Goal: Communication & Community: Answer question/provide support

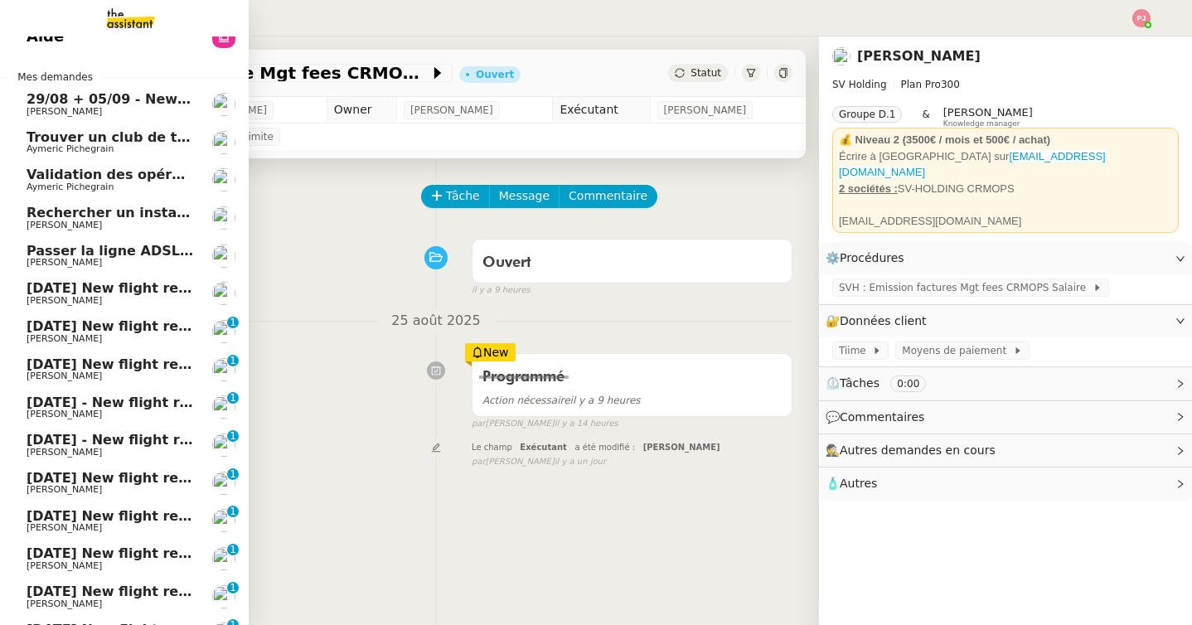
scroll to position [26, 0]
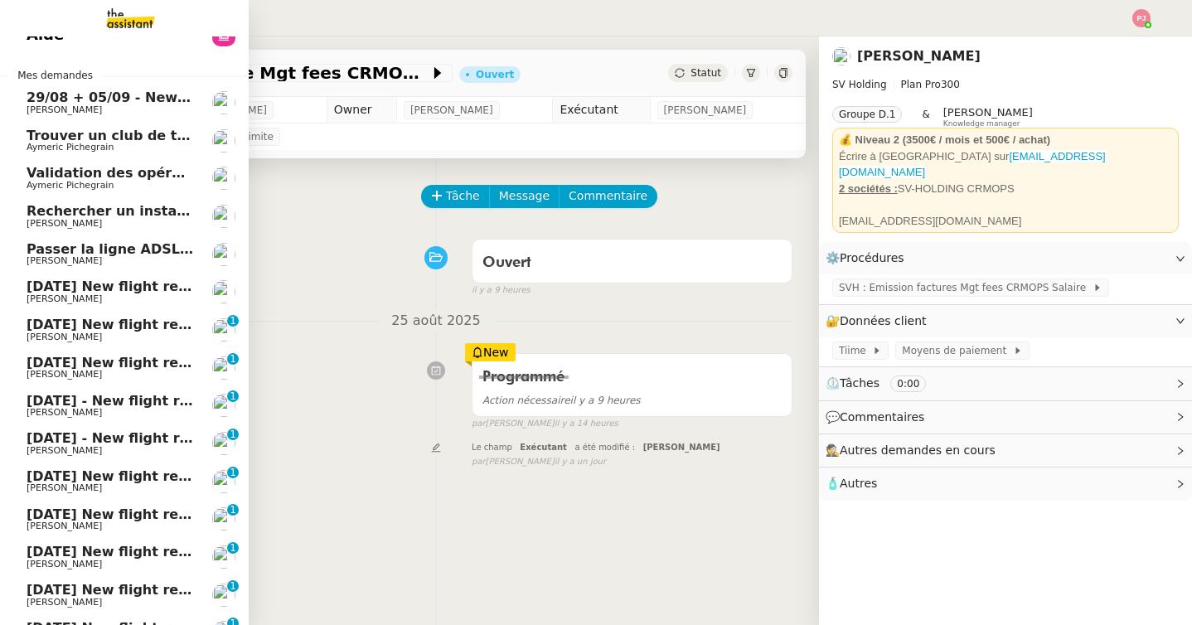
click at [70, 186] on span "Aymeric Pichegrain" at bounding box center [70, 185] width 87 height 11
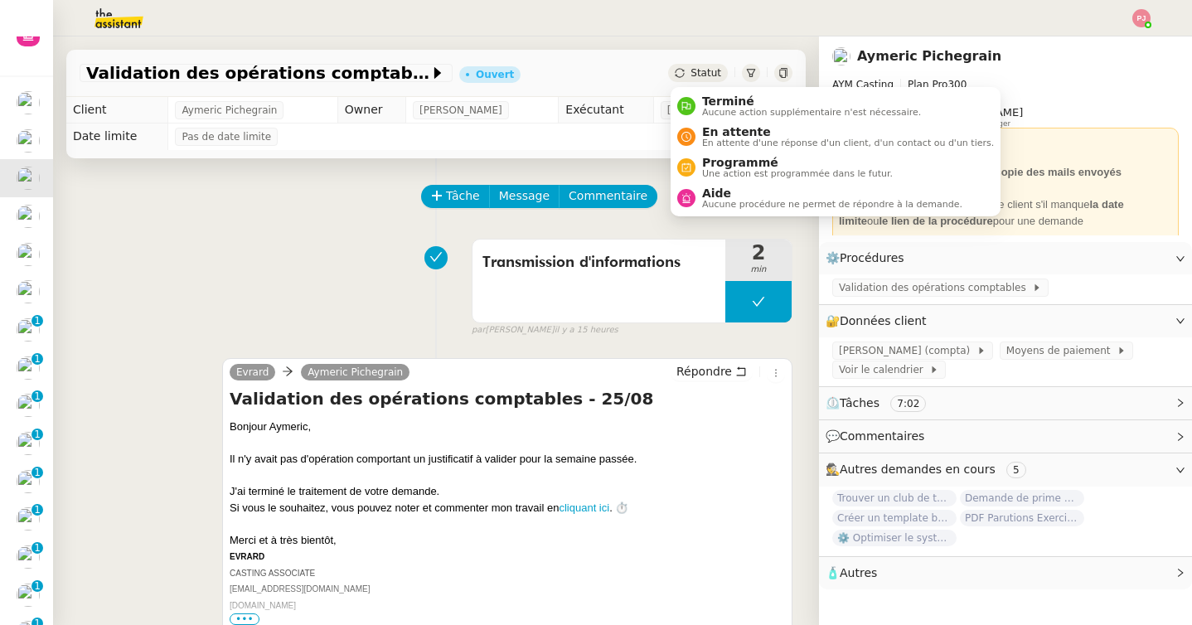
click at [689, 68] on div "Statut" at bounding box center [698, 73] width 60 height 18
click at [705, 101] on span "Terminé" at bounding box center [811, 101] width 219 height 13
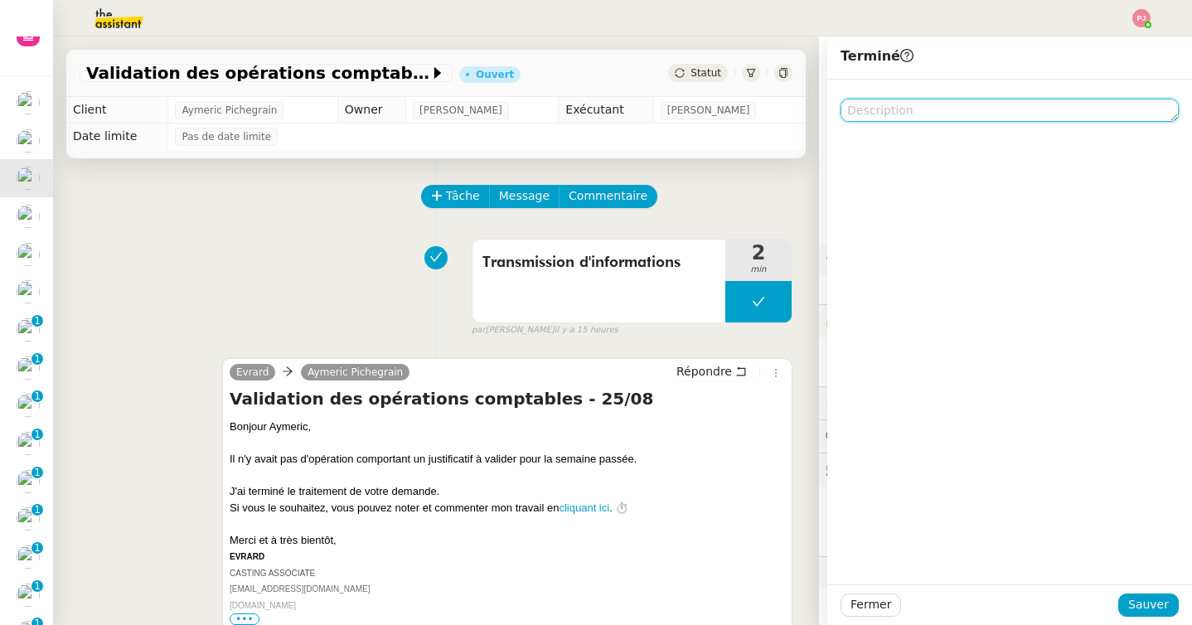
click at [907, 119] on textarea at bounding box center [1010, 110] width 338 height 23
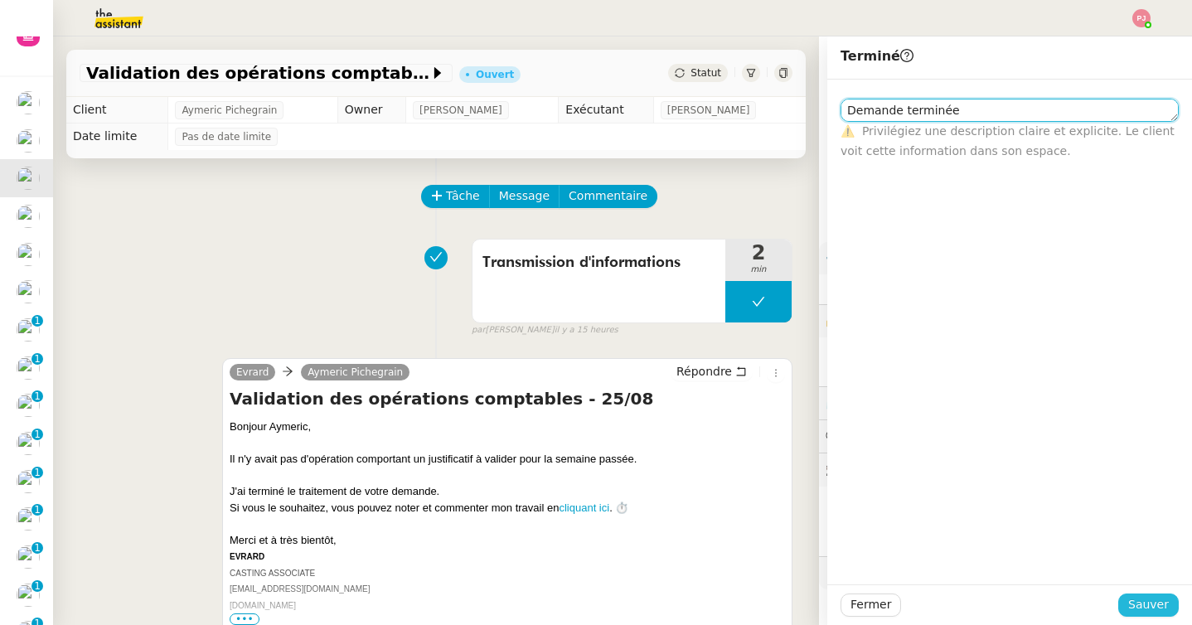
type textarea "Demande terminée"
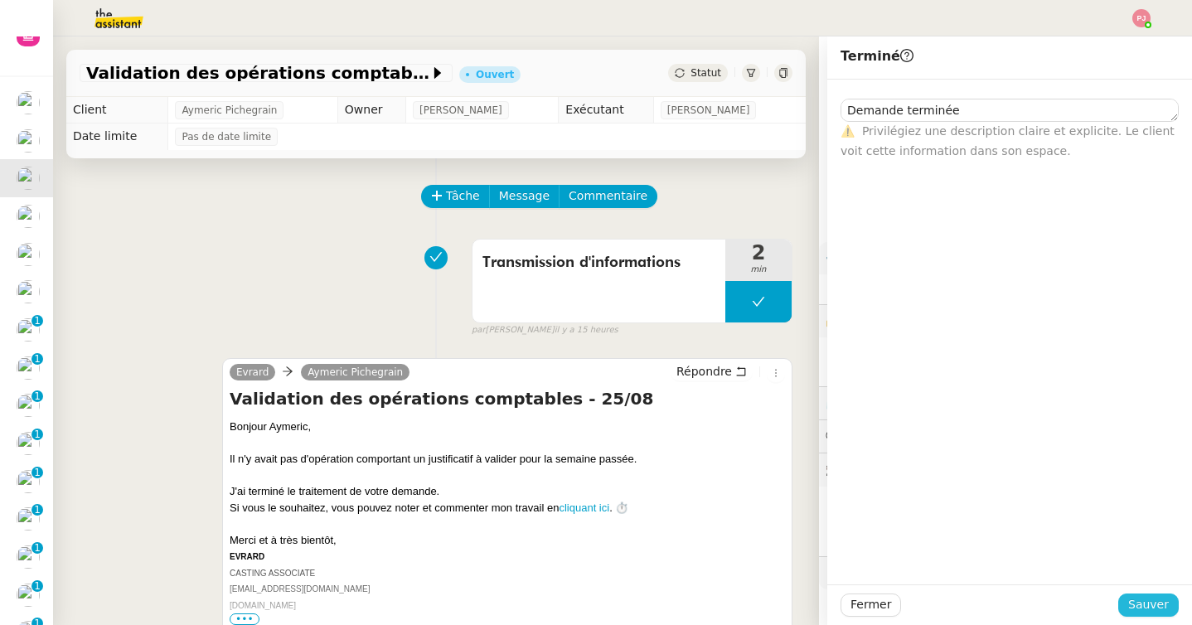
click at [1133, 613] on span "Sauver" at bounding box center [1148, 604] width 41 height 19
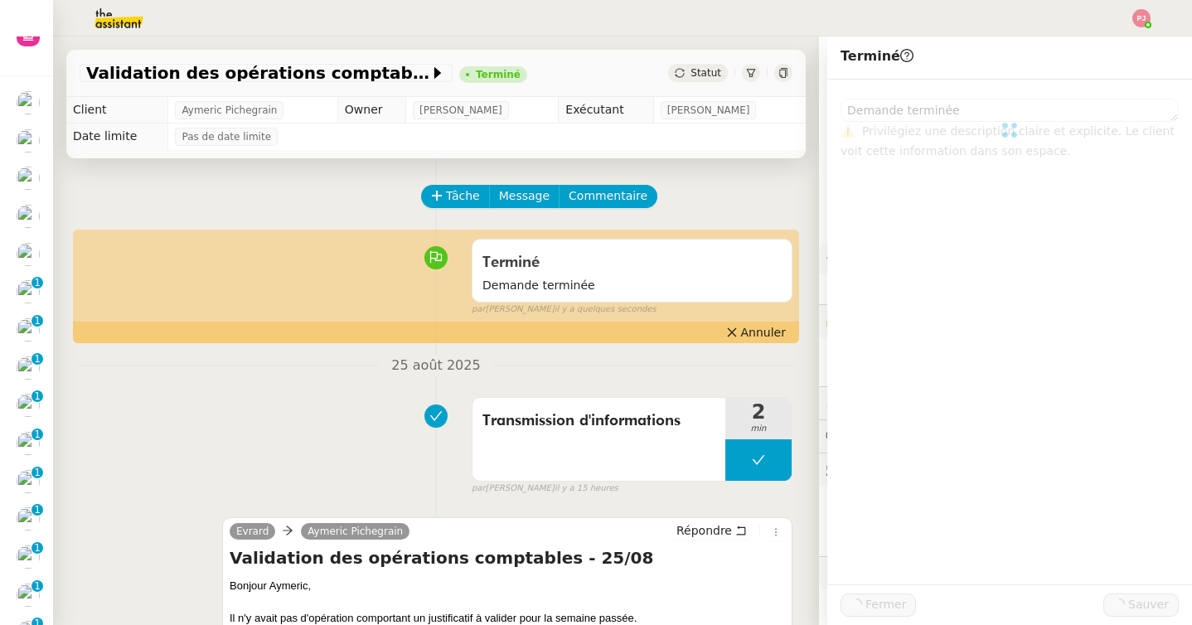
scroll to position [64, 0]
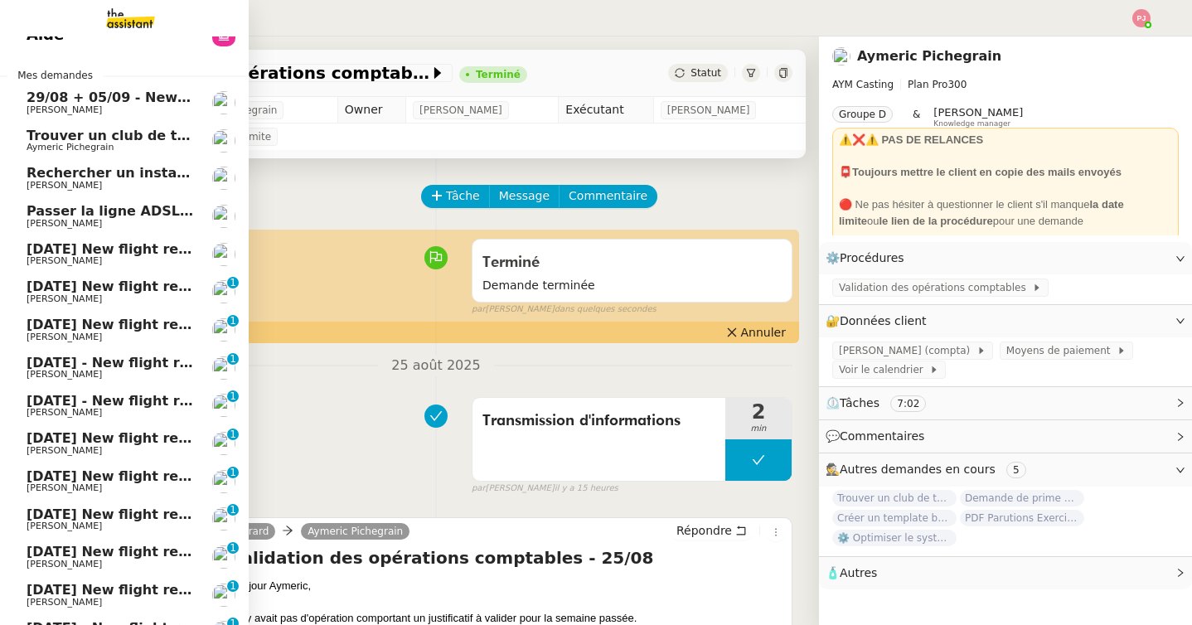
click at [115, 89] on link "29/08 + 05/09 - New flight request - [PERSON_NAME] [PERSON_NAME]" at bounding box center [124, 103] width 249 height 38
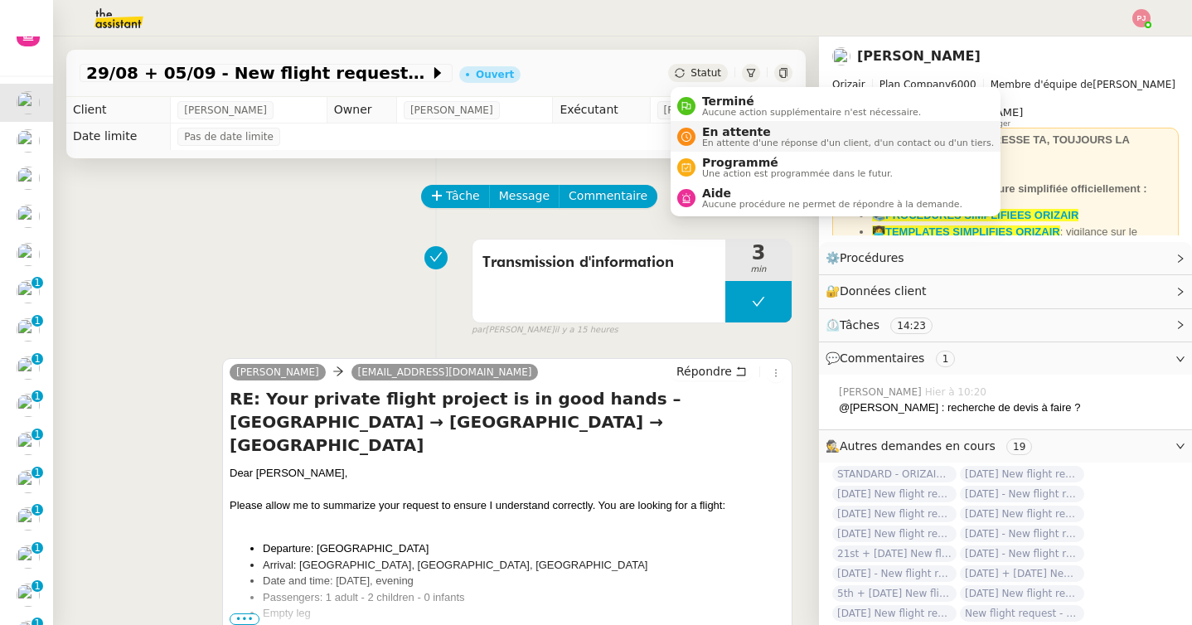
click at [733, 141] on span "En attente d'une réponse d'un client, d'un contact ou d'un tiers." at bounding box center [848, 142] width 292 height 9
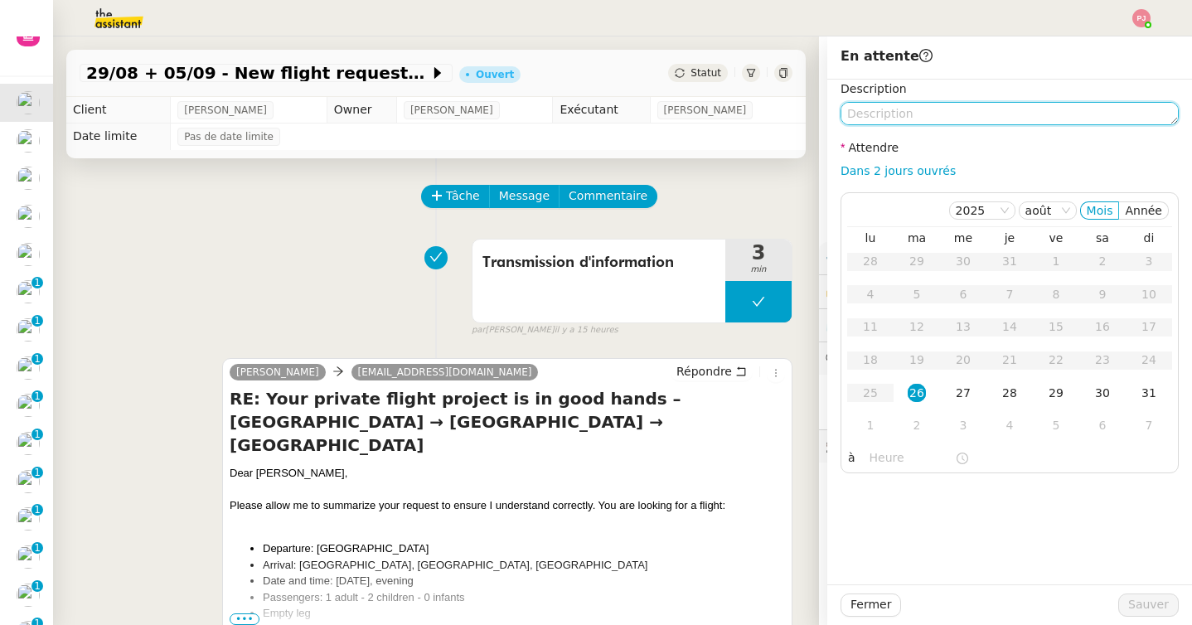
click at [872, 114] on textarea at bounding box center [1010, 113] width 338 height 23
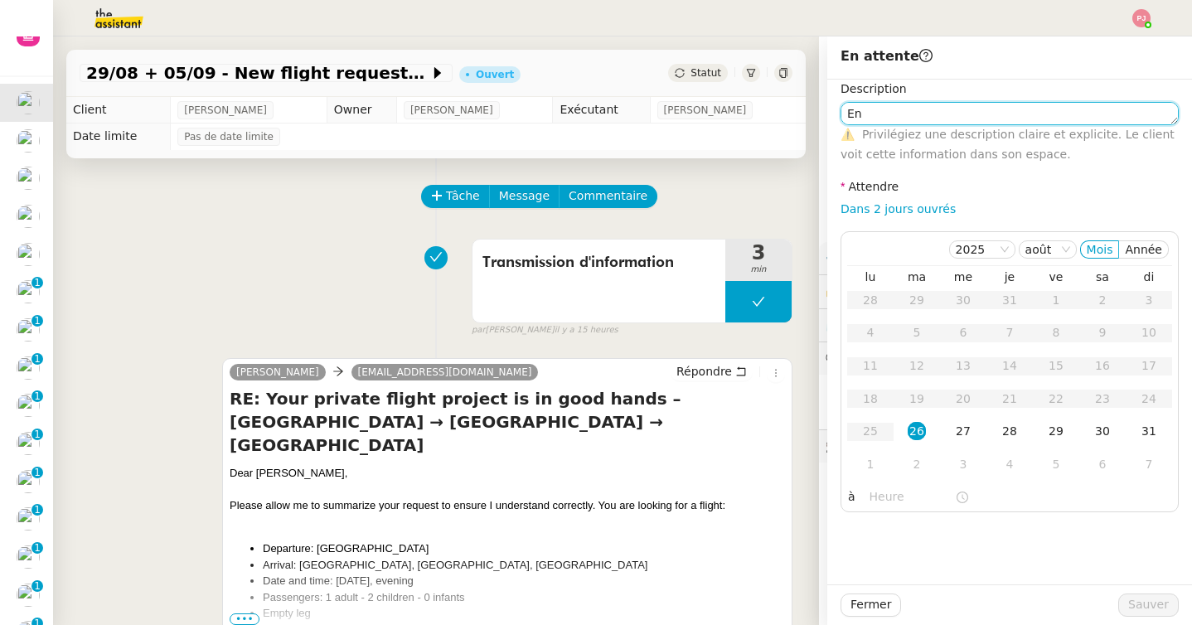
type textarea "E"
type textarea "Relance client"
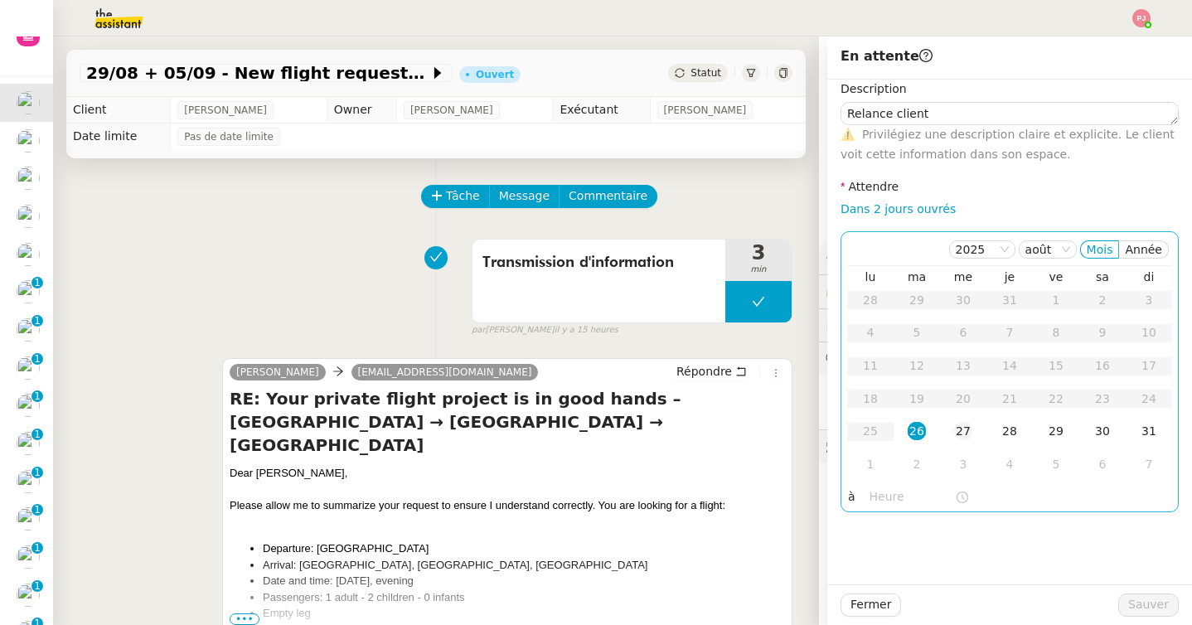
click at [967, 432] on div "27" at bounding box center [963, 431] width 18 height 18
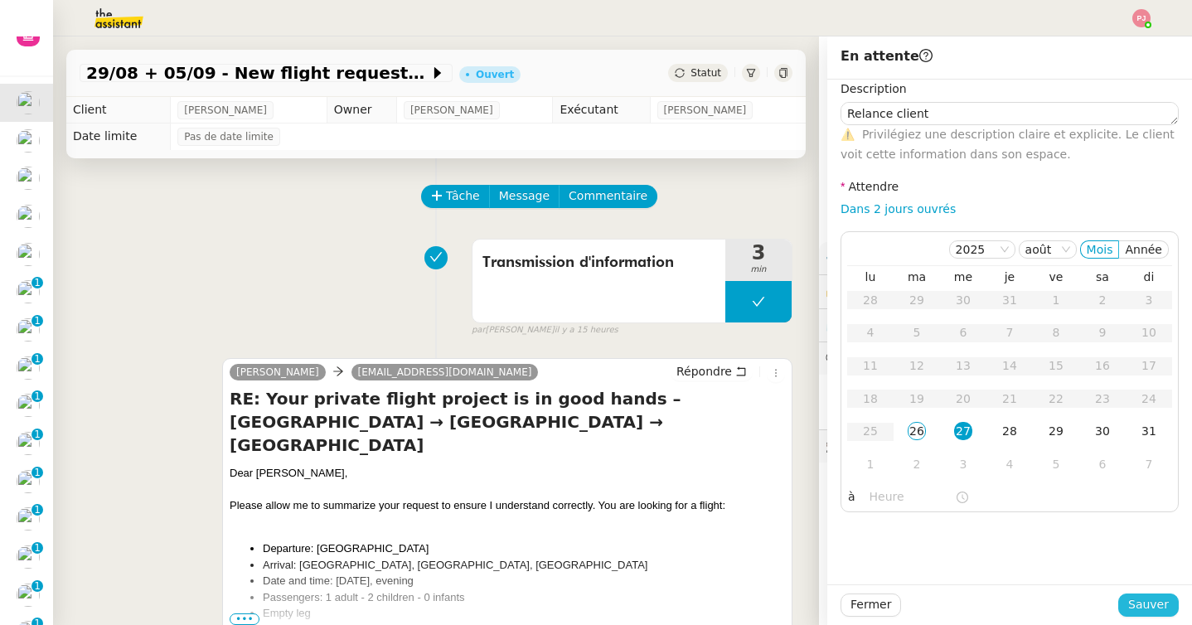
click at [1146, 609] on span "Sauver" at bounding box center [1148, 604] width 41 height 19
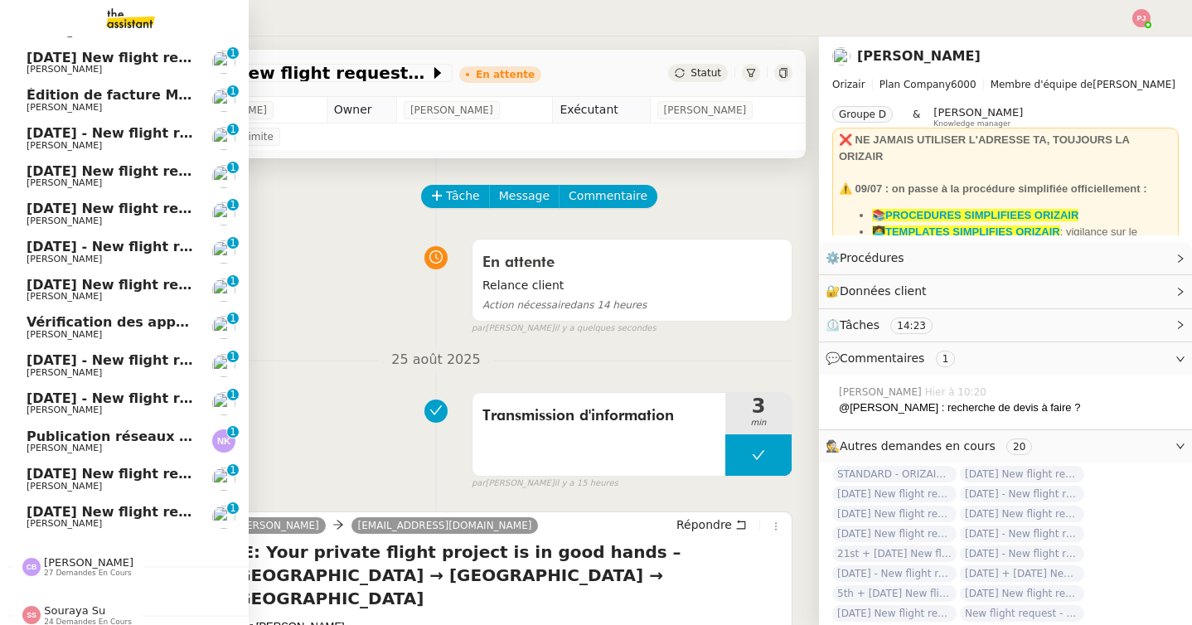
scroll to position [642, 0]
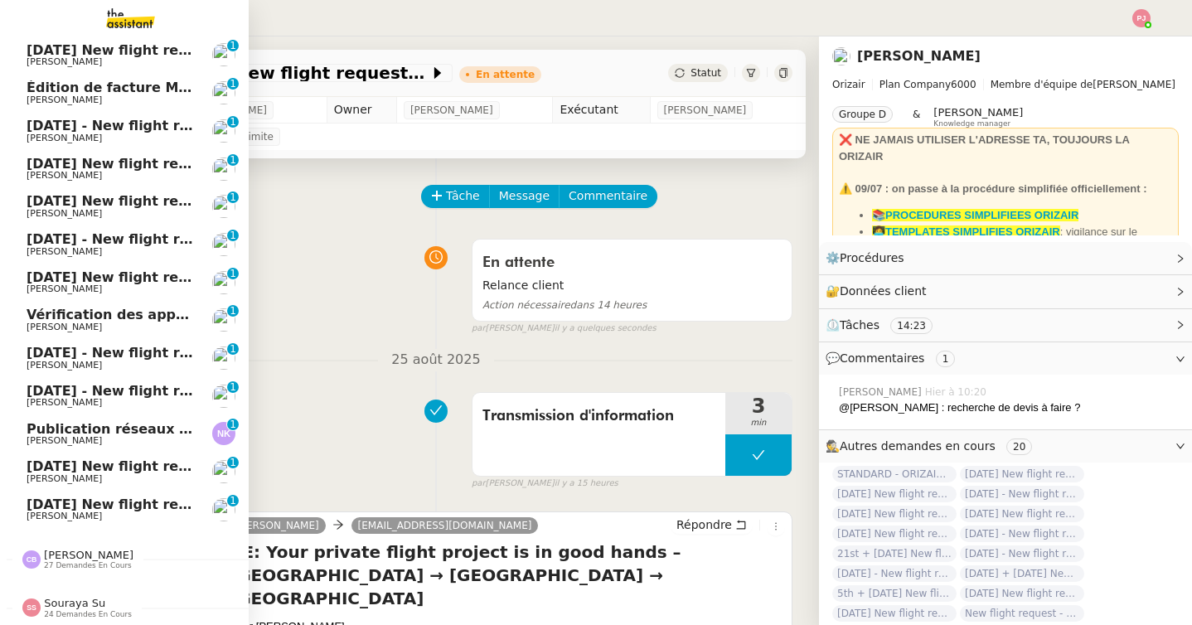
click at [122, 432] on span "Publication réseaux sociaux - 25 août 2025" at bounding box center [188, 429] width 322 height 16
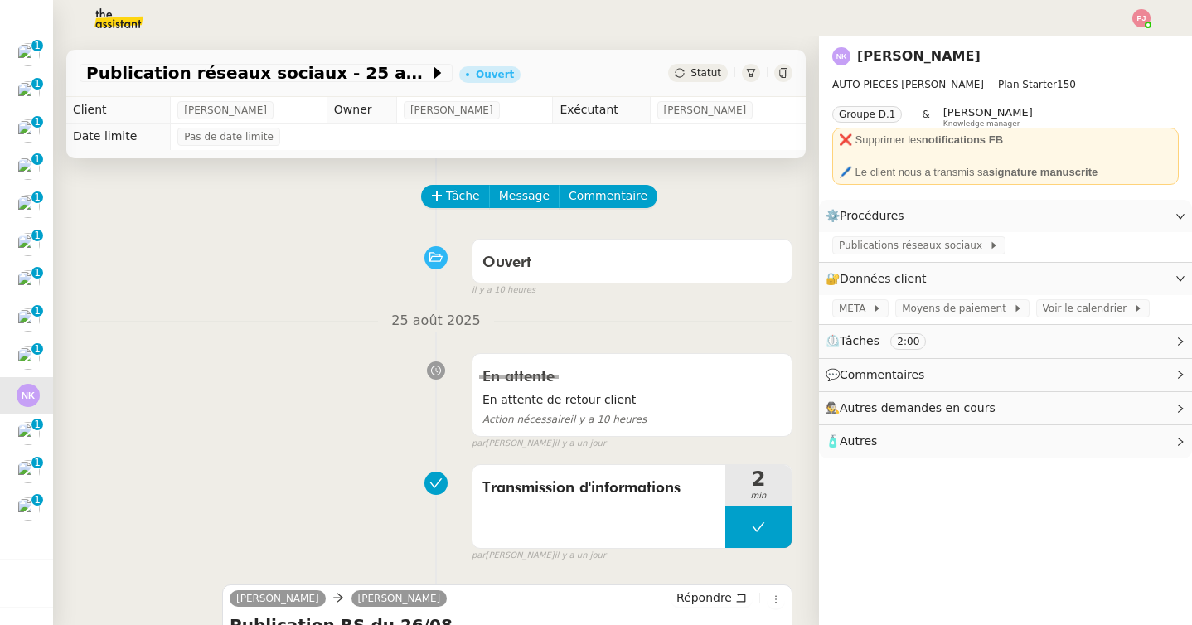
scroll to position [566, 0]
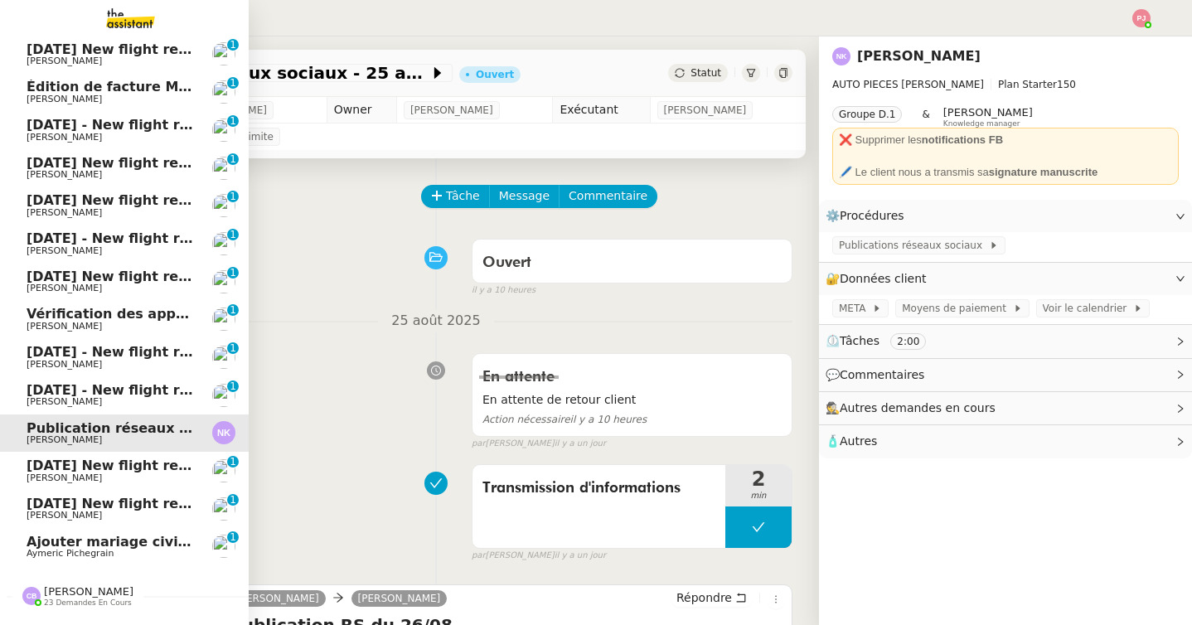
click at [95, 548] on span "Ajouter mariage civil au calendrier" at bounding box center [156, 542] width 259 height 16
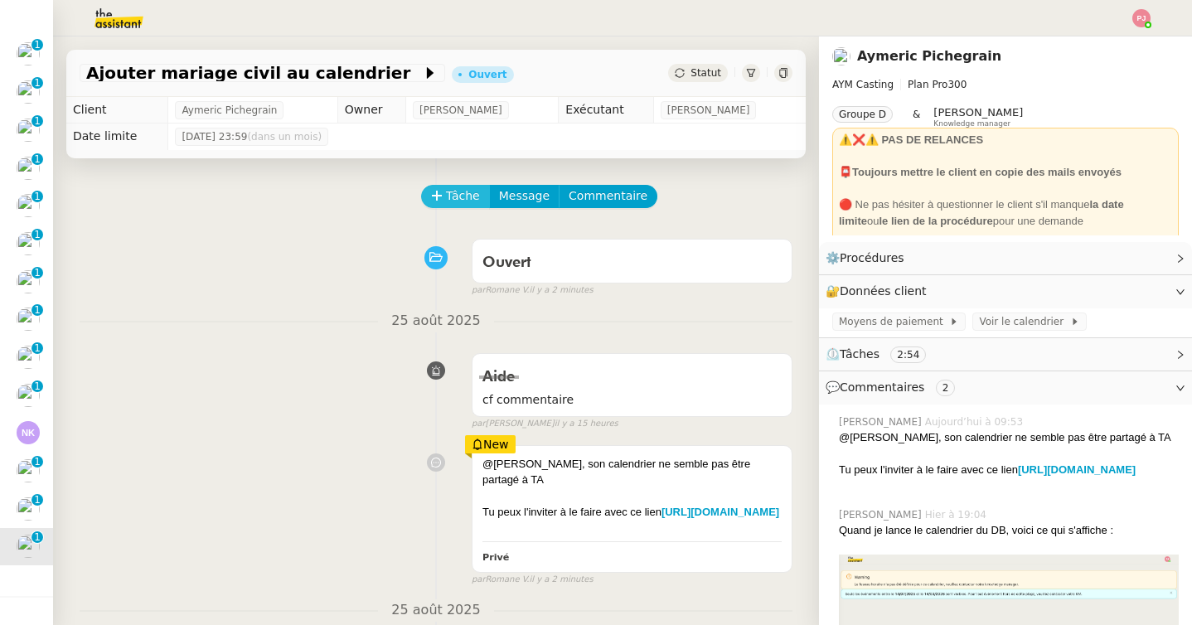
click at [468, 200] on span "Tâche" at bounding box center [463, 196] width 34 height 19
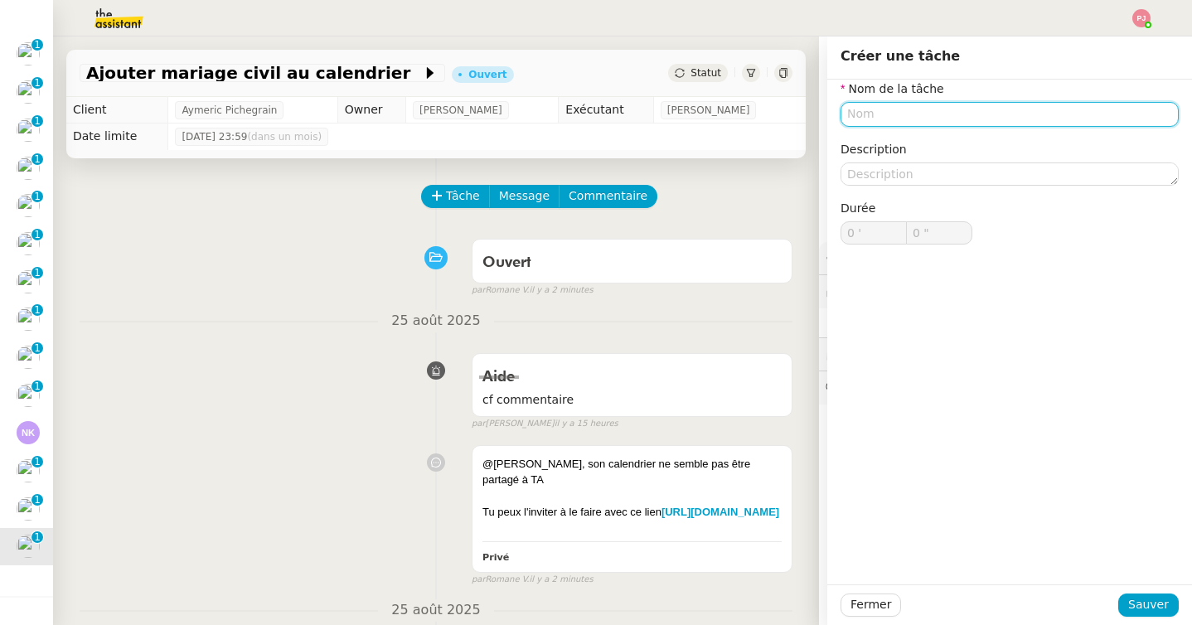
click at [948, 112] on input "text" at bounding box center [1010, 114] width 338 height 24
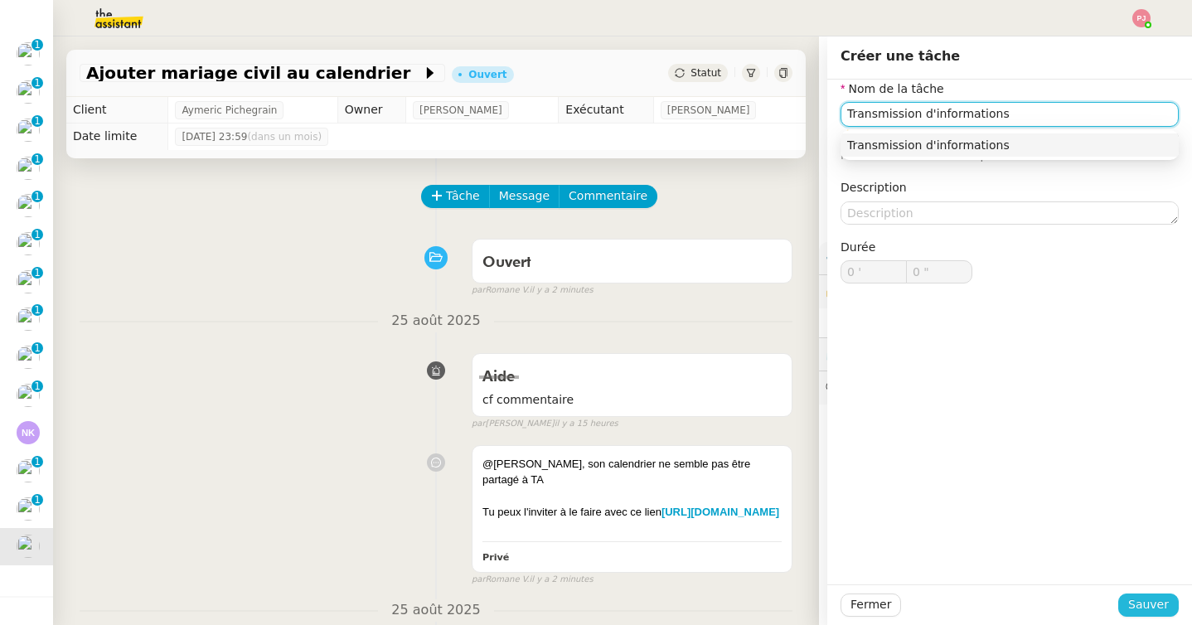
type input "Transmission d'informations"
click at [1151, 604] on span "Sauver" at bounding box center [1148, 604] width 41 height 19
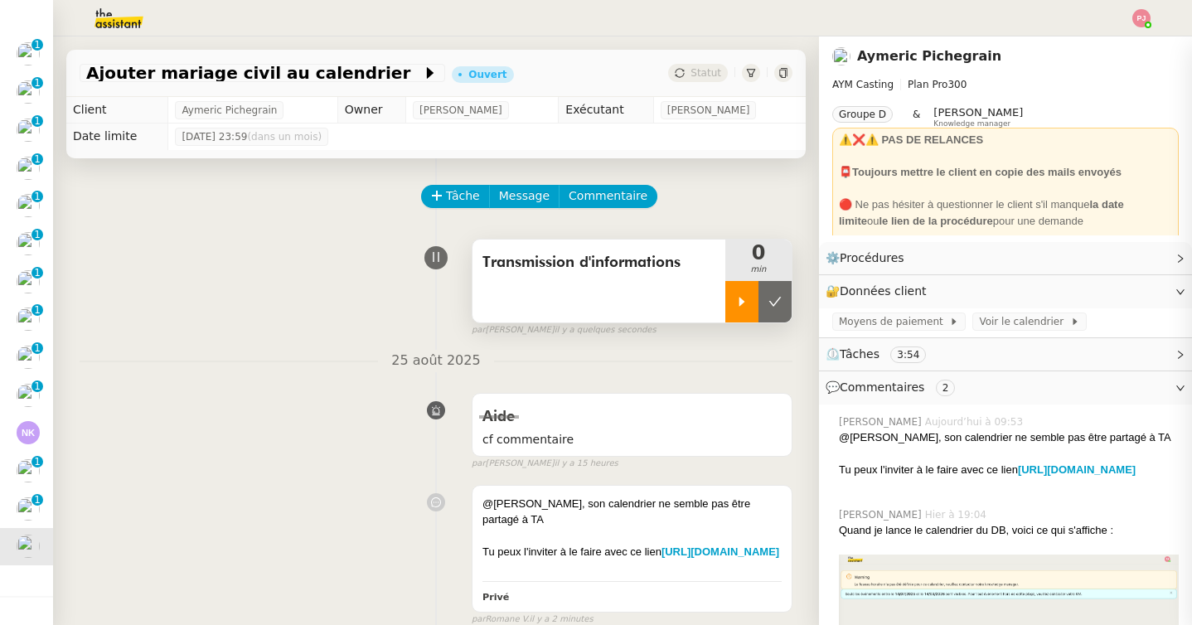
click at [737, 302] on icon at bounding box center [741, 301] width 13 height 13
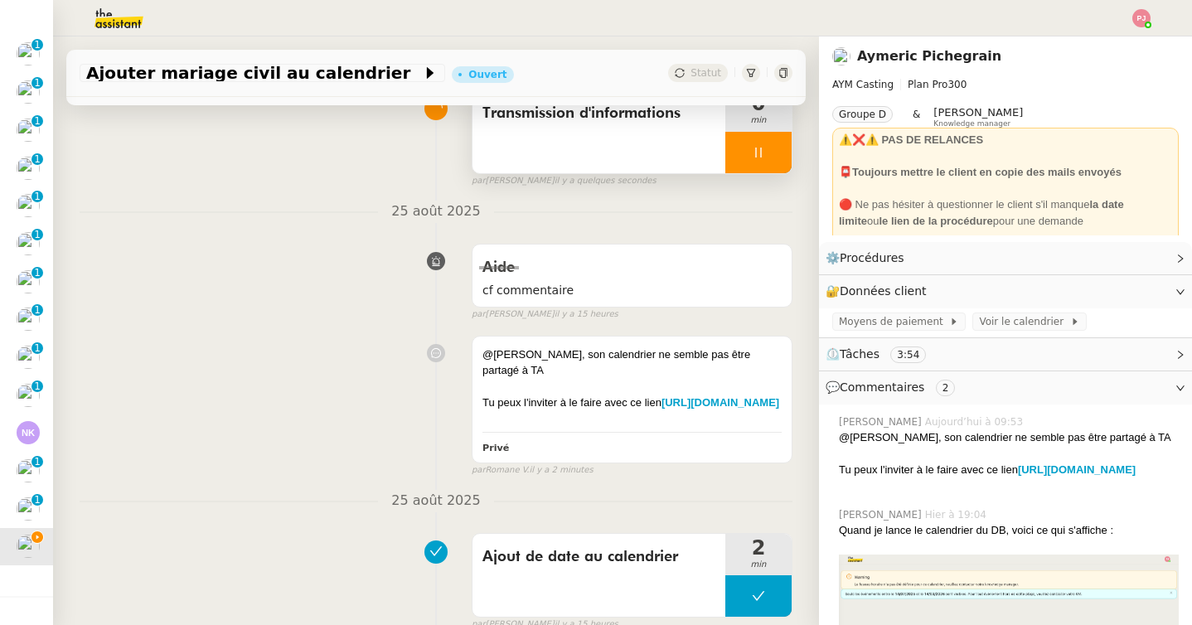
scroll to position [195, 0]
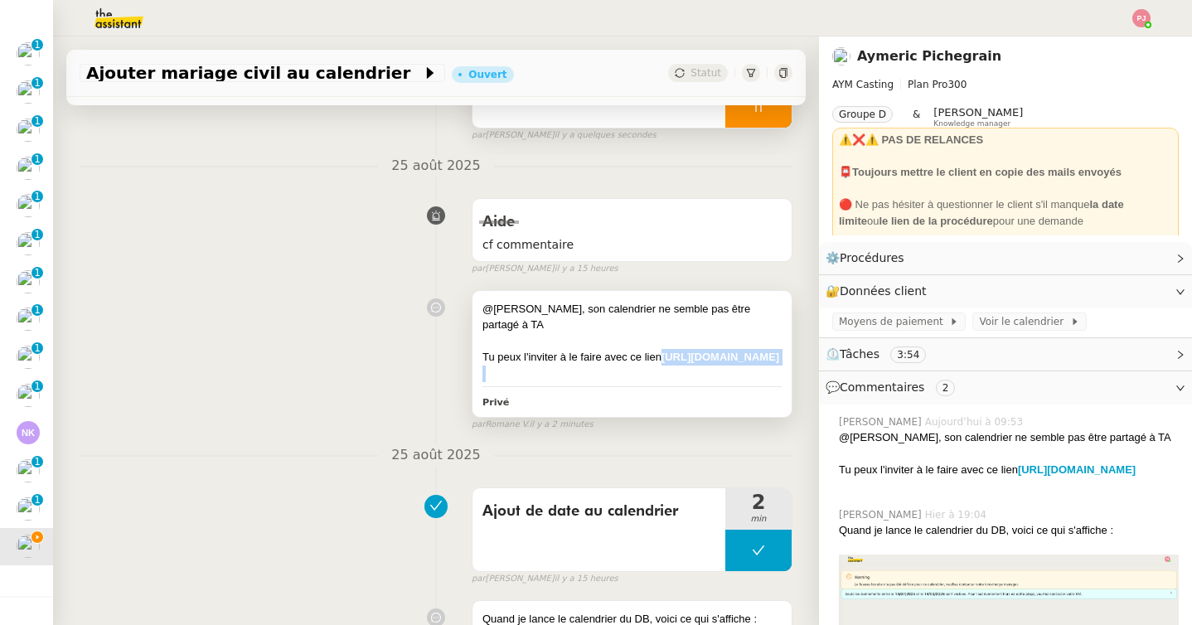
drag, startPoint x: 730, startPoint y: 382, endPoint x: 492, endPoint y: 357, distance: 239.2
click at [492, 357] on div "@[PERSON_NAME], son calendrier ne semble pas être partagé à TA Tu peux l'invite…" at bounding box center [631, 341] width 299 height 81
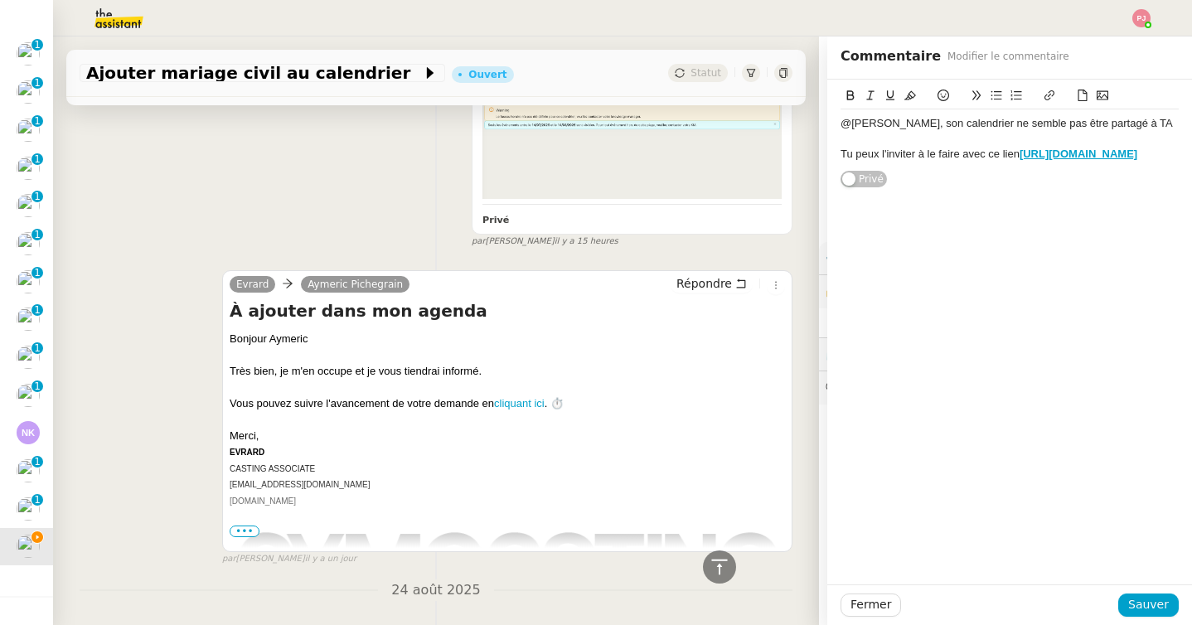
scroll to position [664, 0]
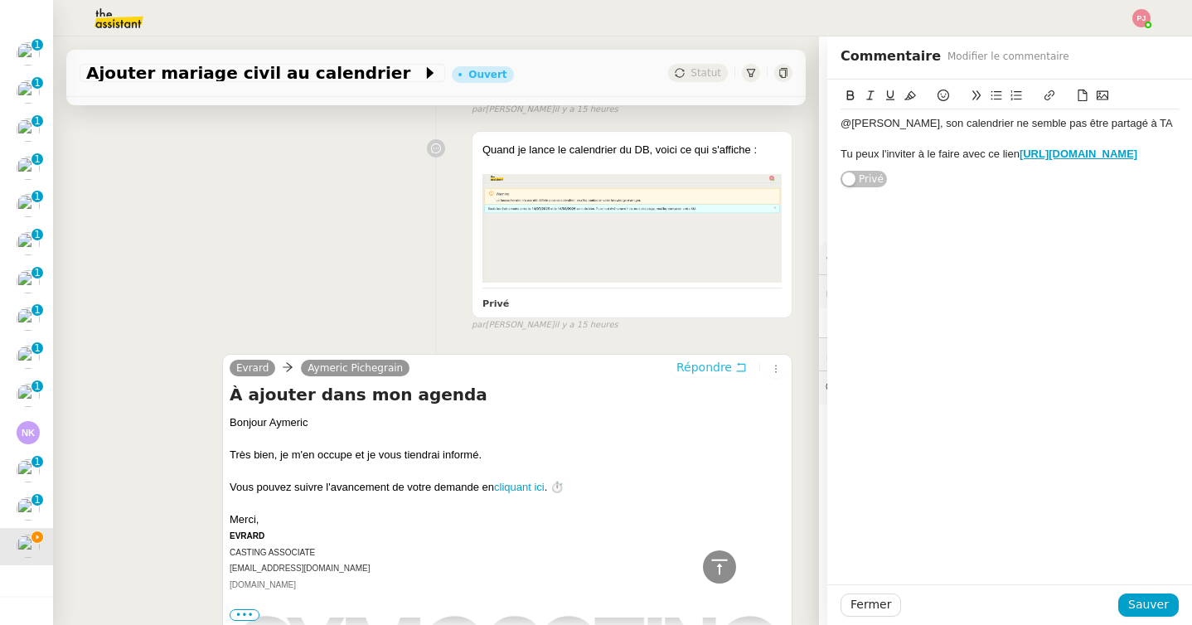
click at [701, 376] on span "Répondre" at bounding box center [704, 367] width 56 height 17
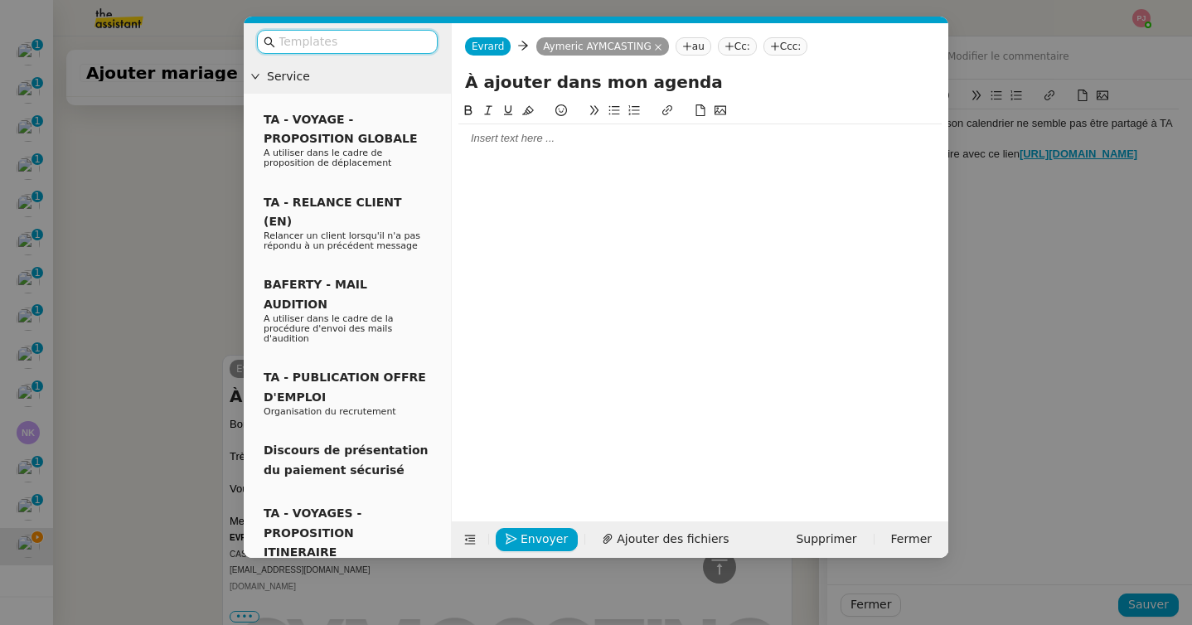
scroll to position [791, 0]
click at [571, 133] on div at bounding box center [699, 138] width 483 height 15
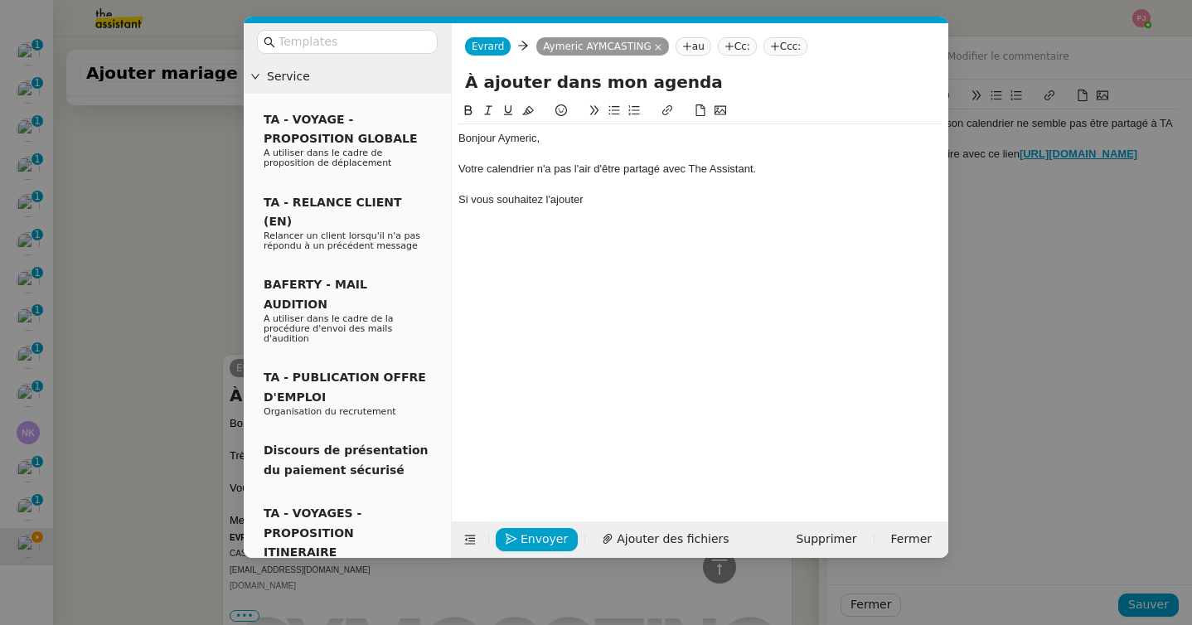
scroll to position [871, 0]
click at [153, 261] on nz-modal-container "Service TA - VOYAGE - PROPOSITION GLOBALE A utiliser dans le cadre de propositi…" at bounding box center [596, 312] width 1192 height 625
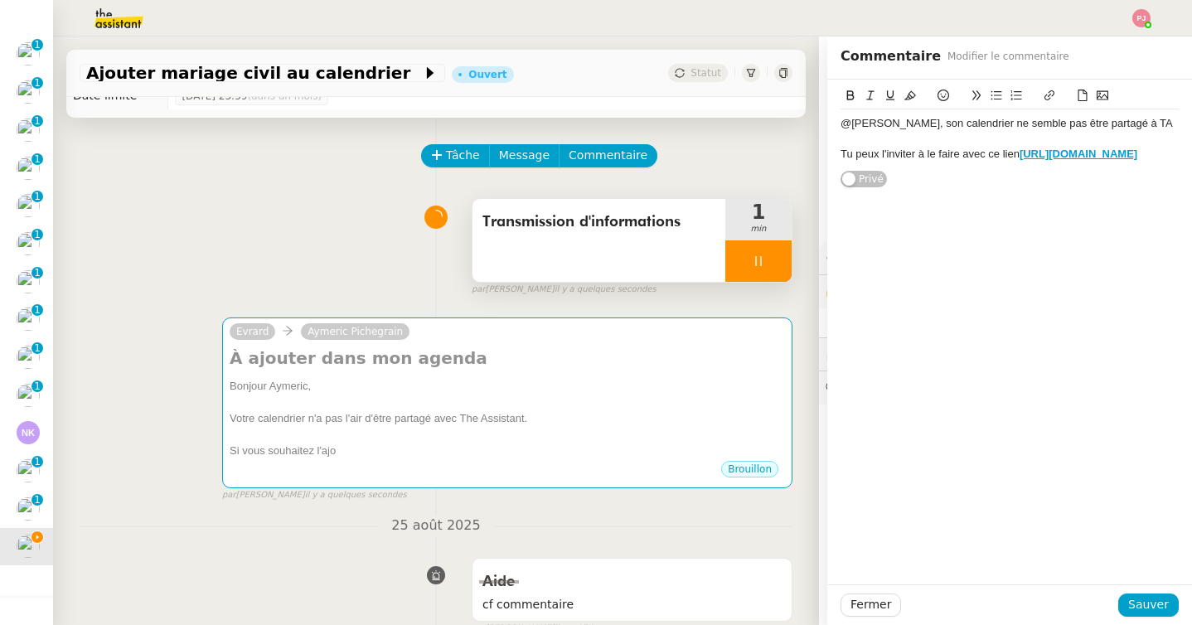
scroll to position [0, 0]
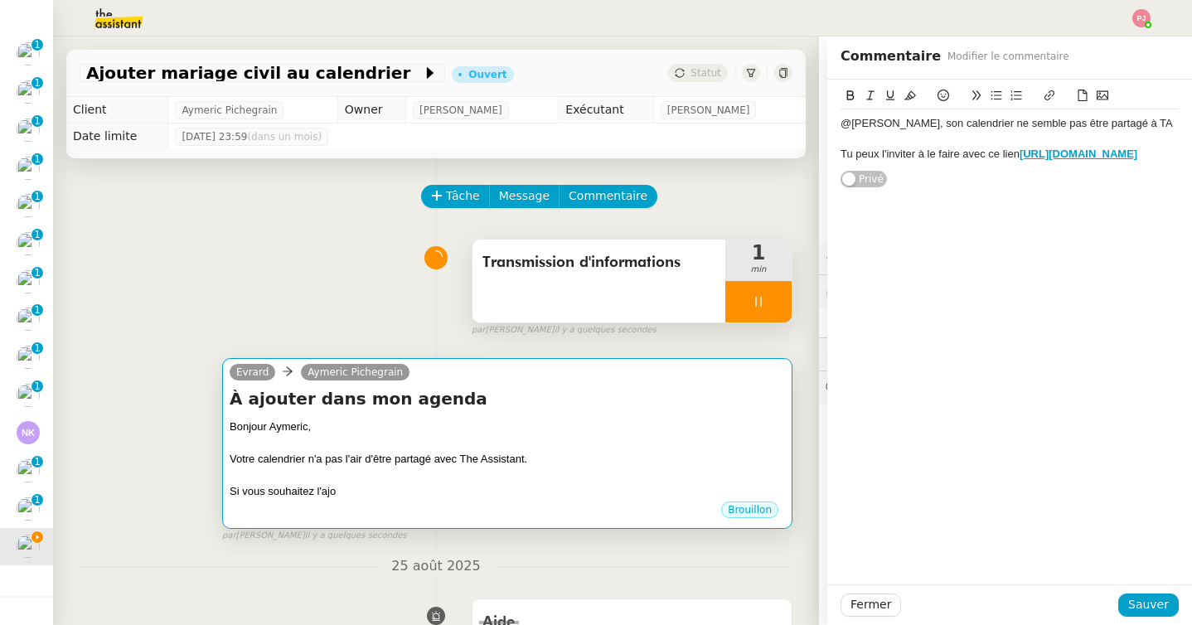
click at [495, 489] on div "Si vous souhaitez l'ajo" at bounding box center [507, 491] width 555 height 17
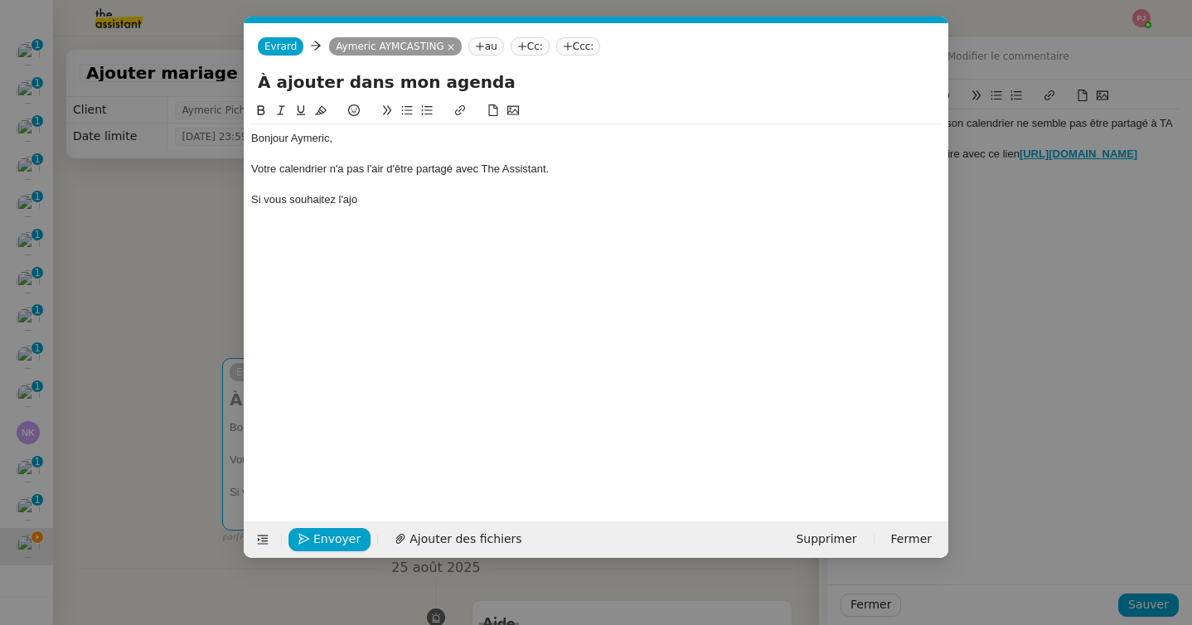
scroll to position [0, 35]
drag, startPoint x: 403, startPoint y: 206, endPoint x: 250, endPoint y: 200, distance: 152.6
click at [251, 200] on div "Si vous souhaitez l'ajo" at bounding box center [596, 199] width 691 height 15
drag, startPoint x: 506, startPoint y: 197, endPoint x: 647, endPoint y: 198, distance: 141.8
click at [647, 198] on div "Afin que je puisse ajouter la date dans votre agenda, il faudra le faire avec l" at bounding box center [596, 199] width 691 height 15
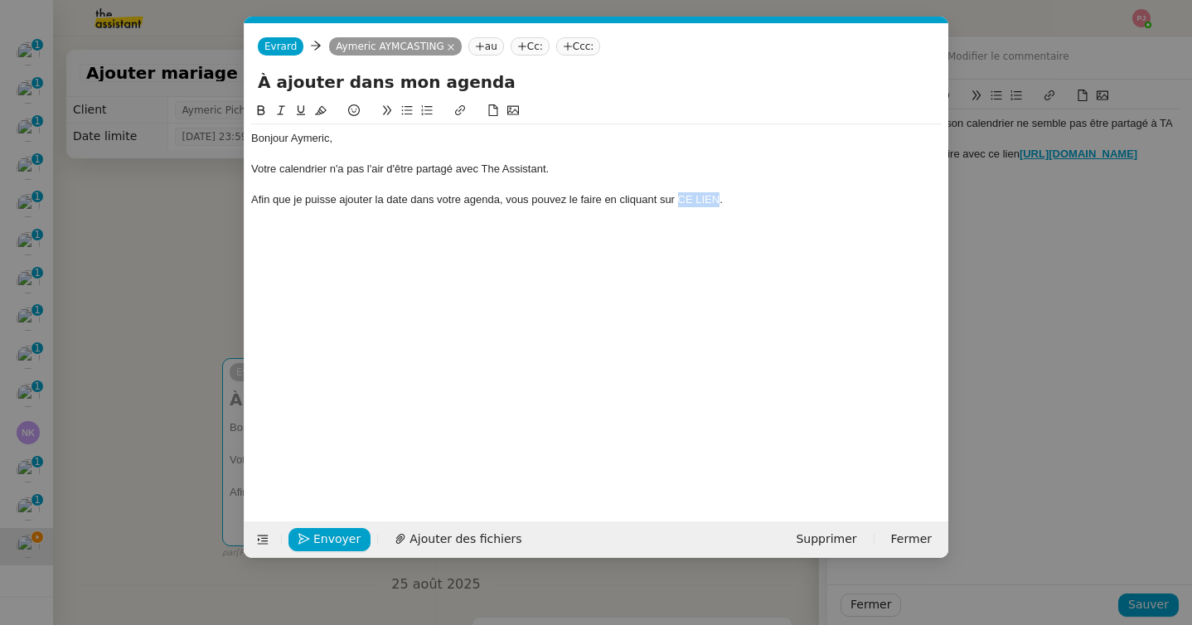
drag, startPoint x: 719, startPoint y: 201, endPoint x: 678, endPoint y: 201, distance: 40.6
click at [678, 201] on div "Afin que je puisse ajouter la date dans votre agenda, vous pouvez le faire en c…" at bounding box center [596, 199] width 691 height 15
click at [460, 107] on icon at bounding box center [460, 110] width 12 height 12
paste input "[URL][DOMAIN_NAME]"
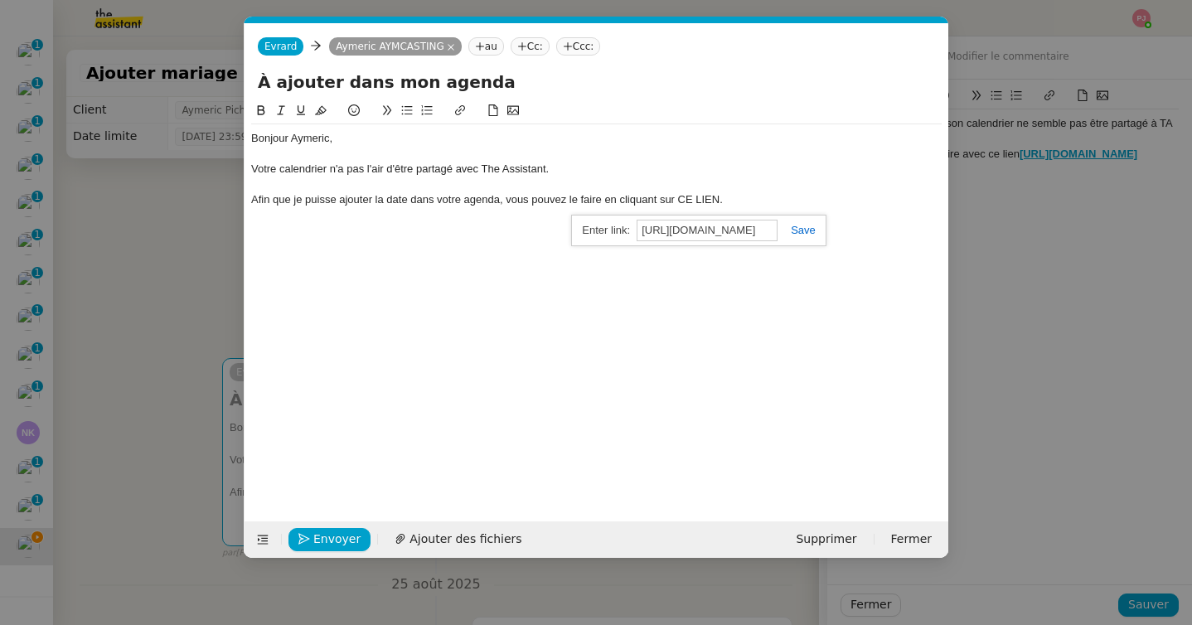
type input "[URL][DOMAIN_NAME]"
click at [794, 230] on link at bounding box center [797, 230] width 38 height 12
click at [260, 111] on icon at bounding box center [261, 110] width 12 height 12
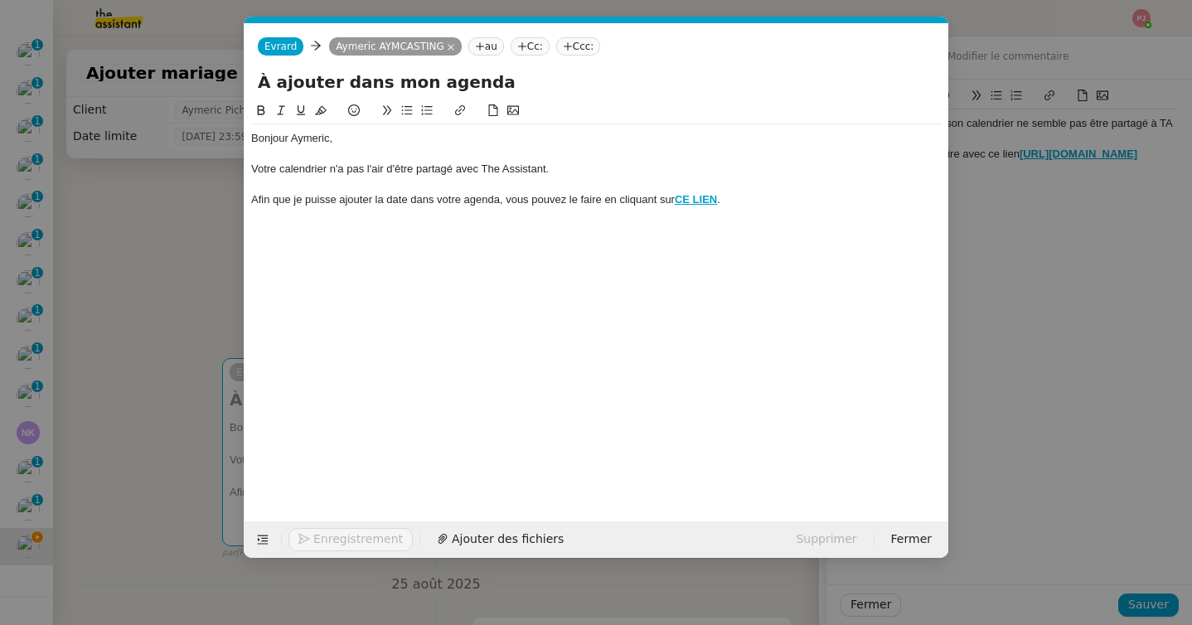
click at [760, 194] on div "Afin que je puisse ajouter la date dans votre agenda, vous pouvez le faire en c…" at bounding box center [596, 199] width 691 height 15
click at [195, 364] on nz-modal-container "Service TA - VOYAGE - PROPOSITION GLOBALE A utiliser dans le cadre de propositi…" at bounding box center [596, 312] width 1192 height 625
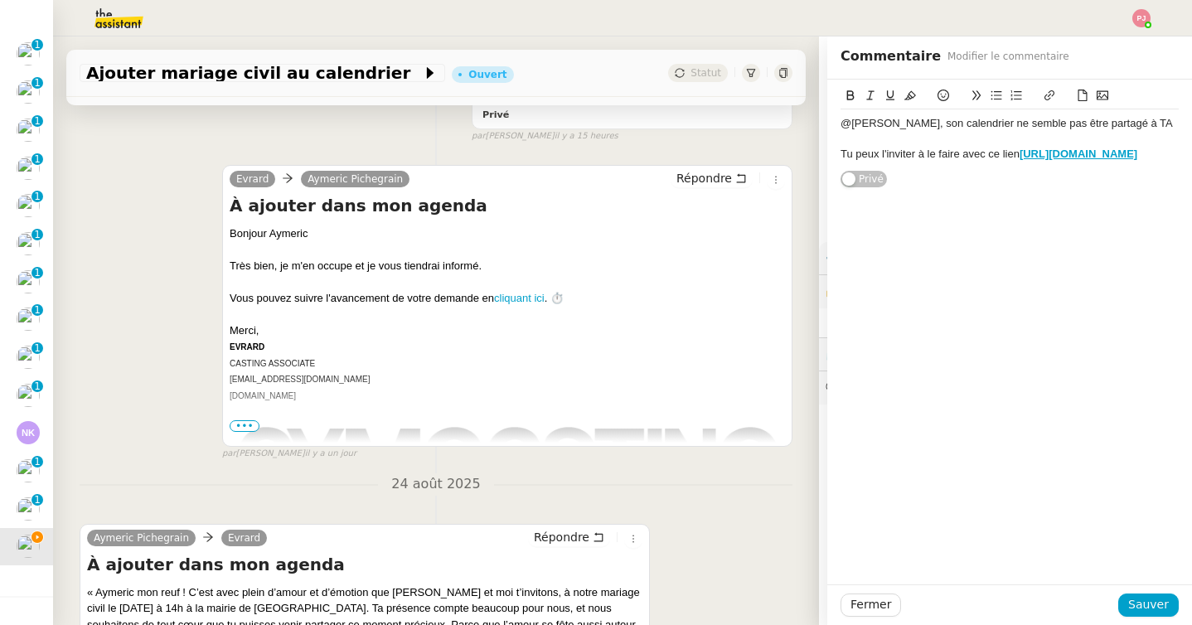
scroll to position [1277, 0]
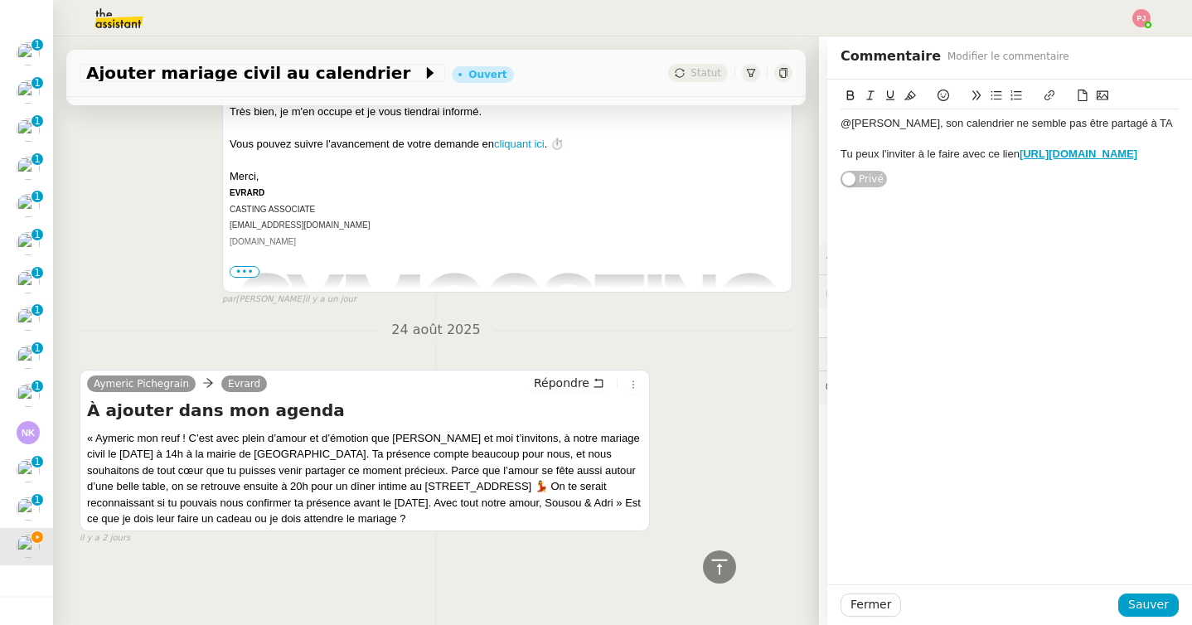
drag, startPoint x: 565, startPoint y: 503, endPoint x: 568, endPoint y: 517, distance: 14.3
click at [568, 517] on div "« Aymeric mon reuf ! C’est avec plein d’amour et d’émotion que [PERSON_NAME] et…" at bounding box center [364, 478] width 555 height 97
copy div "st ce que je dois leur faire un cadeau ou je dois attendre le mariage ?"
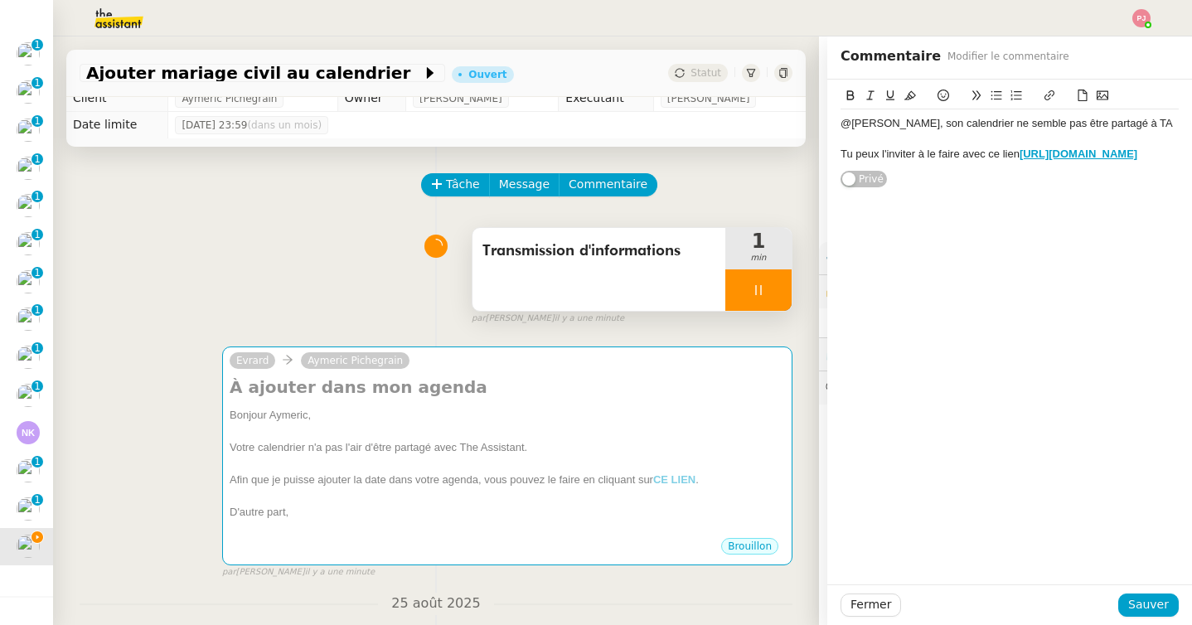
scroll to position [0, 0]
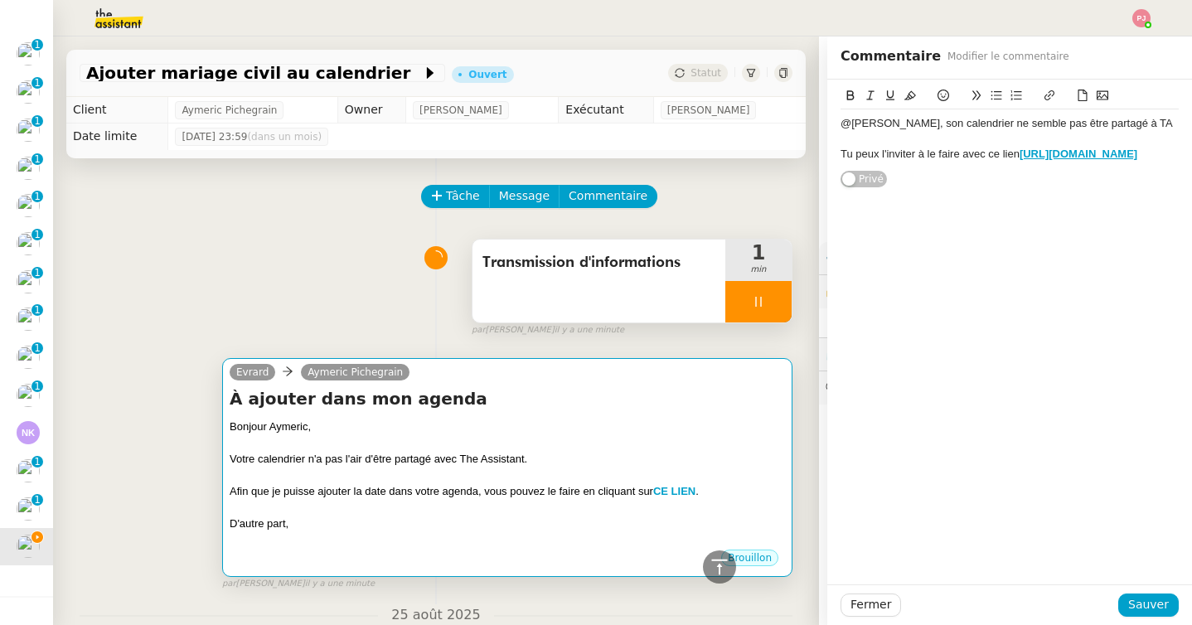
click at [530, 439] on div at bounding box center [507, 443] width 555 height 17
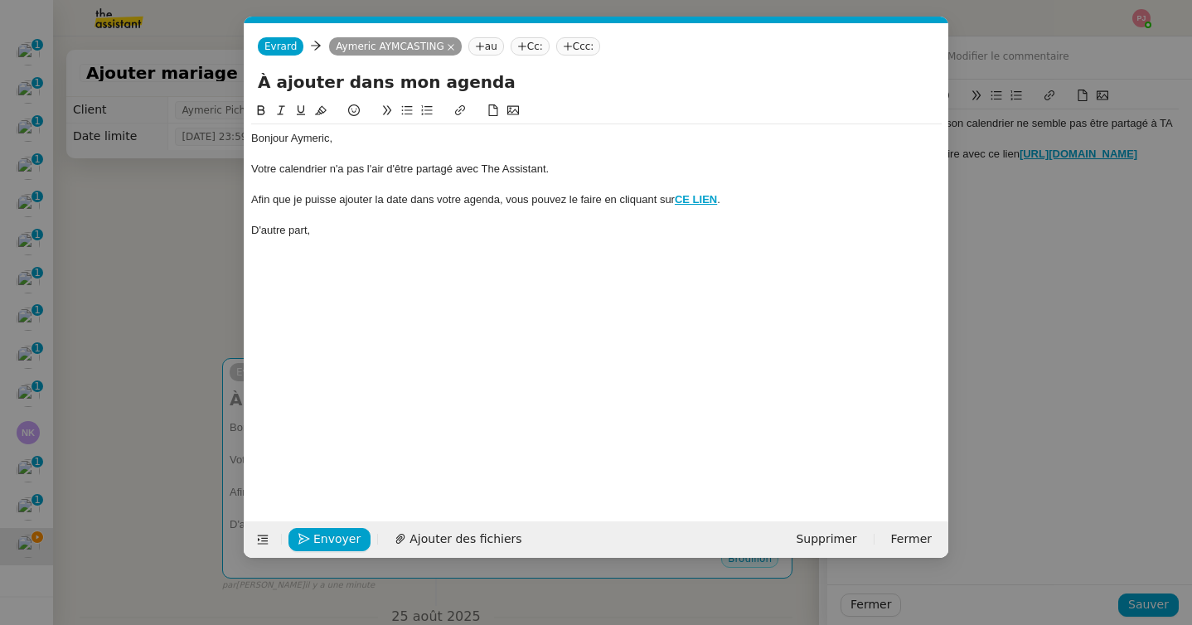
scroll to position [0, 35]
click at [337, 237] on div "D'autre part," at bounding box center [596, 230] width 691 height 15
click at [252, 228] on div "D'autre part," at bounding box center [596, 230] width 691 height 15
click at [366, 235] on li "D'autre part," at bounding box center [605, 230] width 675 height 15
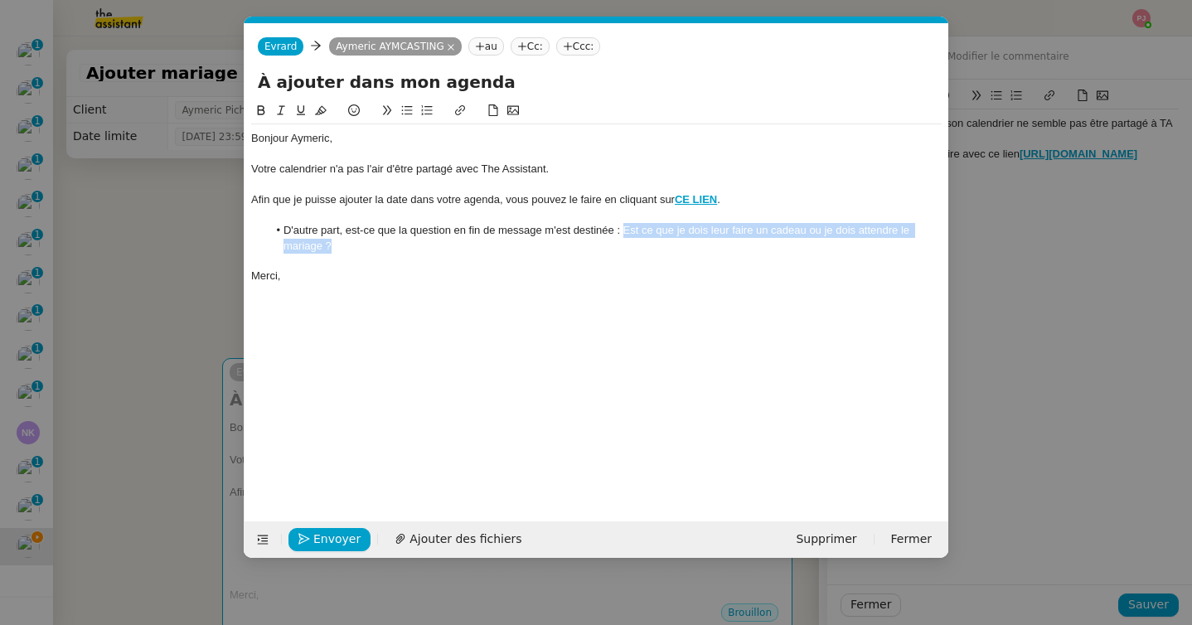
drag, startPoint x: 410, startPoint y: 252, endPoint x: 624, endPoint y: 229, distance: 216.0
click at [624, 229] on li "D'autre part, est-ce que la question en fin de message m'est destinée : Est ce …" at bounding box center [605, 238] width 675 height 31
click at [260, 112] on icon at bounding box center [261, 110] width 12 height 12
click at [278, 112] on icon at bounding box center [281, 110] width 12 height 12
click at [386, 263] on div at bounding box center [596, 261] width 691 height 15
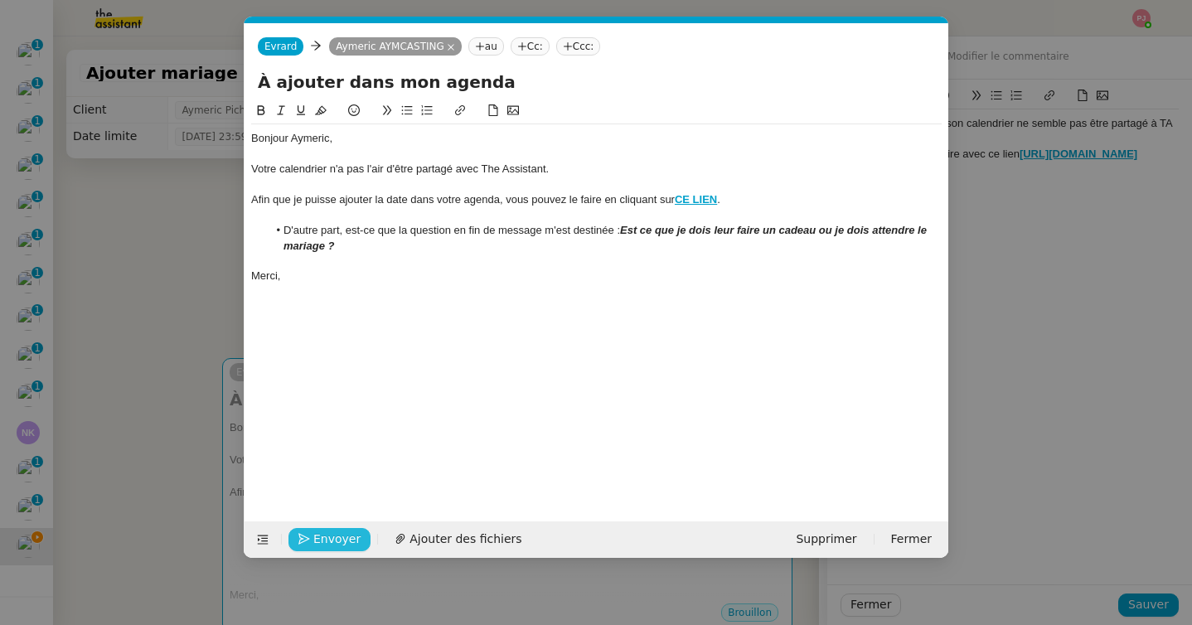
click at [328, 544] on span "Envoyer" at bounding box center [336, 539] width 47 height 19
click at [328, 544] on span "Confirmer l'envoi" at bounding box center [362, 539] width 99 height 19
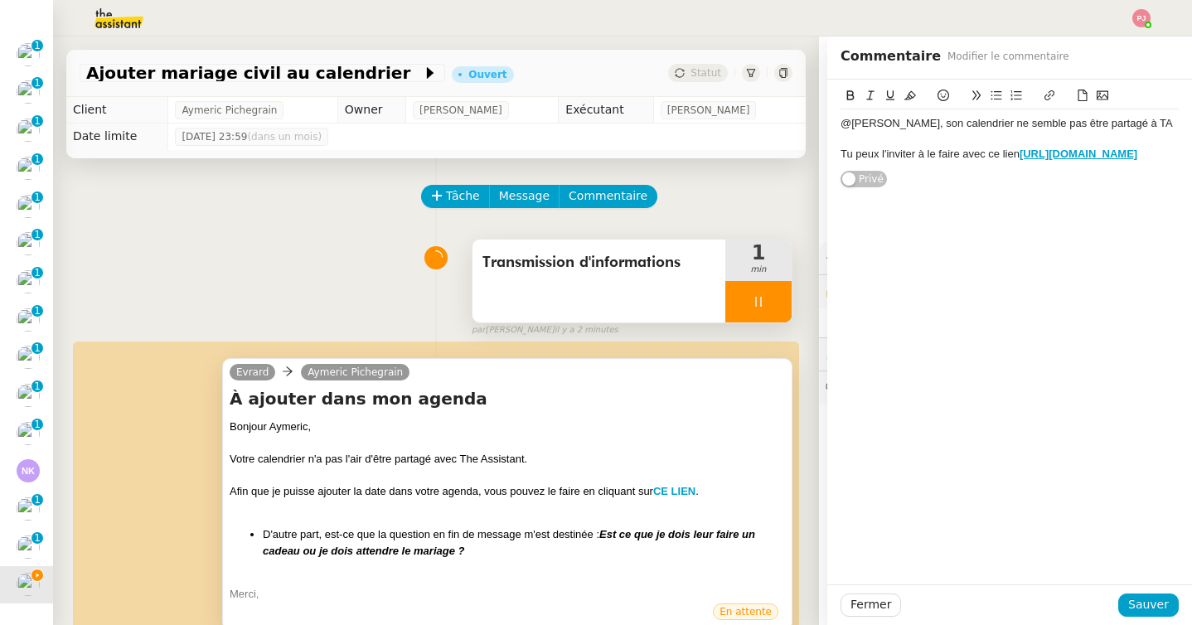
scroll to position [604, 0]
click at [773, 301] on div at bounding box center [758, 301] width 66 height 41
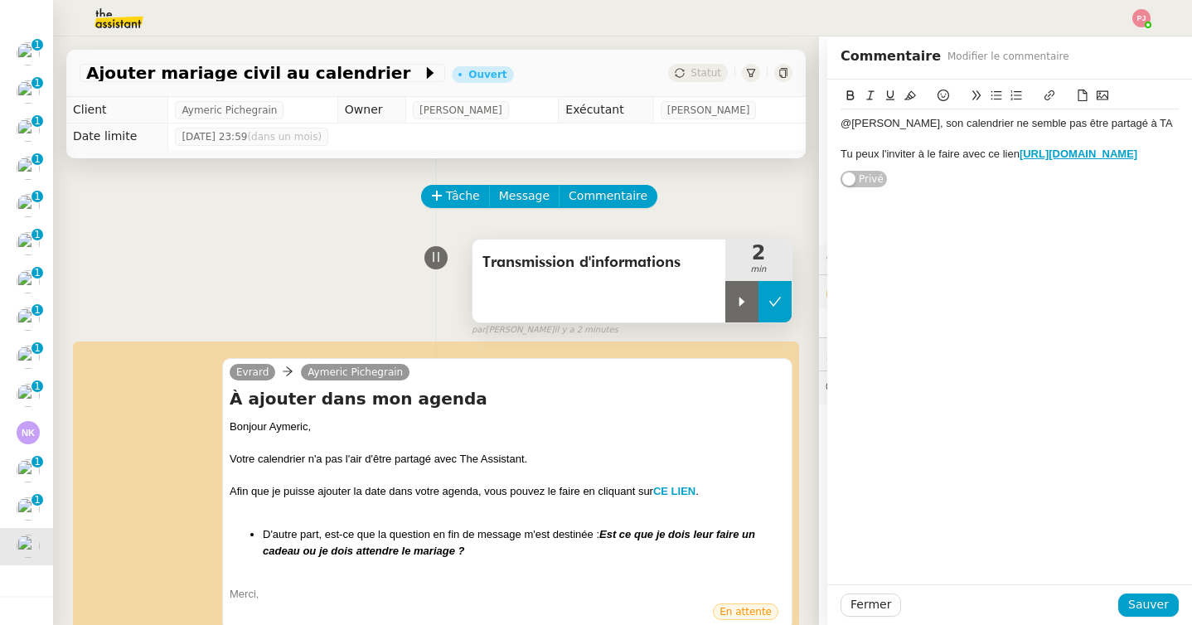
click at [787, 303] on button at bounding box center [775, 301] width 33 height 41
click at [340, 349] on div "[PERSON_NAME] À ajouter dans mon agenda Bonjour Aymeric, Votre calendrier n'a p…" at bounding box center [436, 494] width 713 height 302
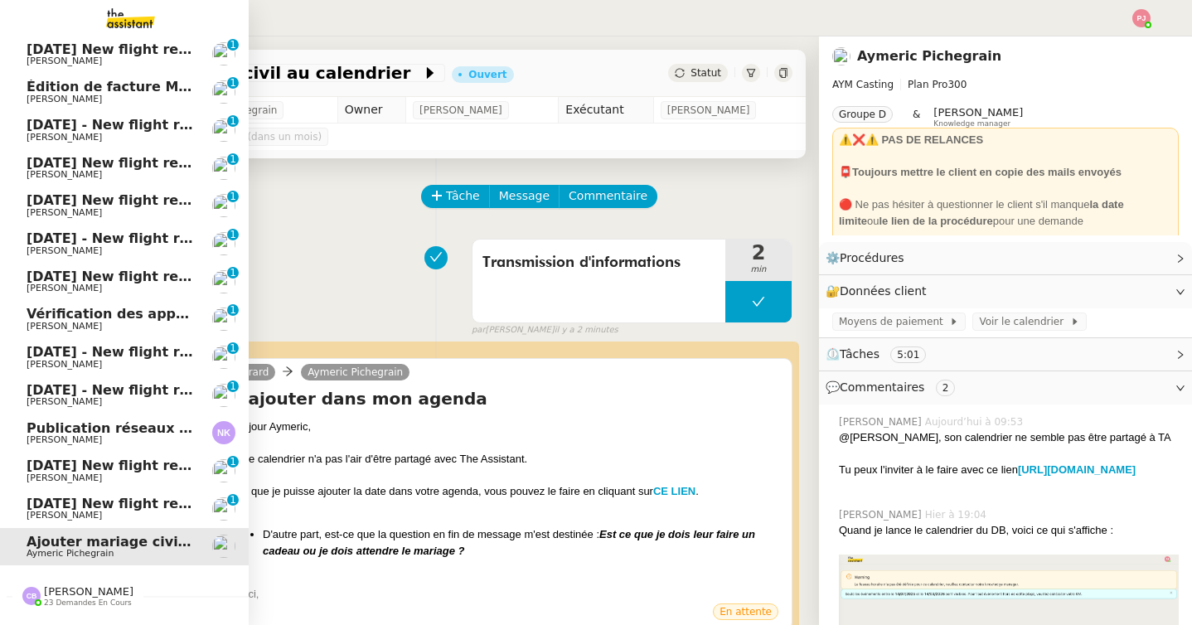
click at [139, 429] on span "Publication réseaux sociaux - 25 août 2025" at bounding box center [188, 428] width 322 height 16
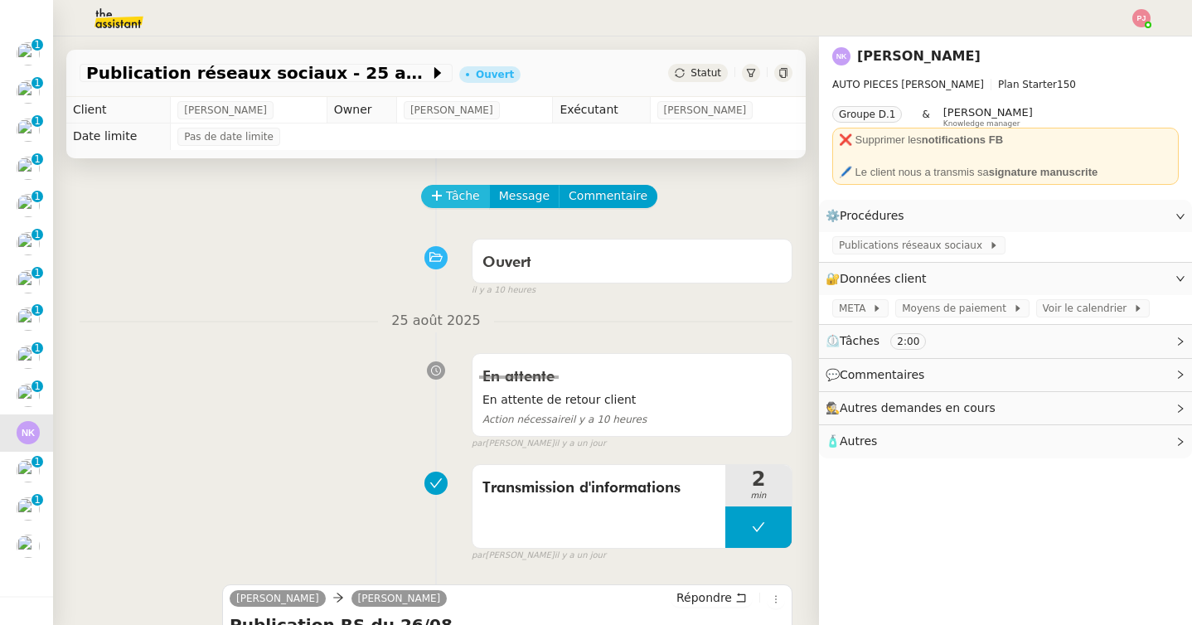
click at [457, 195] on span "Tâche" at bounding box center [463, 196] width 34 height 19
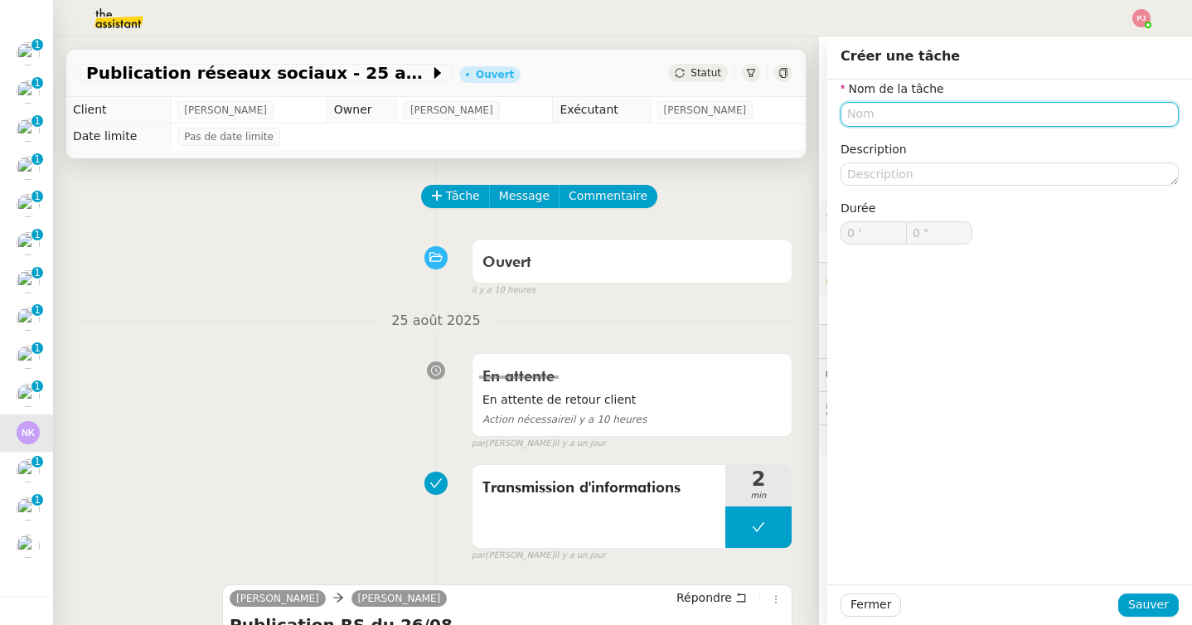
click at [855, 118] on input "text" at bounding box center [1010, 114] width 338 height 24
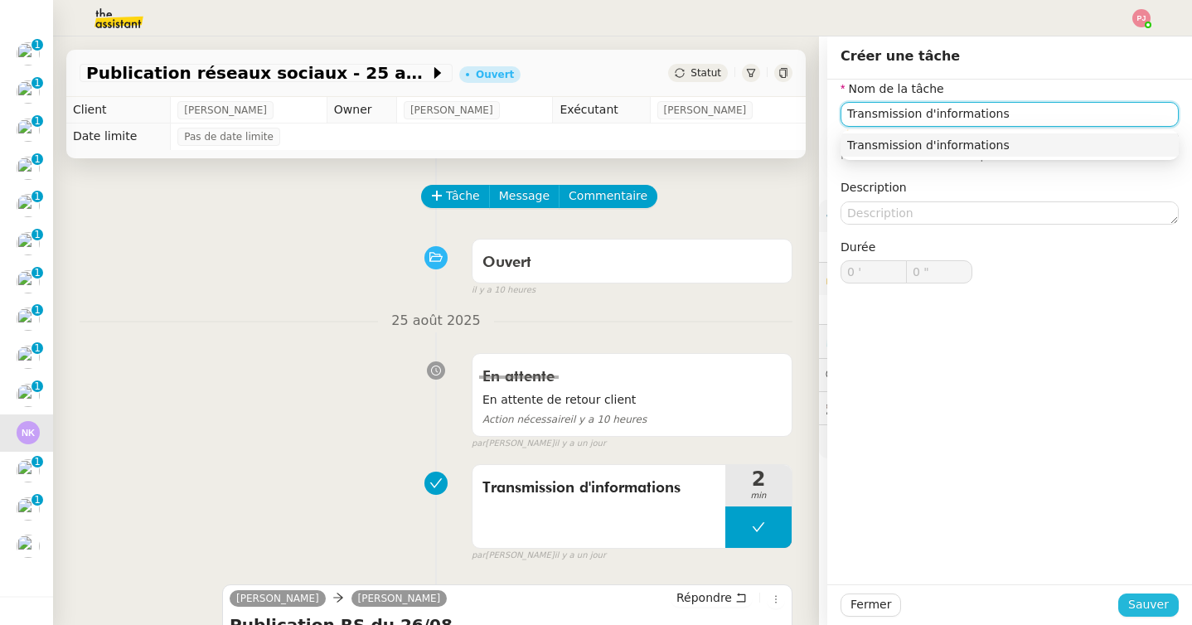
type input "Transmission d'informations"
click at [1135, 597] on span "Sauver" at bounding box center [1148, 604] width 41 height 19
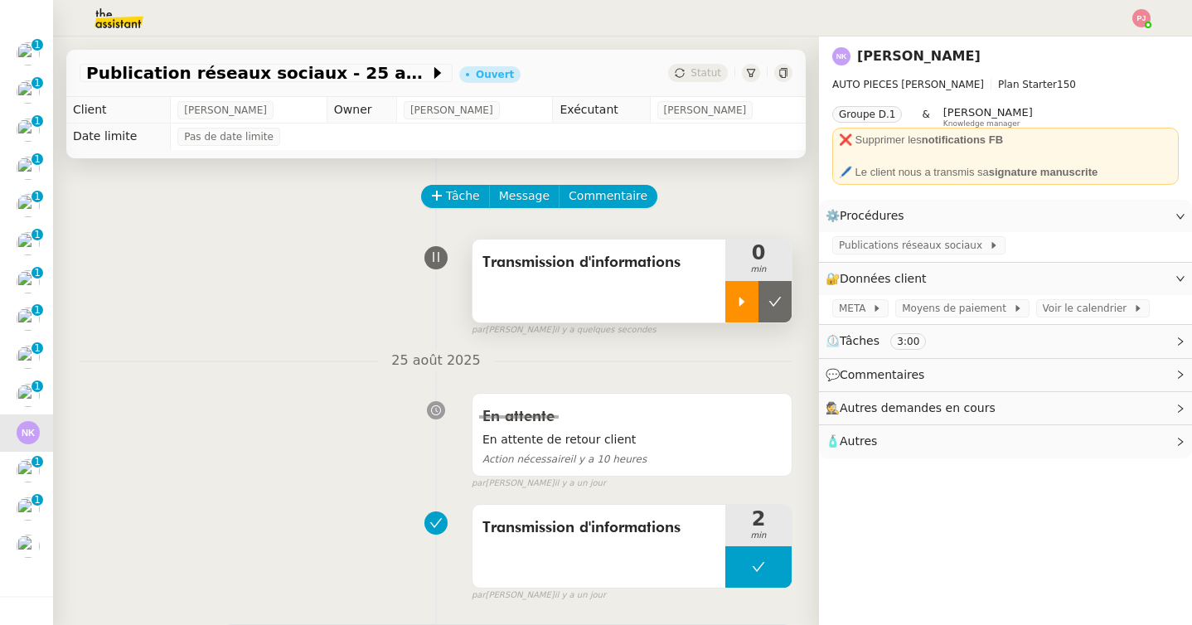
click at [738, 302] on icon at bounding box center [741, 301] width 13 height 13
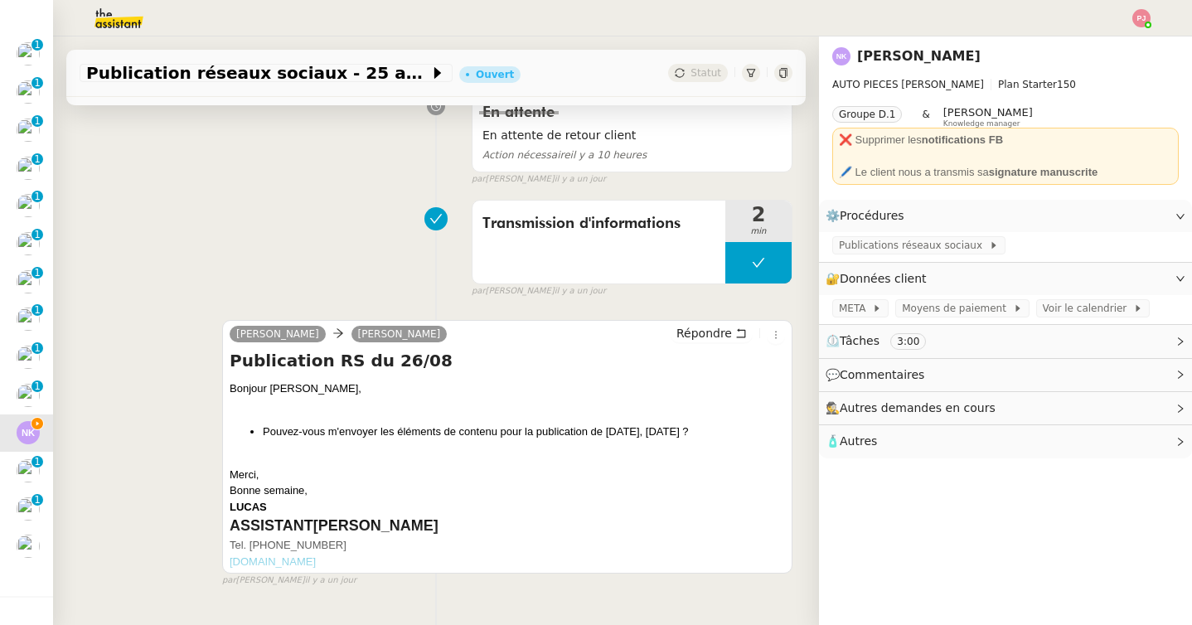
scroll to position [318, 0]
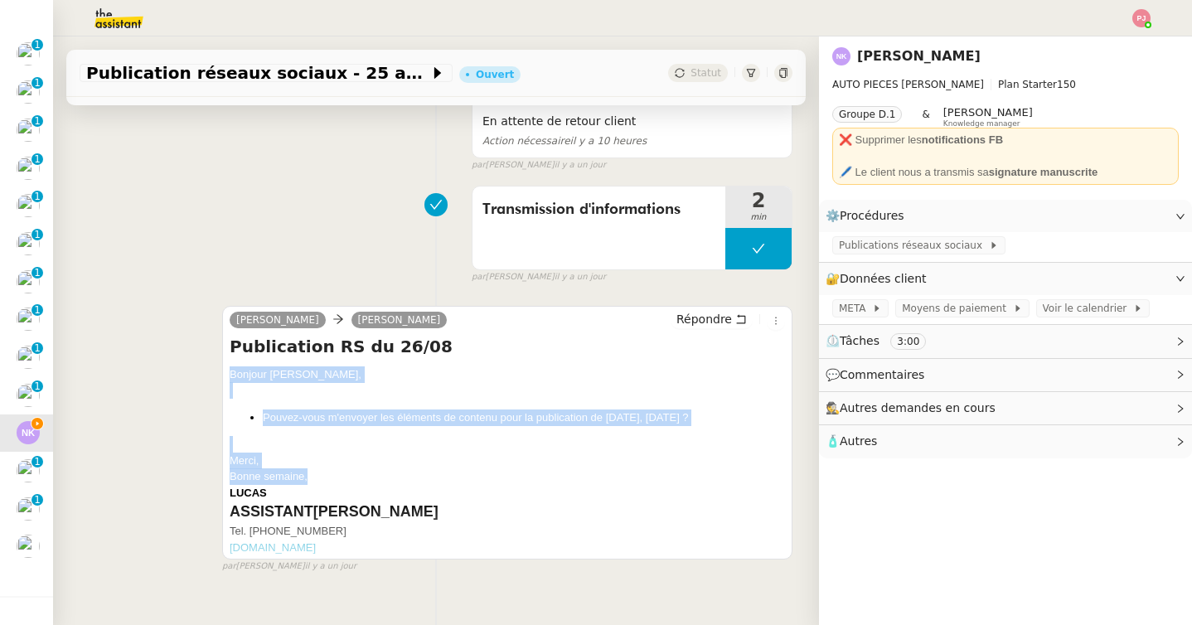
drag, startPoint x: 327, startPoint y: 473, endPoint x: 230, endPoint y: 369, distance: 142.5
click at [230, 369] on div "Bonjour [PERSON_NAME], Pouvez-vous m'envoyer les éléments de contenu pour la pu…" at bounding box center [507, 461] width 555 height 190
copy div "Bonjour [PERSON_NAME], Pouvez-vous m'envoyer les éléments de contenu pour la pu…"
click at [717, 319] on span "Répondre" at bounding box center [704, 319] width 56 height 17
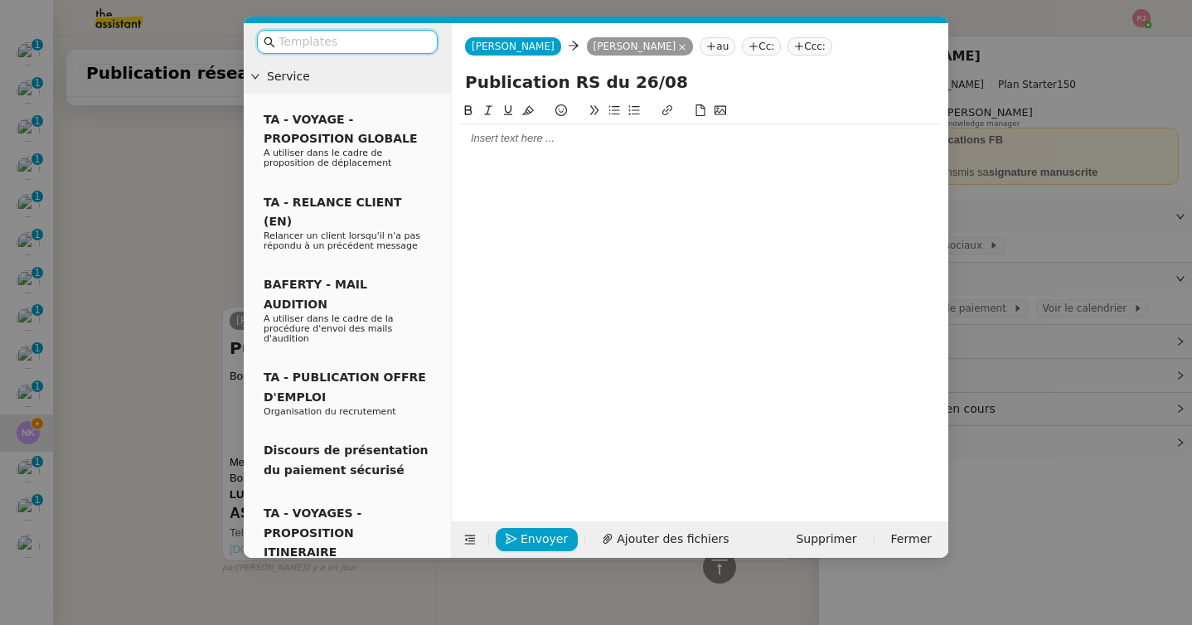
scroll to position [445, 0]
click at [347, 51] on input "text" at bounding box center [353, 41] width 149 height 19
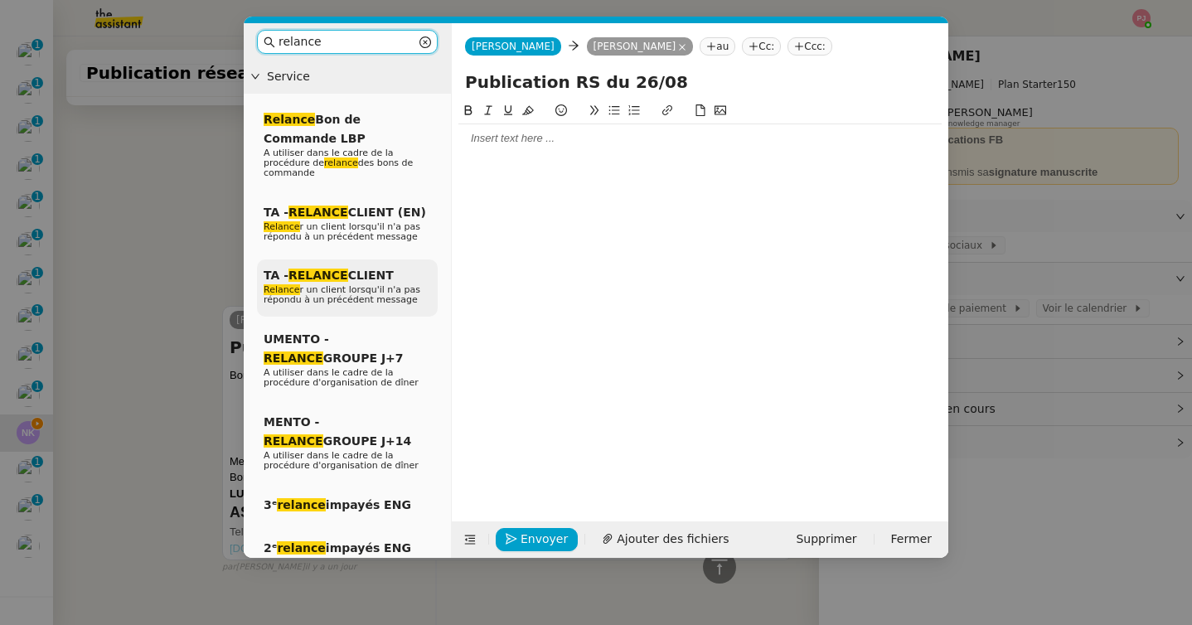
type input "relance"
click at [340, 287] on span "Relance r un client lorsqu'il n'a pas répondu à un précédent message" at bounding box center [342, 294] width 157 height 21
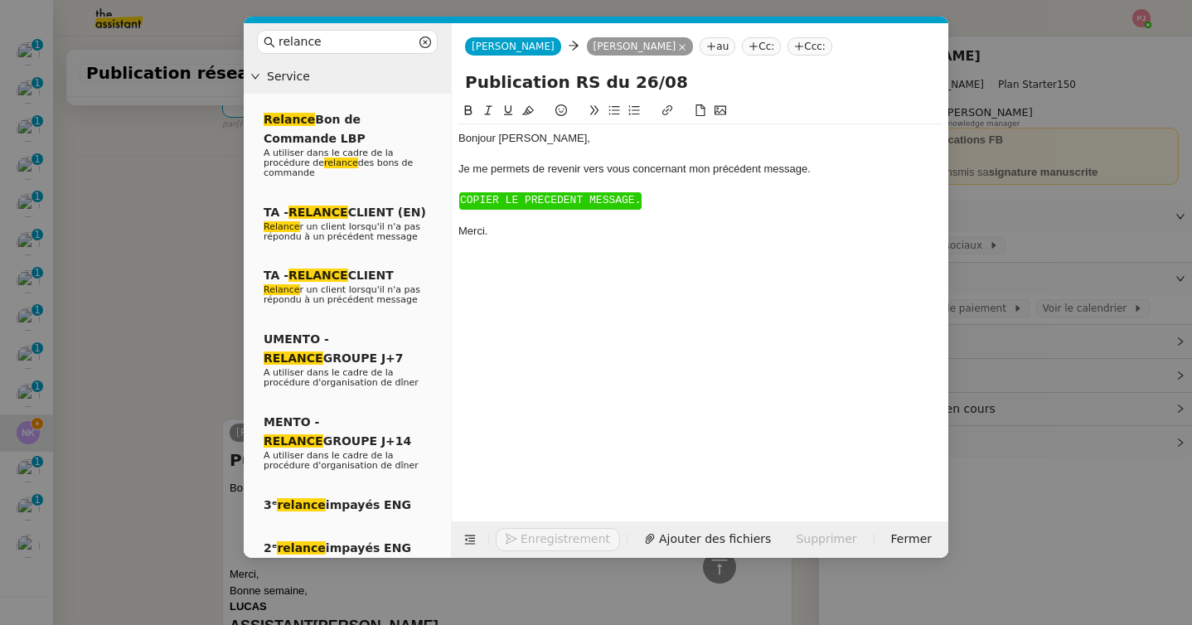
scroll to position [558, 0]
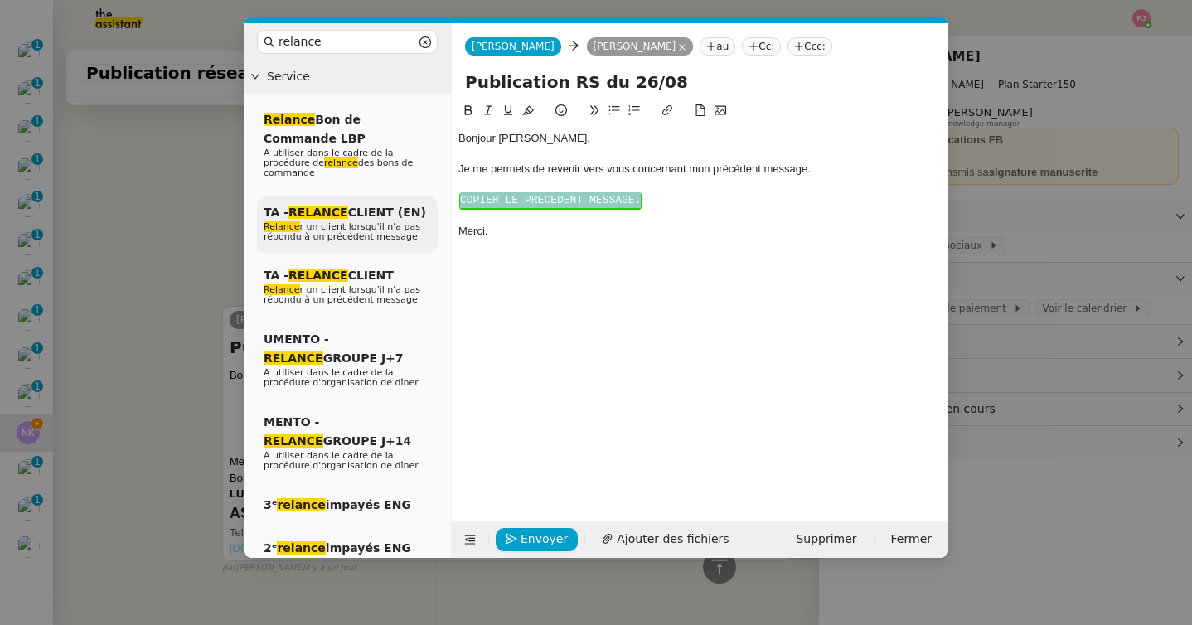
drag, startPoint x: 657, startPoint y: 204, endPoint x: 429, endPoint y: 204, distance: 228.0
click at [429, 204] on nz-layout "relance Service Relance Bon de Commande LBP A utiliser dans le cadre de la proc…" at bounding box center [596, 290] width 705 height 535
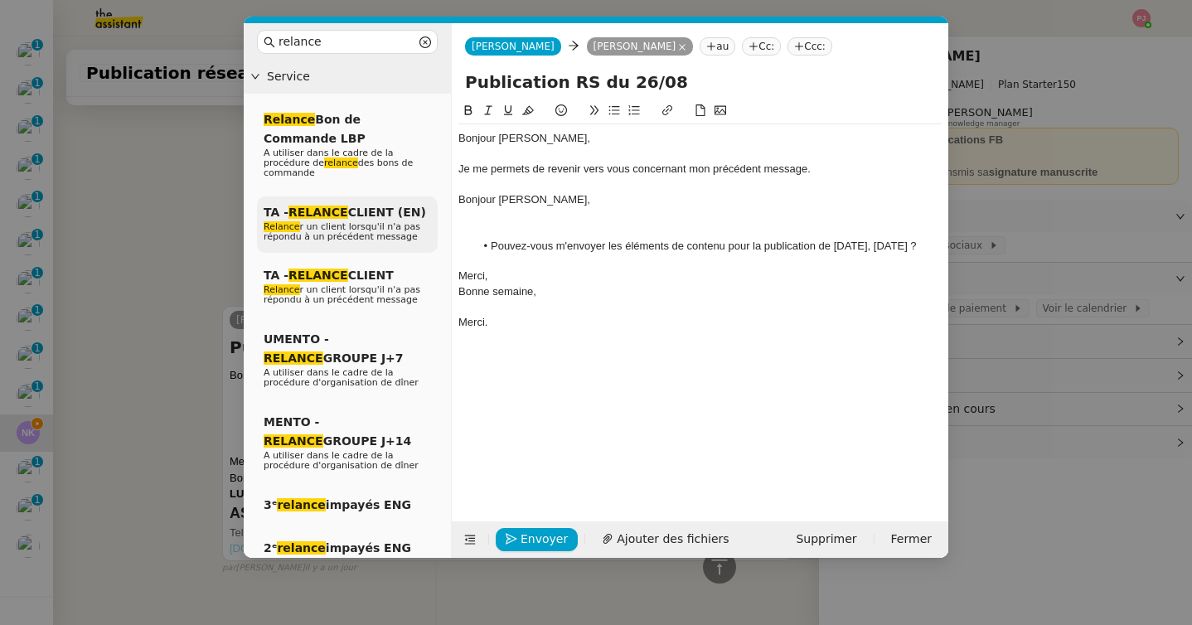
scroll to position [662, 0]
drag, startPoint x: 596, startPoint y: 204, endPoint x: 409, endPoint y: 204, distance: 187.3
click at [409, 204] on nz-layout "relance Service Relance Bon de Commande LBP A utiliser dans le cadre de la proc…" at bounding box center [596, 290] width 705 height 535
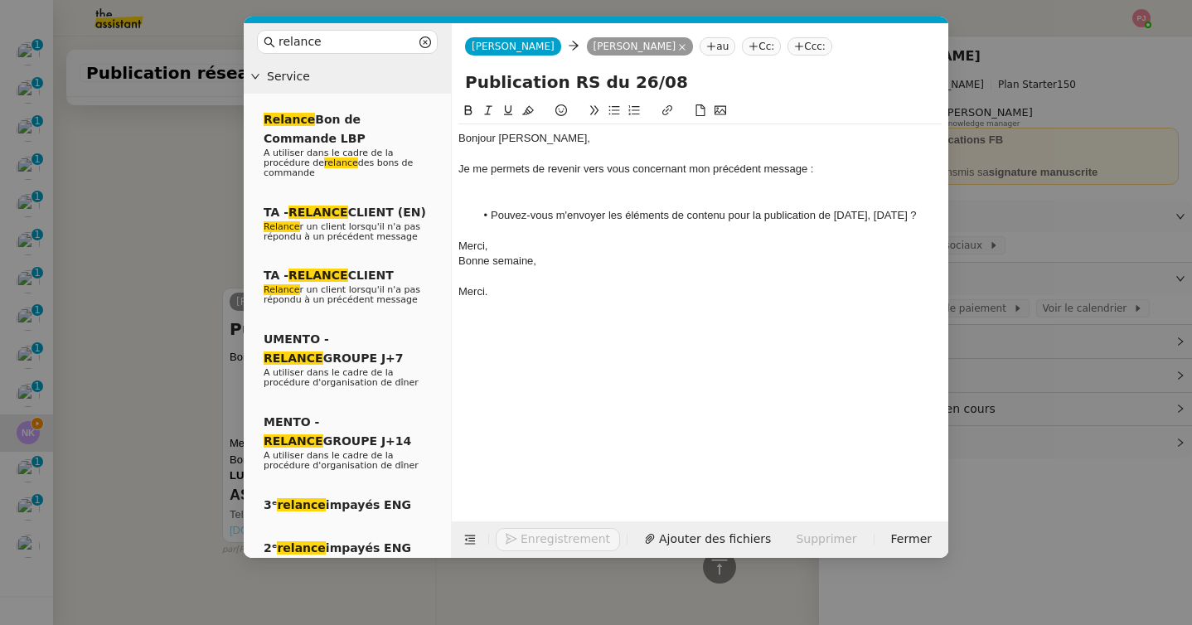
scroll to position [644, 0]
click at [497, 200] on div at bounding box center [699, 199] width 483 height 15
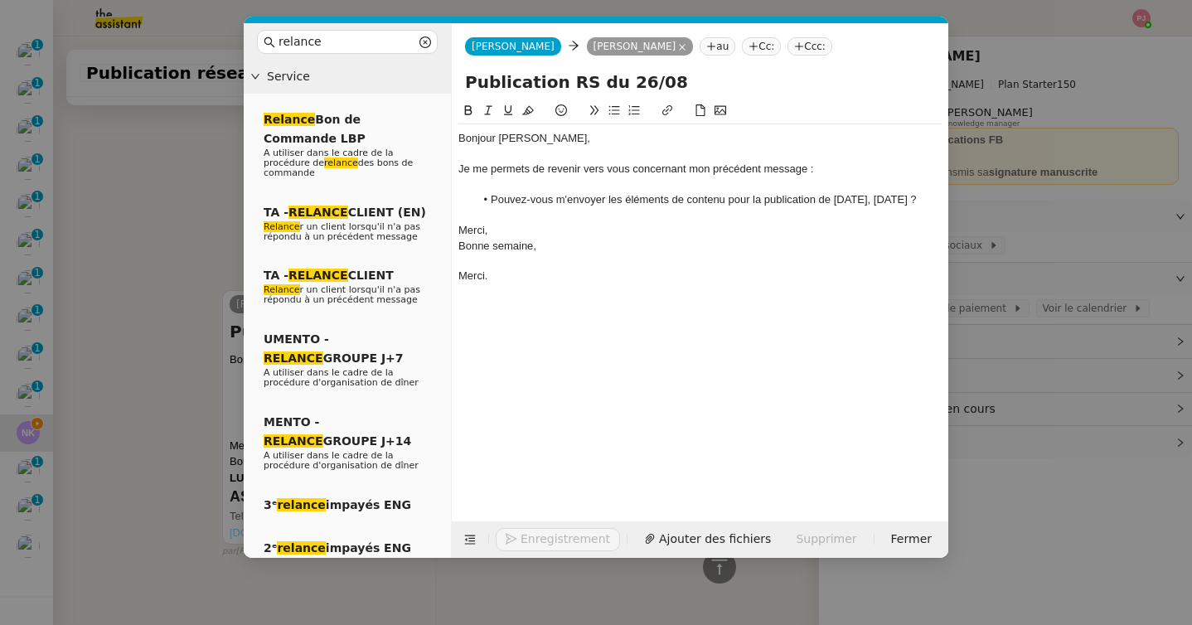
scroll to position [628, 0]
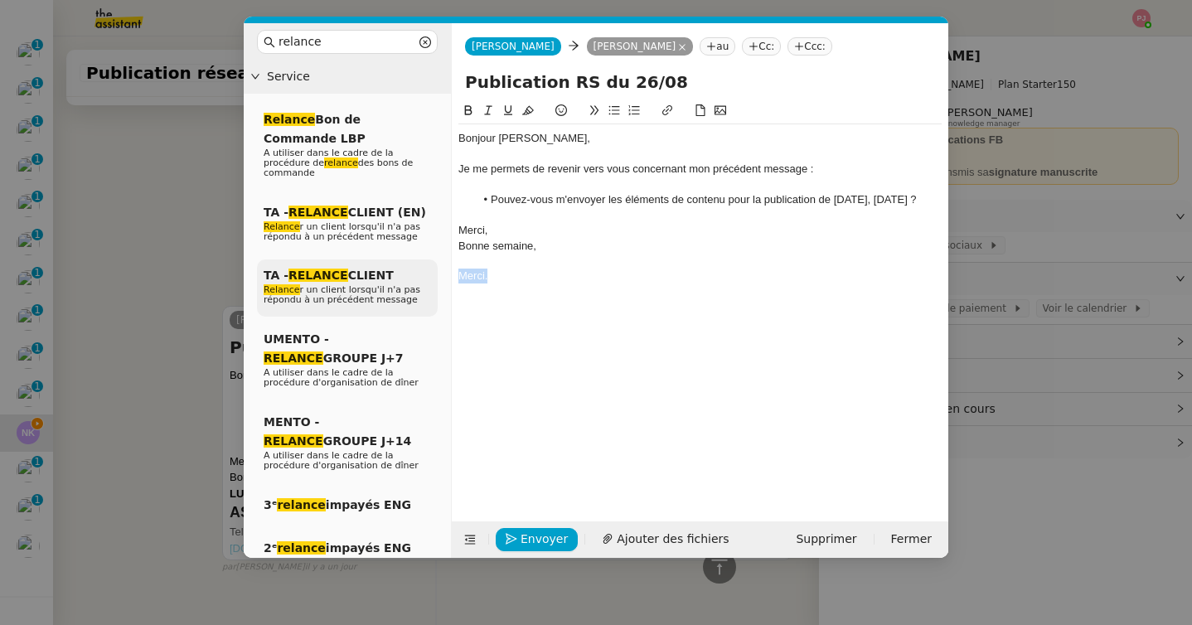
drag, startPoint x: 500, startPoint y: 295, endPoint x: 382, endPoint y: 292, distance: 117.8
click at [382, 292] on nz-layout "relance Service Relance Bon de Commande LBP A utiliser dans le cadre de la proc…" at bounding box center [596, 290] width 705 height 535
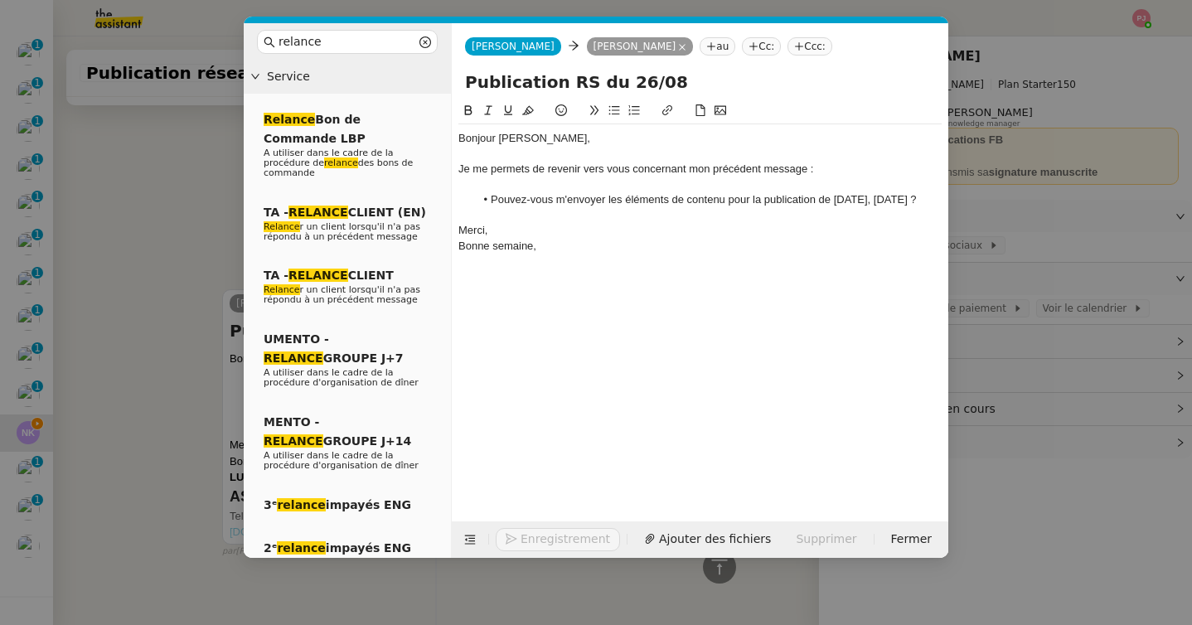
scroll to position [612, 0]
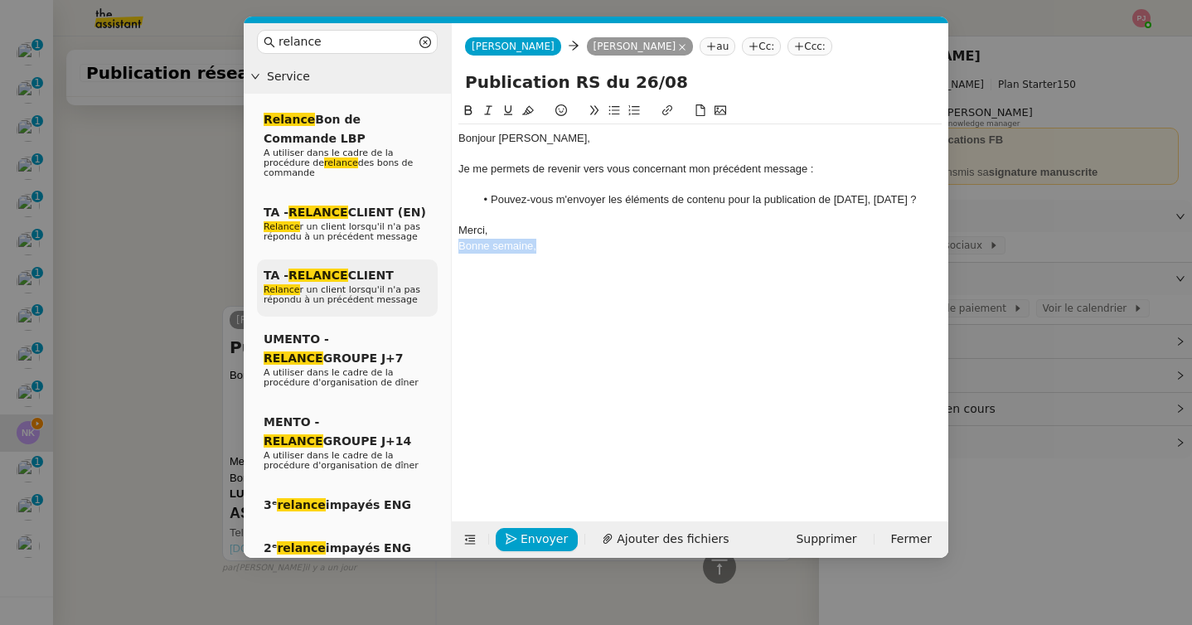
drag, startPoint x: 558, startPoint y: 265, endPoint x: 371, endPoint y: 265, distance: 186.5
click at [371, 265] on nz-layout "relance Service Relance Bon de Commande LBP A utiliser dans le cadre de la proc…" at bounding box center [596, 290] width 705 height 535
click at [532, 534] on span "Envoyer" at bounding box center [544, 539] width 47 height 19
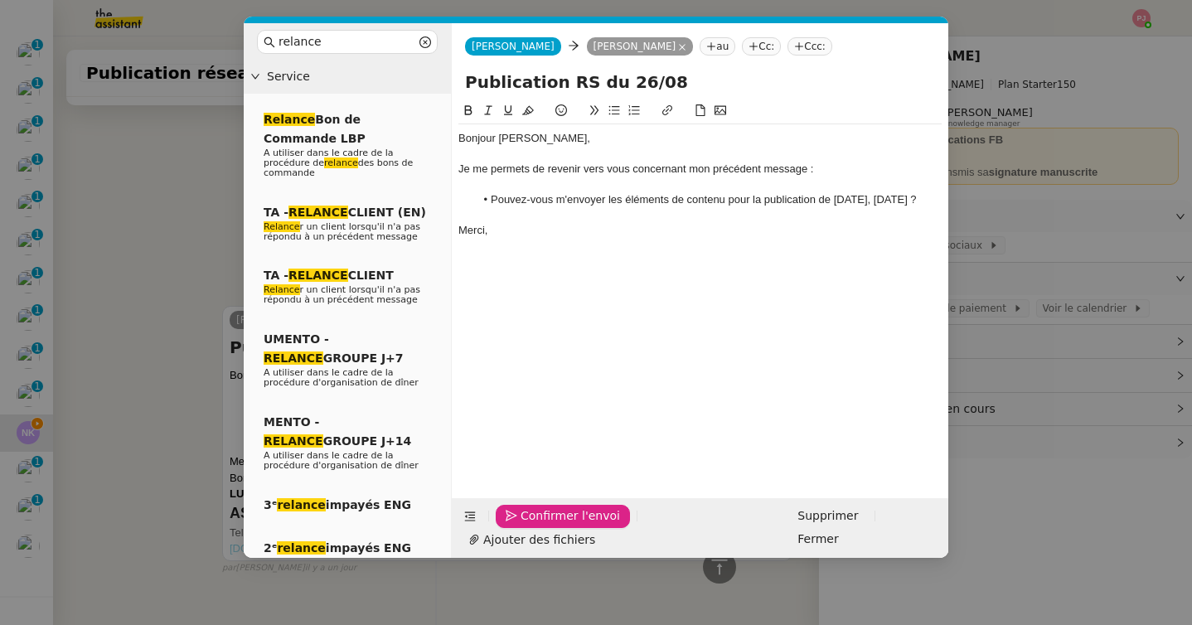
click at [532, 526] on span "Confirmer l'envoi" at bounding box center [570, 516] width 99 height 19
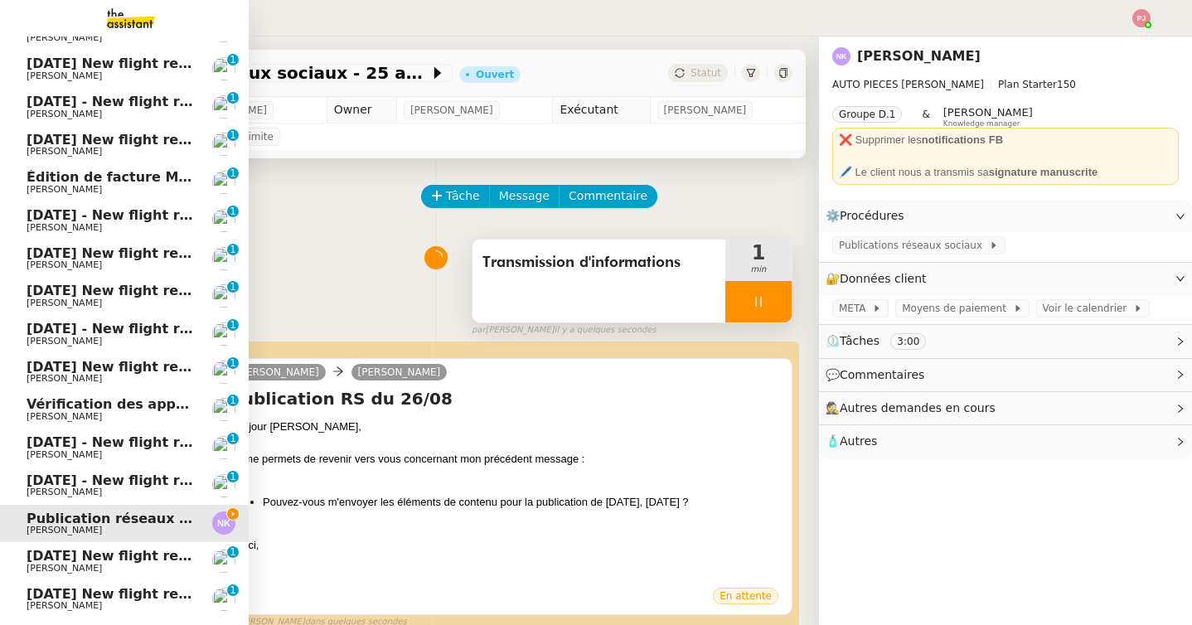
scroll to position [642, 0]
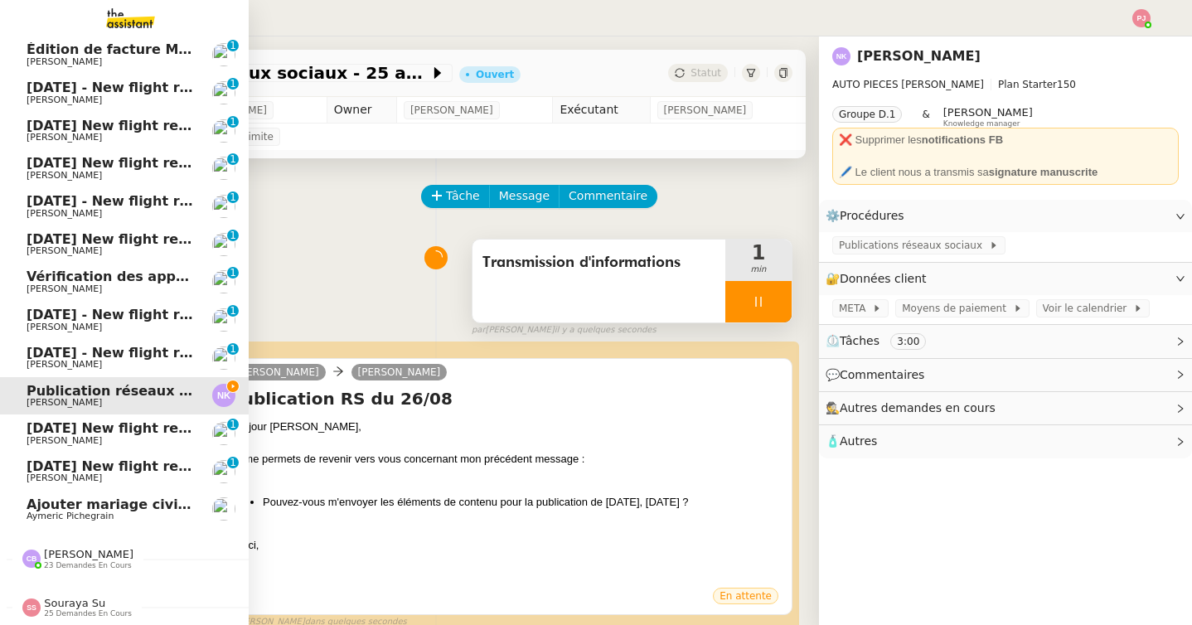
click at [119, 469] on span "[DATE] New flight request - [PERSON_NAME]" at bounding box center [193, 466] width 332 height 16
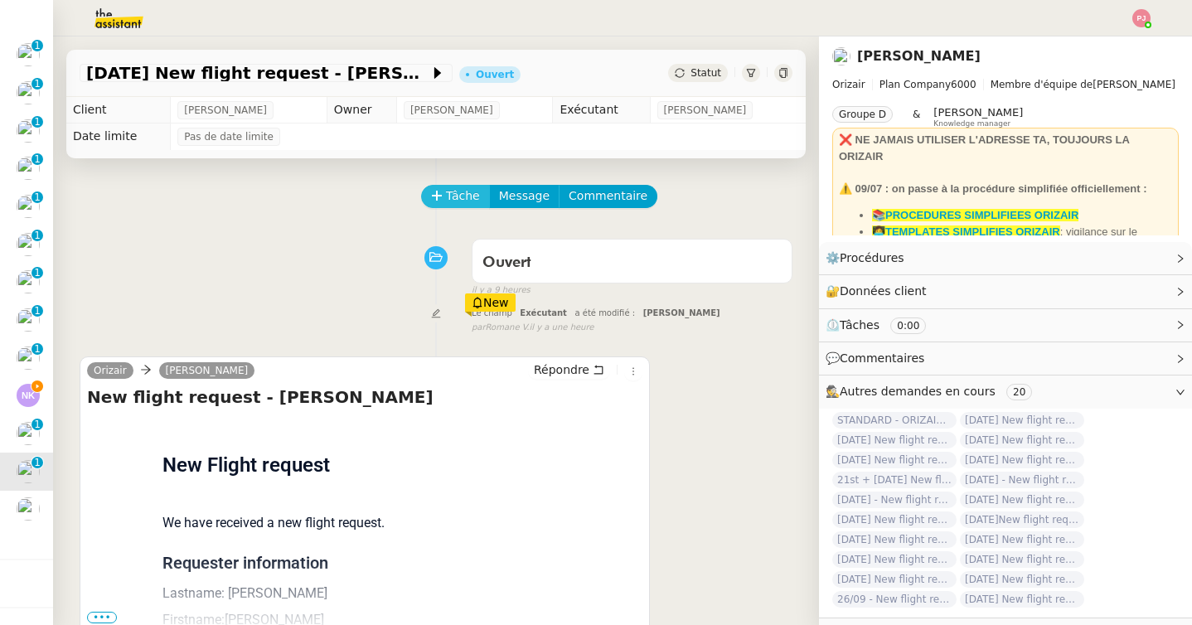
click at [439, 200] on icon at bounding box center [437, 196] width 12 height 12
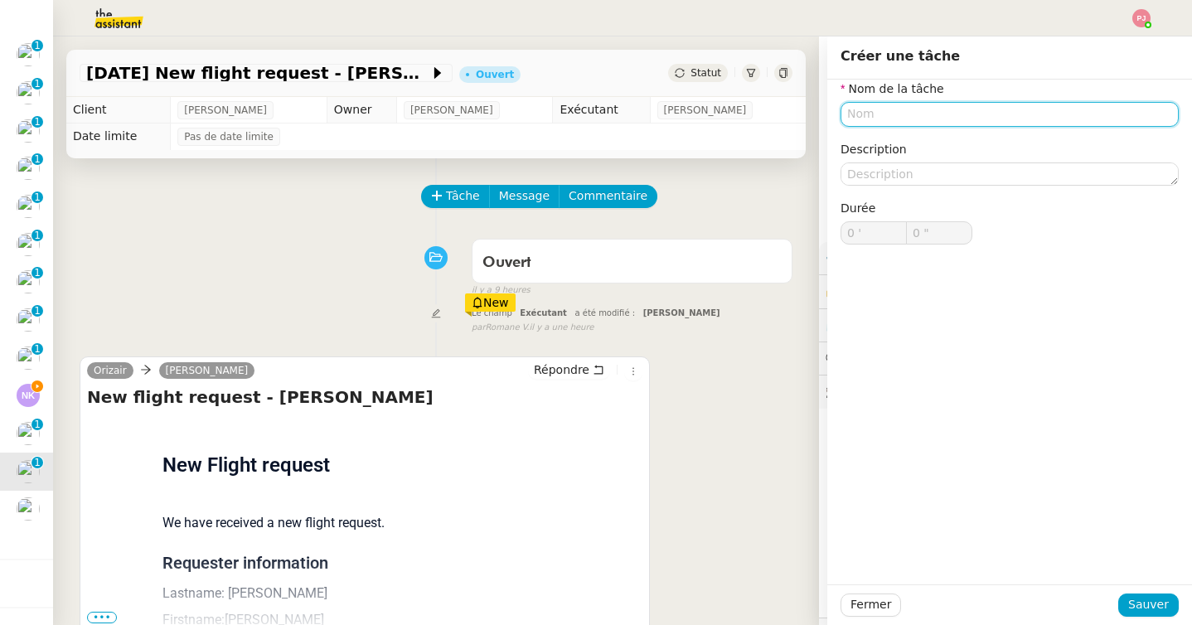
click at [857, 112] on input "text" at bounding box center [1010, 114] width 338 height 24
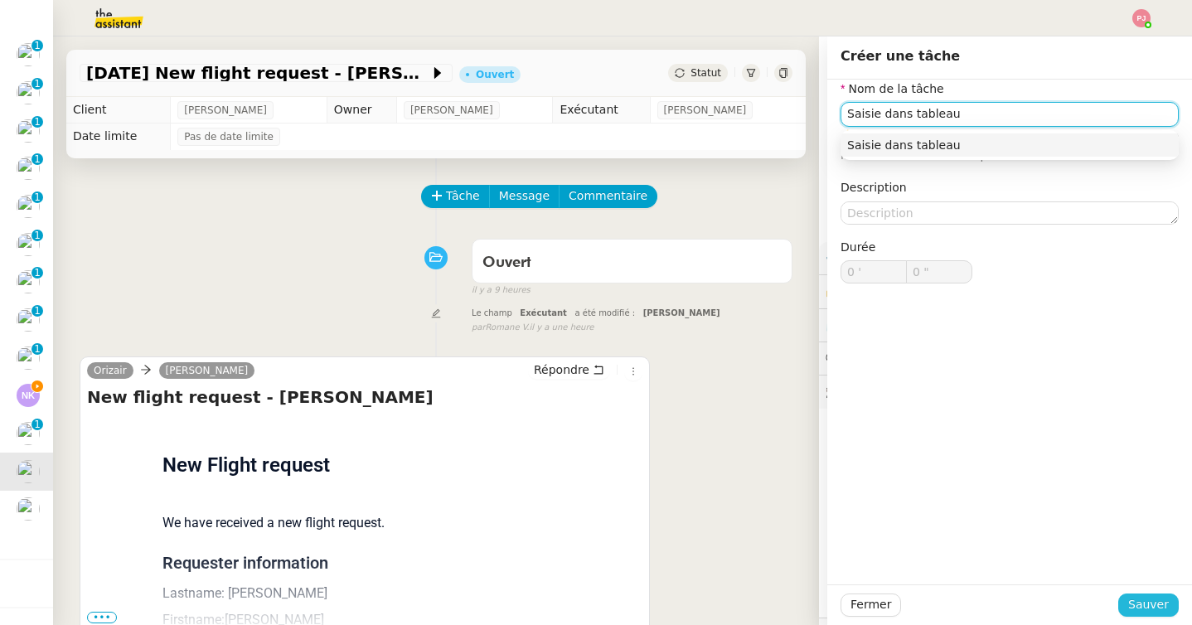
type input "Saisie dans tableau"
click at [1140, 599] on span "Sauver" at bounding box center [1148, 604] width 41 height 19
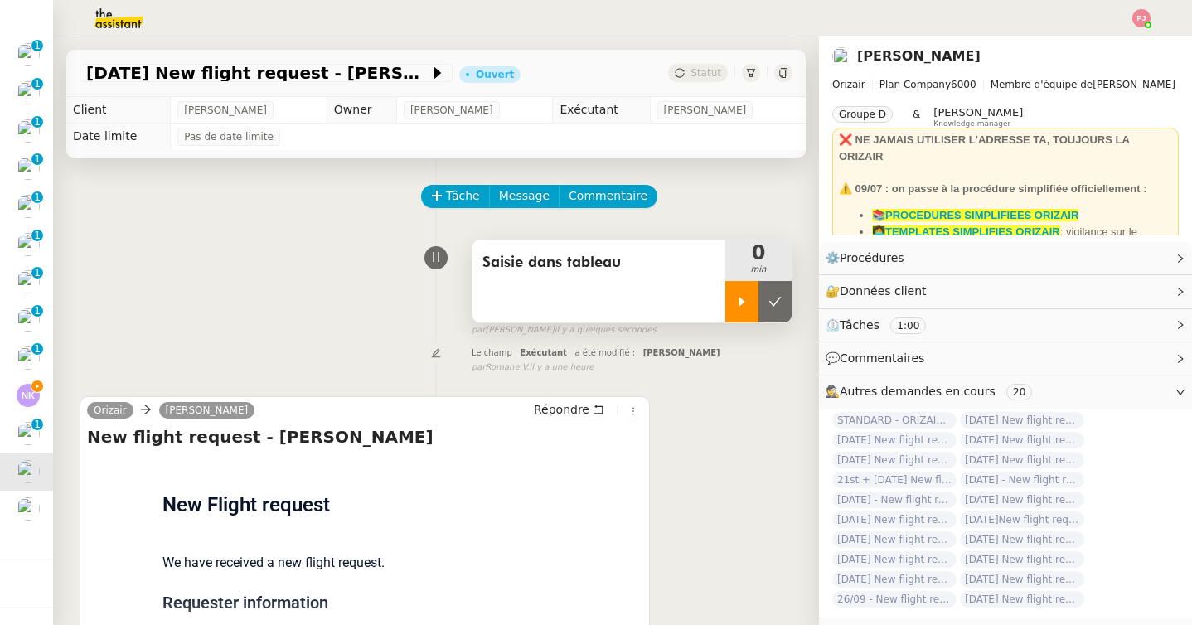
click at [747, 295] on icon at bounding box center [741, 301] width 13 height 13
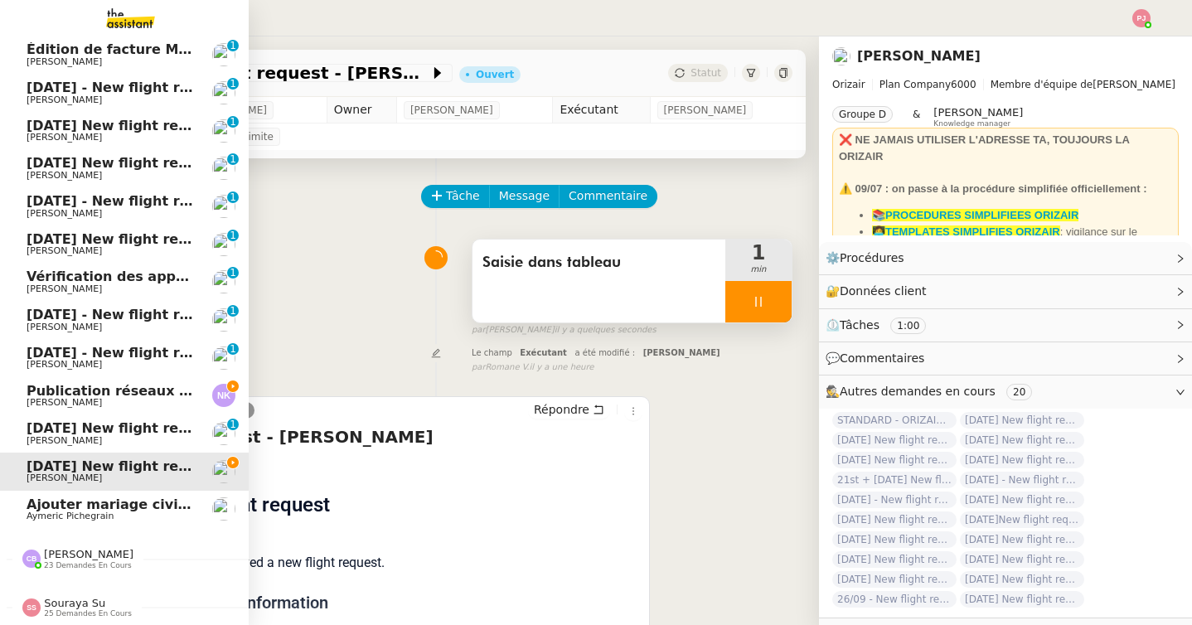
click at [100, 391] on span "Publication réseaux sociaux - 25 août 2025" at bounding box center [188, 391] width 322 height 16
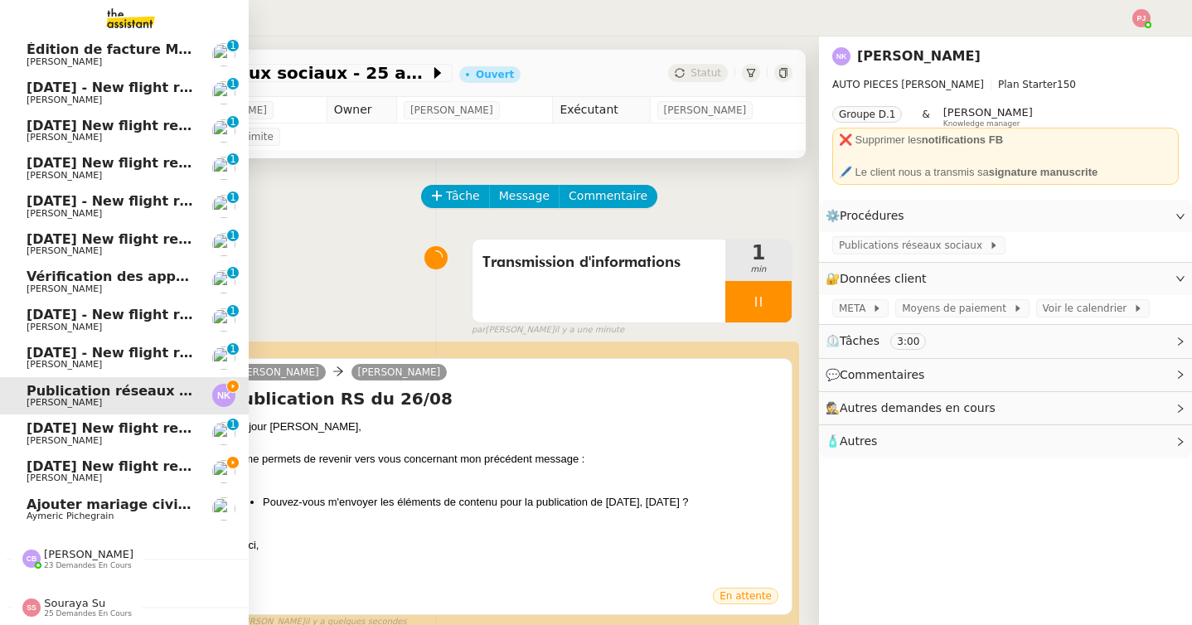
click at [32, 473] on span "[PERSON_NAME]" at bounding box center [64, 478] width 75 height 11
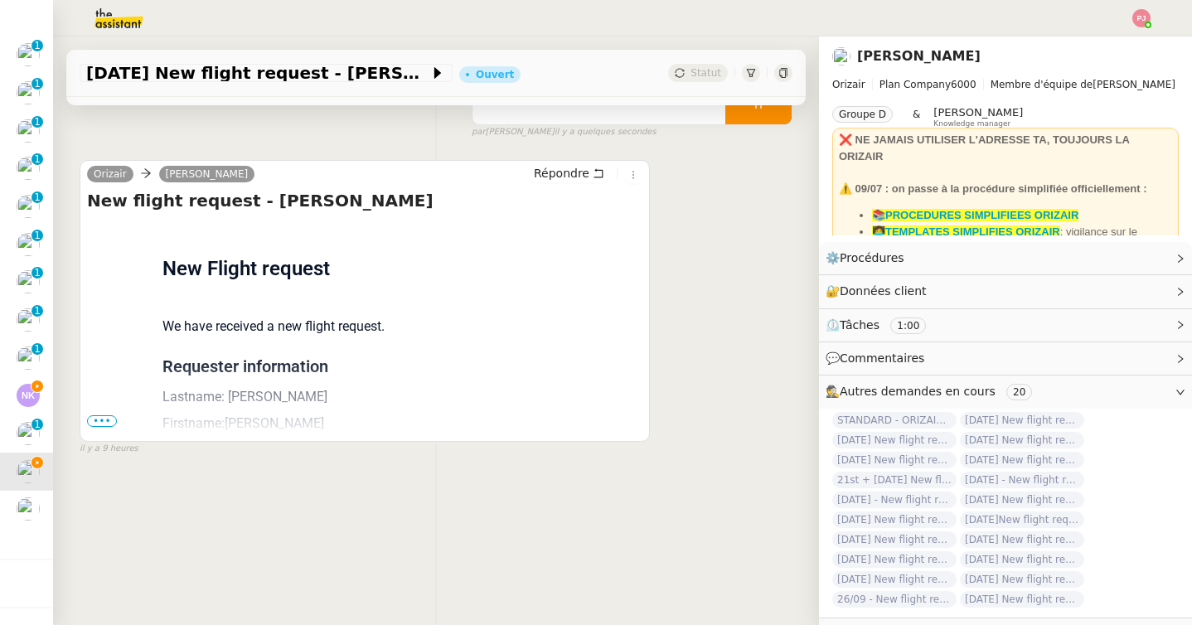
scroll to position [211, 0]
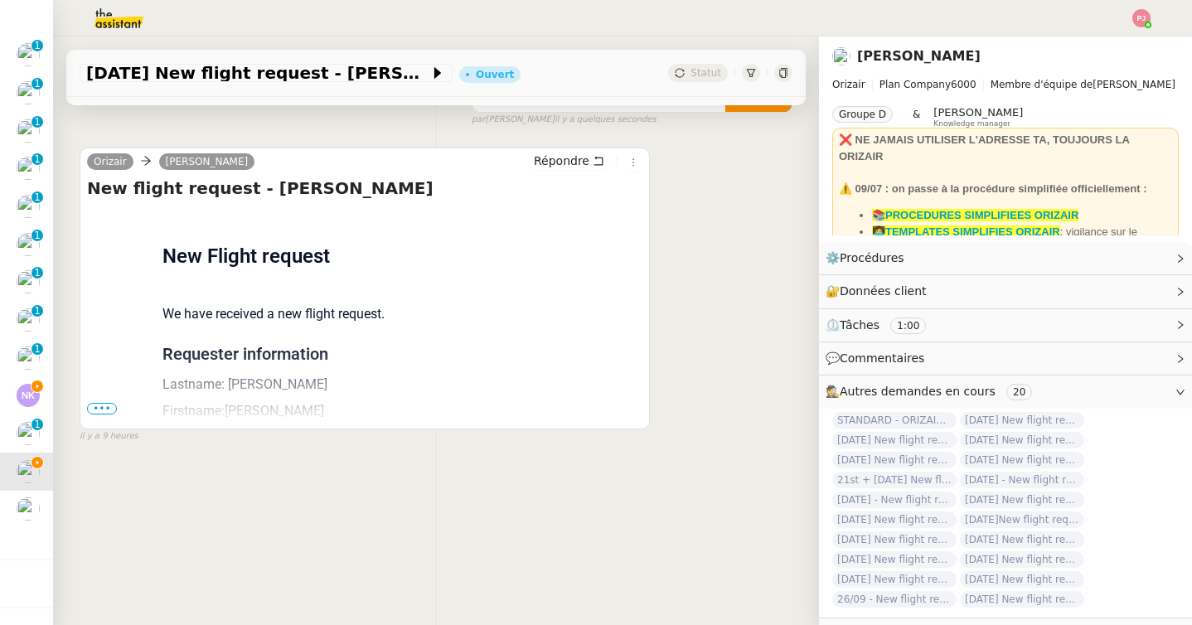
click at [110, 408] on span "•••" at bounding box center [102, 409] width 30 height 12
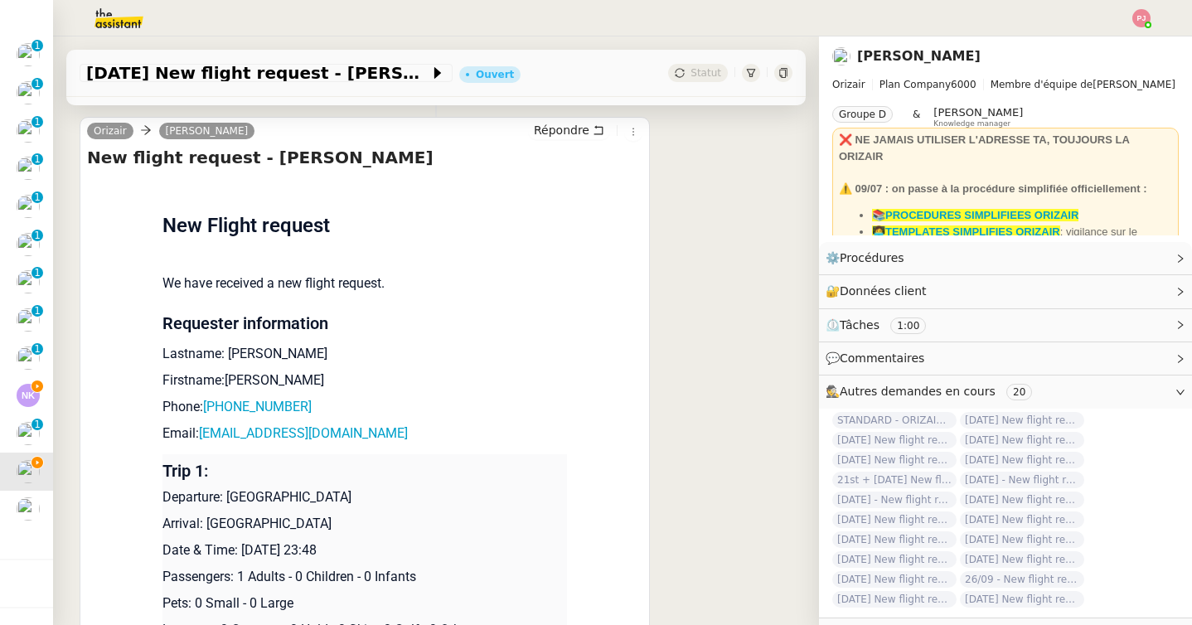
scroll to position [258, 0]
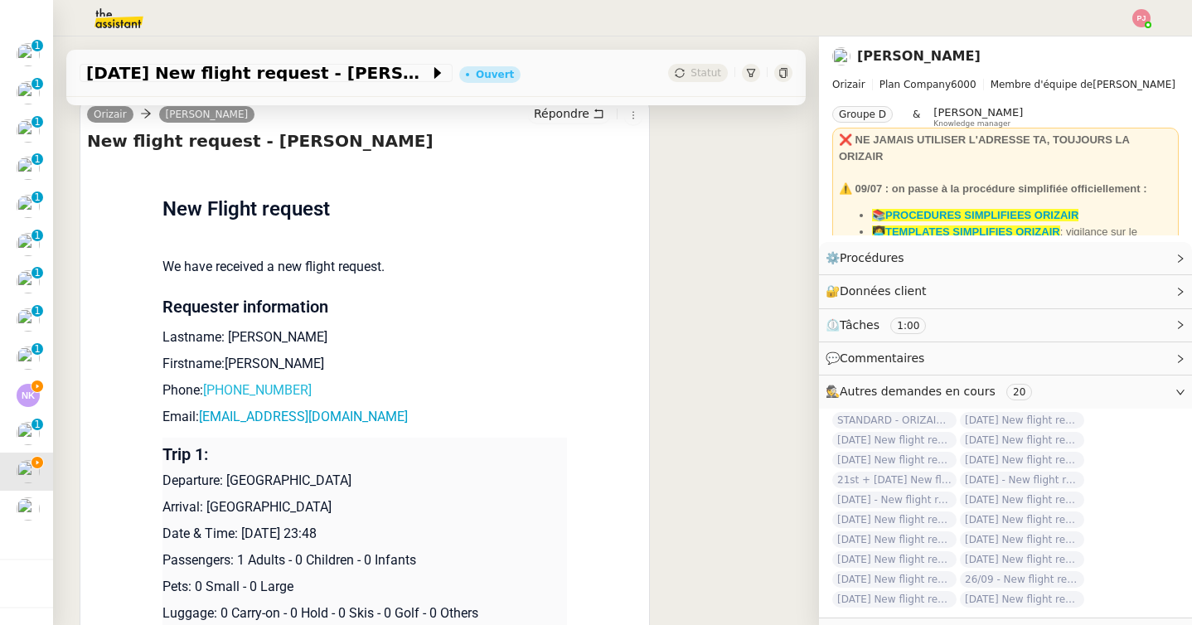
drag, startPoint x: 312, startPoint y: 385, endPoint x: 216, endPoint y: 388, distance: 96.2
click at [216, 388] on p "Phone: [PHONE_NUMBER]" at bounding box center [364, 391] width 405 height 20
copy link "1 754 204 4148"
drag, startPoint x: 360, startPoint y: 421, endPoint x: 202, endPoint y: 419, distance: 157.5
click at [202, 419] on p "Email: [PERSON_NAME][EMAIL_ADDRESS][DOMAIN_NAME]" at bounding box center [364, 417] width 405 height 20
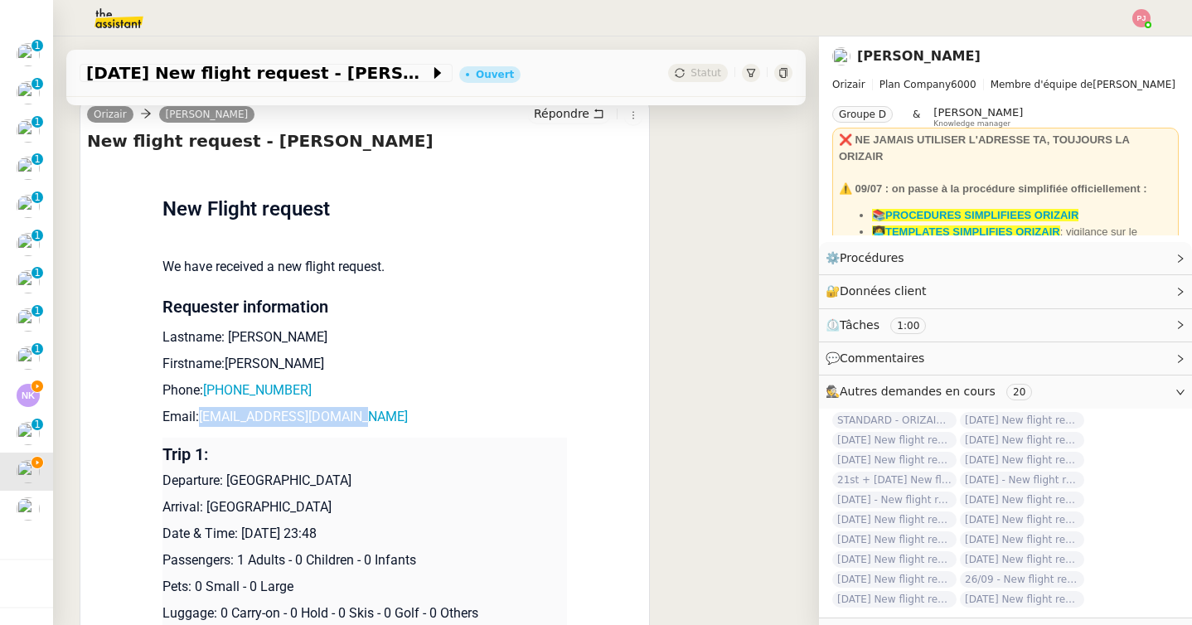
copy link "[EMAIL_ADDRESS][DOMAIN_NAME]"
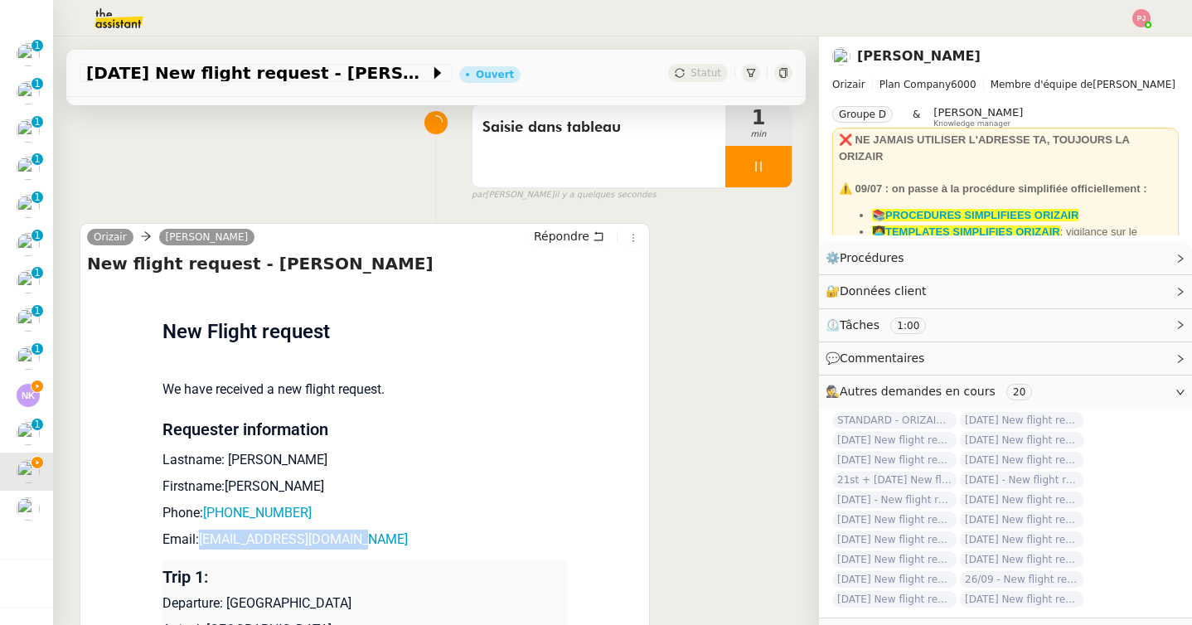
scroll to position [0, 0]
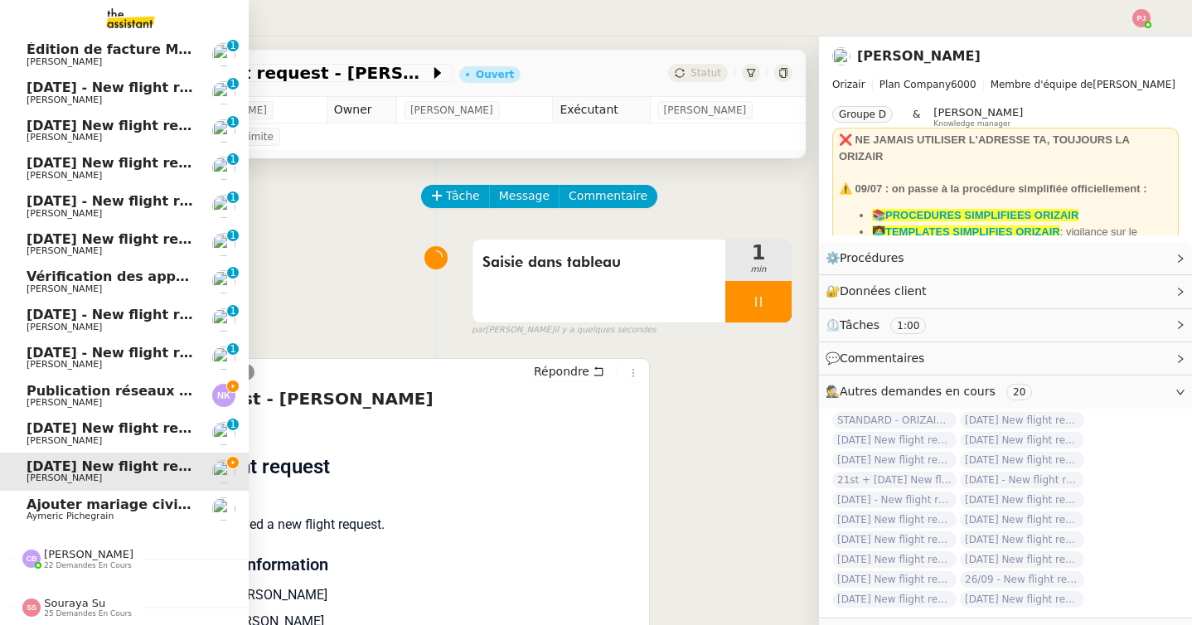
click at [32, 395] on span "Publication réseaux sociaux - 25 août 2025" at bounding box center [188, 391] width 322 height 16
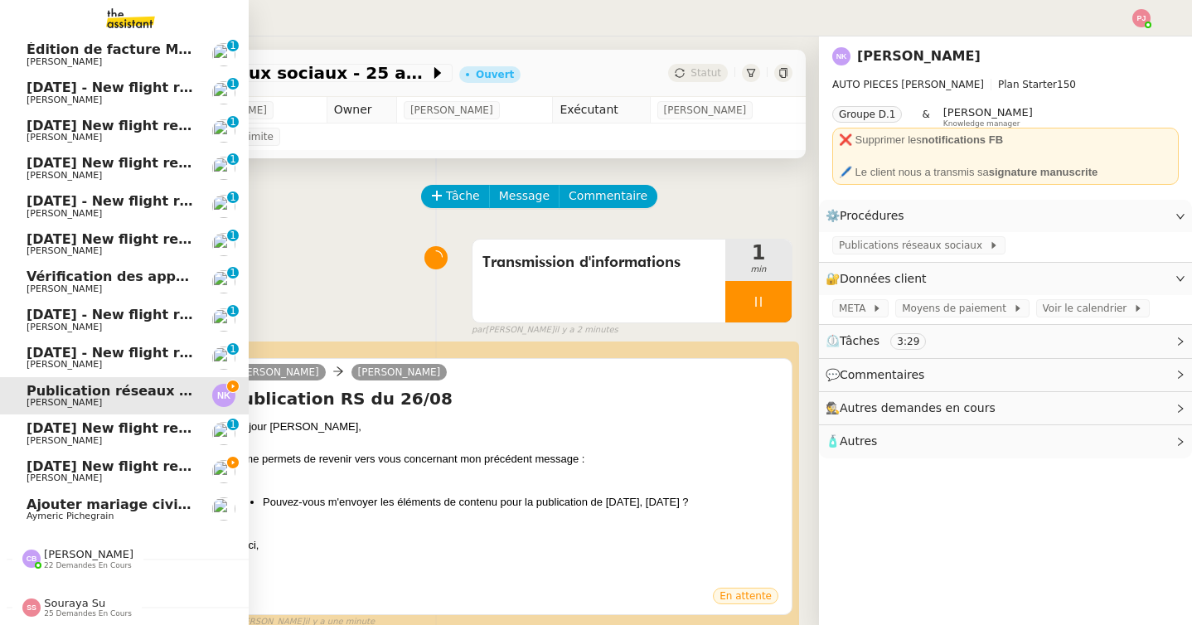
click at [42, 466] on span "[DATE] New flight request - [PERSON_NAME]" at bounding box center [193, 466] width 332 height 16
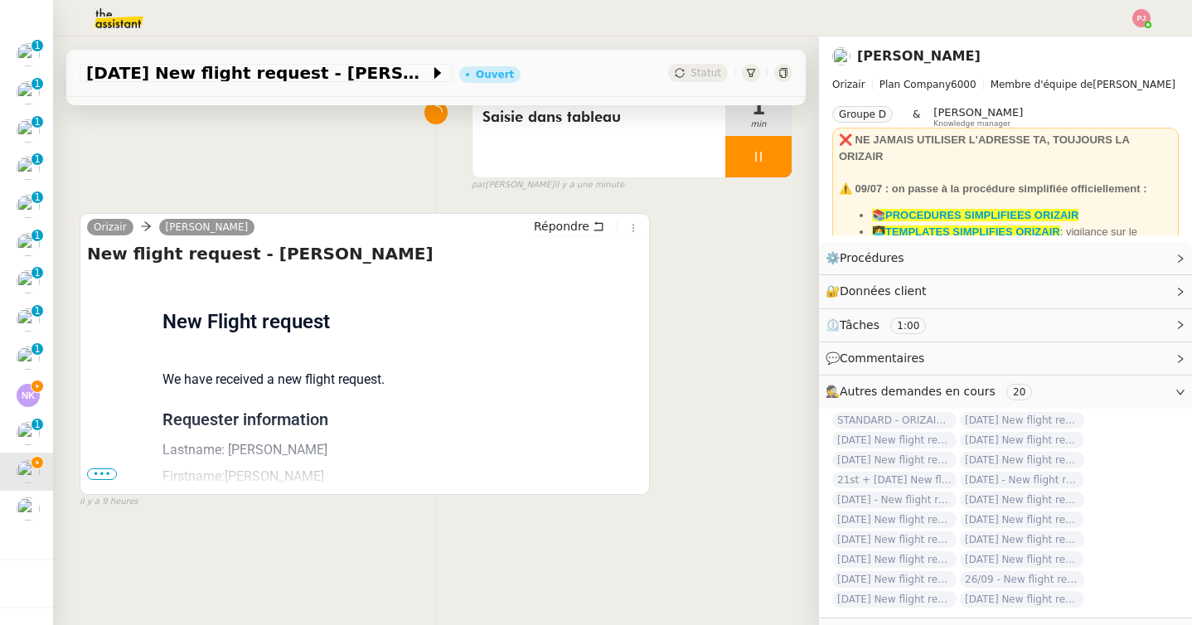
scroll to position [211, 0]
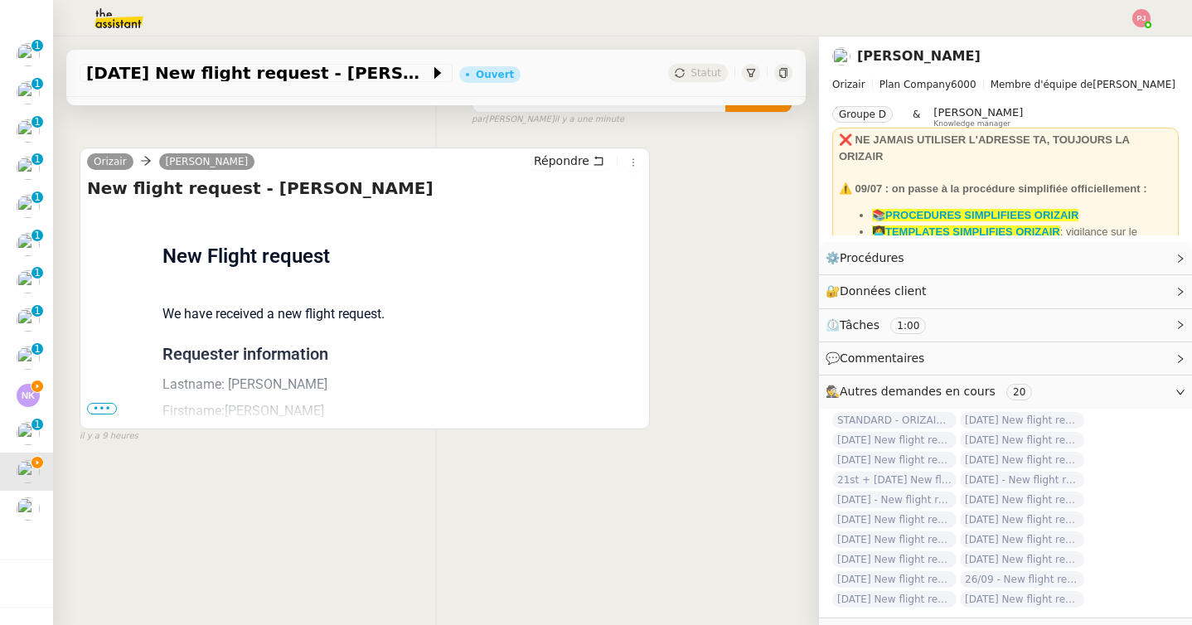
click at [103, 404] on span "•••" at bounding box center [102, 409] width 30 height 12
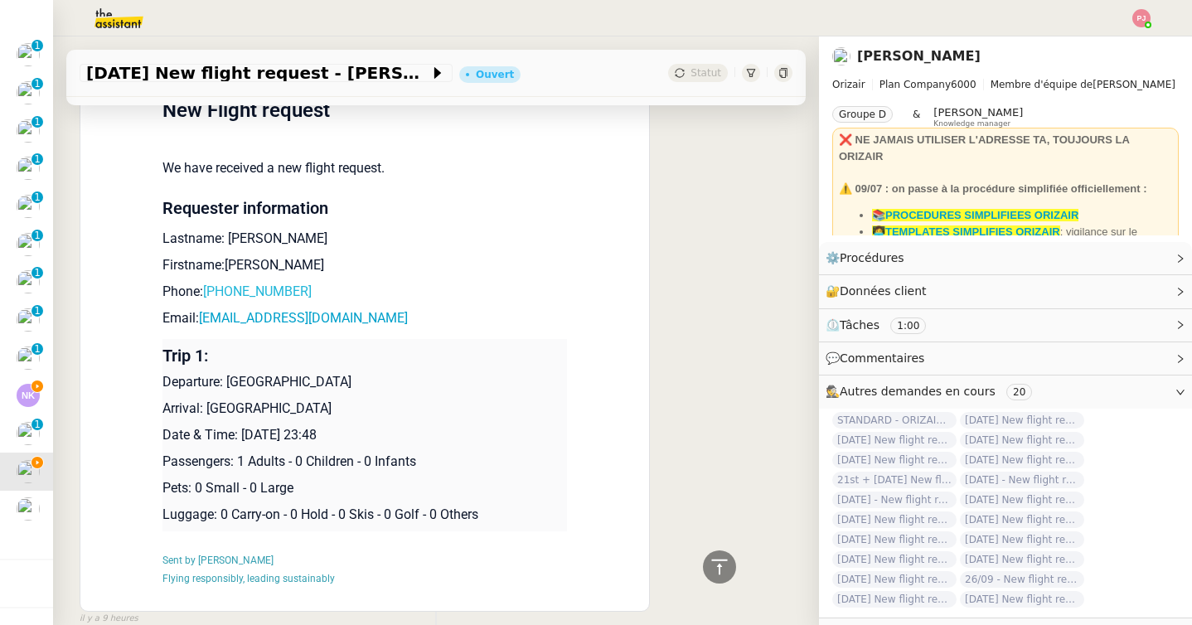
scroll to position [359, 0]
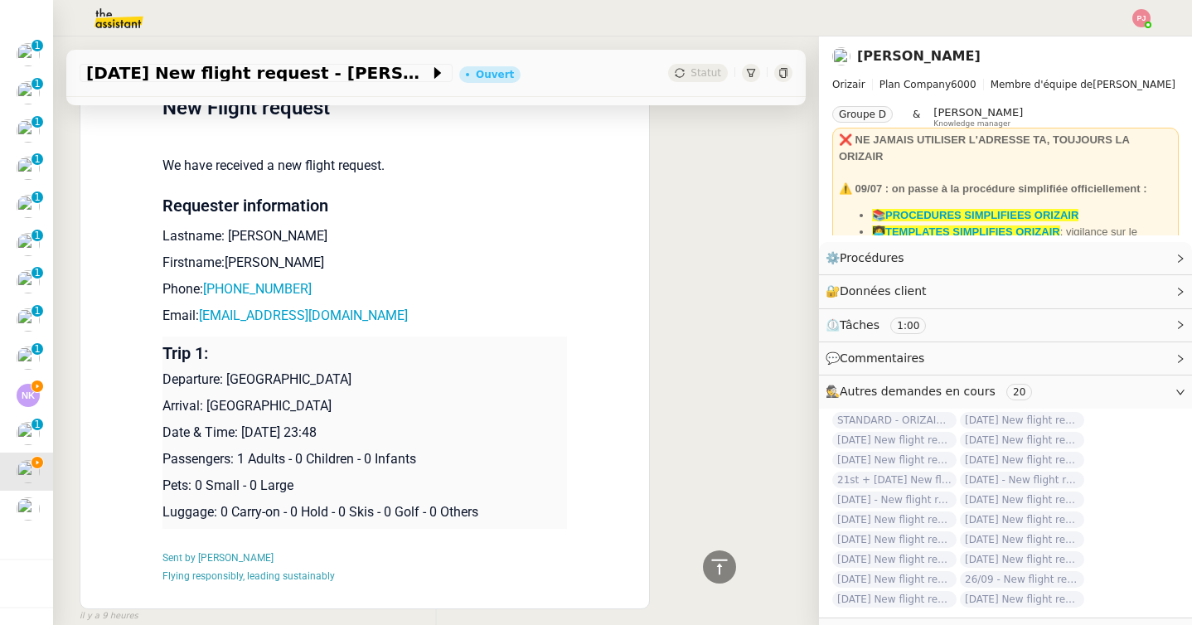
drag, startPoint x: 455, startPoint y: 378, endPoint x: 227, endPoint y: 381, distance: 228.0
click at [227, 381] on p "Departure: [GEOGRAPHIC_DATA]" at bounding box center [364, 380] width 405 height 20
copy p "[GEOGRAPHIC_DATA]"
drag, startPoint x: 328, startPoint y: 405, endPoint x: 208, endPoint y: 406, distance: 120.2
click at [208, 406] on p "Arrival: [GEOGRAPHIC_DATA]" at bounding box center [364, 406] width 405 height 20
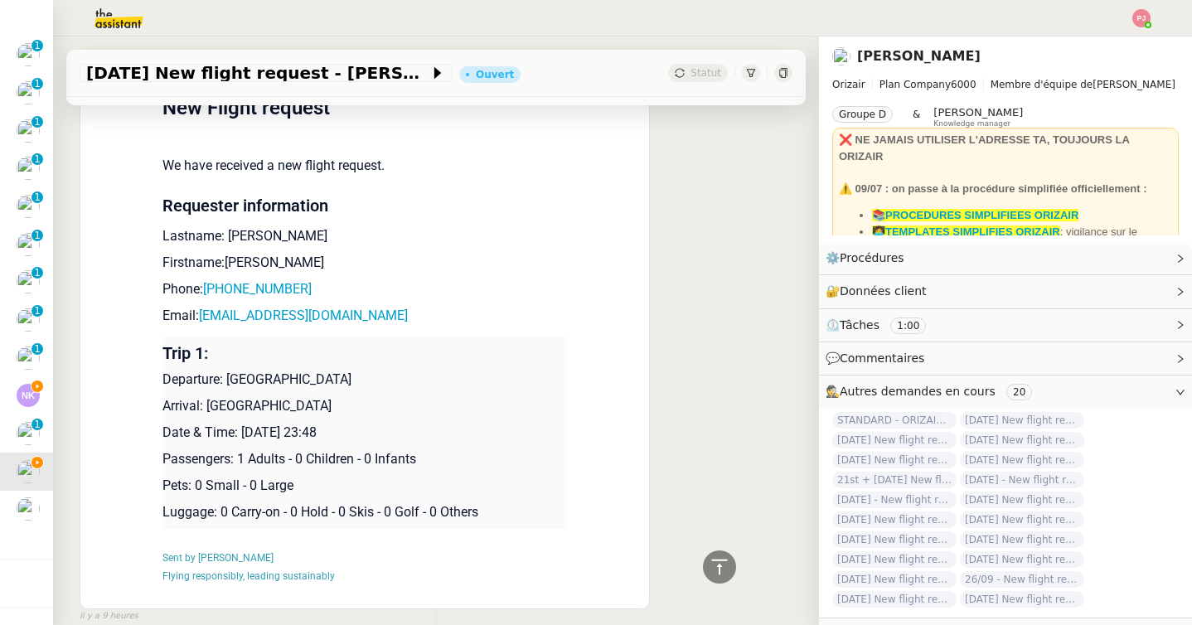
copy p "[GEOGRAPHIC_DATA]"
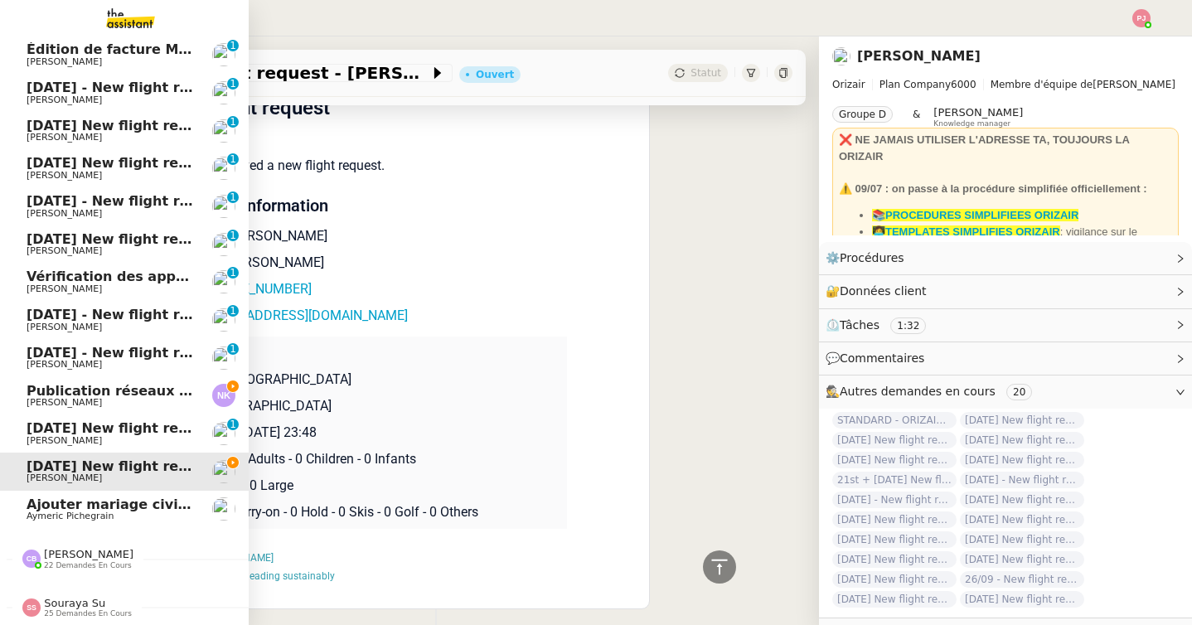
click at [40, 394] on span "Publication réseaux sociaux - 25 août 2025" at bounding box center [188, 391] width 322 height 16
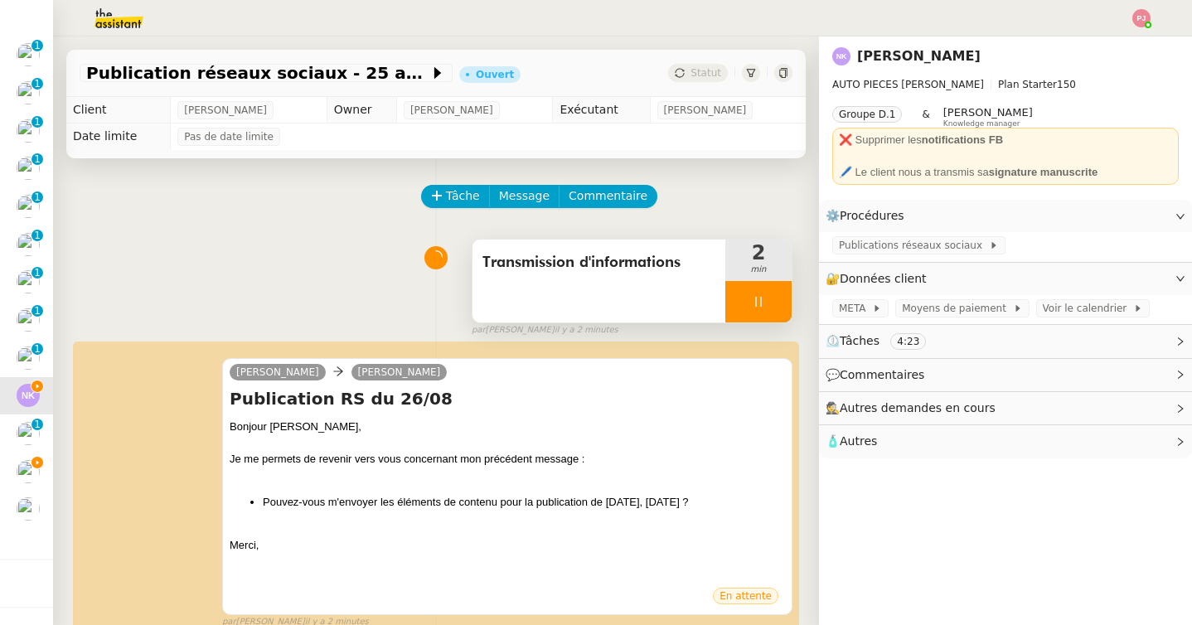
click at [781, 308] on div at bounding box center [758, 301] width 66 height 41
click at [781, 308] on button at bounding box center [775, 301] width 33 height 41
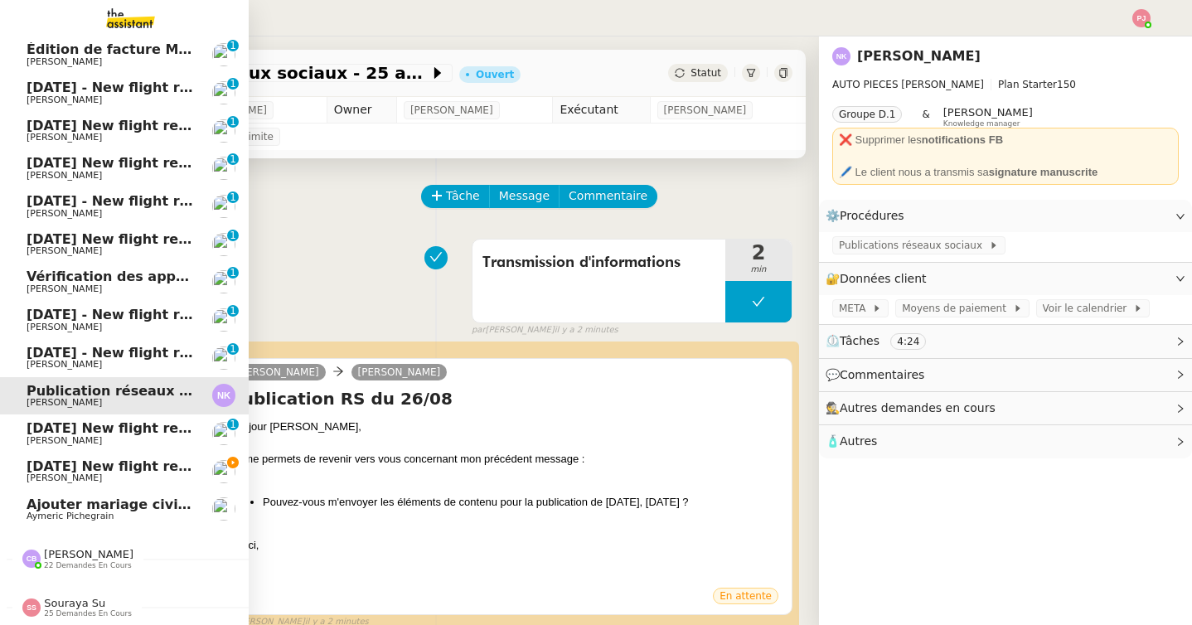
click at [40, 470] on span "[DATE] New flight request - [PERSON_NAME]" at bounding box center [193, 466] width 332 height 16
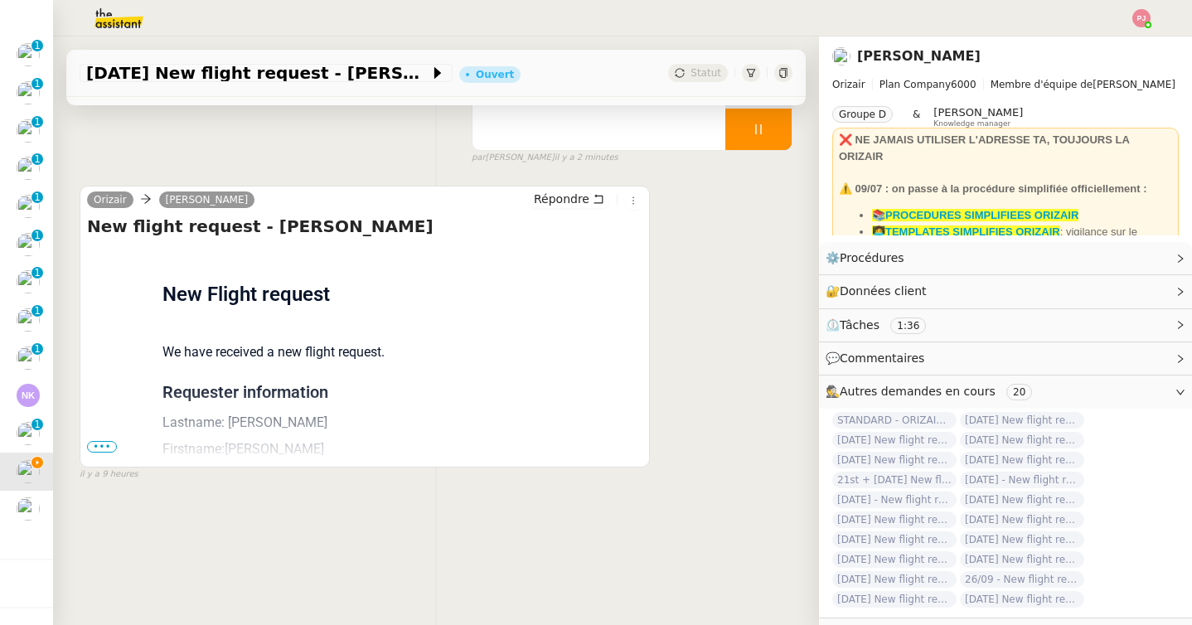
scroll to position [211, 0]
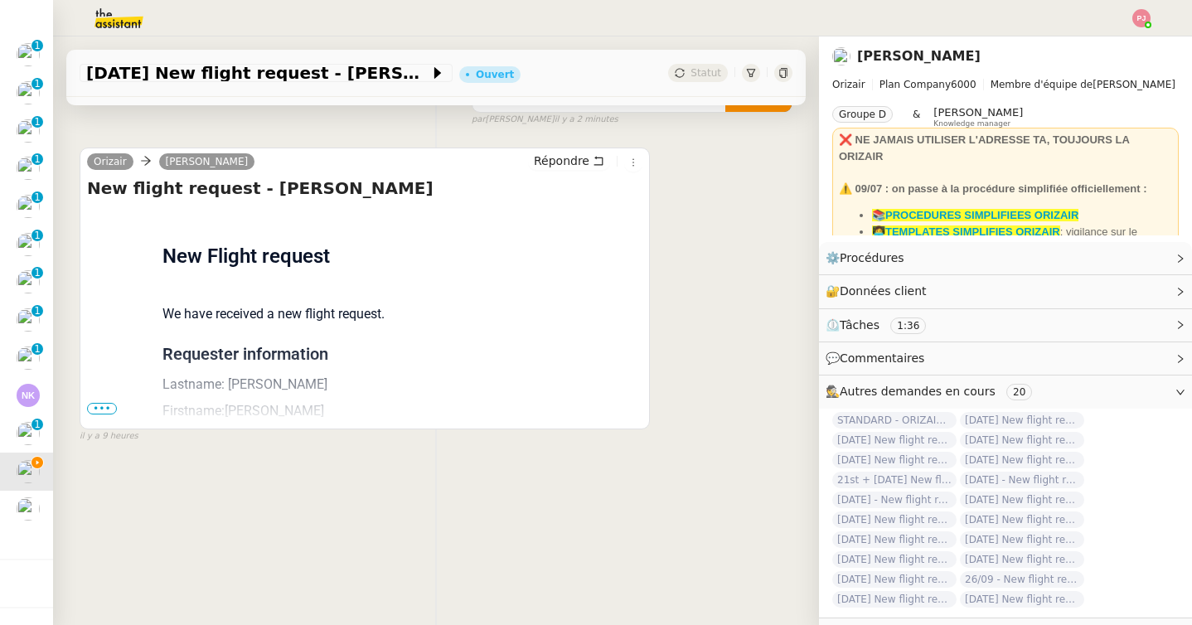
click at [104, 407] on span "•••" at bounding box center [102, 409] width 30 height 12
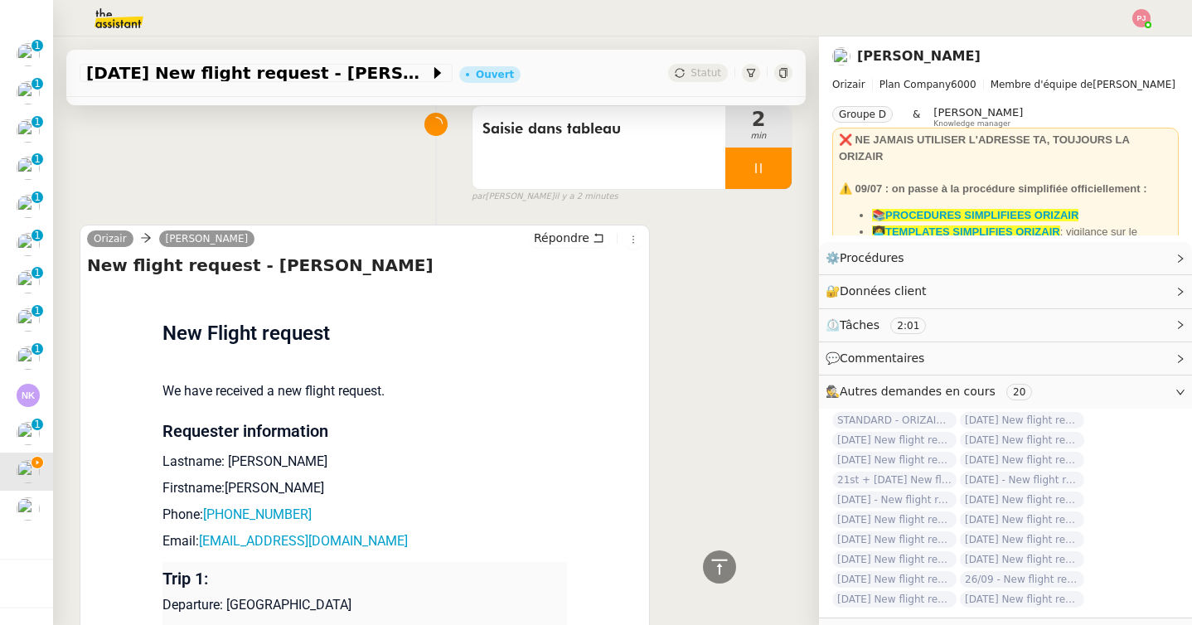
scroll to position [0, 0]
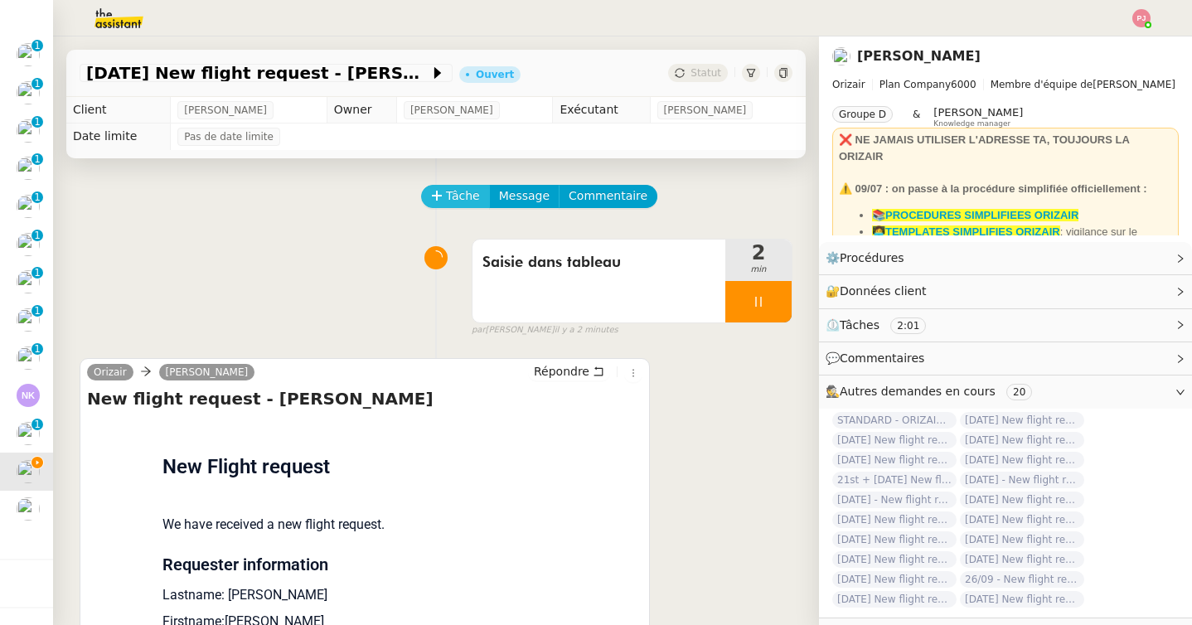
click at [458, 194] on span "Tâche" at bounding box center [463, 196] width 34 height 19
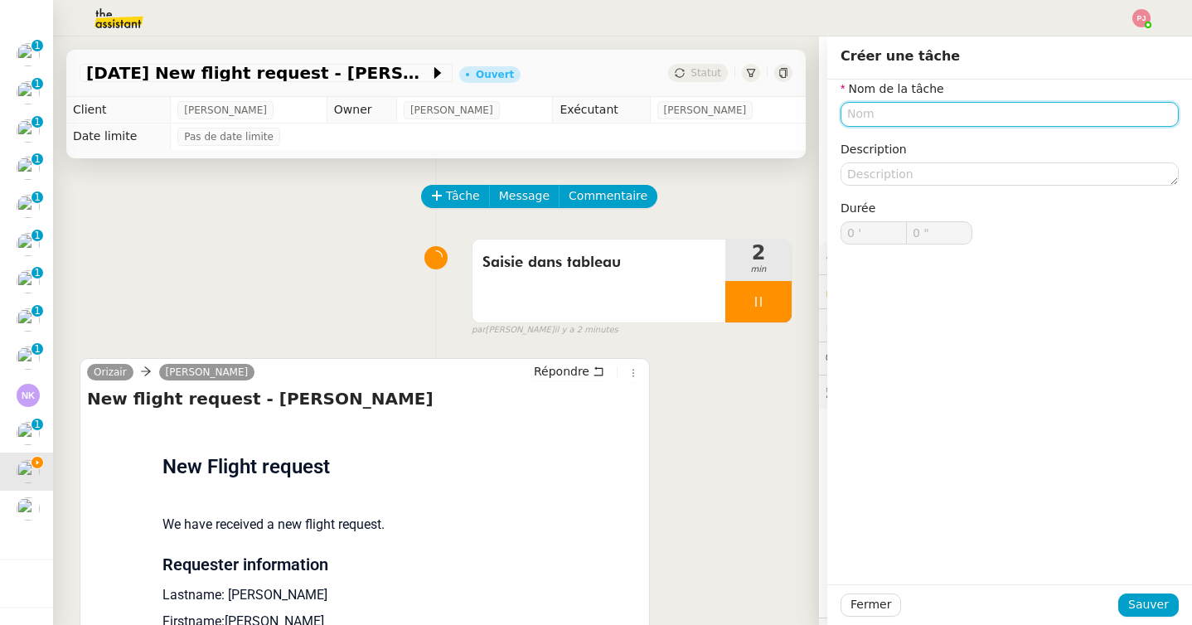
click at [929, 114] on input "text" at bounding box center [1010, 114] width 338 height 24
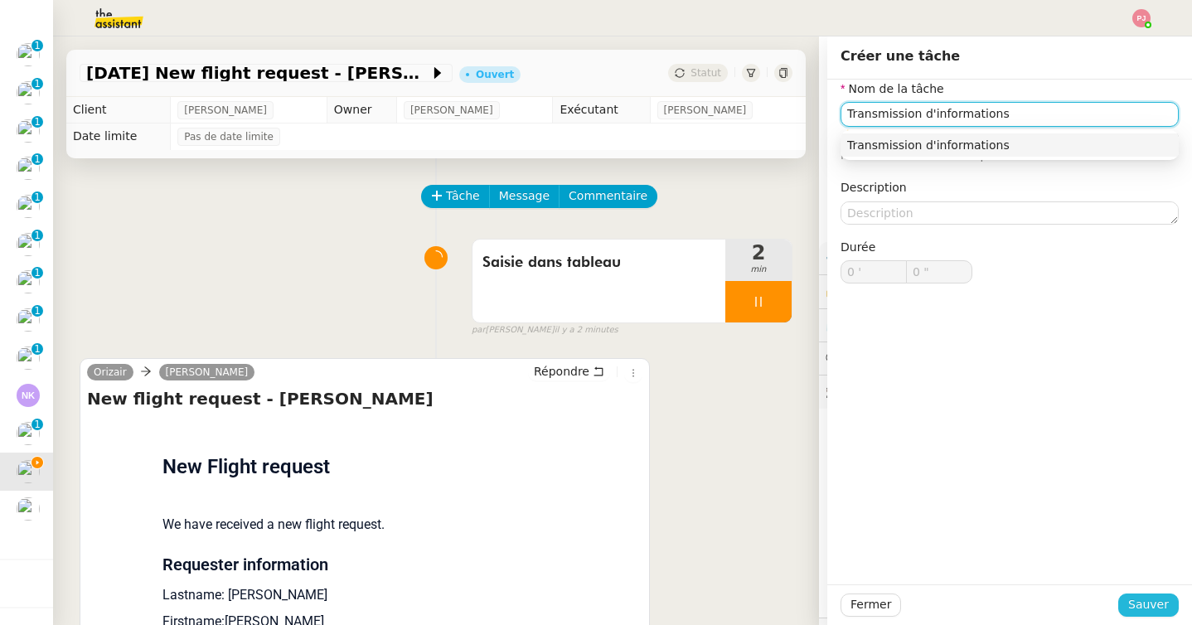
type input "Transmission d'informations"
click at [1168, 604] on span "Sauver" at bounding box center [1148, 604] width 41 height 19
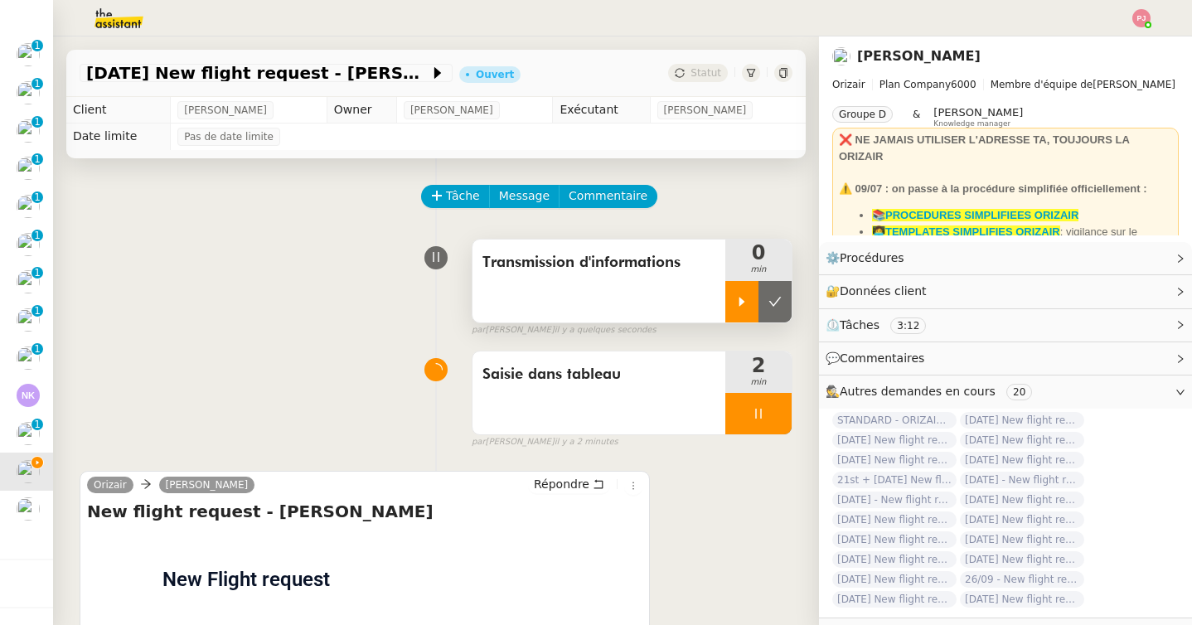
click at [735, 300] on icon at bounding box center [741, 301] width 13 height 13
click at [747, 421] on div at bounding box center [758, 413] width 66 height 41
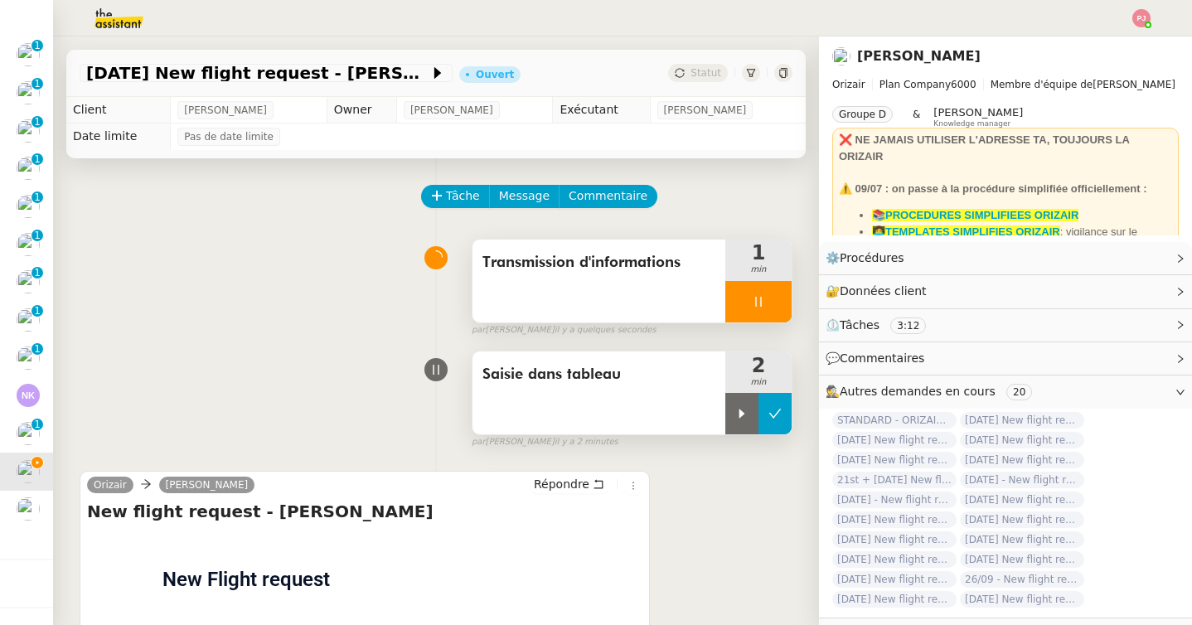
click at [773, 420] on icon at bounding box center [774, 413] width 13 height 13
click at [527, 206] on button "Message" at bounding box center [524, 196] width 70 height 23
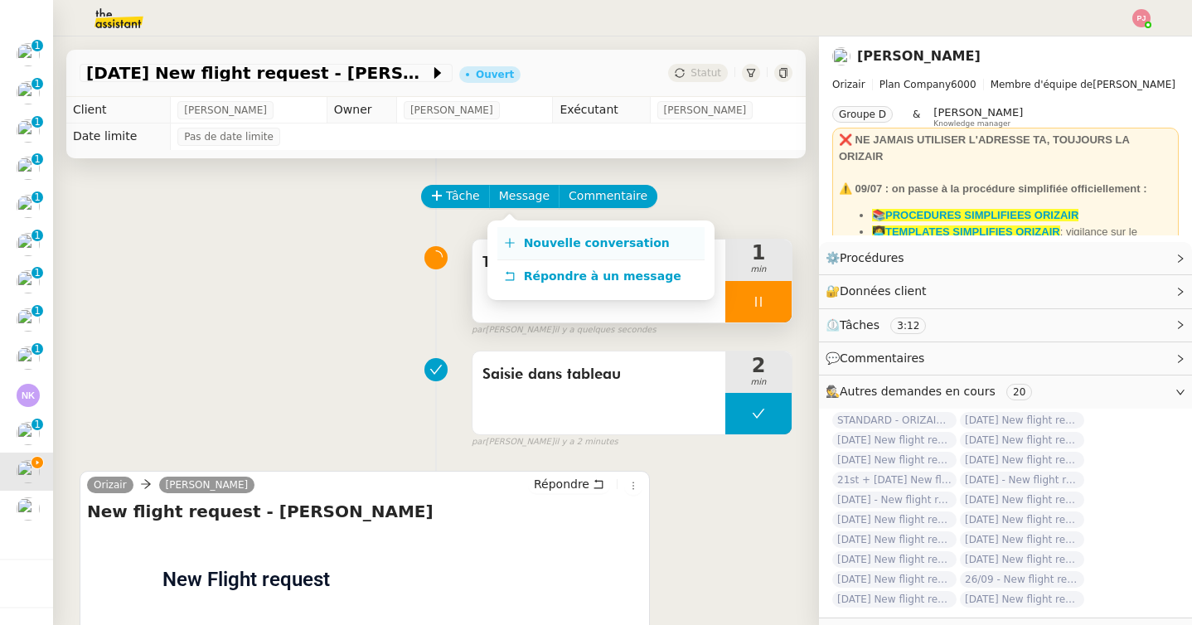
click at [538, 240] on span "Nouvelle conversation" at bounding box center [597, 242] width 146 height 13
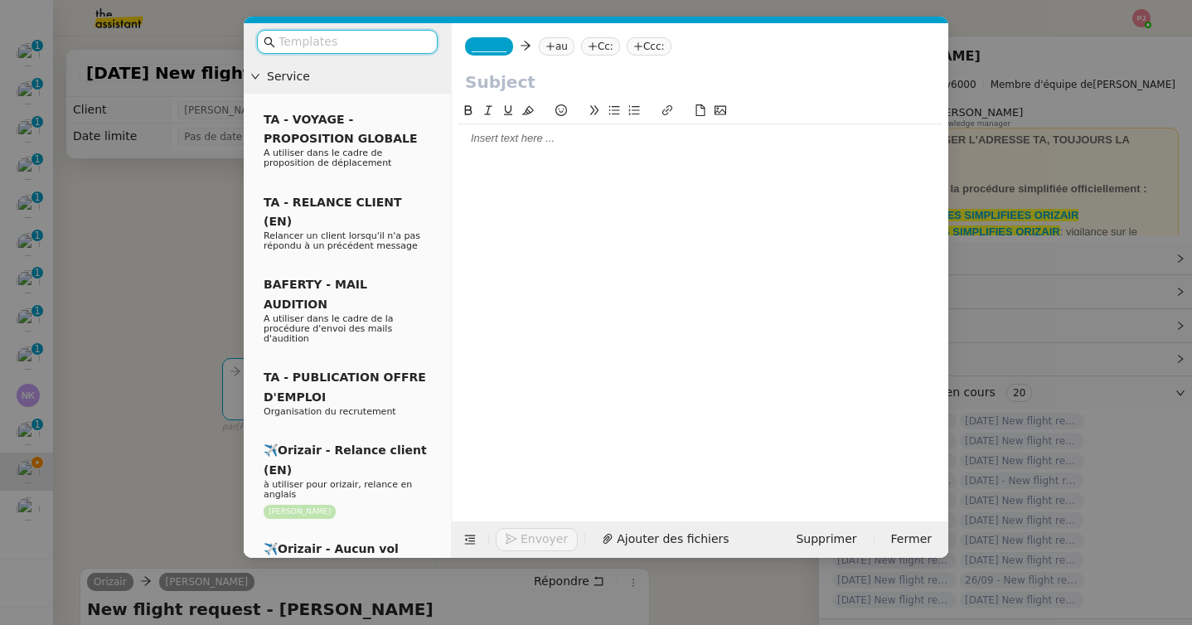
click at [393, 36] on input "text" at bounding box center [353, 41] width 149 height 19
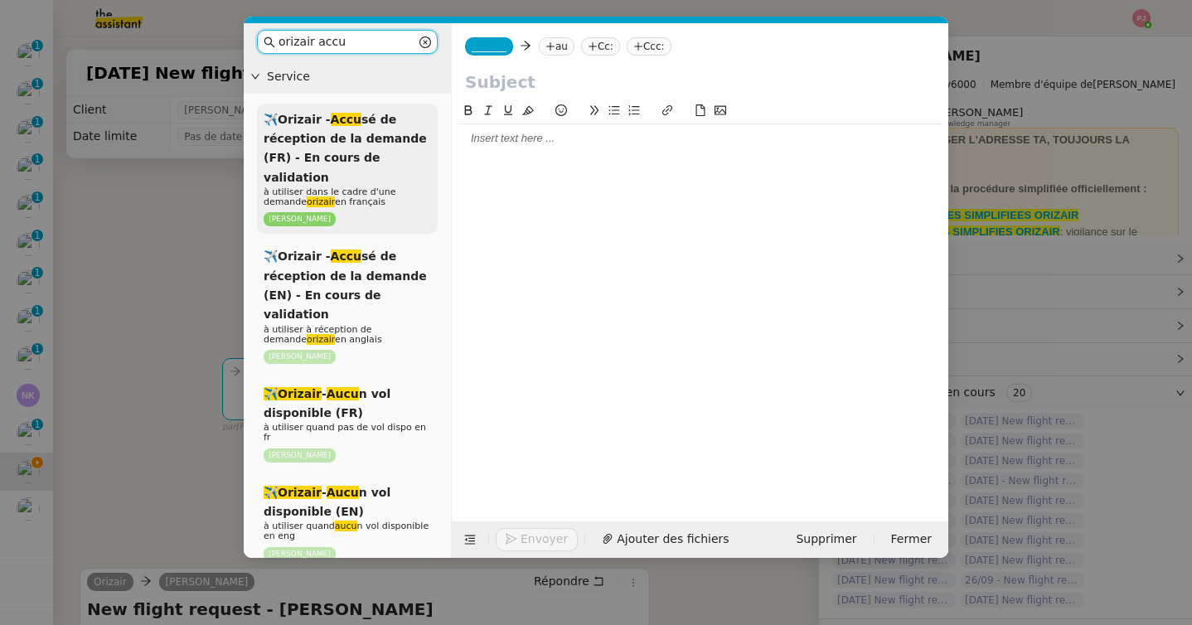
type input "orizair accu"
click at [337, 161] on span "✈️Orizair - Accu sé de réception de la demande (FR) - En cours de validation" at bounding box center [345, 148] width 163 height 71
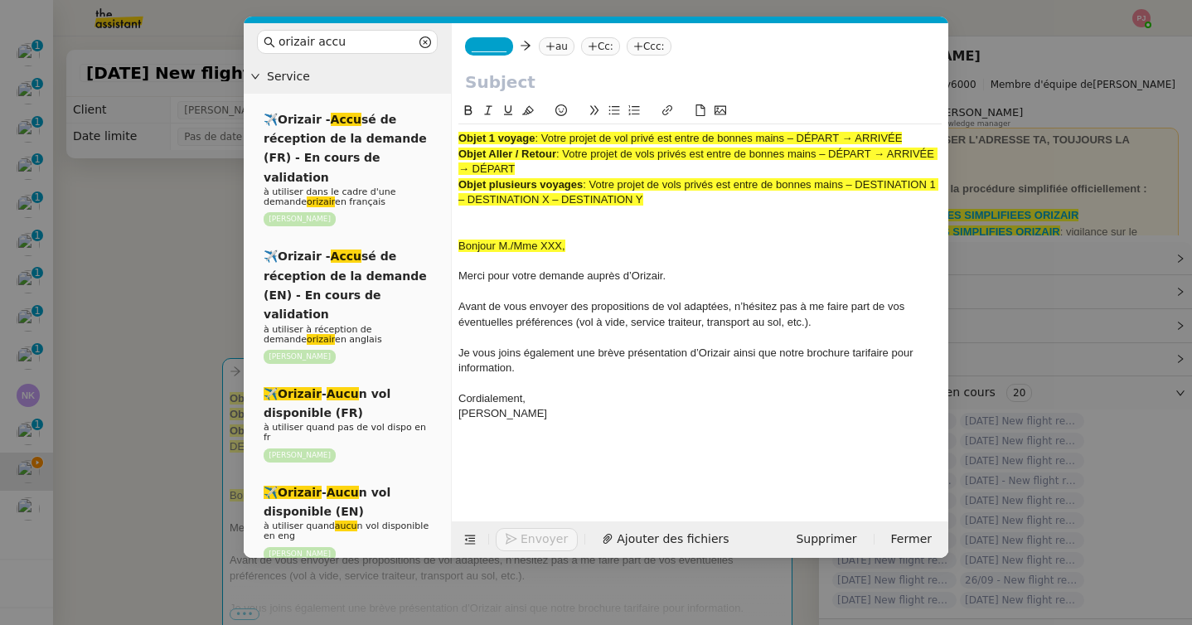
drag, startPoint x: 545, startPoint y: 139, endPoint x: 930, endPoint y: 146, distance: 384.7
click at [930, 146] on div "Objet 1 voyage : Votre projet de vol privé est entre de bonnes mains – DÉPART →…" at bounding box center [699, 138] width 483 height 15
copy span "Votre projet de vol privé est entre de bonnes mains – DÉPART → ARRIVÉE"
click at [595, 83] on input "text" at bounding box center [700, 82] width 470 height 25
paste input "Votre projet de vol privé est entre de bonnes mains – DÉPART → ARRIVÉE"
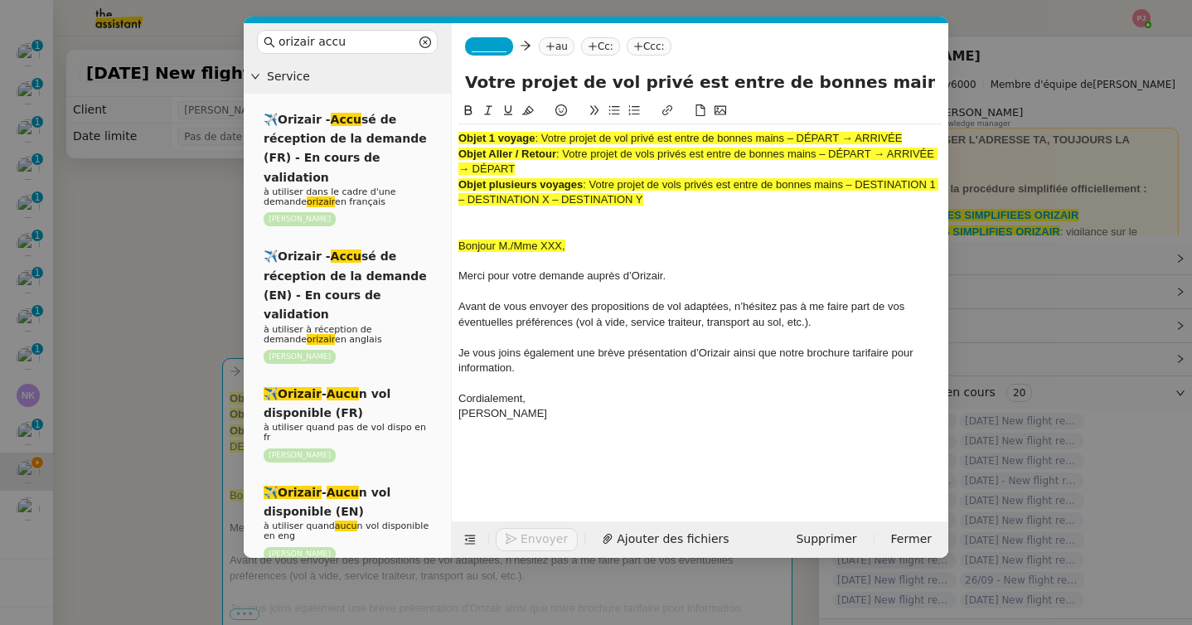
scroll to position [0, 99]
type input "Votre projet de vol privé est entre de bonnes mains – DÉPART → ARRIVÉE"
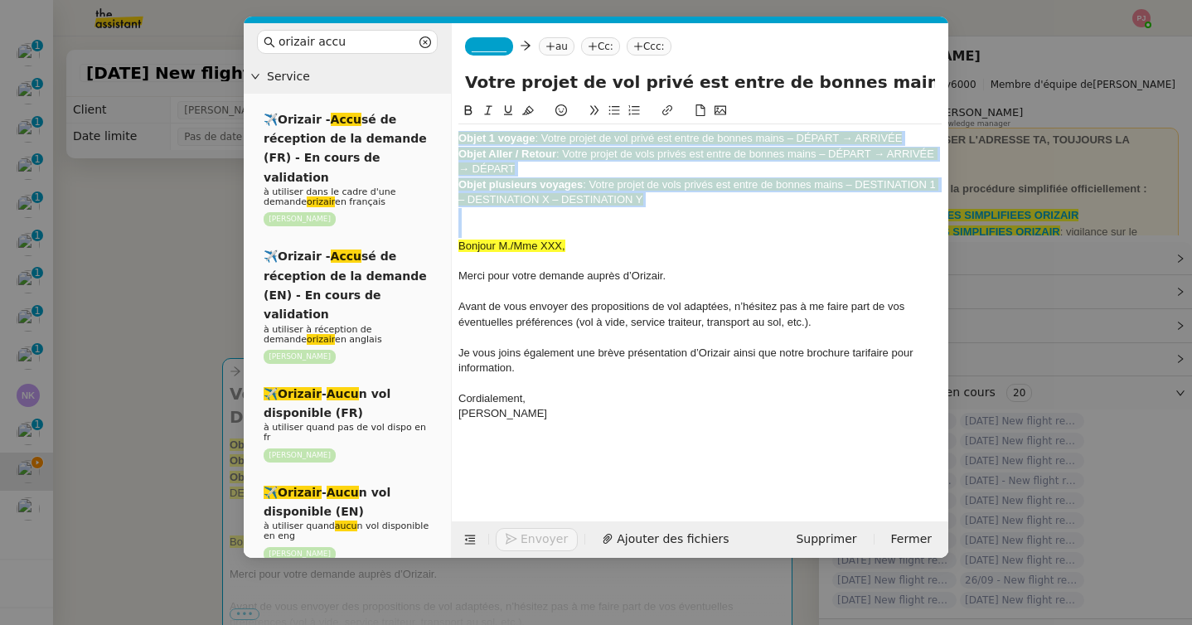
drag, startPoint x: 458, startPoint y: 247, endPoint x: 457, endPoint y: 120, distance: 126.8
click at [457, 120] on nz-spin "Objet 1 voyage : Votre projet de vol privé est entre de bonnes mains – DÉPART →…" at bounding box center [700, 301] width 497 height 401
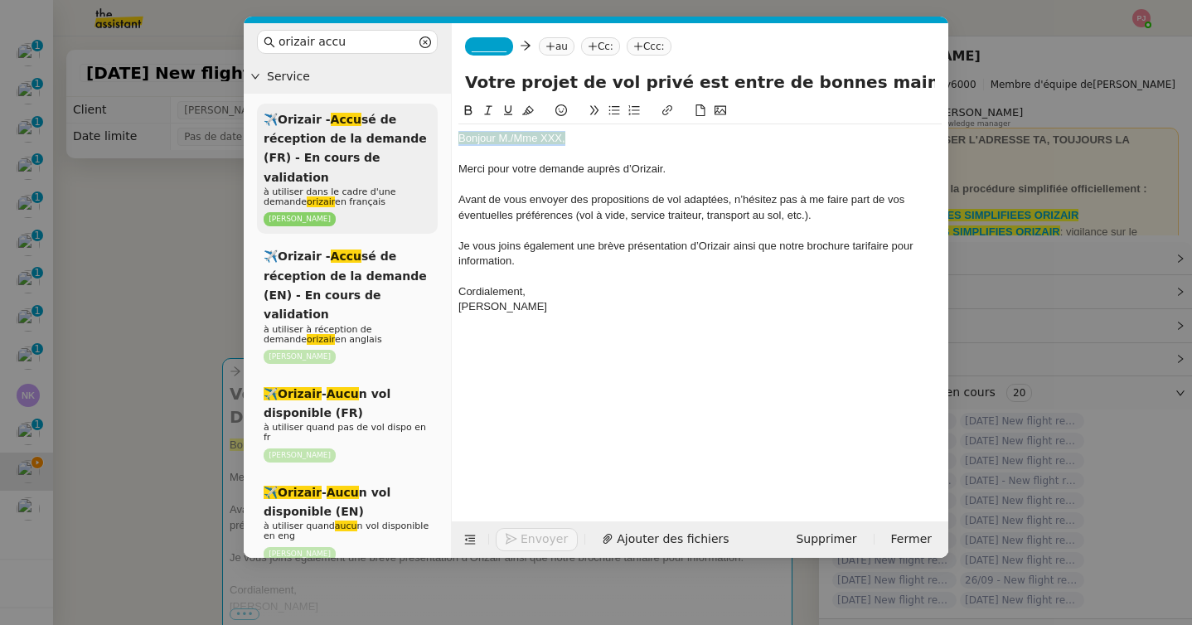
drag, startPoint x: 579, startPoint y: 145, endPoint x: 361, endPoint y: 143, distance: 218.0
click at [361, 143] on nz-layout "orizair accu Service ✈️Orizair - Accu sé de réception de la demande (FR) - En c…" at bounding box center [596, 290] width 705 height 535
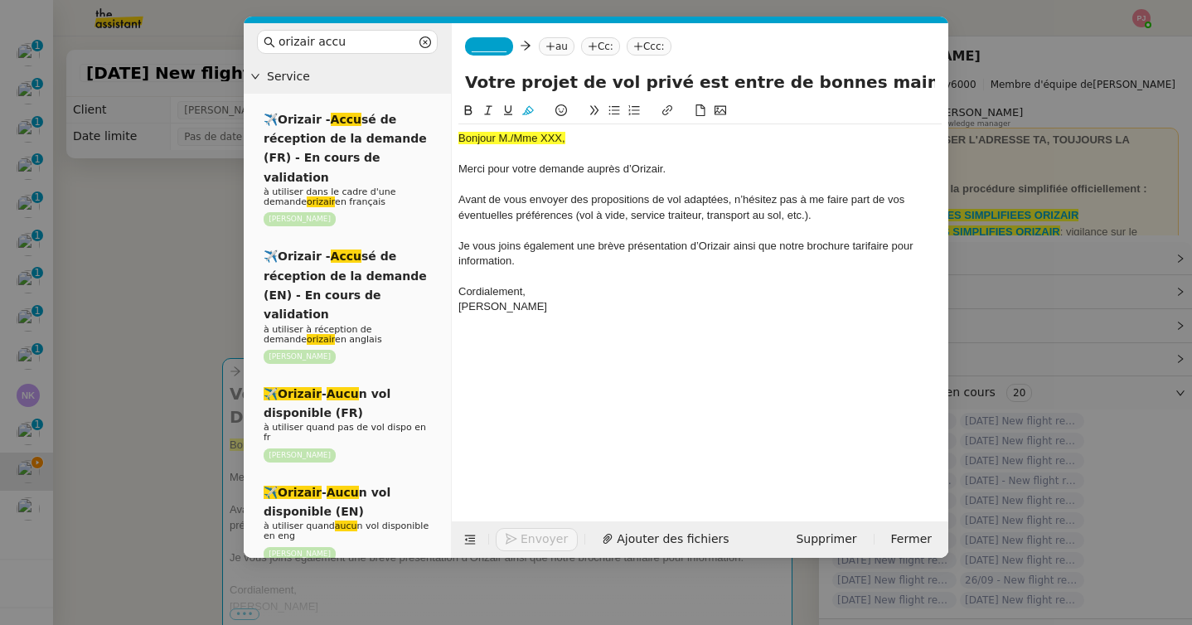
click at [165, 273] on nz-modal-container "orizair accu Service ✈️Orizair - Accu sé de réception de la demande (FR) - En c…" at bounding box center [596, 312] width 1192 height 625
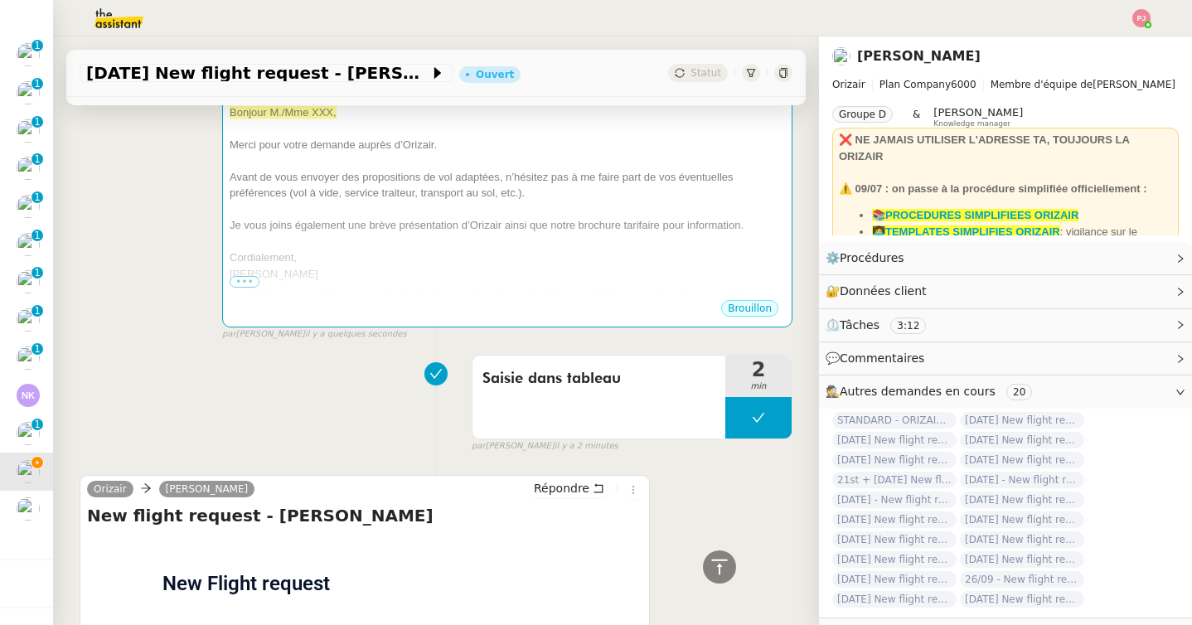
scroll to position [41, 0]
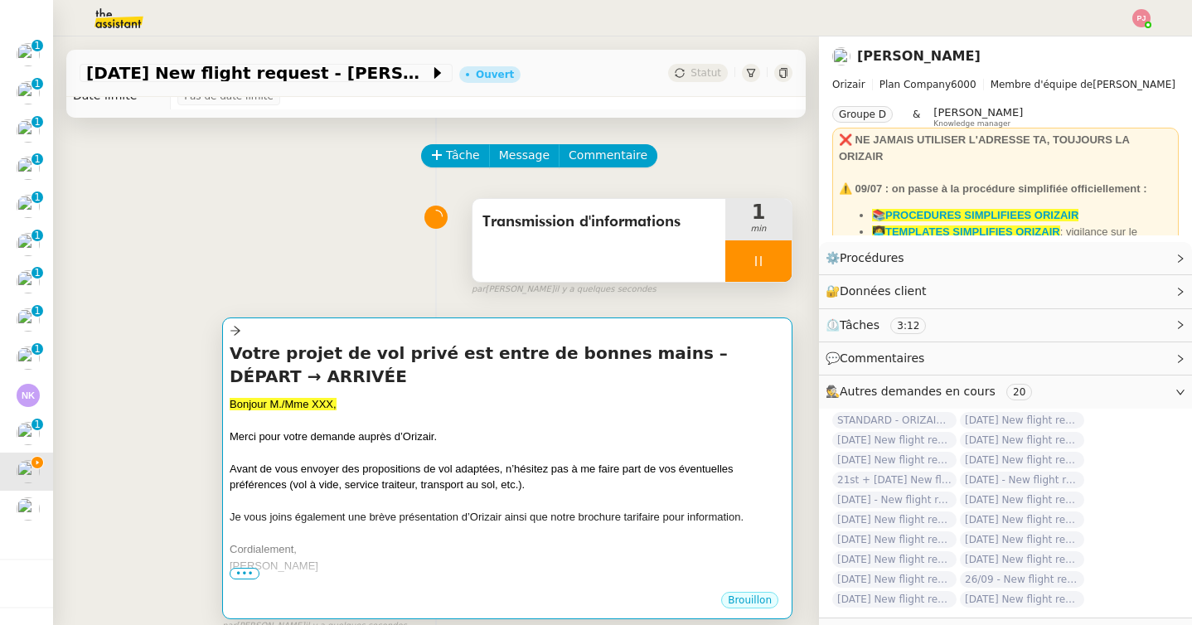
click at [307, 396] on div "Bonjour M./Mme XXX," at bounding box center [507, 404] width 555 height 17
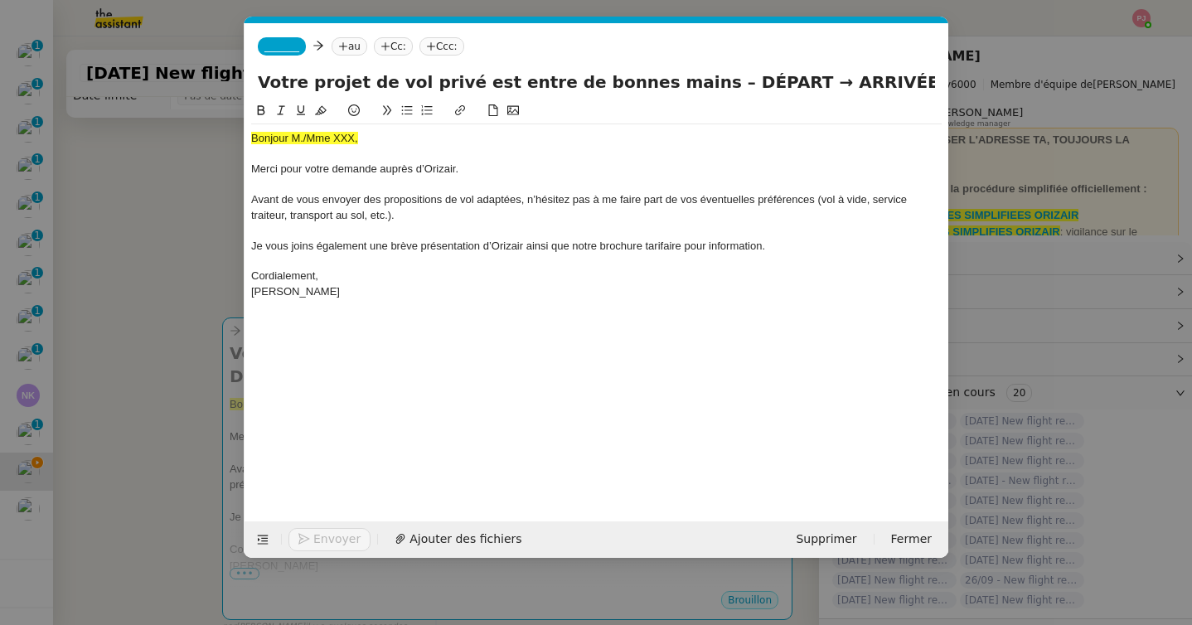
scroll to position [0, 97]
drag, startPoint x: 371, startPoint y: 134, endPoint x: 204, endPoint y: 132, distance: 167.5
click at [204, 132] on nz-modal-container "orizair accu Service ✈️Orizair - Accu sé de réception de la demande (FR) - En c…" at bounding box center [596, 312] width 1192 height 625
click at [260, 537] on icon at bounding box center [263, 540] width 12 height 12
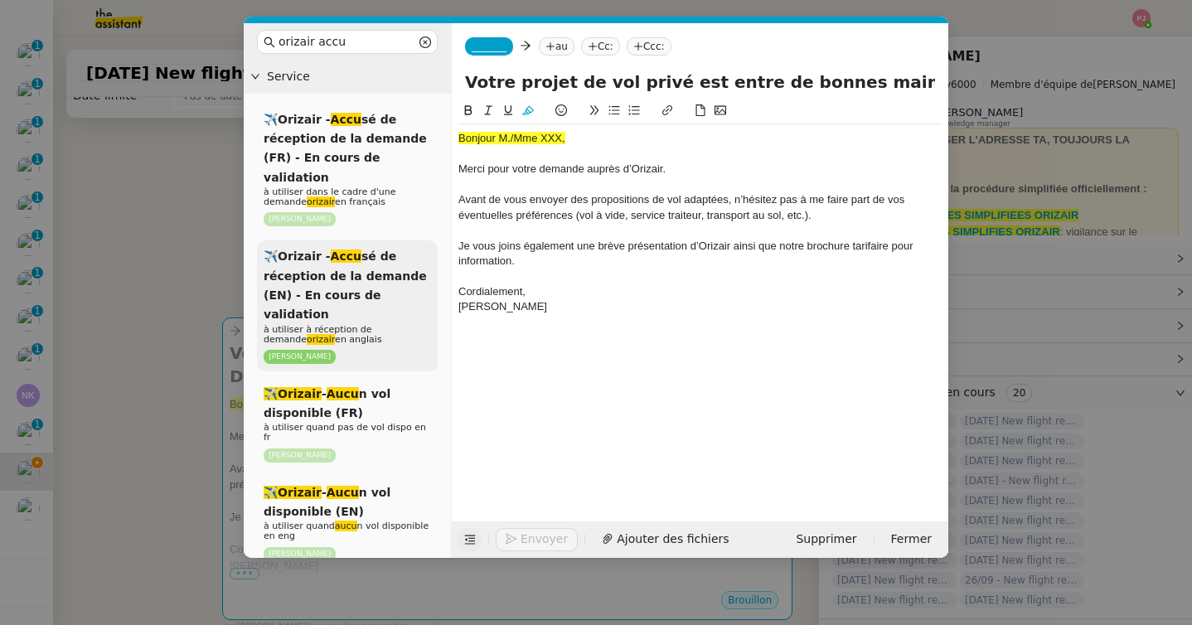
click at [331, 269] on span "✈️Orizair - Accu sé de réception de la demande (EN) - En cours de validation" at bounding box center [345, 285] width 163 height 71
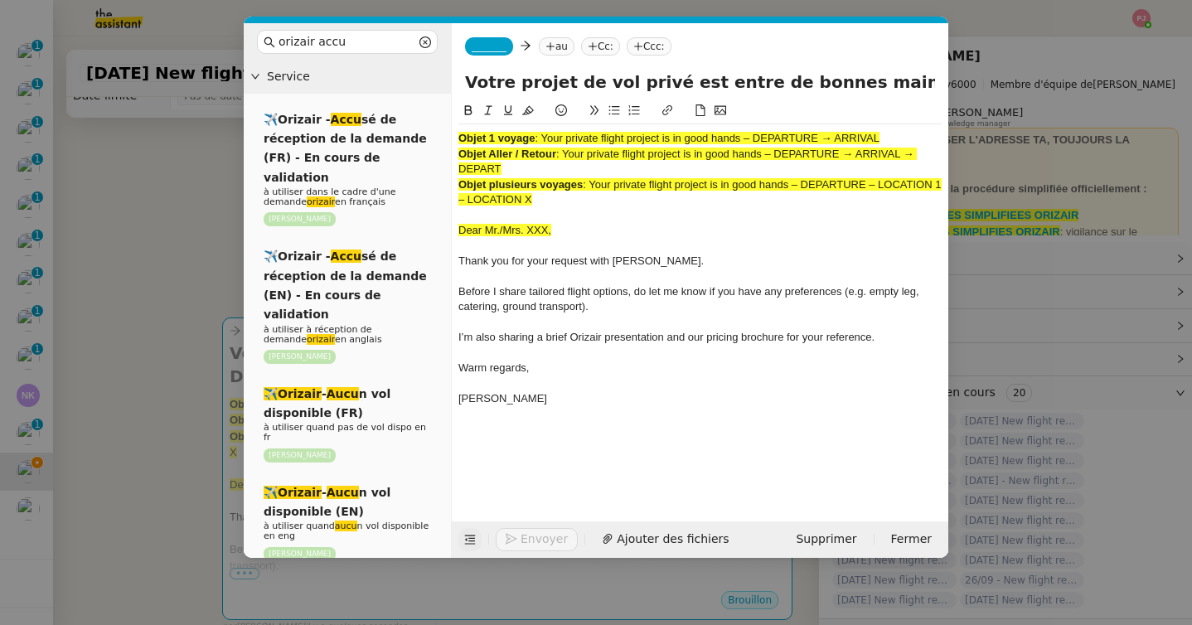
drag, startPoint x: 545, startPoint y: 141, endPoint x: 916, endPoint y: 136, distance: 371.4
click at [916, 136] on div "Objet 1 voyage : Your private flight project is in good hands – DEPARTURE → ARR…" at bounding box center [699, 138] width 483 height 15
copy span "Your private flight project is in good hands – DEPARTURE → ARRIVAL"
drag, startPoint x: 468, startPoint y: 81, endPoint x: 1082, endPoint y: 93, distance: 614.4
click at [1082, 93] on nz-modal-container "orizair accu Service ✈️Orizair - Accu sé de réception de la demande (FR) - En c…" at bounding box center [596, 312] width 1192 height 625
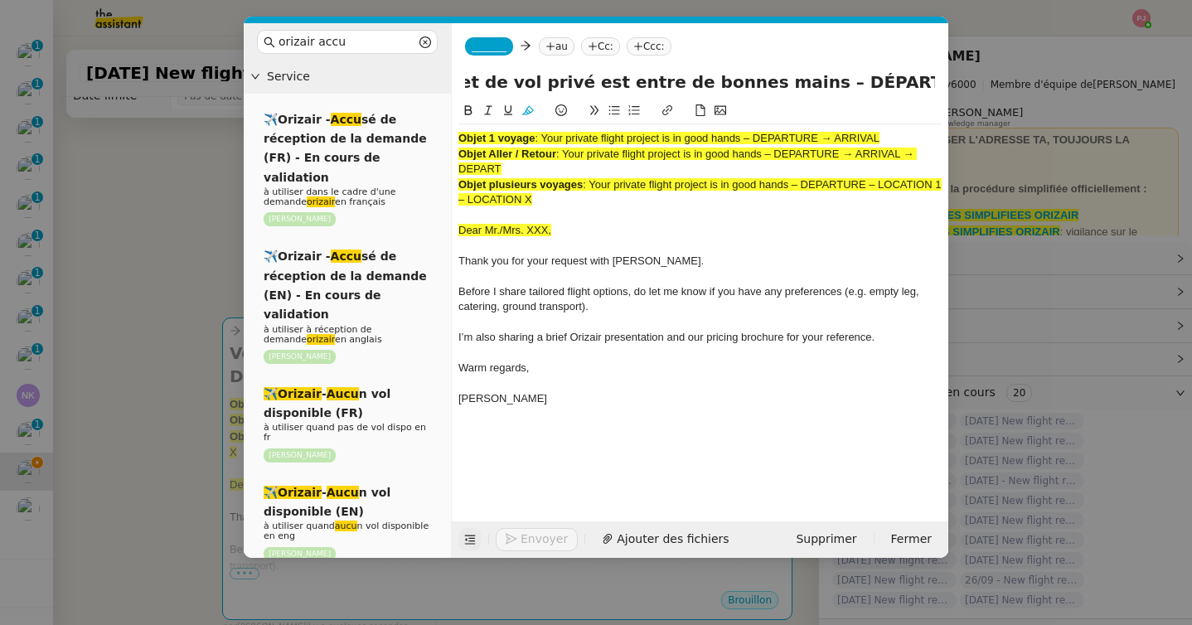
paste input "Your private flight project is in good hands – DEPARTURE → ARRIVAL"
type input "Your private flight project is in good hands – DEPARTURE → ARRIVAL"
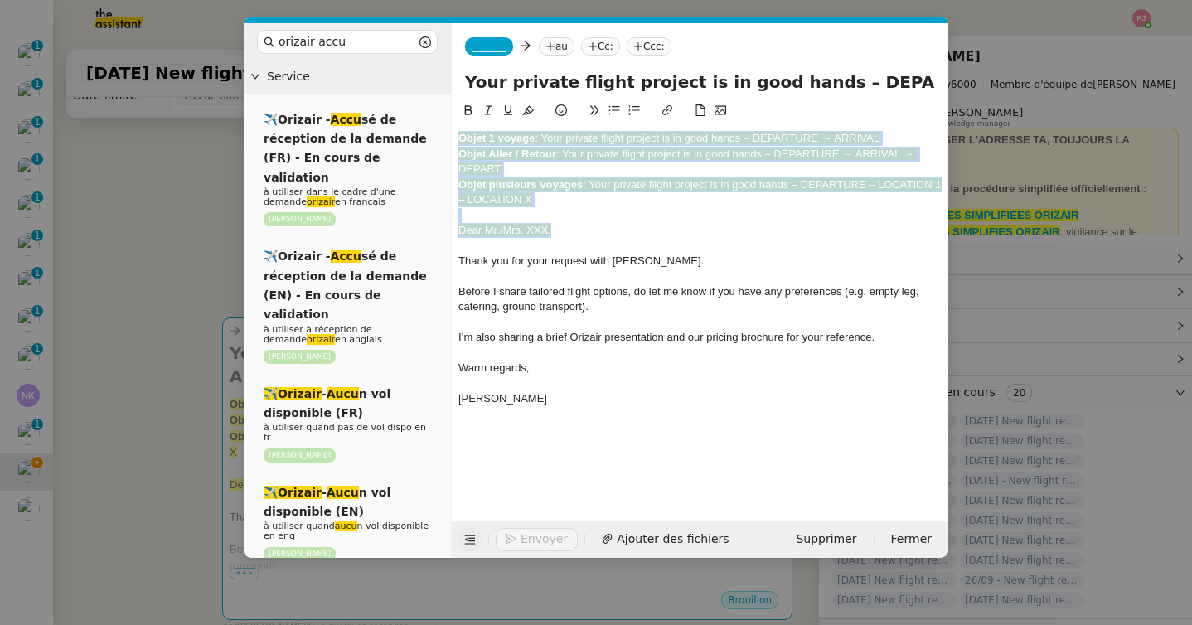
drag, startPoint x: 557, startPoint y: 229, endPoint x: 444, endPoint y: 123, distance: 155.4
click at [444, 123] on nz-layout "orizair accu Service ✈️Orizair - Accu sé de réception de la demande (FR) - En c…" at bounding box center [596, 290] width 705 height 535
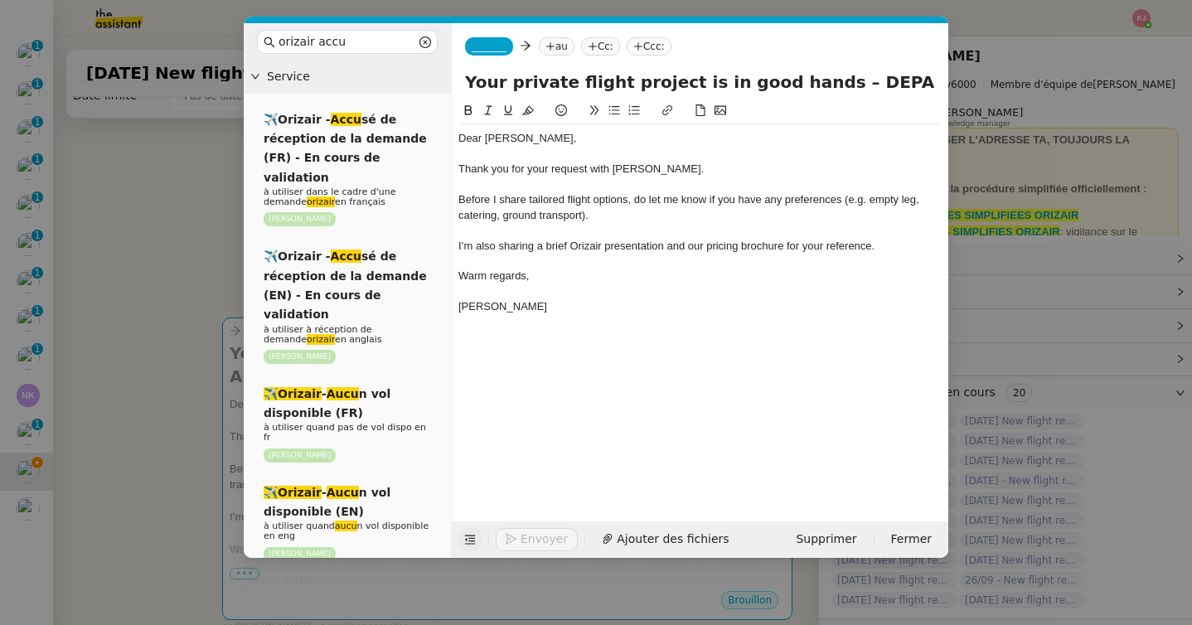
click at [134, 347] on nz-modal-container "orizair accu Service ✈️Orizair - Accu sé de réception de la demande (FR) - En c…" at bounding box center [596, 312] width 1192 height 625
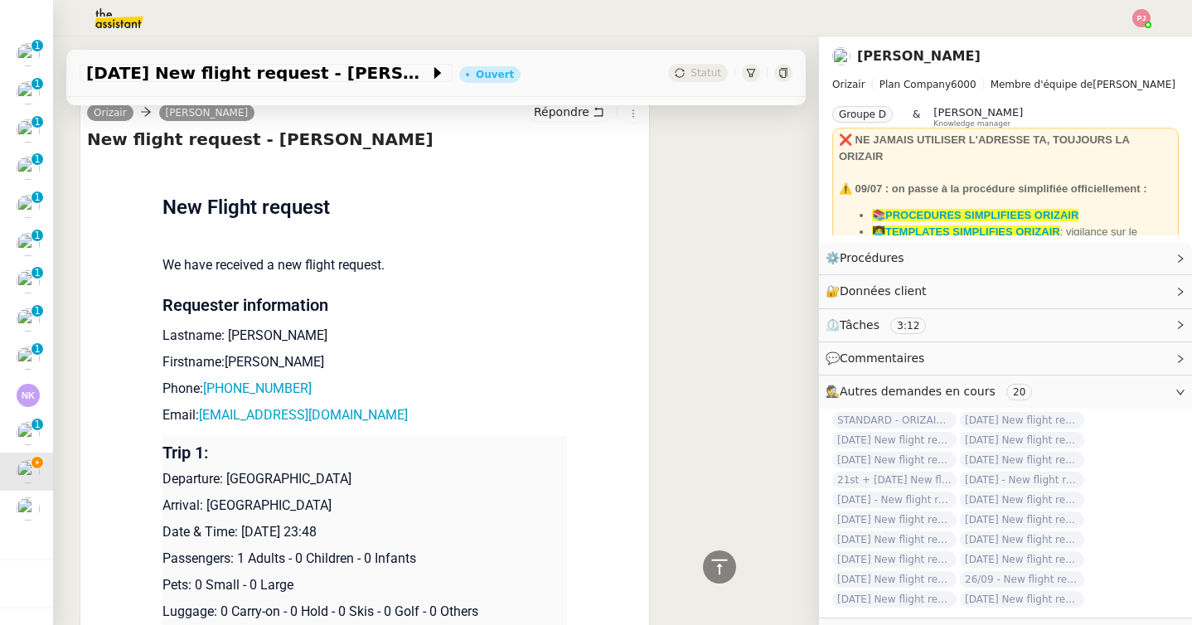
scroll to position [719, 0]
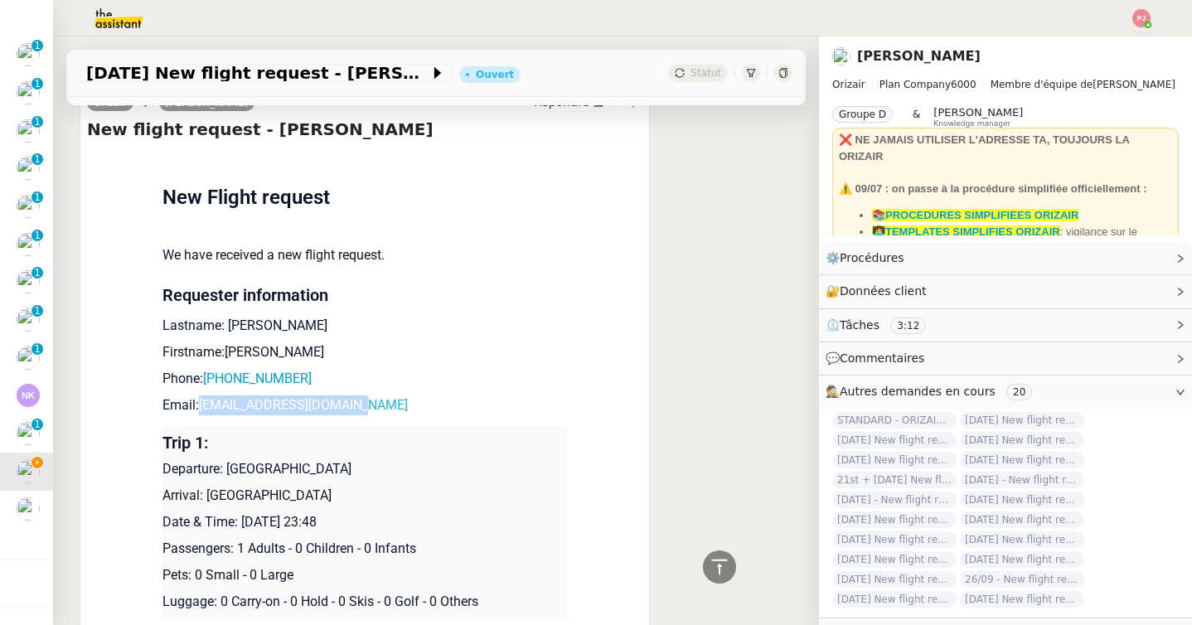
drag, startPoint x: 366, startPoint y: 397, endPoint x: 203, endPoint y: 398, distance: 163.3
click at [203, 398] on p "Email: [PERSON_NAME][EMAIL_ADDRESS][DOMAIN_NAME]" at bounding box center [364, 405] width 405 height 20
copy link "[EMAIL_ADDRESS][DOMAIN_NAME]"
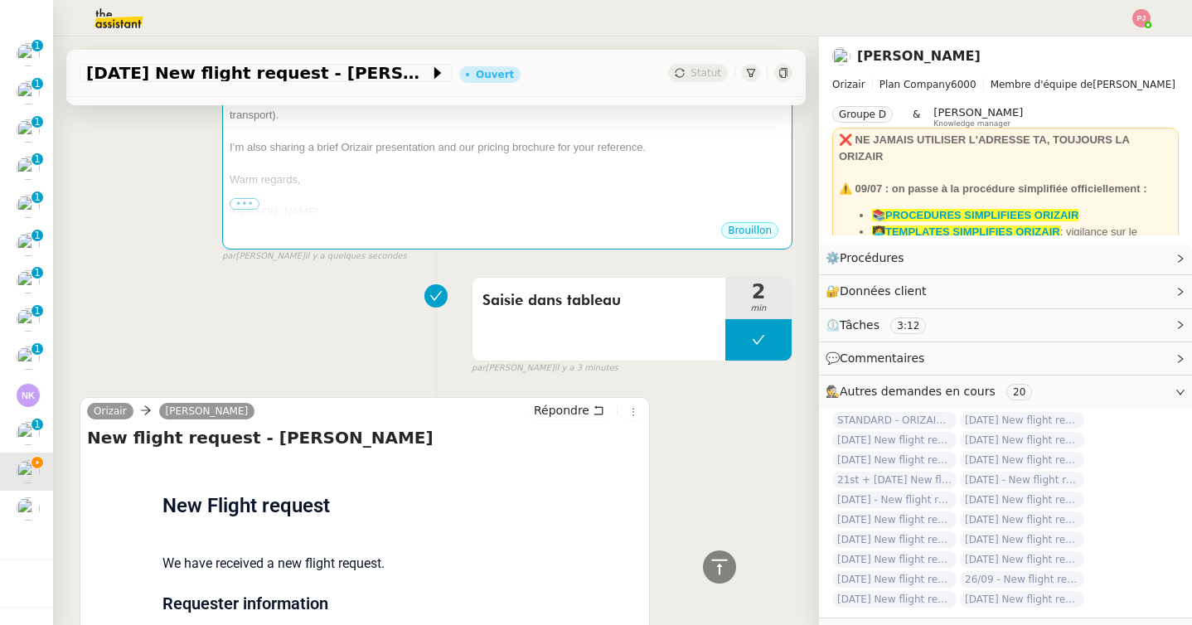
scroll to position [0, 0]
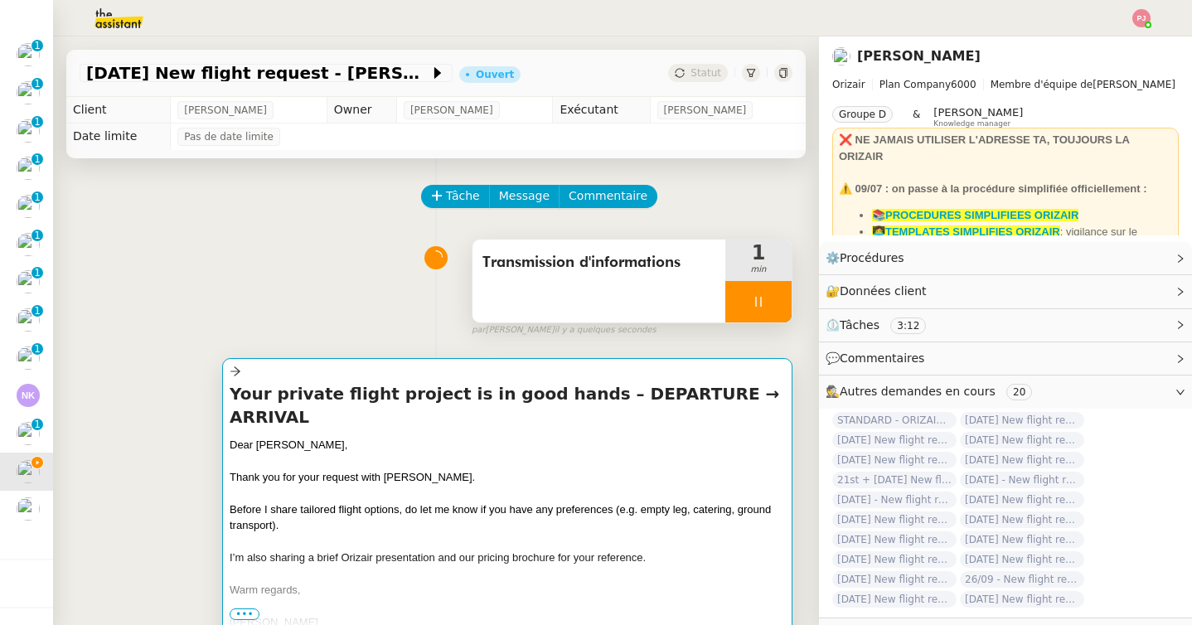
click at [348, 437] on div "Dear [PERSON_NAME]," at bounding box center [507, 445] width 555 height 17
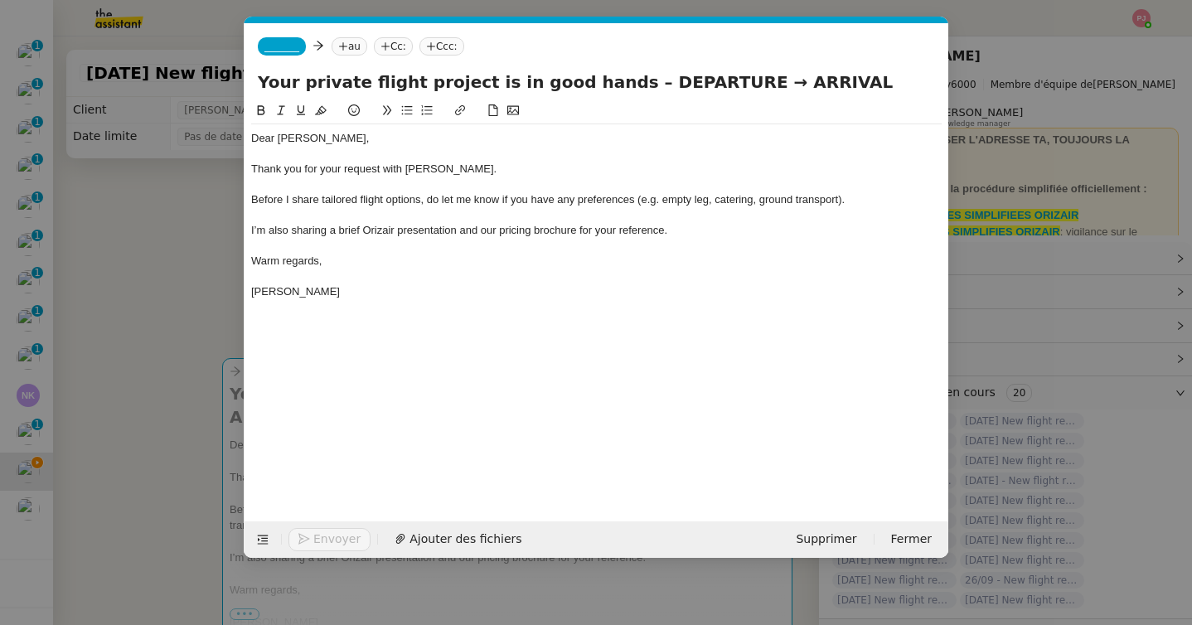
scroll to position [0, 97]
click at [332, 141] on div "Dear [PERSON_NAME]," at bounding box center [596, 138] width 691 height 15
click at [291, 45] on span "_______" at bounding box center [281, 47] width 35 height 12
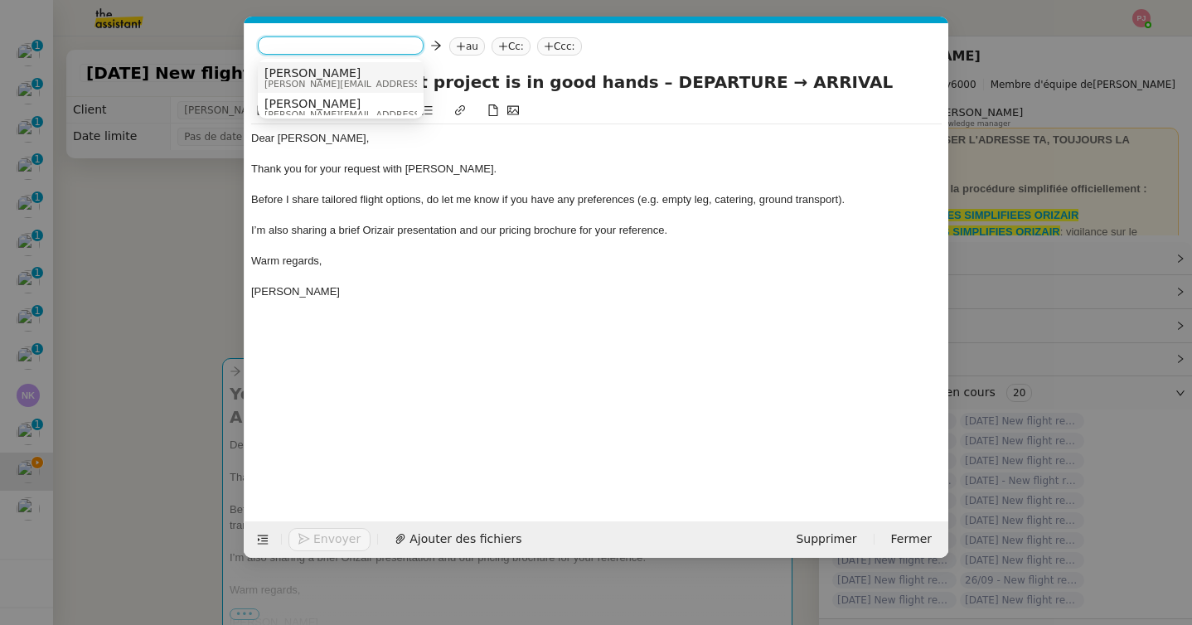
click at [313, 75] on span "[PERSON_NAME]" at bounding box center [381, 72] width 235 height 13
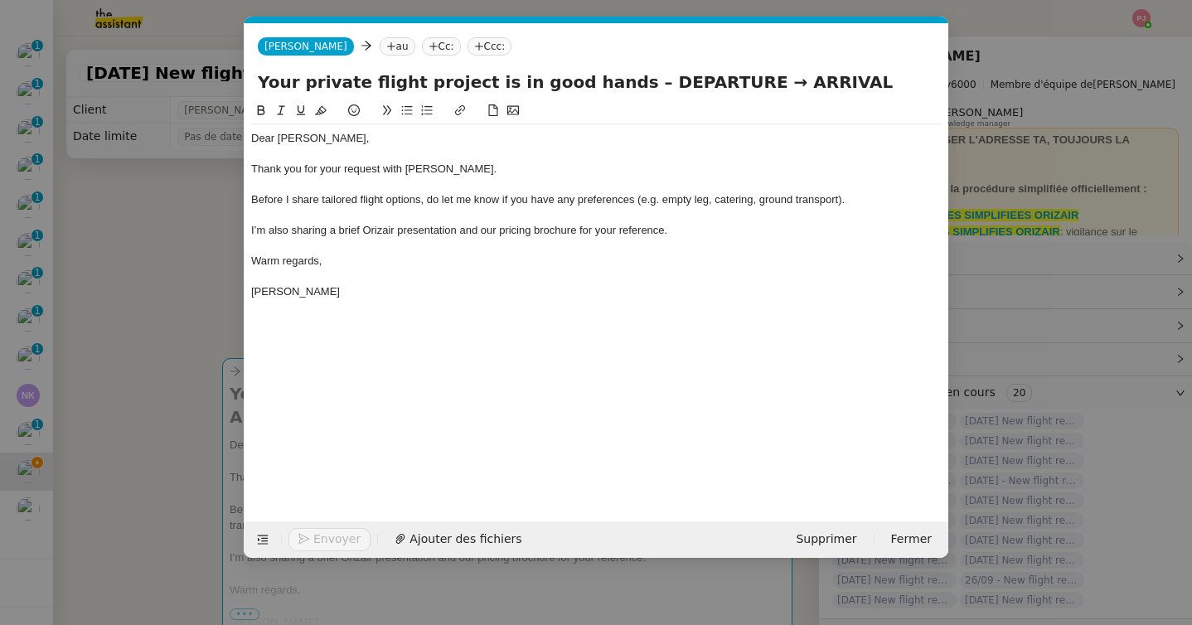
click at [380, 53] on nz-tag "au" at bounding box center [398, 46] width 36 height 18
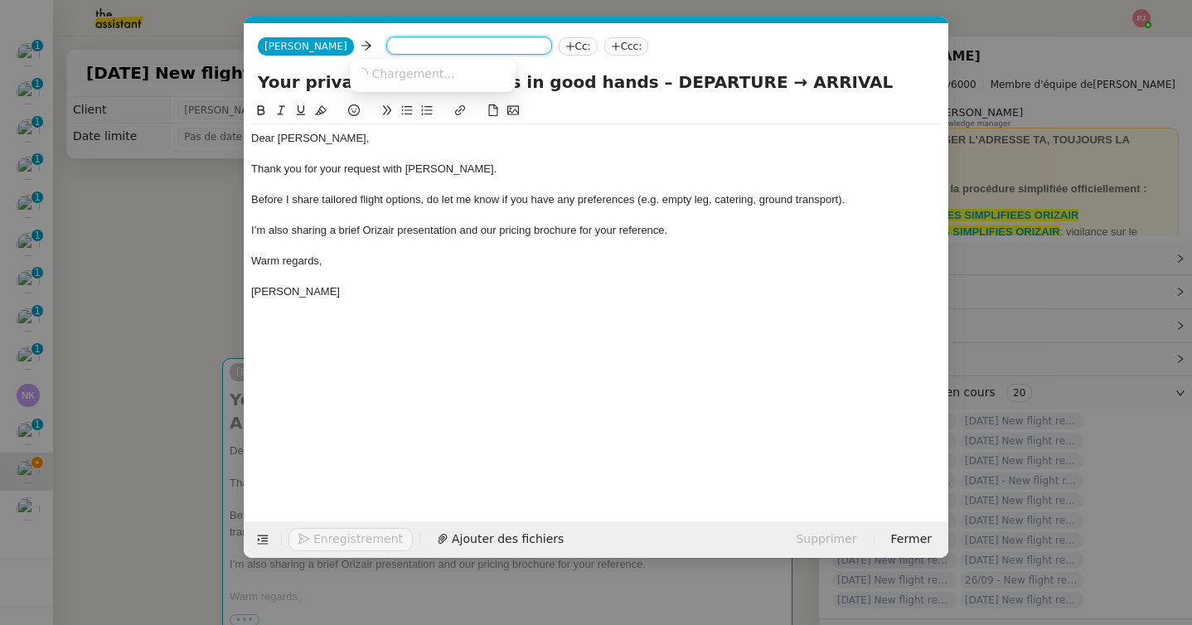
paste input "[EMAIL_ADDRESS][DOMAIN_NAME]"
type input "[EMAIL_ADDRESS][DOMAIN_NAME]"
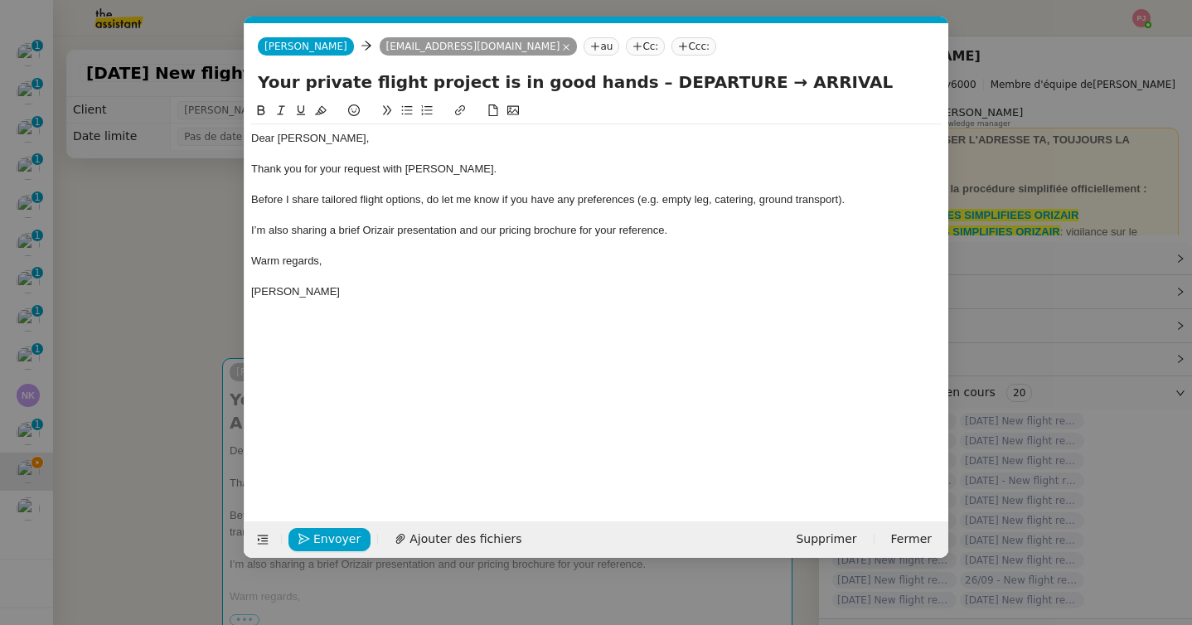
click at [671, 41] on nz-tag "Ccc:" at bounding box center [693, 46] width 45 height 18
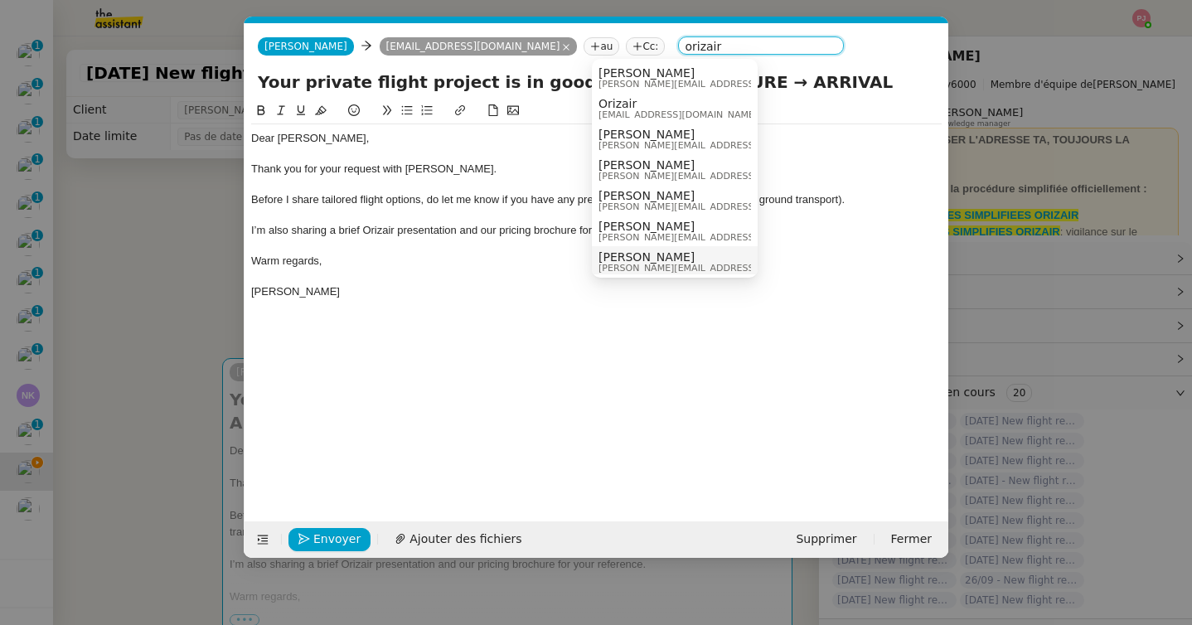
type input "orizair"
click at [628, 254] on span "[PERSON_NAME]" at bounding box center [716, 256] width 235 height 13
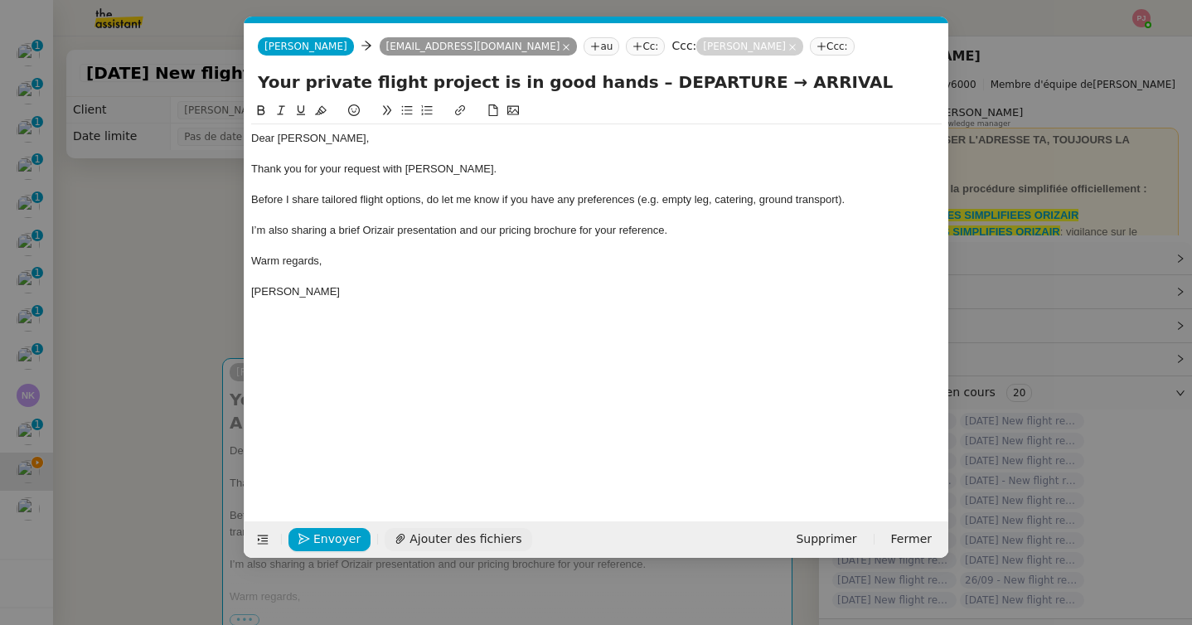
click at [448, 539] on span "Ajouter des fichiers" at bounding box center [466, 539] width 112 height 19
click at [148, 400] on nz-modal-container "orizair accu Service ✈️Orizair - Accu sé de réception de la demande (FR) - En c…" at bounding box center [596, 312] width 1192 height 625
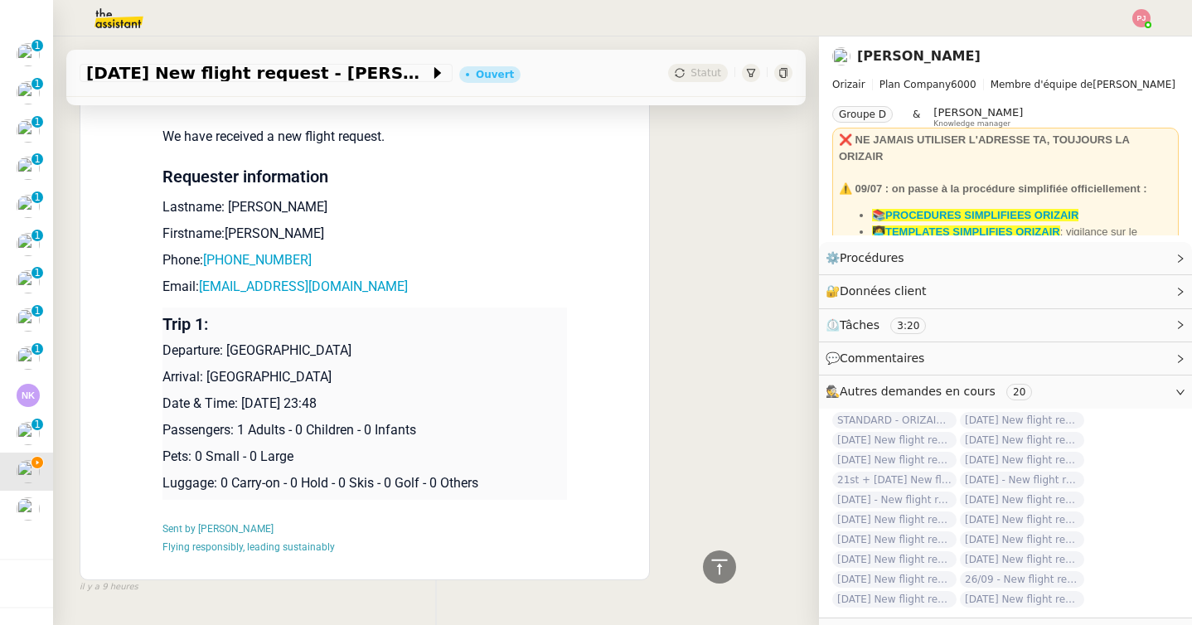
scroll to position [948, 0]
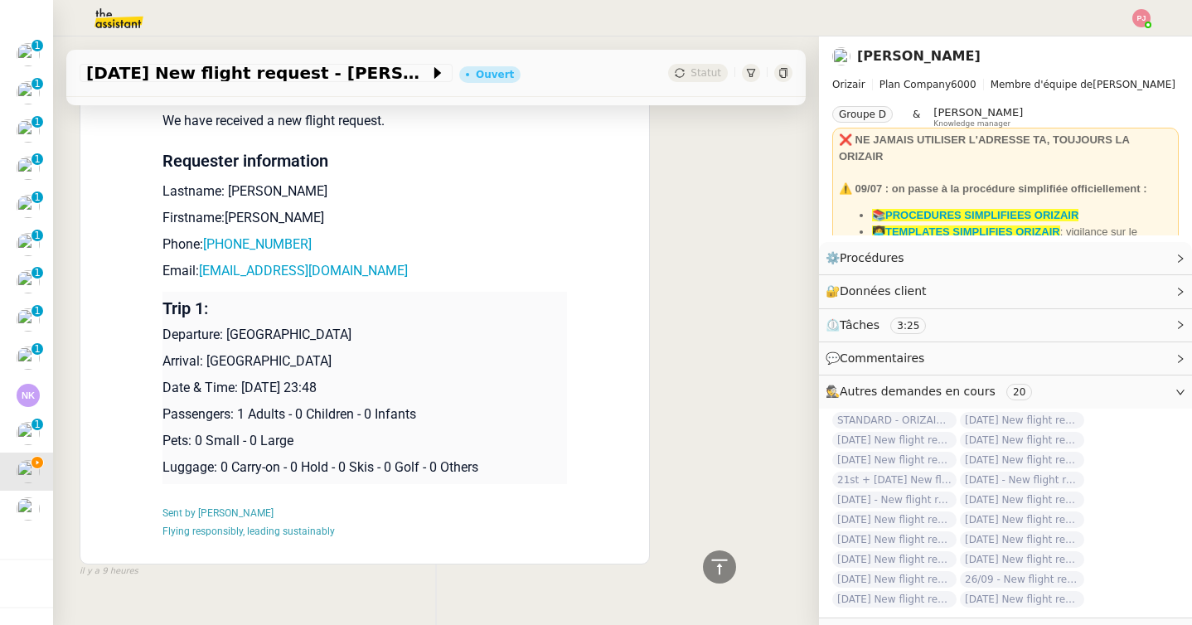
drag, startPoint x: 446, startPoint y: 307, endPoint x: 230, endPoint y: 306, distance: 216.4
click at [230, 325] on p "Departure: [GEOGRAPHIC_DATA]" at bounding box center [364, 335] width 405 height 20
copy p "[GEOGRAPHIC_DATA]"
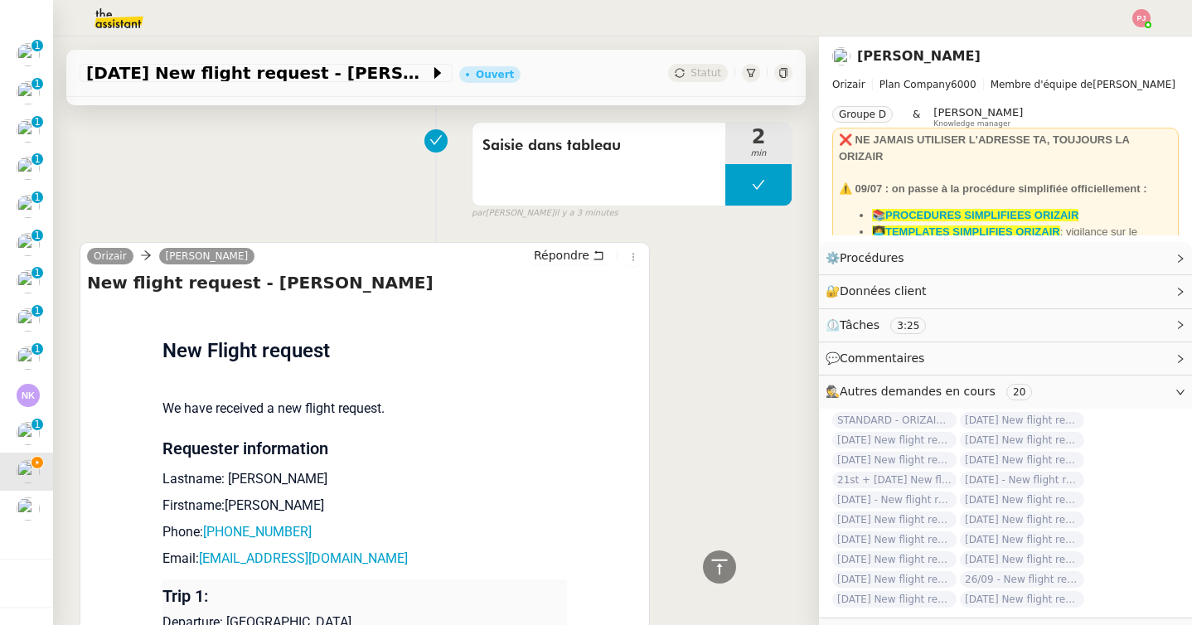
scroll to position [0, 0]
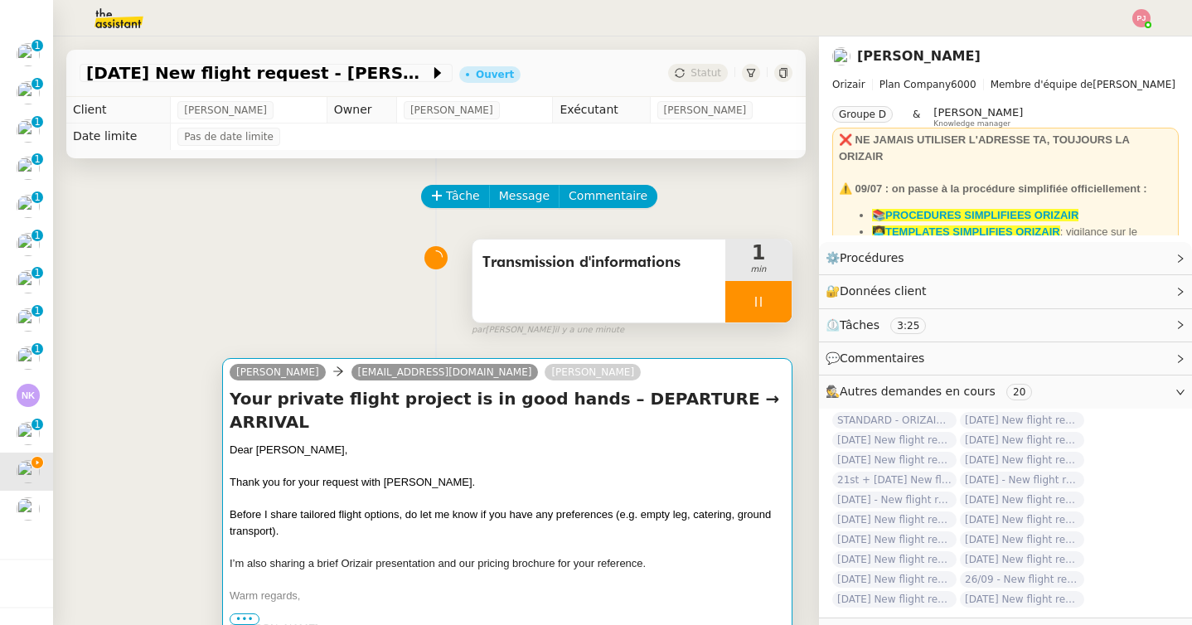
click at [308, 458] on div at bounding box center [507, 466] width 555 height 17
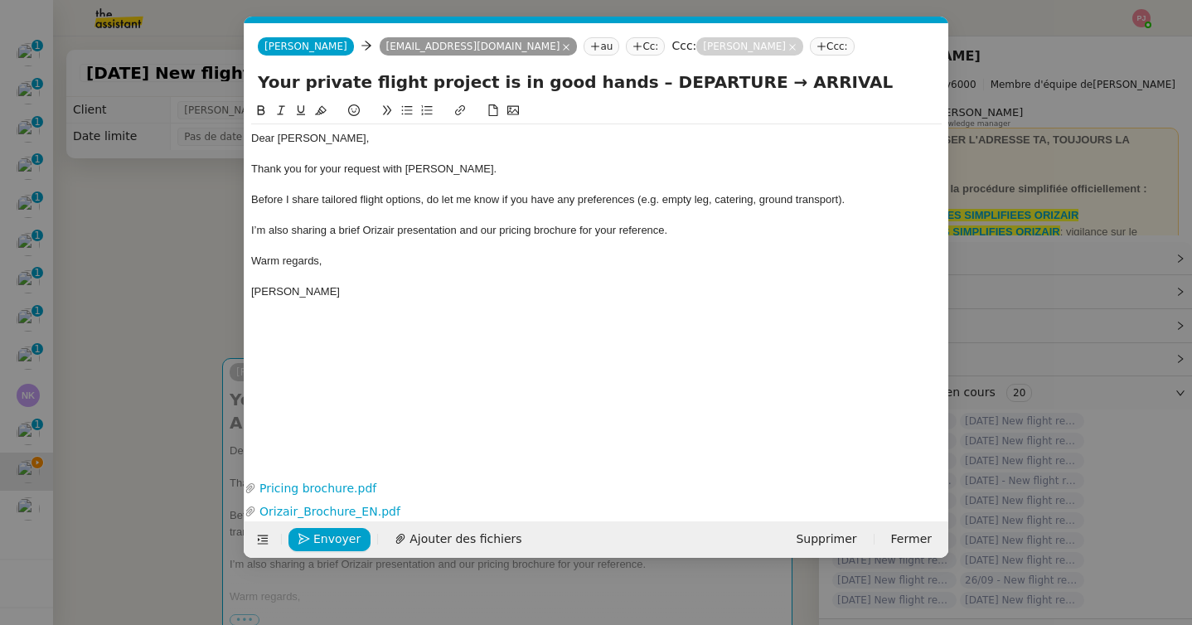
scroll to position [0, 97]
drag, startPoint x: 697, startPoint y: 80, endPoint x: 605, endPoint y: 80, distance: 92.0
click at [605, 80] on input "Your private flight project is in good hands – DEPARTURE → ARRIVAL" at bounding box center [596, 82] width 677 height 25
paste input "[GEOGRAPHIC_DATA]"
type input "Your private flight project is in good hands – [GEOGRAPHIC_DATA] → ARRIVAL"
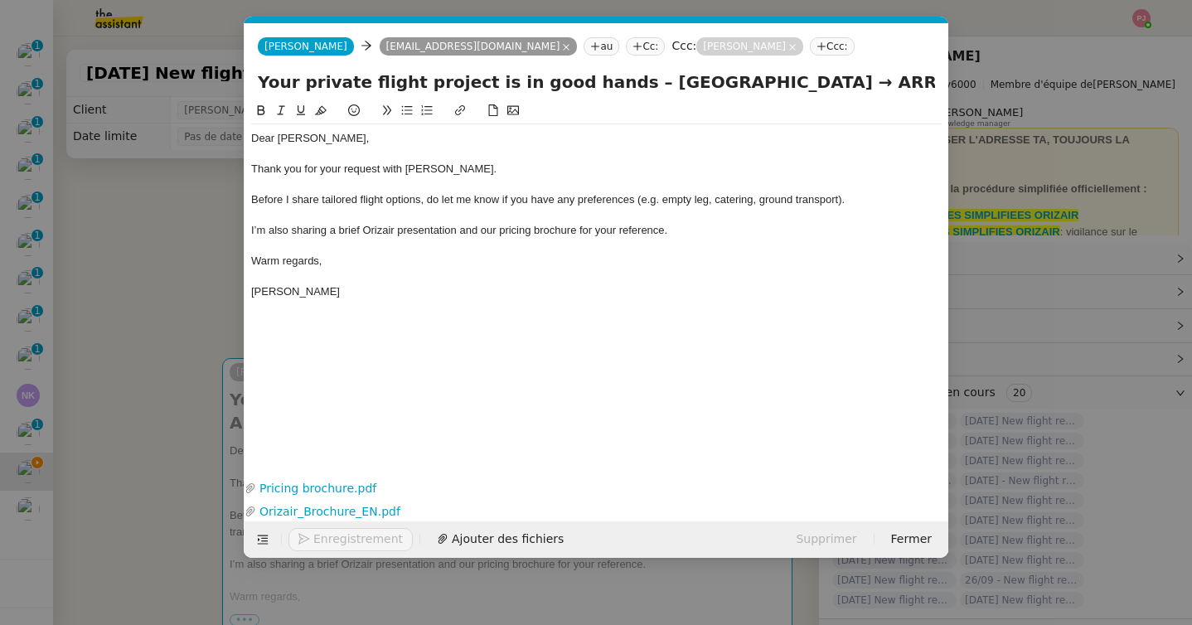
click at [109, 357] on nz-modal-container "orizair accu Service ✈️Orizair - Accu sé de réception de la demande (FR) - En c…" at bounding box center [596, 312] width 1192 height 625
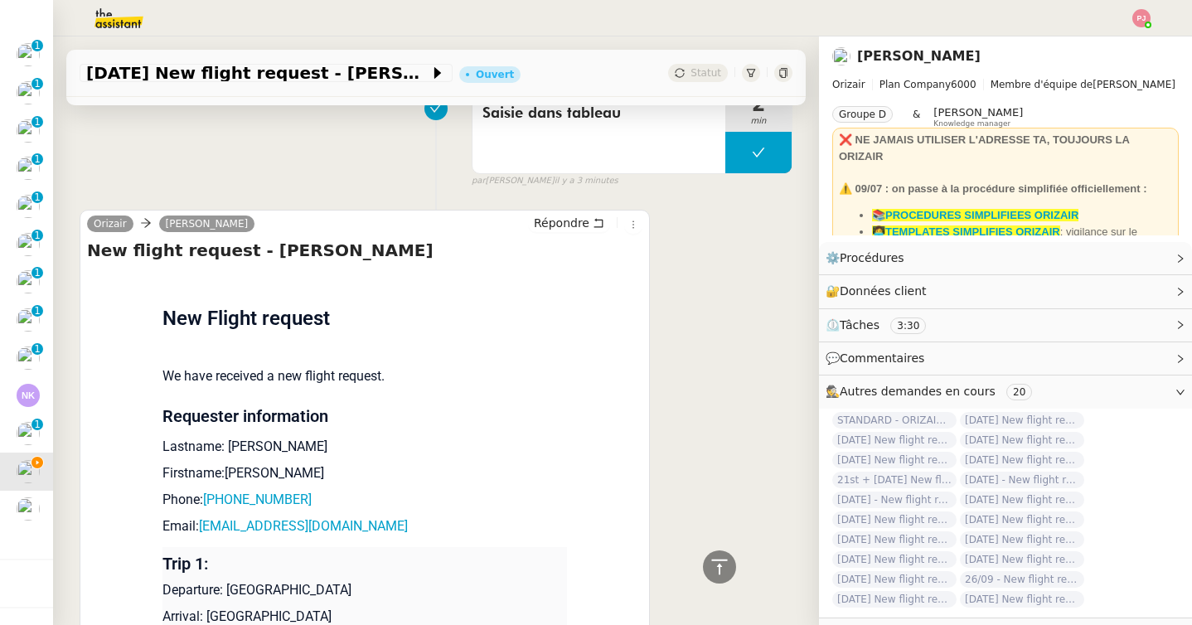
scroll to position [783, 0]
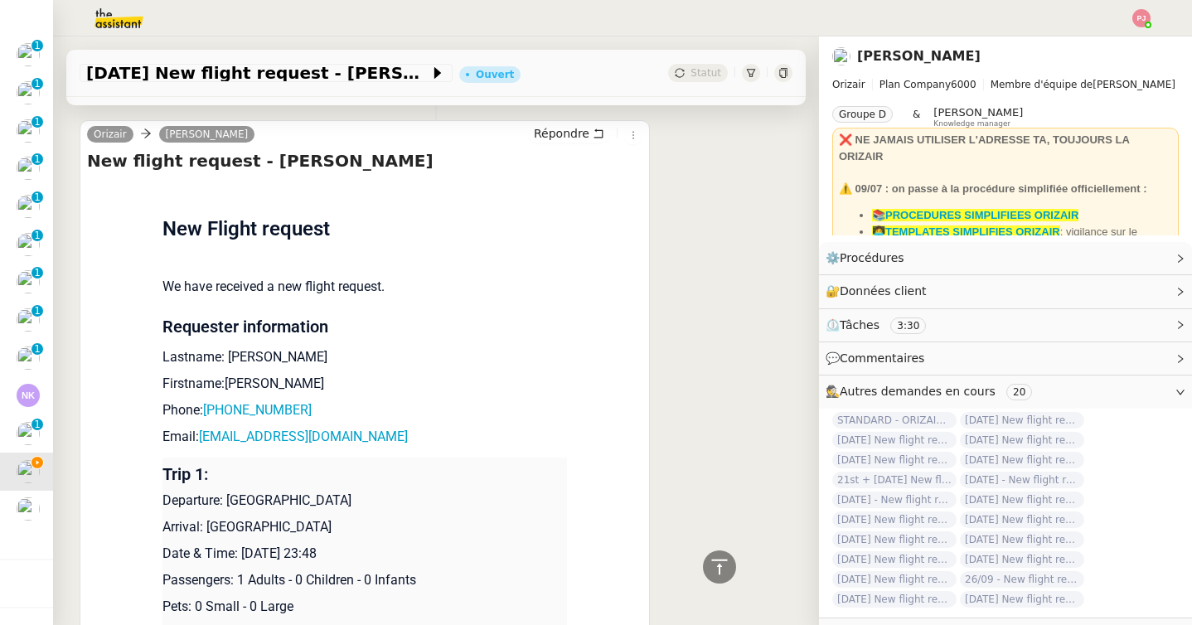
drag, startPoint x: 337, startPoint y: 529, endPoint x: 208, endPoint y: 529, distance: 129.3
click at [208, 529] on p "Arrival: [GEOGRAPHIC_DATA]" at bounding box center [364, 527] width 405 height 20
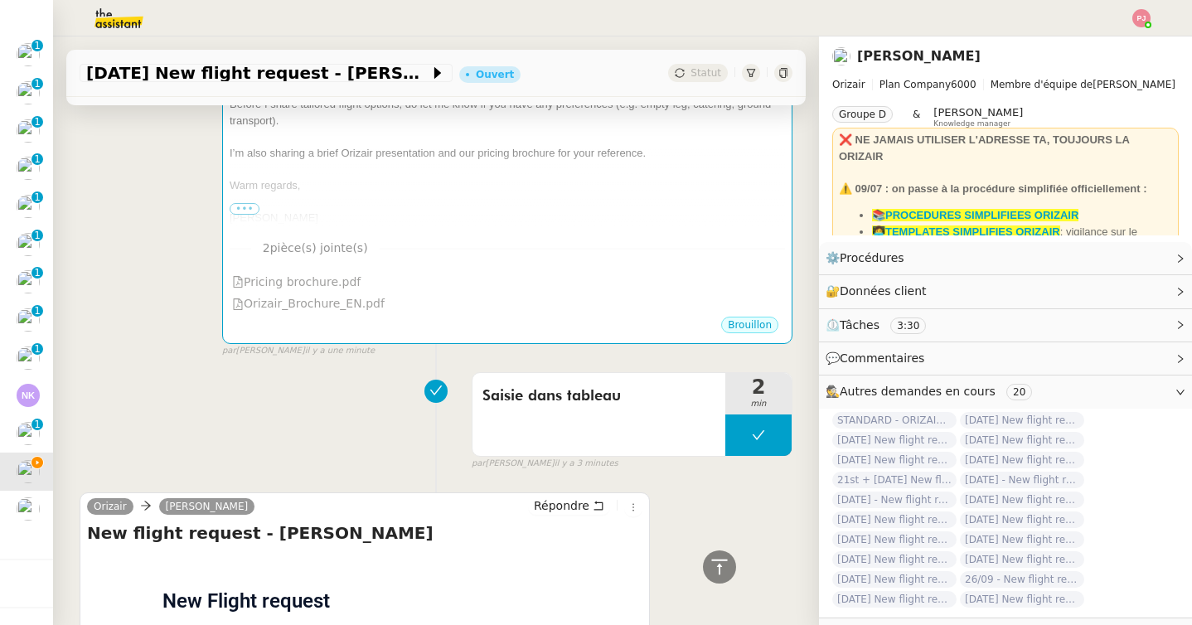
scroll to position [0, 0]
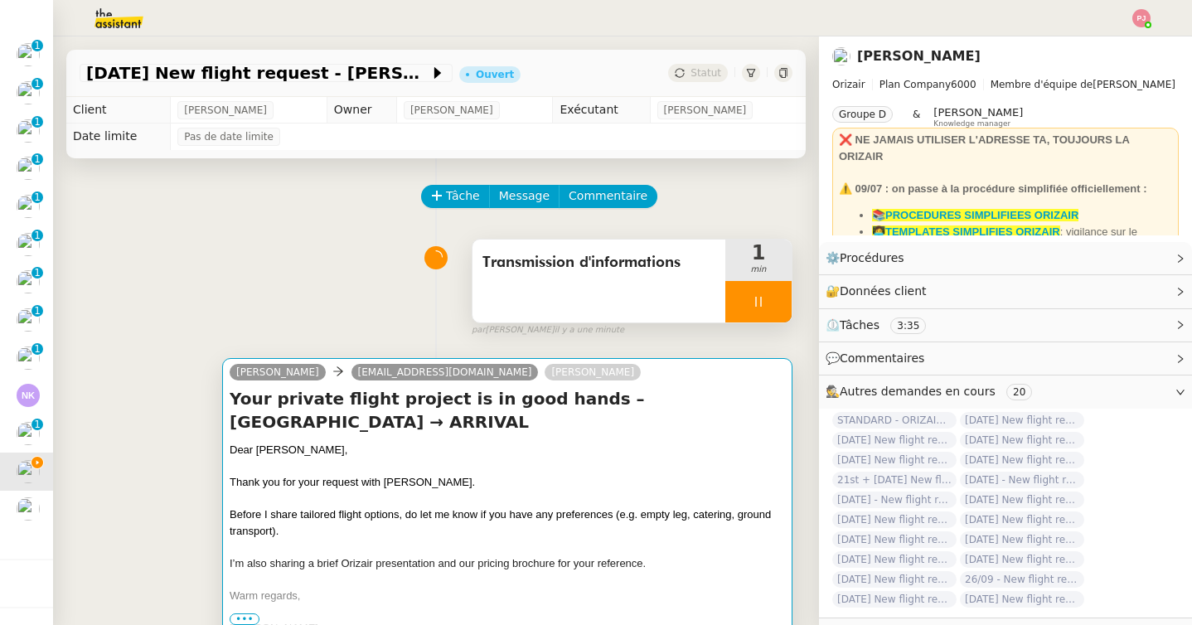
click at [362, 566] on span "I’m also sharing a brief Orizair presentation and our pricing brochure for your…" at bounding box center [438, 563] width 416 height 12
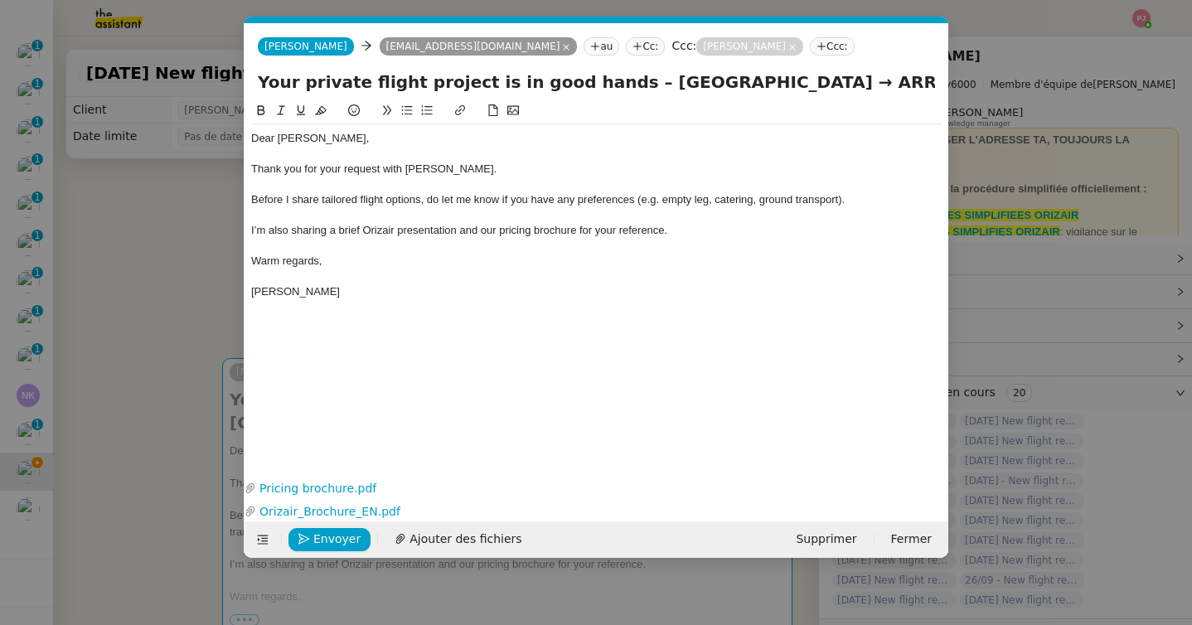
scroll to position [0, 97]
drag, startPoint x: 902, startPoint y: 84, endPoint x: 1098, endPoint y: 89, distance: 195.7
click at [1098, 89] on nz-modal-container "orizair accu Service ✈️Orizair - Accu sé de réception de la demande (FR) - En c…" at bounding box center [596, 312] width 1192 height 625
paste input "[GEOGRAPHIC_DATA]"
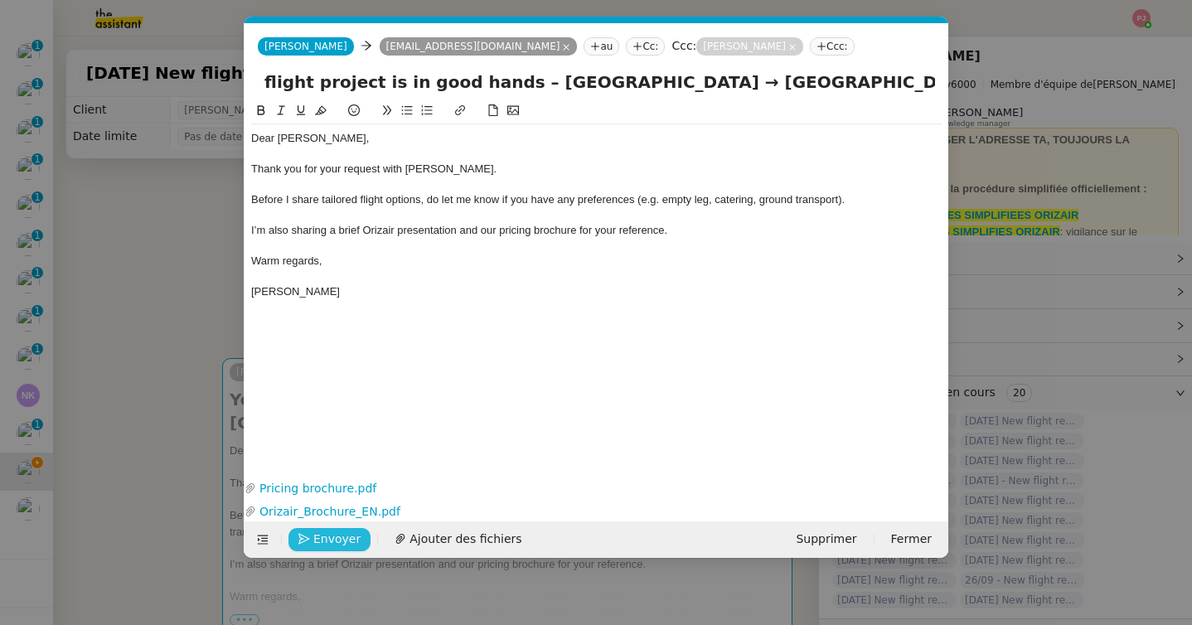
type input "Your private flight project is in good hands – [GEOGRAPHIC_DATA] → [GEOGRAPHIC_…"
click at [318, 544] on span "Envoyer" at bounding box center [336, 539] width 47 height 19
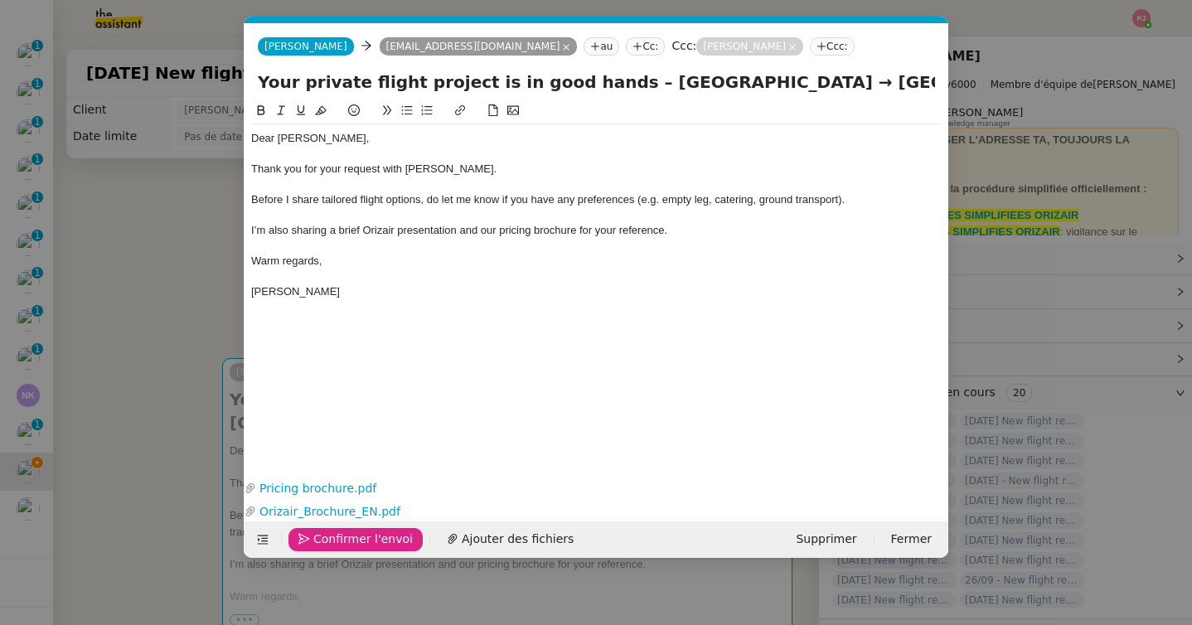
click at [318, 544] on span "Confirmer l'envoi" at bounding box center [362, 539] width 99 height 19
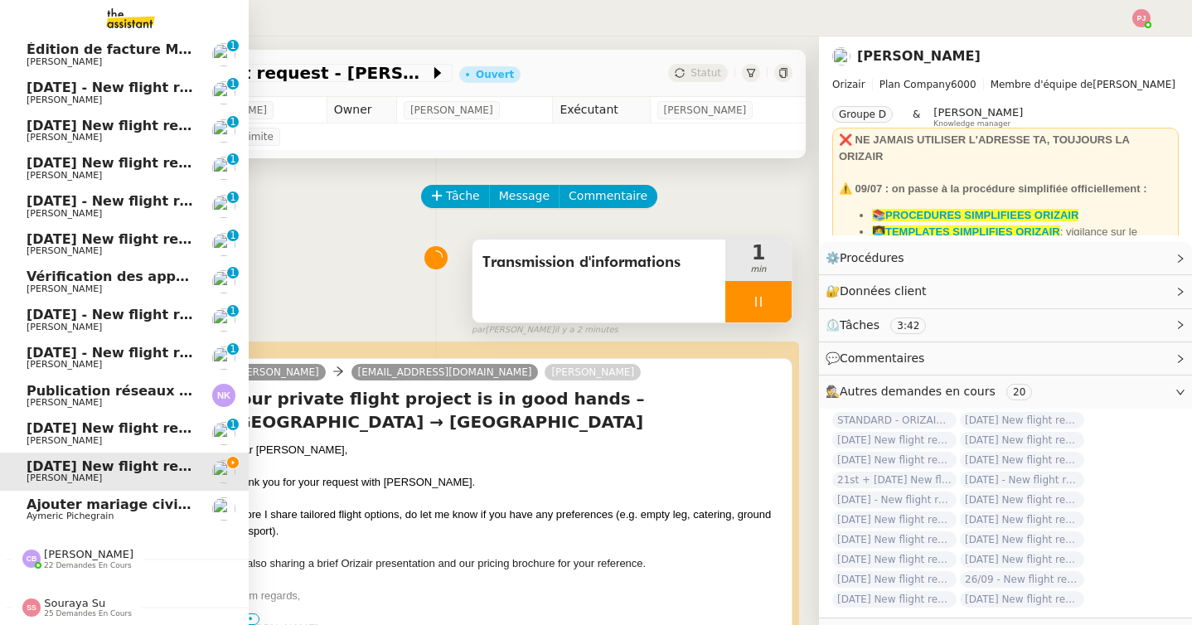
scroll to position [642, 0]
click at [102, 399] on span "[PERSON_NAME]" at bounding box center [64, 402] width 75 height 11
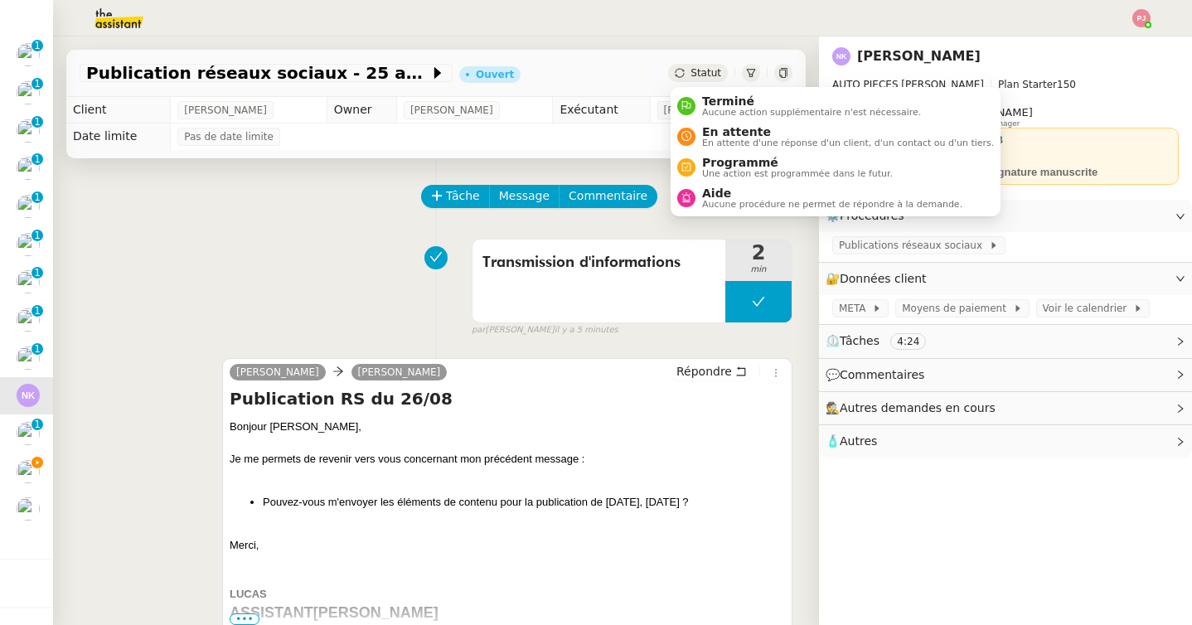
click at [715, 66] on div "Statut" at bounding box center [698, 73] width 60 height 18
click at [723, 132] on span "En attente" at bounding box center [848, 131] width 292 height 13
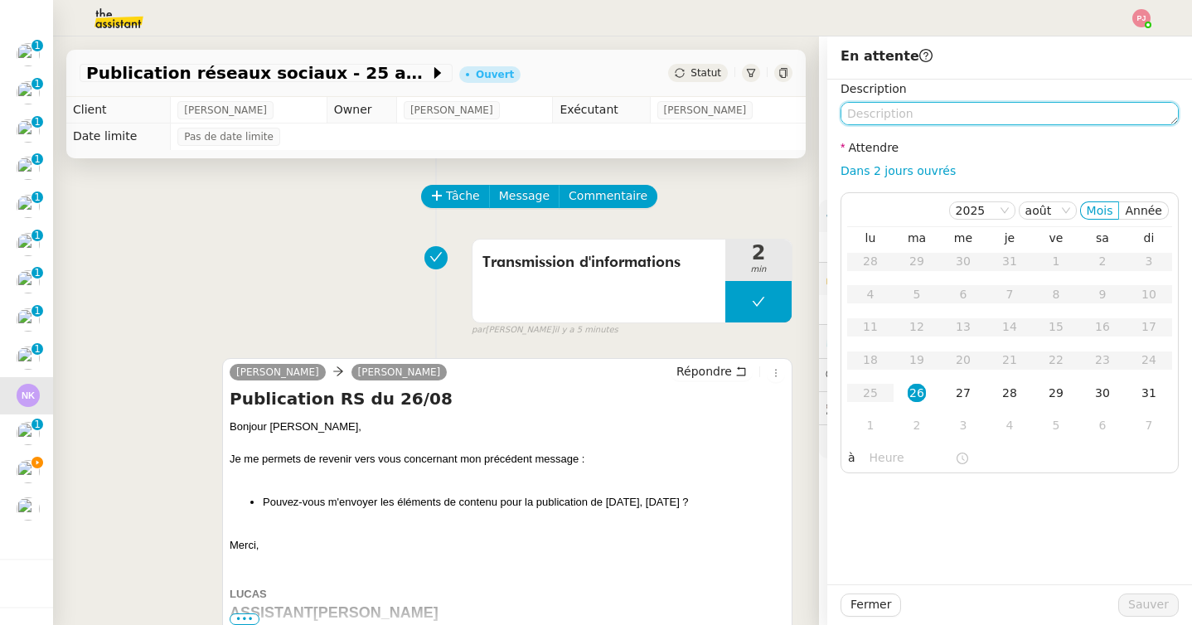
click at [899, 119] on textarea at bounding box center [1010, 113] width 338 height 23
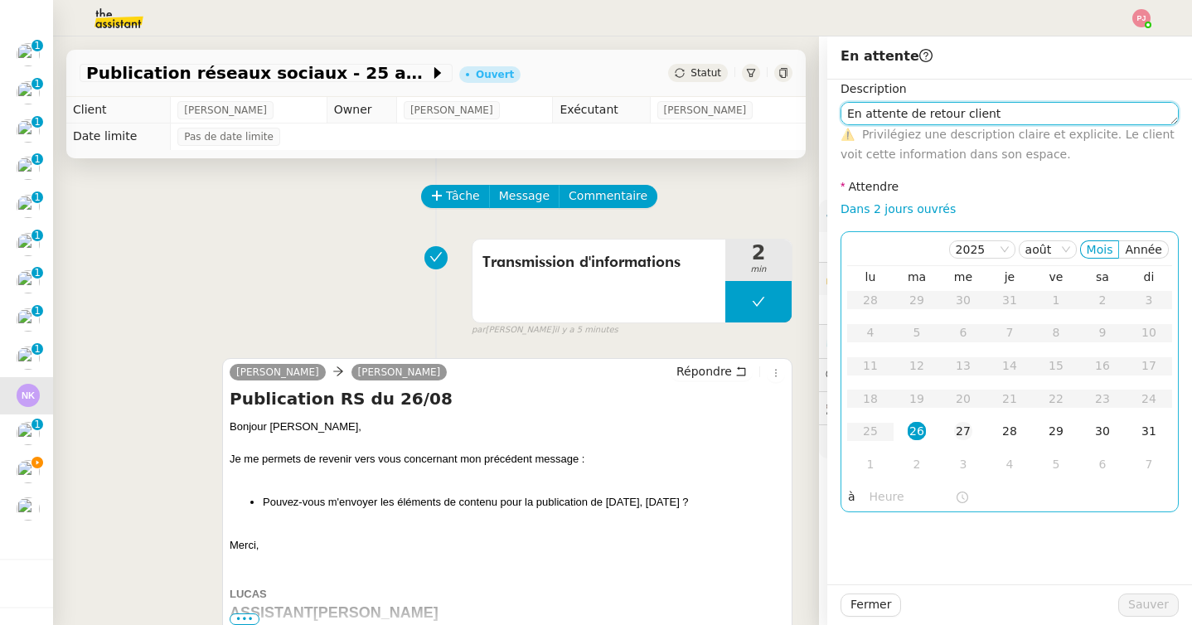
type textarea "En attente de retour client"
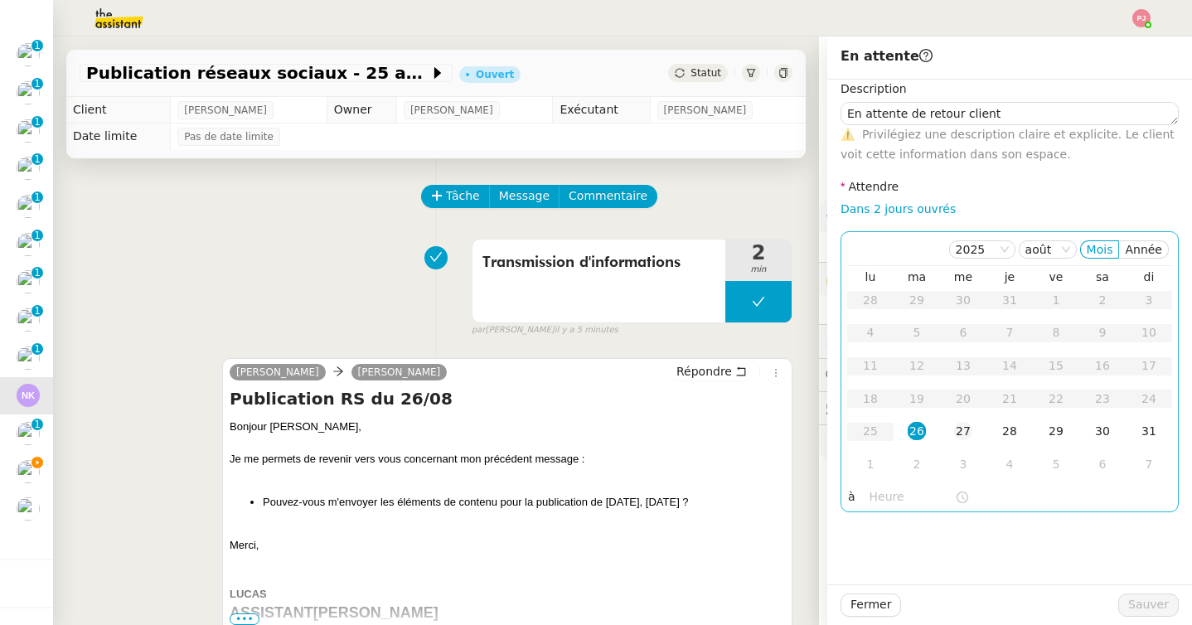
click at [963, 432] on div "27" at bounding box center [963, 431] width 18 height 18
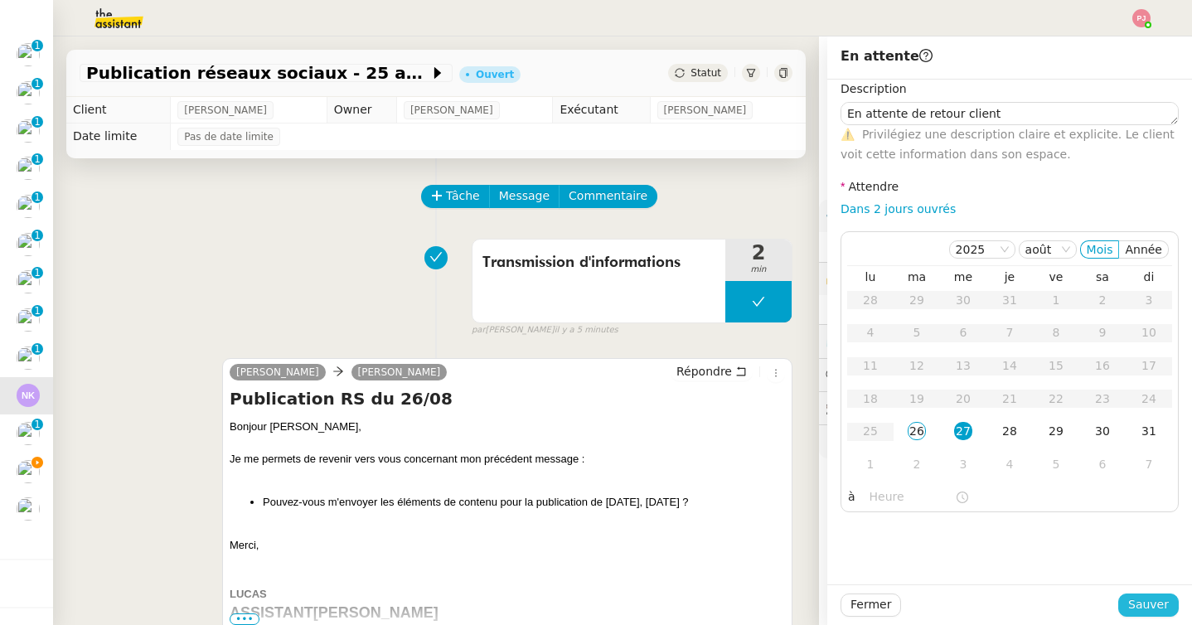
click at [1140, 599] on span "Sauver" at bounding box center [1148, 604] width 41 height 19
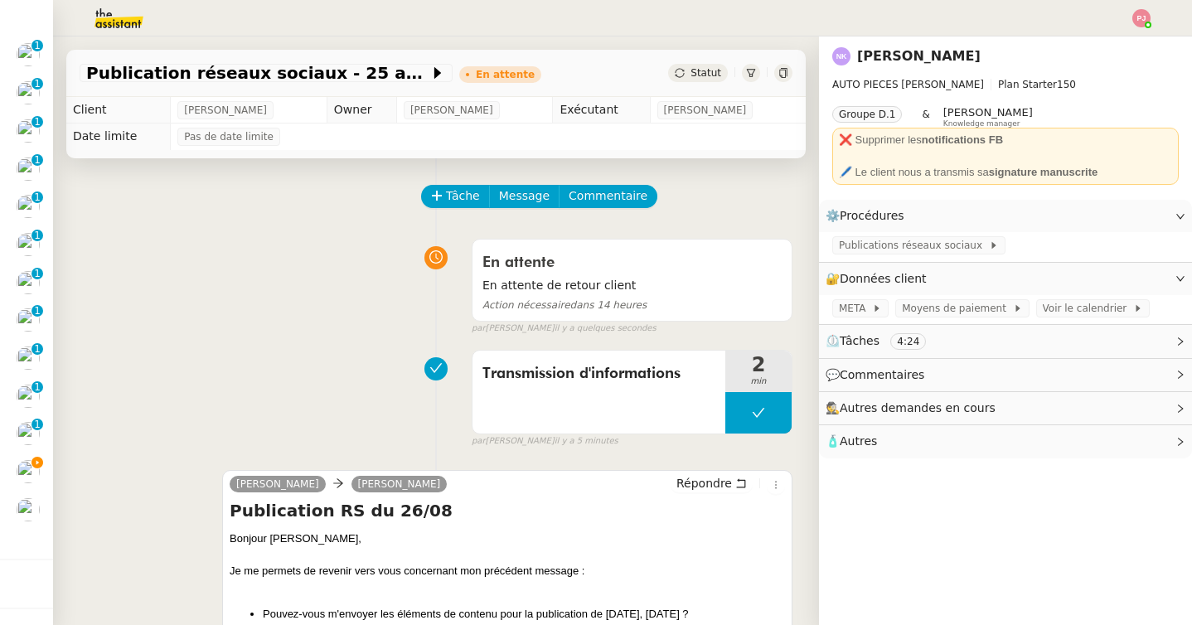
scroll to position [604, 0]
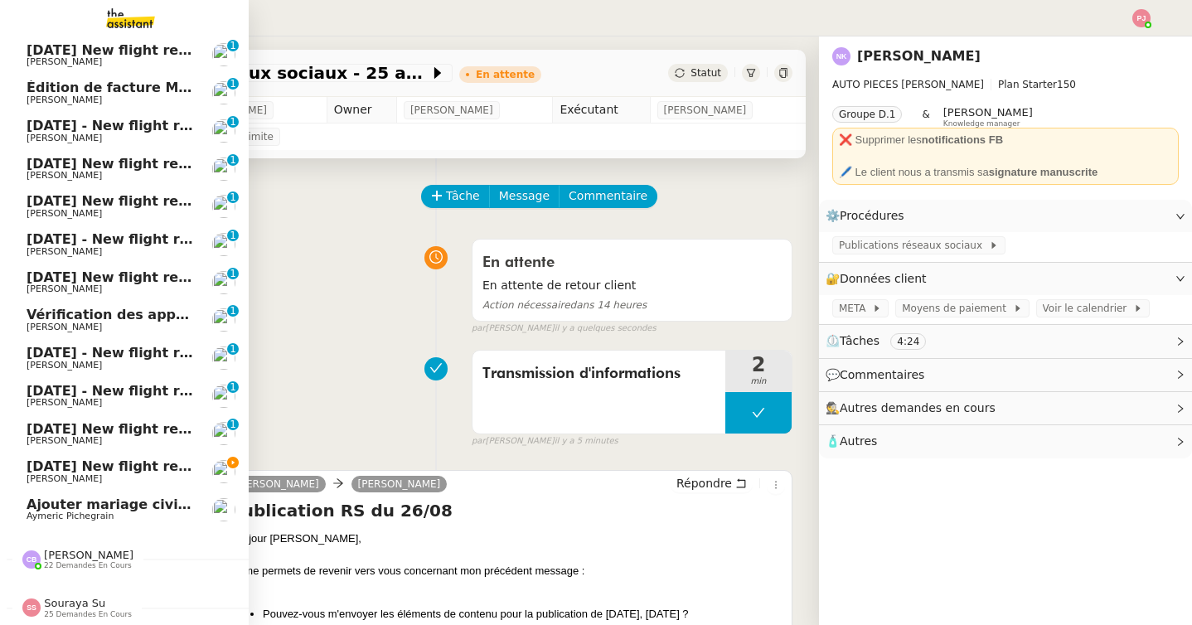
click at [54, 510] on span "Ajouter mariage civil au calendrier" at bounding box center [156, 505] width 259 height 16
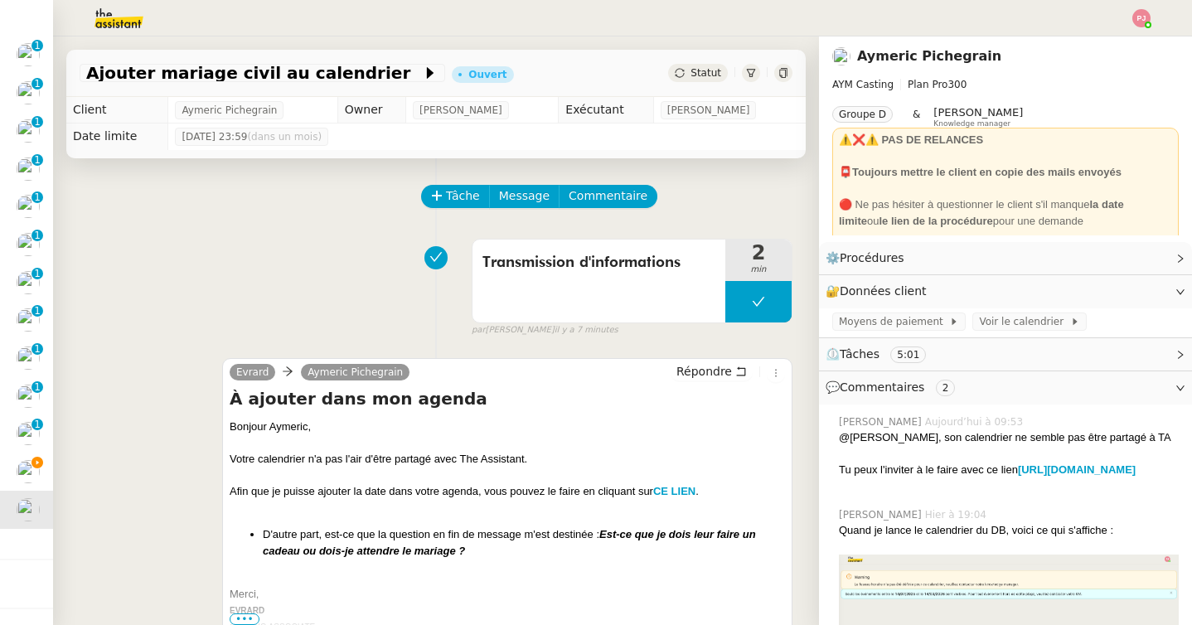
click at [695, 65] on div "Statut" at bounding box center [698, 73] width 60 height 18
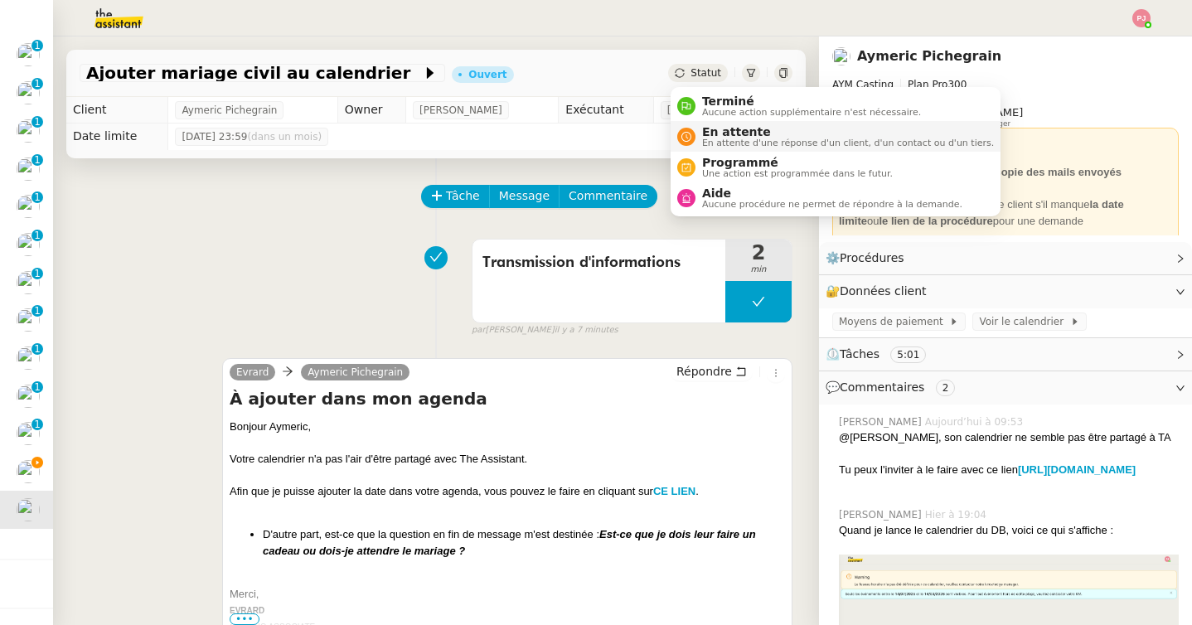
click at [715, 141] on span "En attente d'une réponse d'un client, d'un contact ou d'un tiers." at bounding box center [848, 142] width 292 height 9
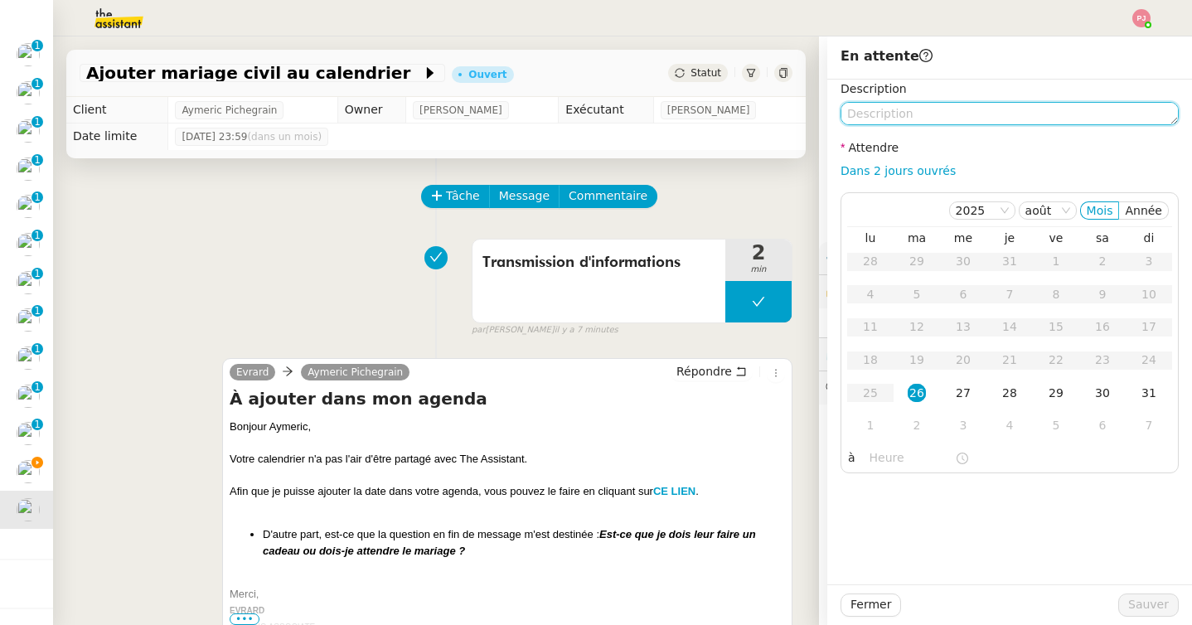
click at [896, 109] on textarea at bounding box center [1010, 113] width 338 height 23
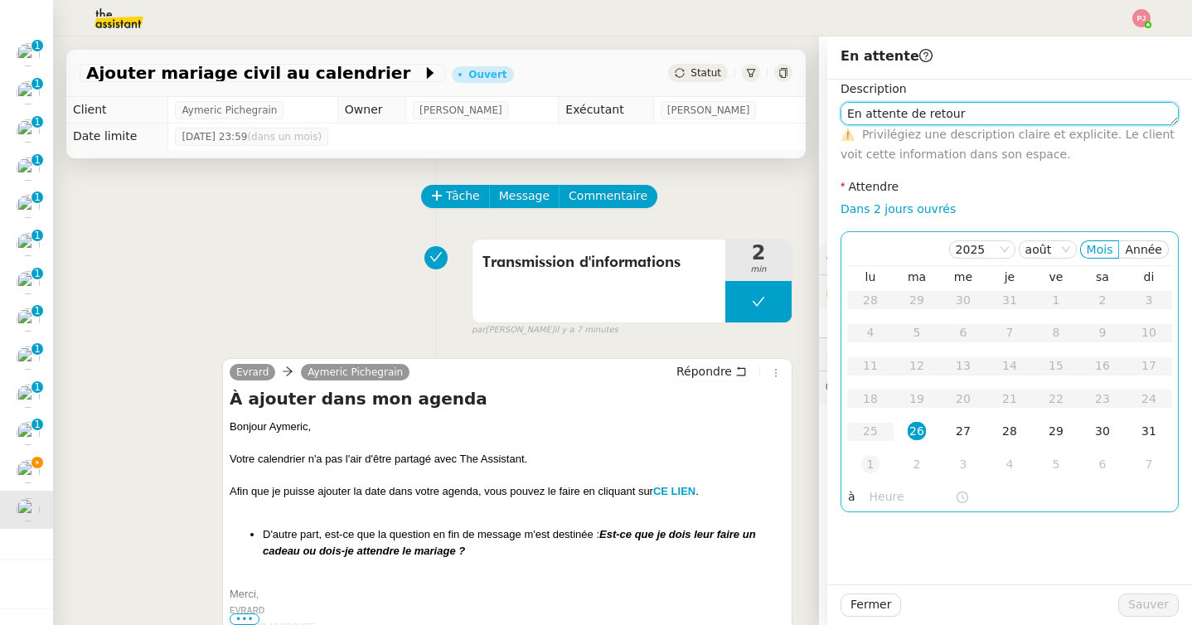
type textarea "En attente de retour"
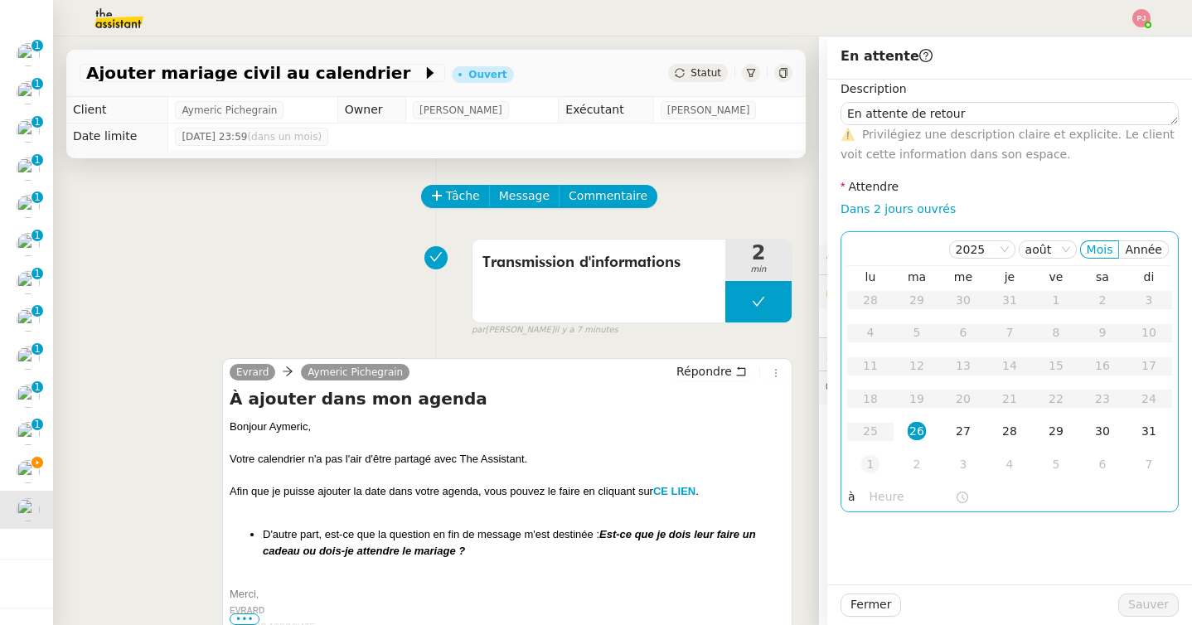
click at [869, 466] on div "1" at bounding box center [870, 464] width 18 height 18
click at [925, 309] on td "2" at bounding box center [917, 300] width 46 height 33
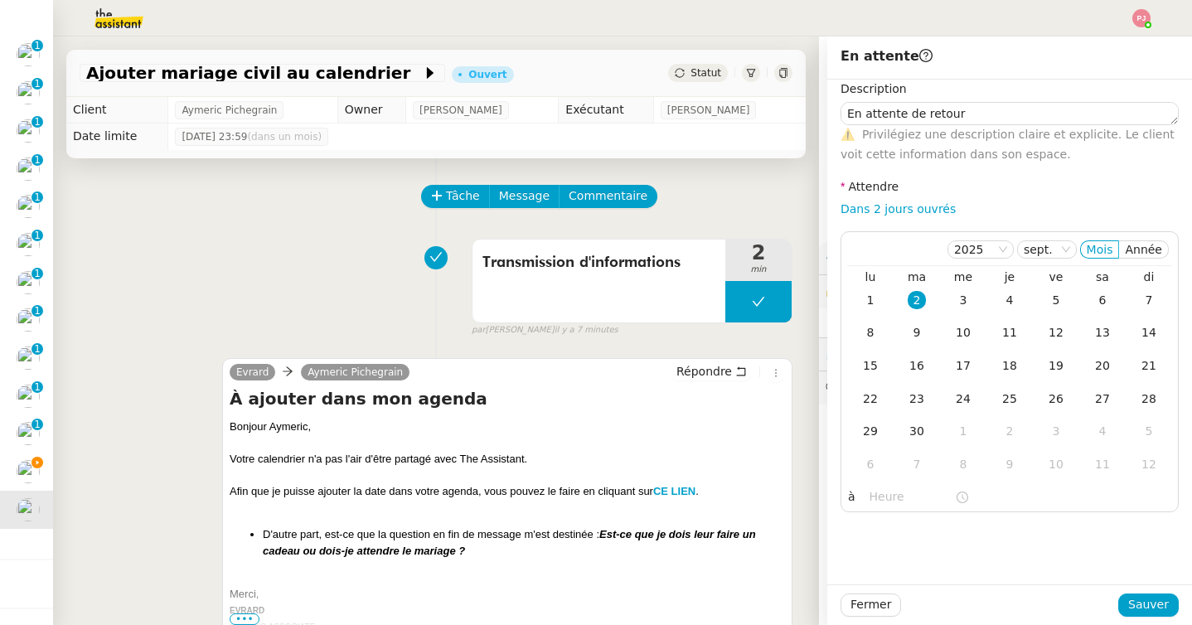
click at [1146, 618] on div "Fermer Sauver" at bounding box center [1009, 604] width 365 height 41
click at [1149, 605] on span "Sauver" at bounding box center [1148, 604] width 41 height 19
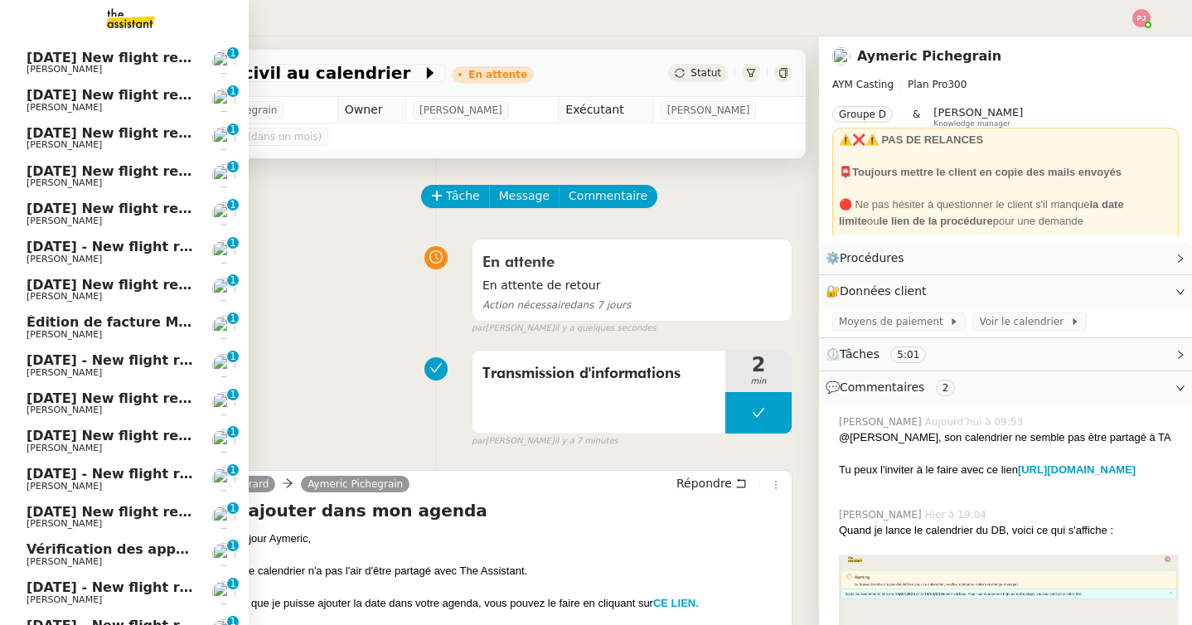
scroll to position [566, 0]
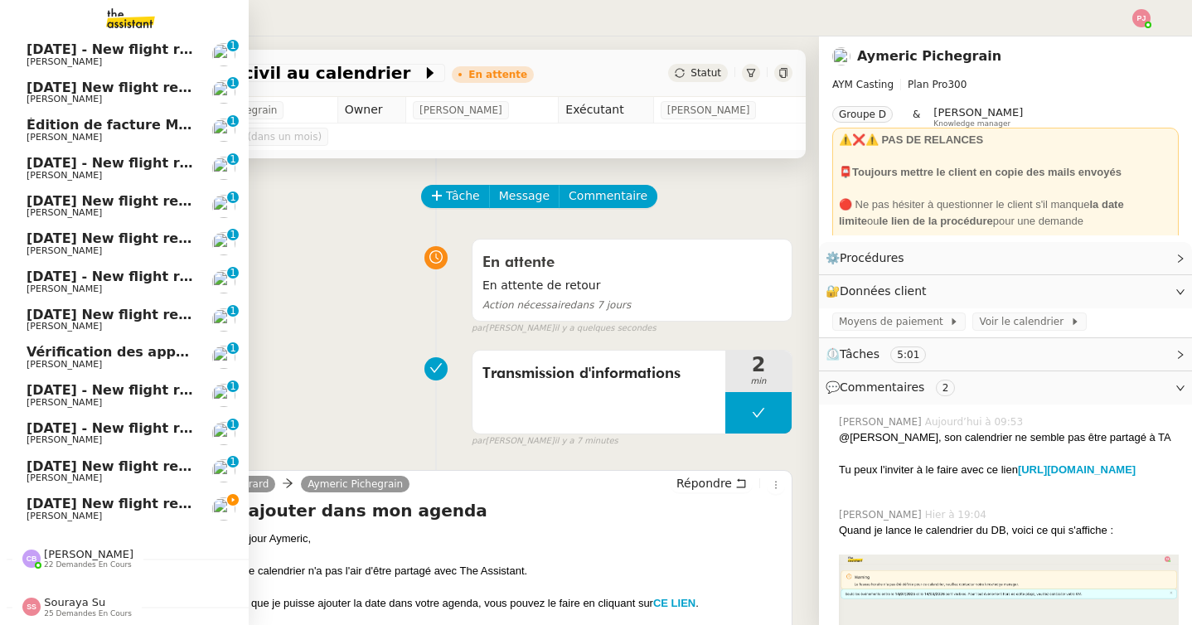
click at [110, 546] on span "[PERSON_NAME] 22 demandes en cours" at bounding box center [131, 552] width 249 height 35
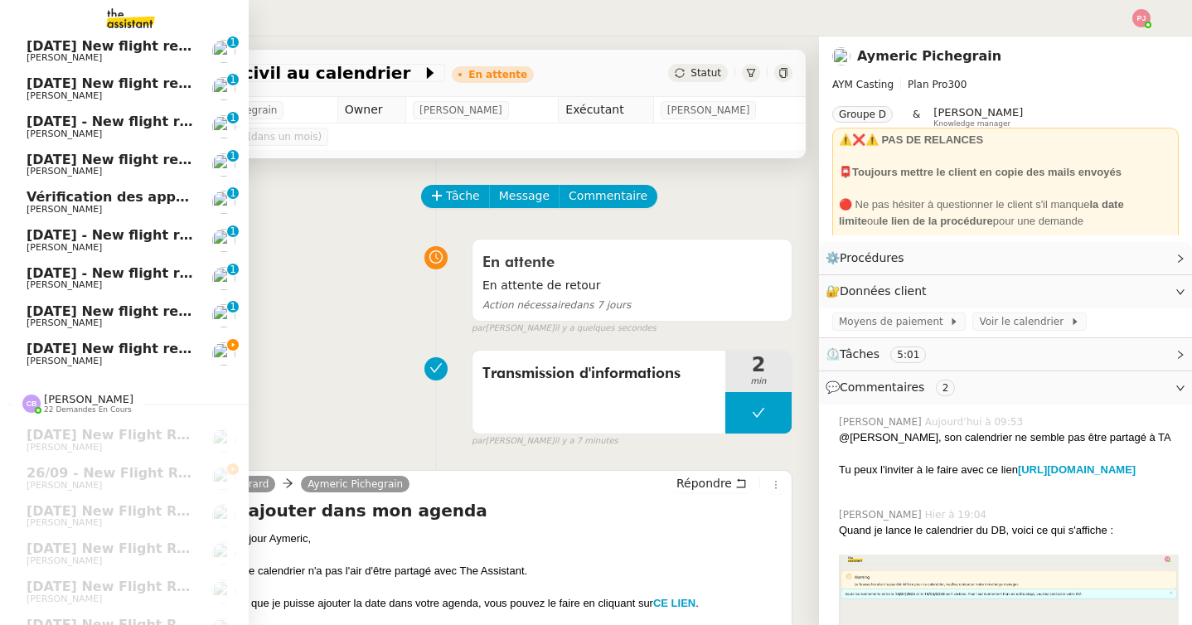
scroll to position [767, 0]
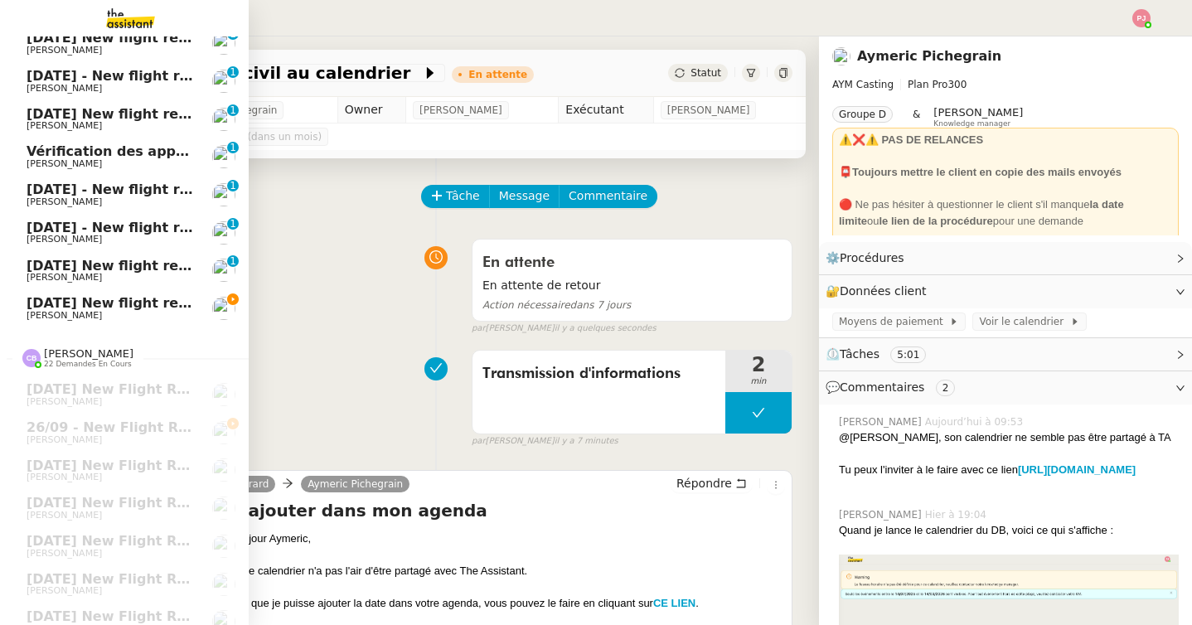
click at [165, 303] on span "[DATE] New flight request - [PERSON_NAME]" at bounding box center [193, 303] width 332 height 16
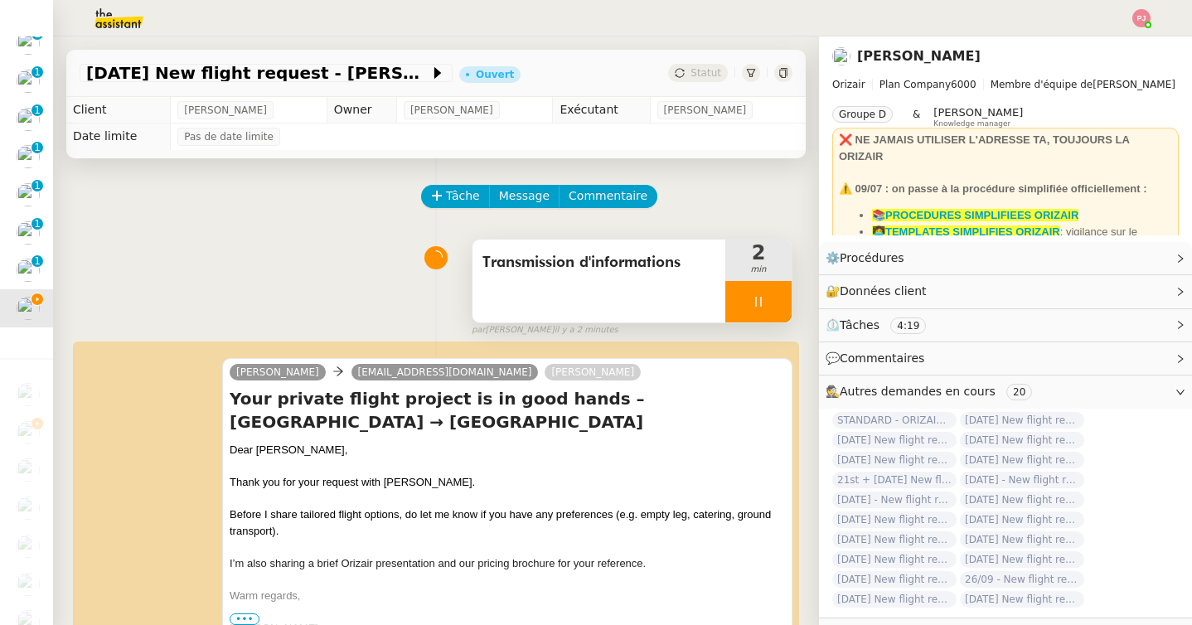
click at [751, 312] on div at bounding box center [758, 301] width 66 height 41
click at [773, 309] on button at bounding box center [775, 301] width 33 height 41
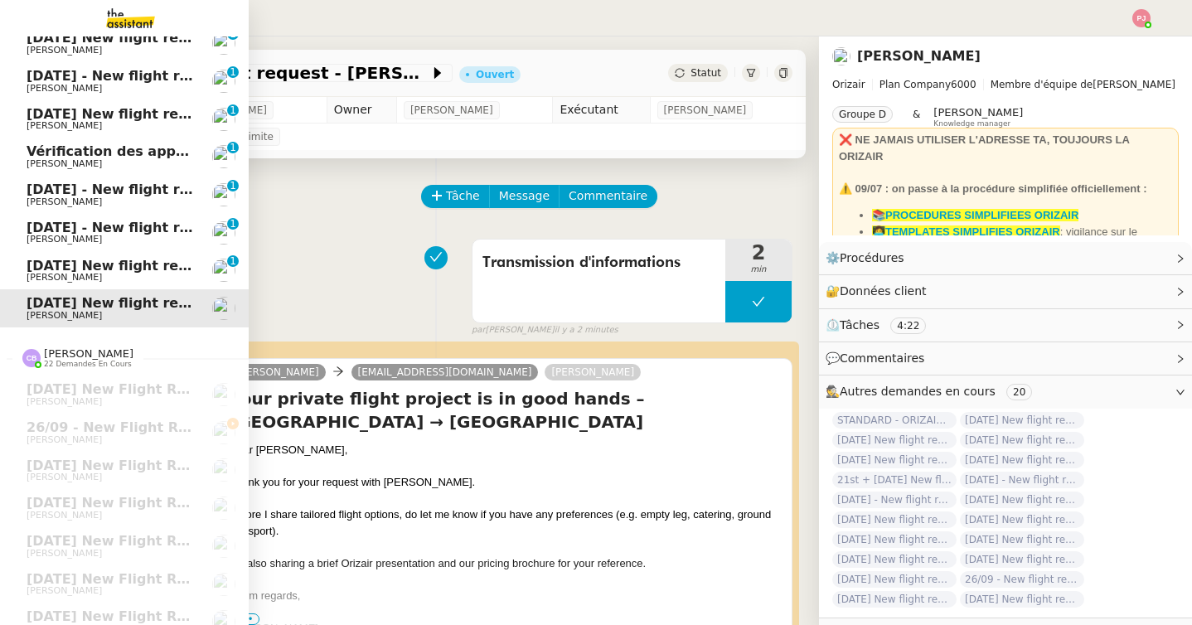
click at [46, 274] on span "[PERSON_NAME]" at bounding box center [64, 277] width 75 height 11
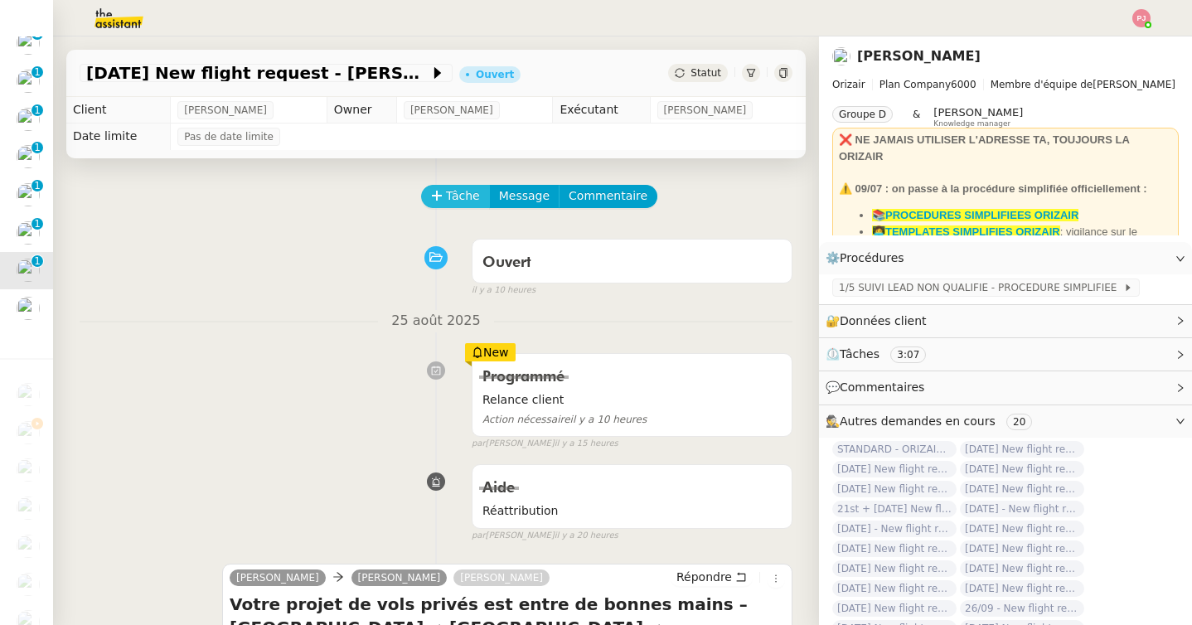
click at [468, 203] on span "Tâche" at bounding box center [463, 196] width 34 height 19
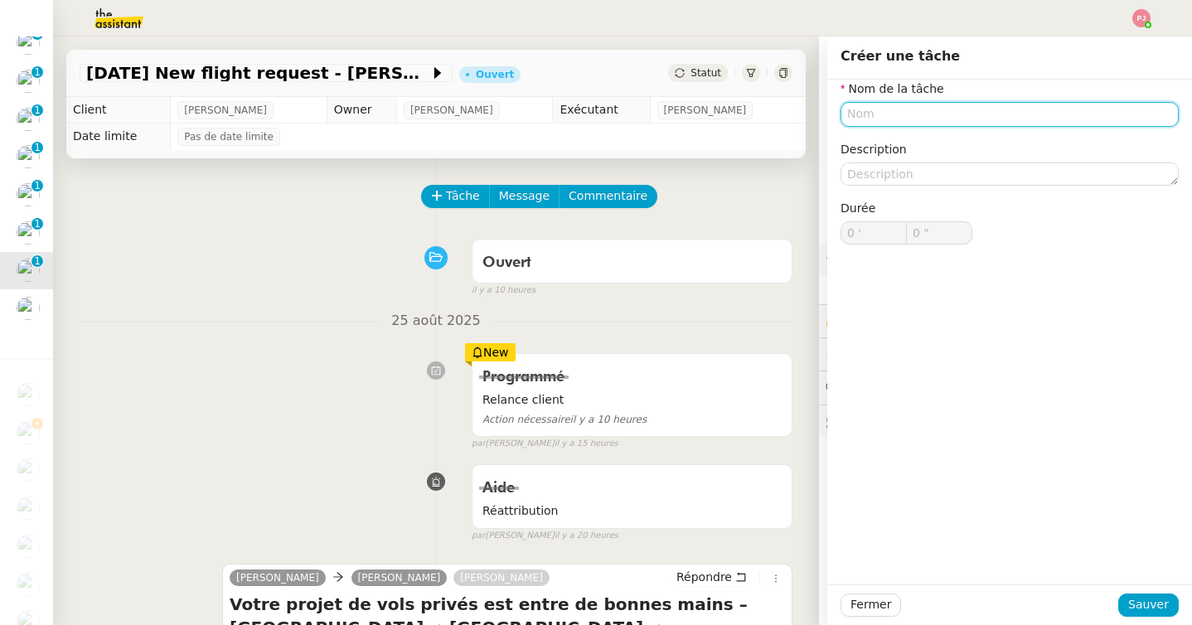
click at [872, 114] on input "text" at bounding box center [1010, 114] width 338 height 24
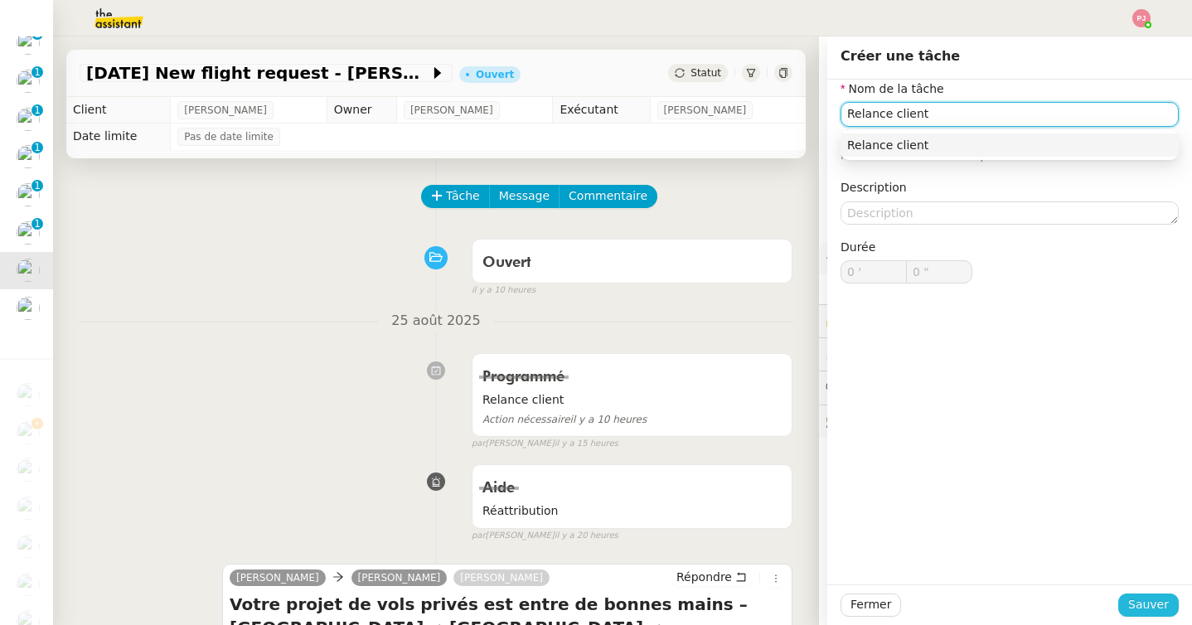
type input "Relance client"
click at [1147, 605] on span "Sauver" at bounding box center [1148, 604] width 41 height 19
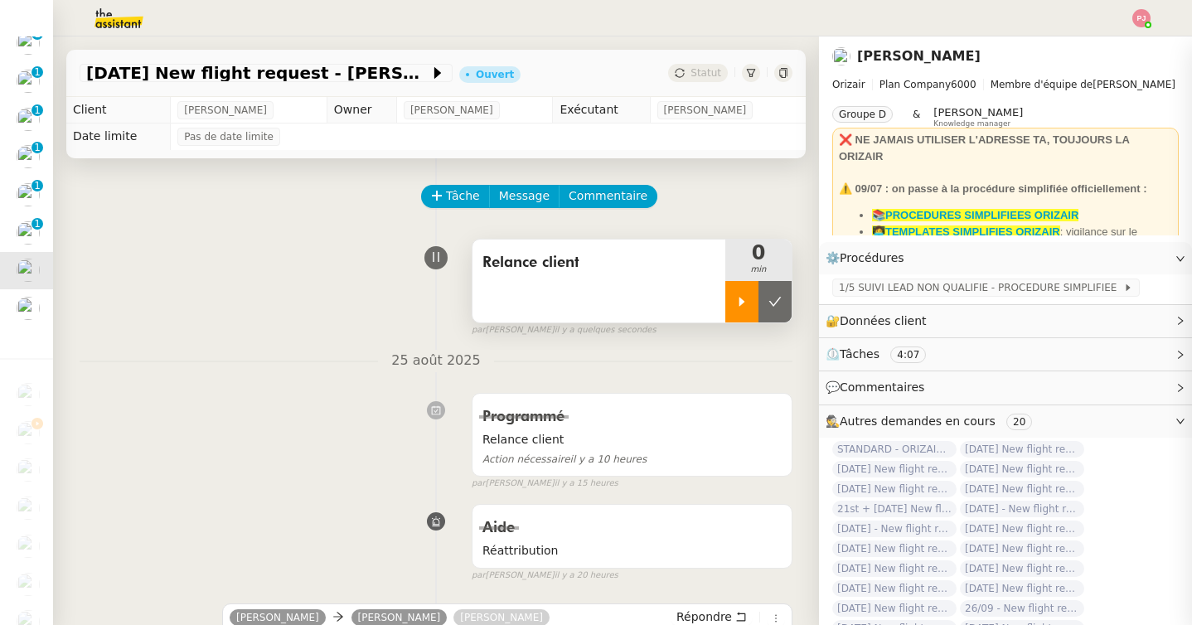
click at [749, 304] on div at bounding box center [741, 301] width 33 height 41
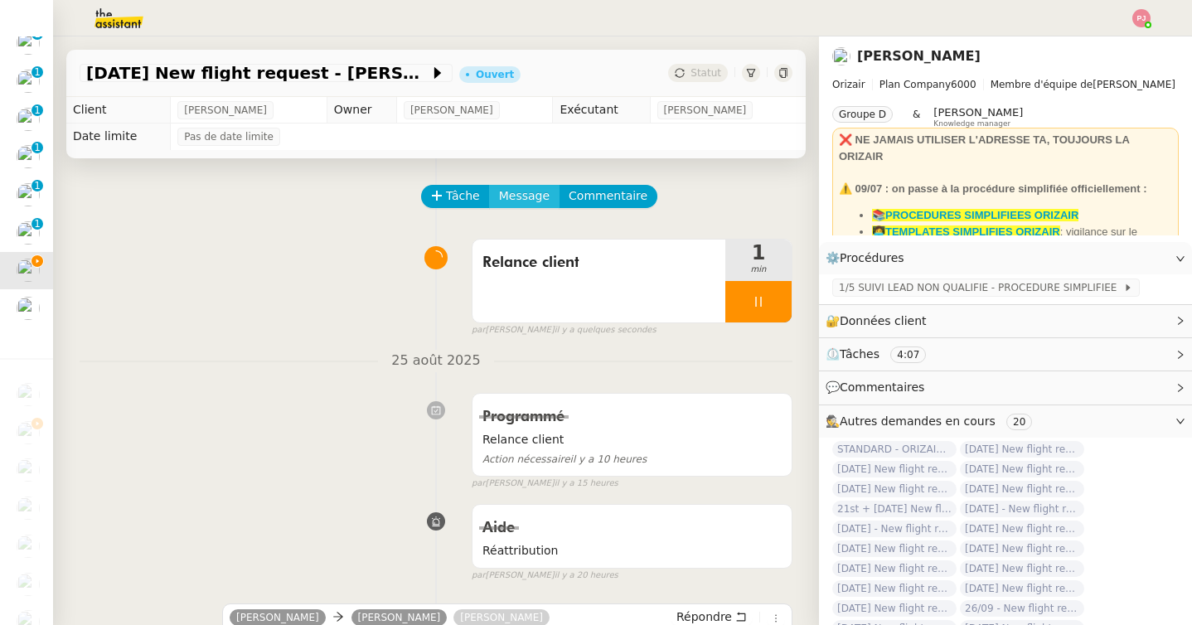
click at [505, 185] on button "Message" at bounding box center [524, 196] width 70 height 23
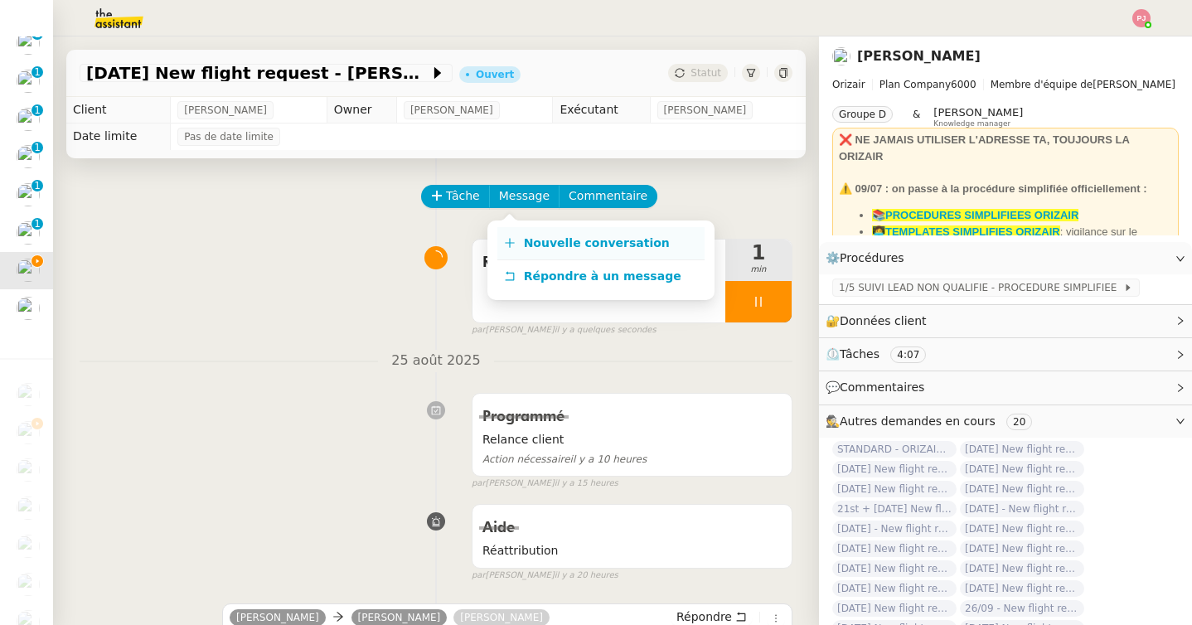
click at [529, 243] on span "Nouvelle conversation" at bounding box center [597, 242] width 146 height 13
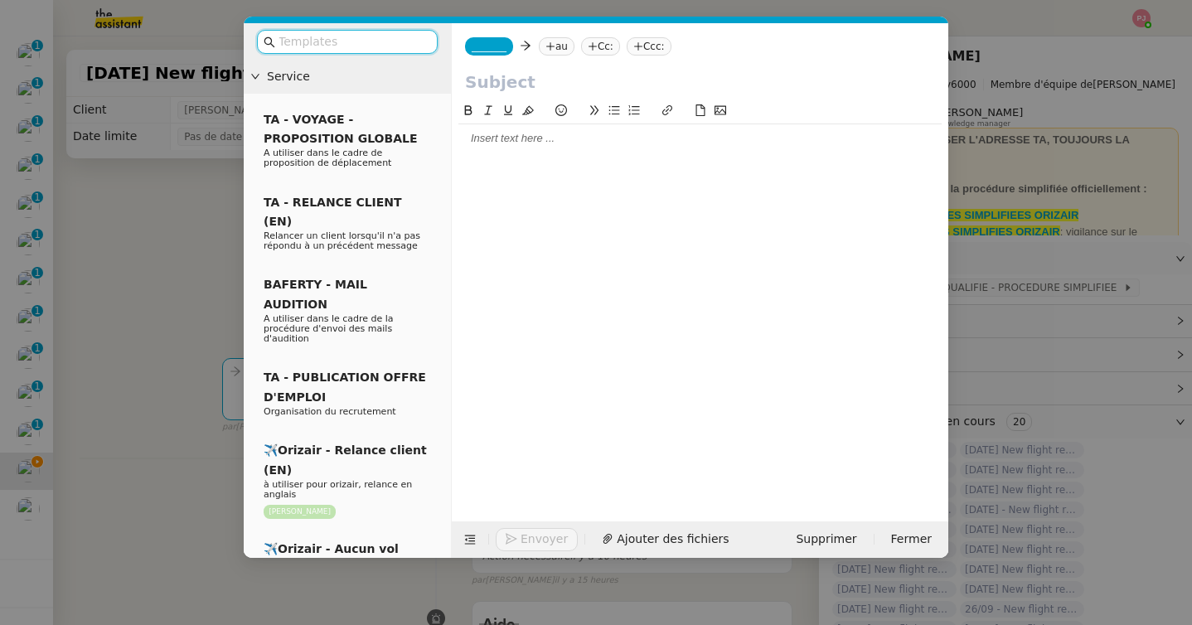
click at [351, 45] on input "text" at bounding box center [353, 41] width 149 height 19
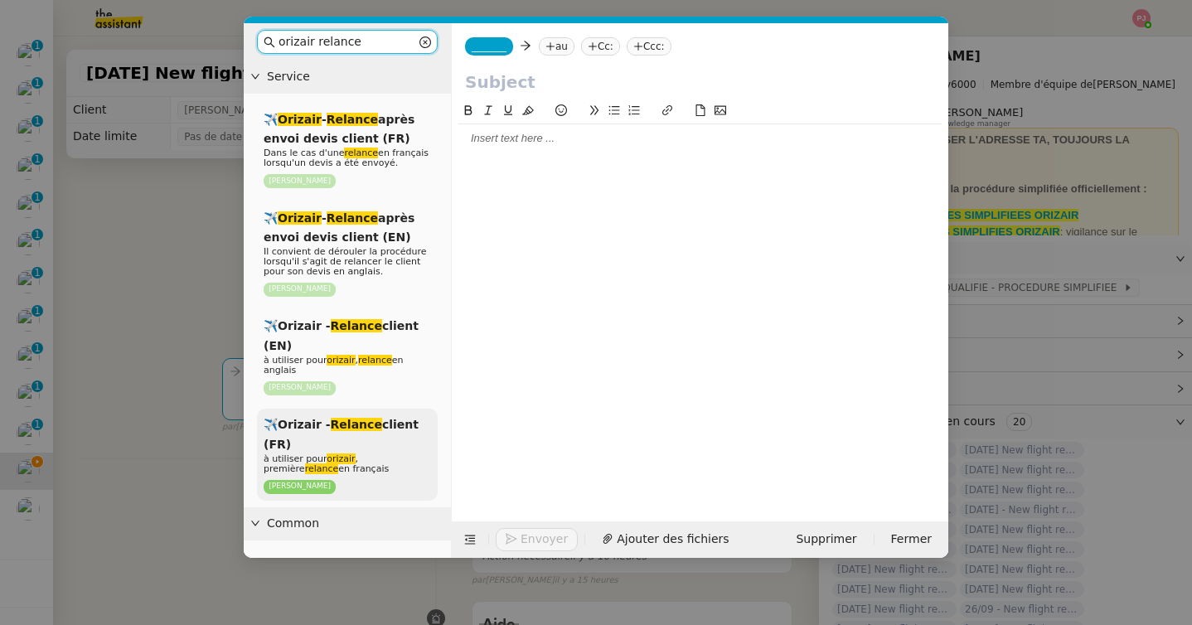
type input "orizair relance"
click at [345, 419] on em "Relance" at bounding box center [356, 424] width 51 height 13
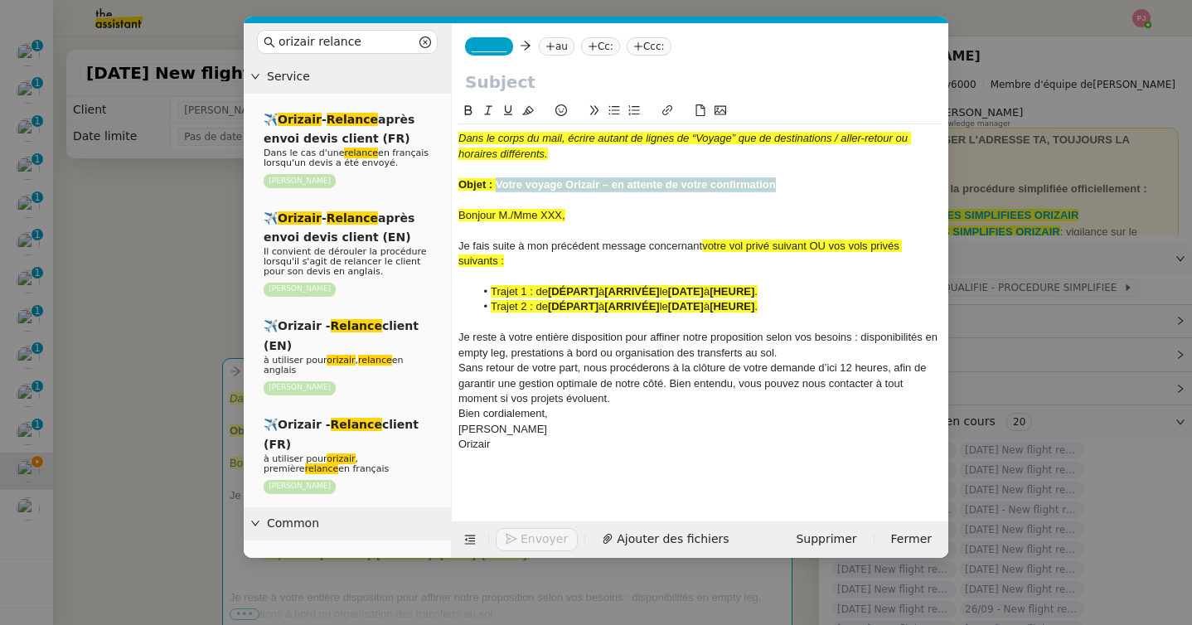
drag, startPoint x: 787, startPoint y: 183, endPoint x: 497, endPoint y: 183, distance: 289.3
click at [497, 183] on div "Objet : Votre voyage Orizair – en attente de votre confirmation" at bounding box center [699, 184] width 483 height 15
click at [522, 93] on input "text" at bounding box center [700, 82] width 470 height 25
paste input "Votre voyage Orizair – en attente de votre confirmation"
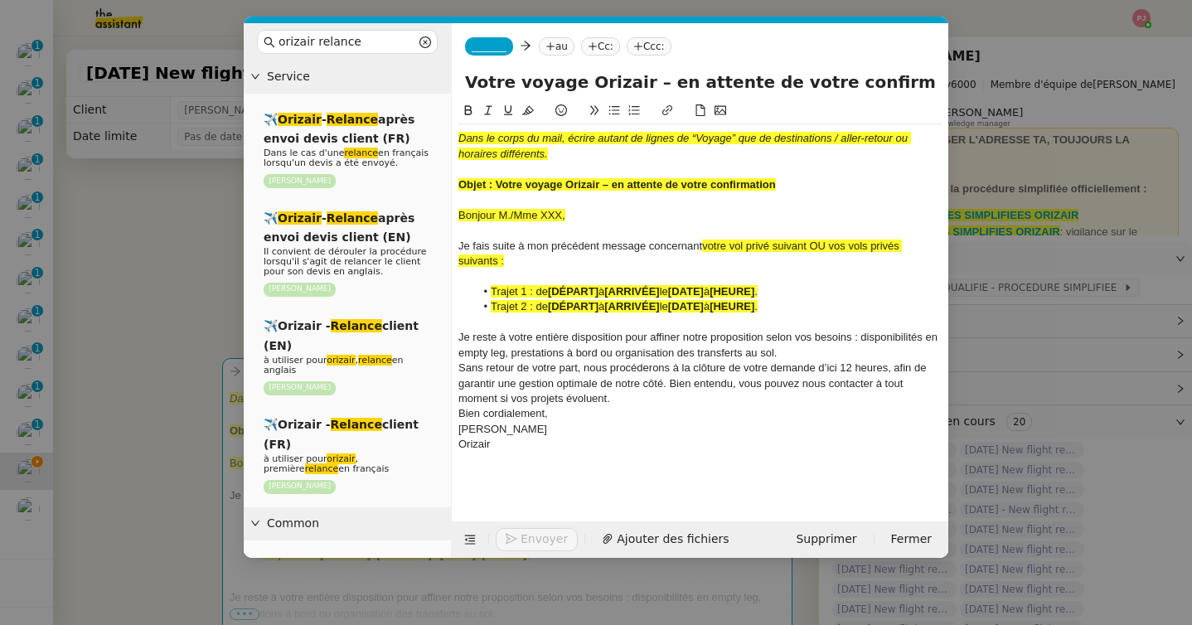
type input "Votre voyage Orizair – en attente de votre confirmation"
click at [133, 361] on nz-modal-container "orizair relance Service ✈️ Orizair - Relance après envoi devis client (FR) Dans…" at bounding box center [596, 312] width 1192 height 625
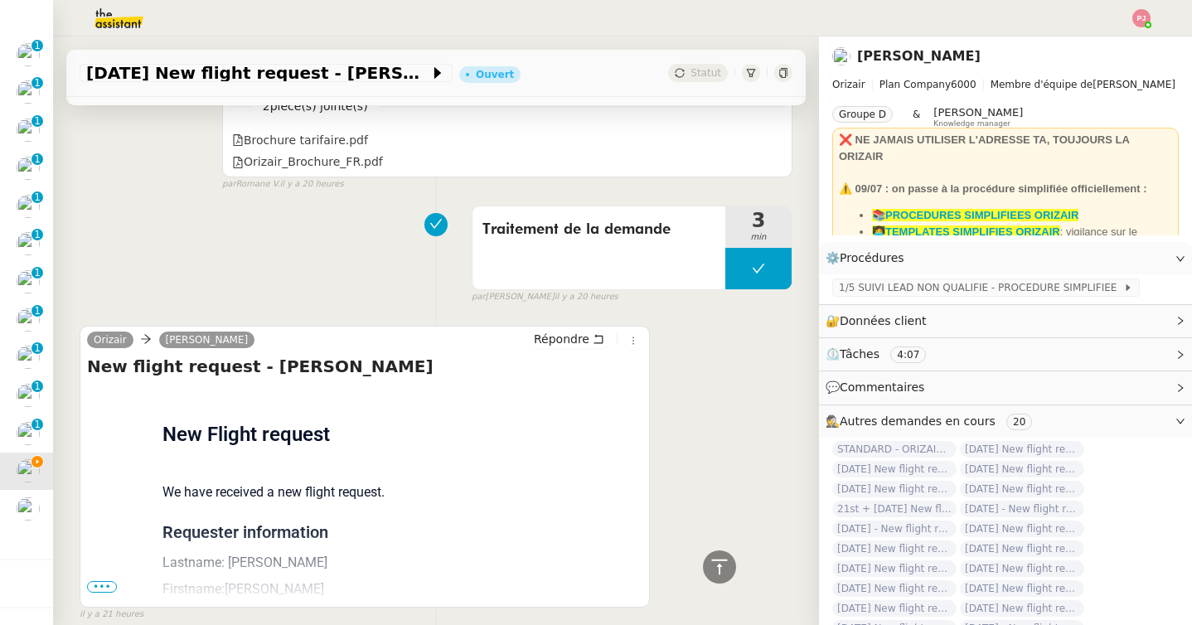
scroll to position [1209, 0]
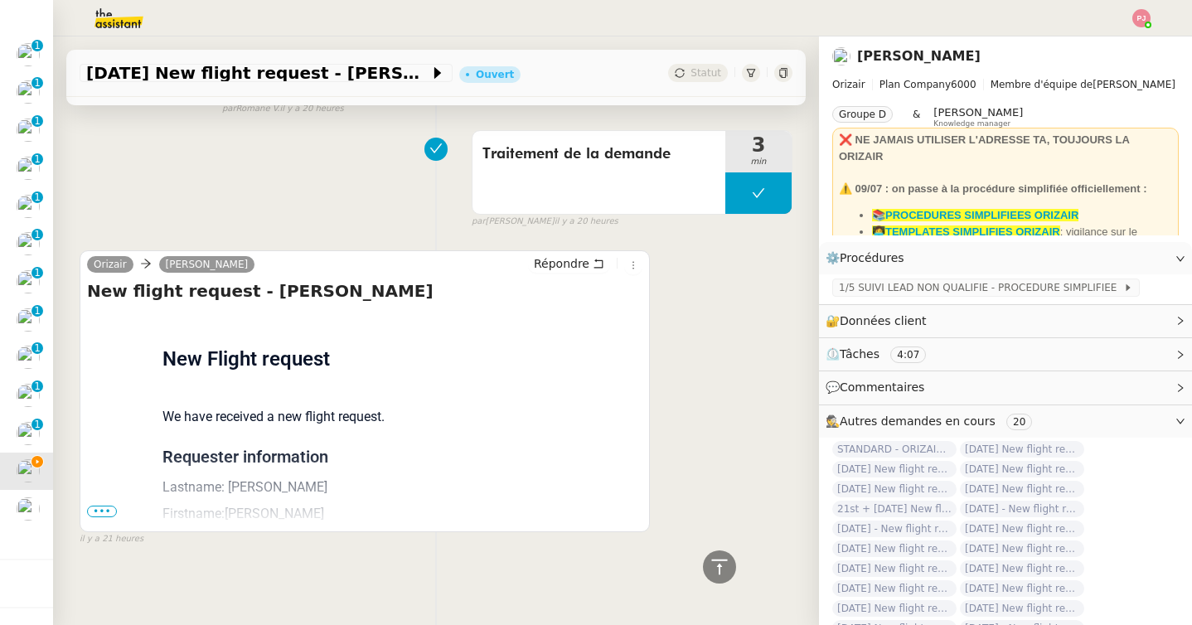
click at [105, 506] on span "•••" at bounding box center [102, 512] width 30 height 12
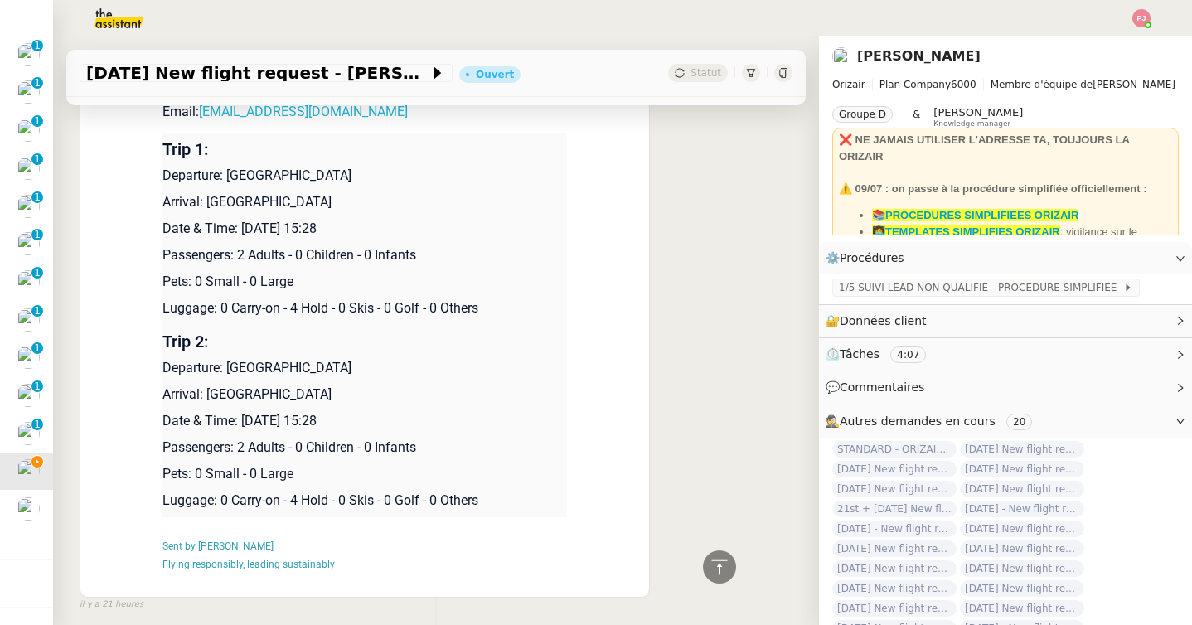
scroll to position [1676, 0]
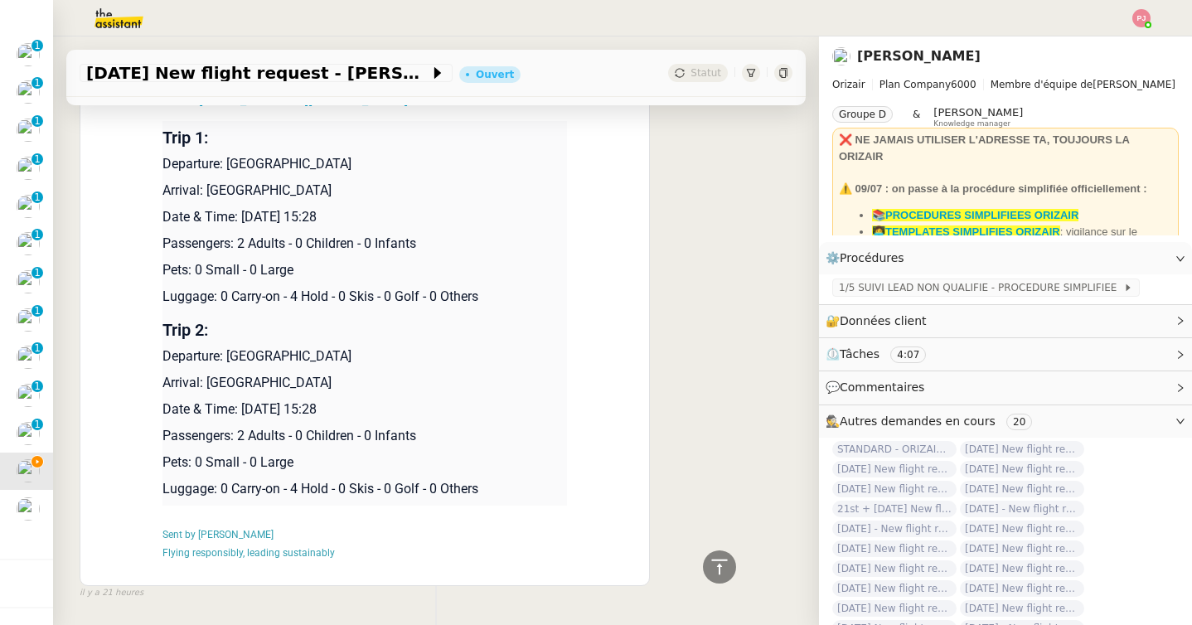
drag, startPoint x: 439, startPoint y: 410, endPoint x: 164, endPoint y: 163, distance: 368.7
click at [164, 163] on tbody "Trip 1: Departure: [GEOGRAPHIC_DATA] Arrival: [GEOGRAPHIC_DATA] Date & Time: [D…" at bounding box center [364, 313] width 405 height 385
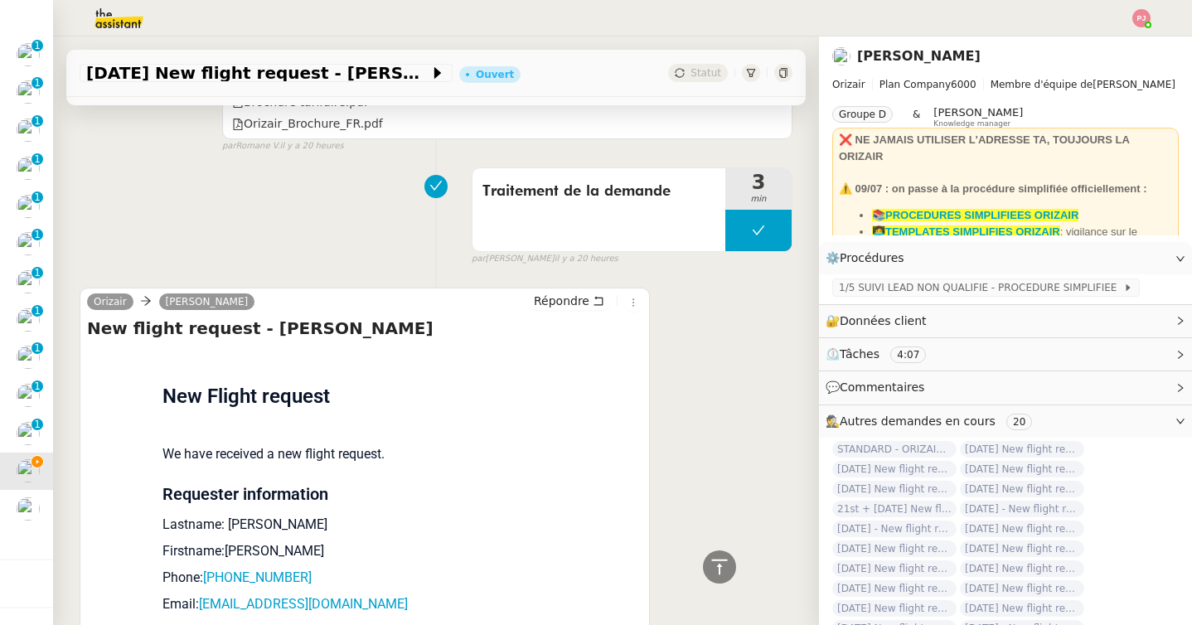
scroll to position [0, 0]
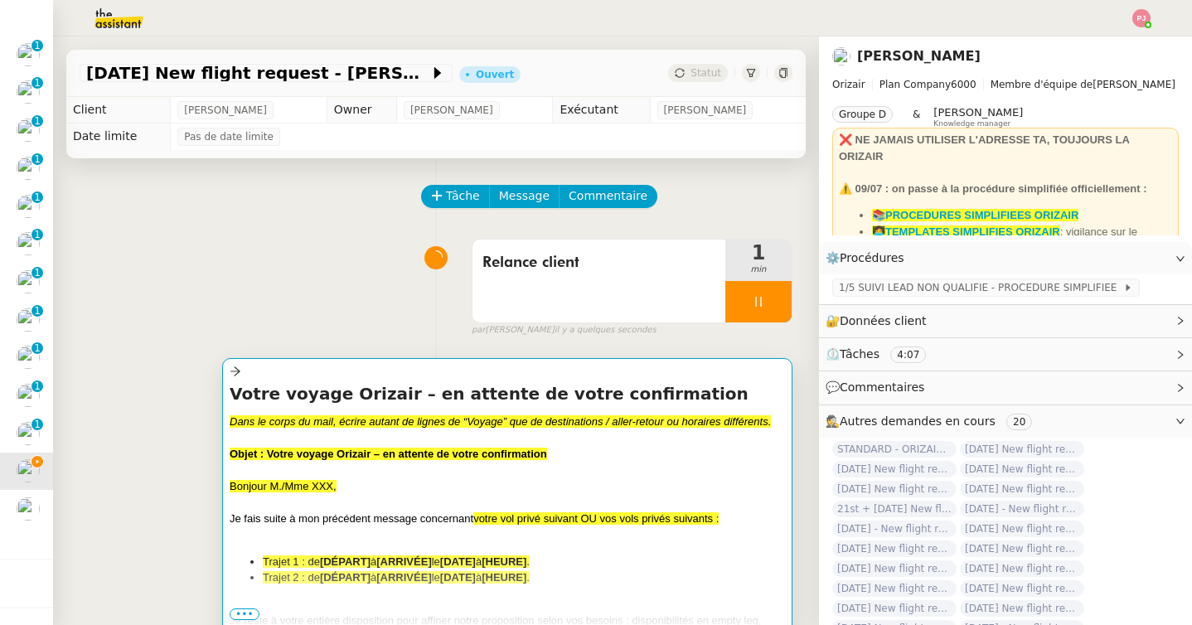
click at [368, 511] on div "Je fais suite à mon précédent message concernant votre vol privé suivant OU vos…" at bounding box center [507, 519] width 555 height 17
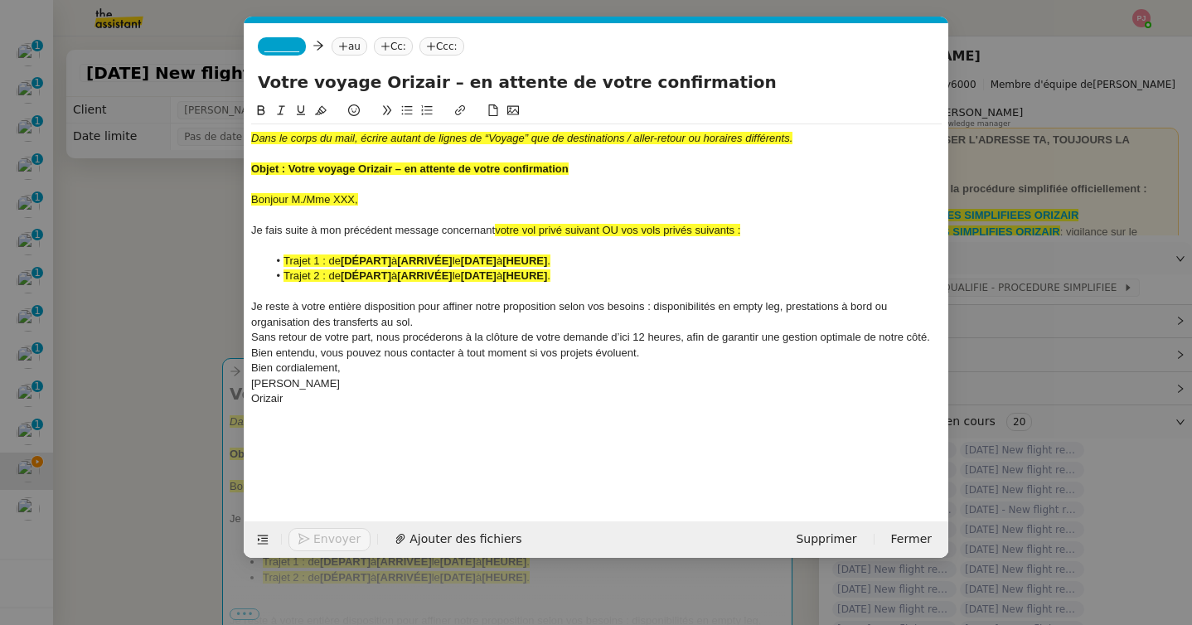
scroll to position [0, 110]
click at [400, 398] on div "Orizair" at bounding box center [596, 398] width 691 height 15
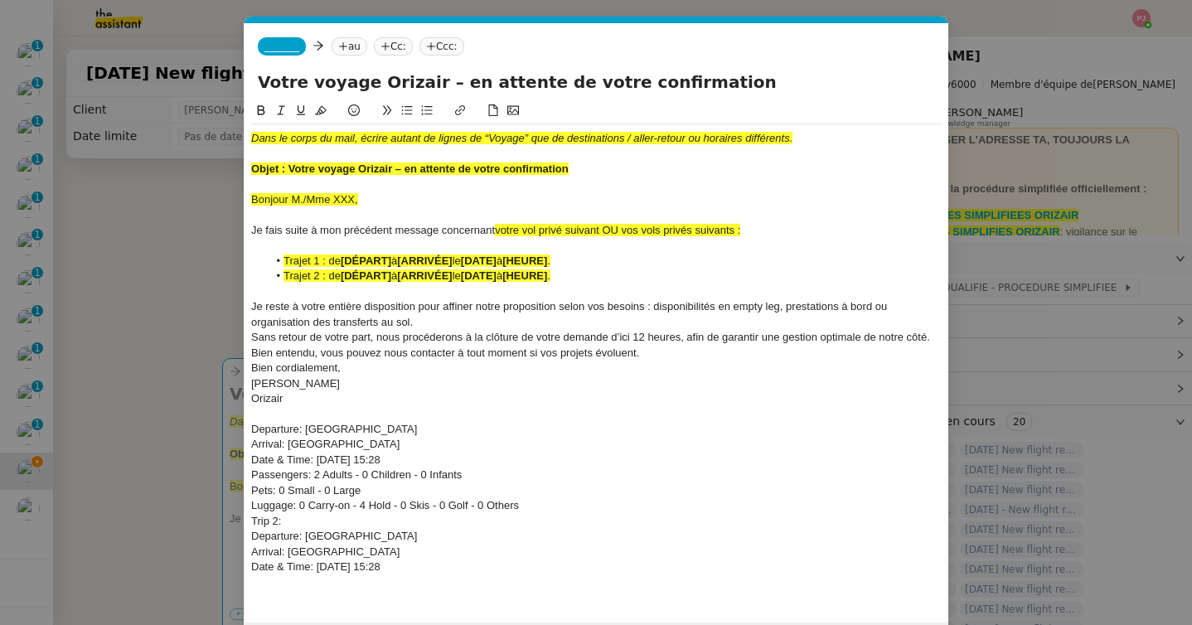
scroll to position [0, 0]
drag, startPoint x: 470, startPoint y: 567, endPoint x: 236, endPoint y: 428, distance: 272.1
click at [236, 428] on nz-modal-container "orizair relance Service ✈️ Orizair - Relance après envoi devis client (FR) Dans…" at bounding box center [596, 312] width 1192 height 625
click at [263, 104] on icon at bounding box center [261, 110] width 12 height 12
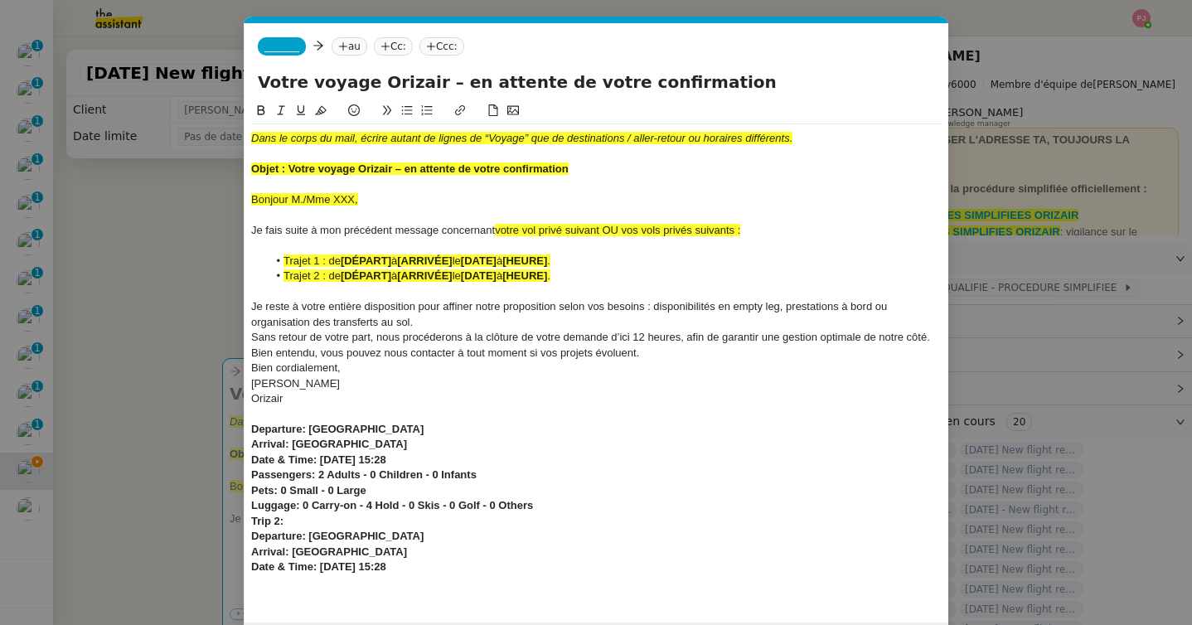
click at [318, 111] on icon at bounding box center [321, 110] width 12 height 9
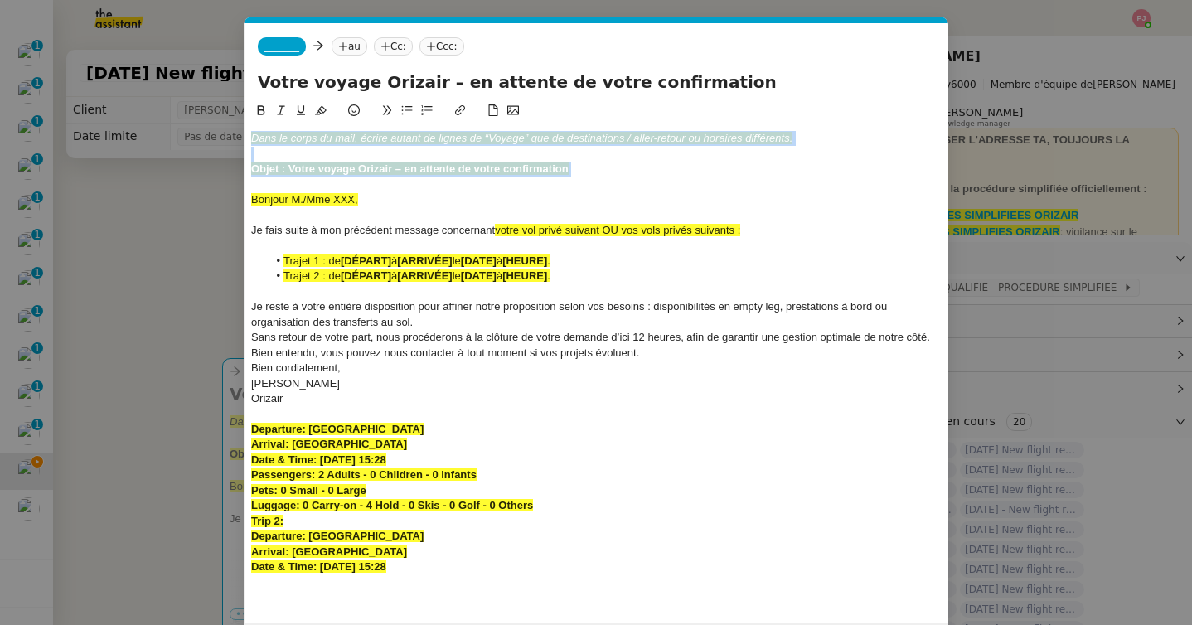
drag, startPoint x: 253, startPoint y: 196, endPoint x: 252, endPoint y: 101, distance: 94.5
click at [252, 101] on div "Dans le corps du mail, écrire autant de lignes de “Voyage” que de destinations …" at bounding box center [596, 349] width 691 height 496
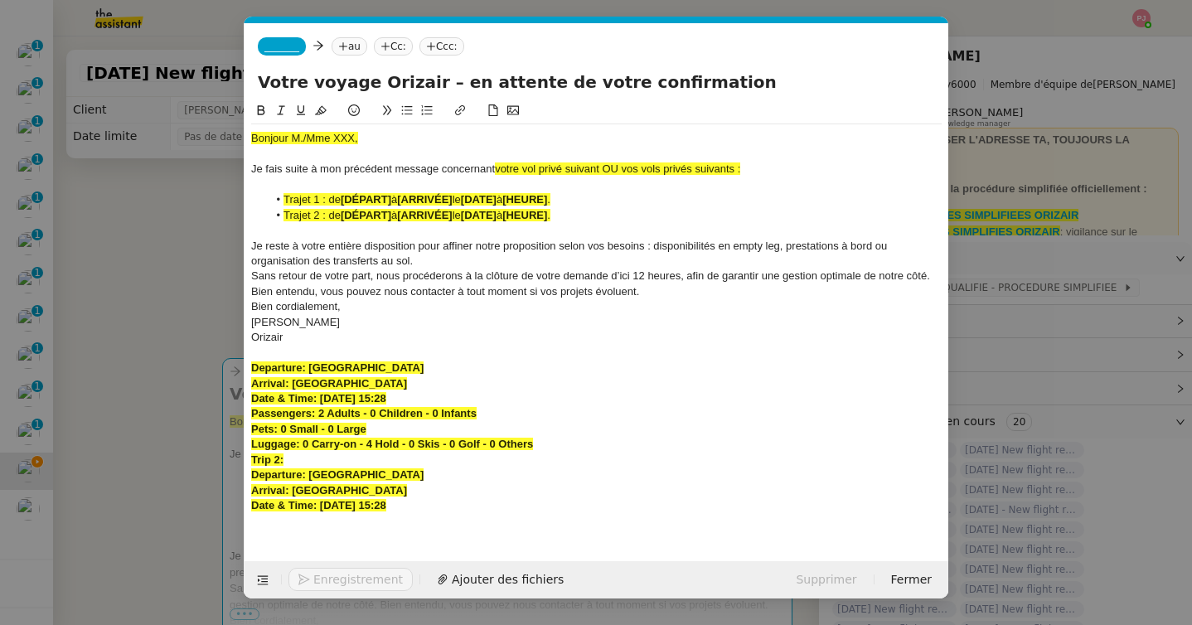
click at [194, 251] on nz-modal-container "orizair relance Service ✈️ Orizair - Relance après envoi devis client (FR) Dans…" at bounding box center [596, 312] width 1192 height 625
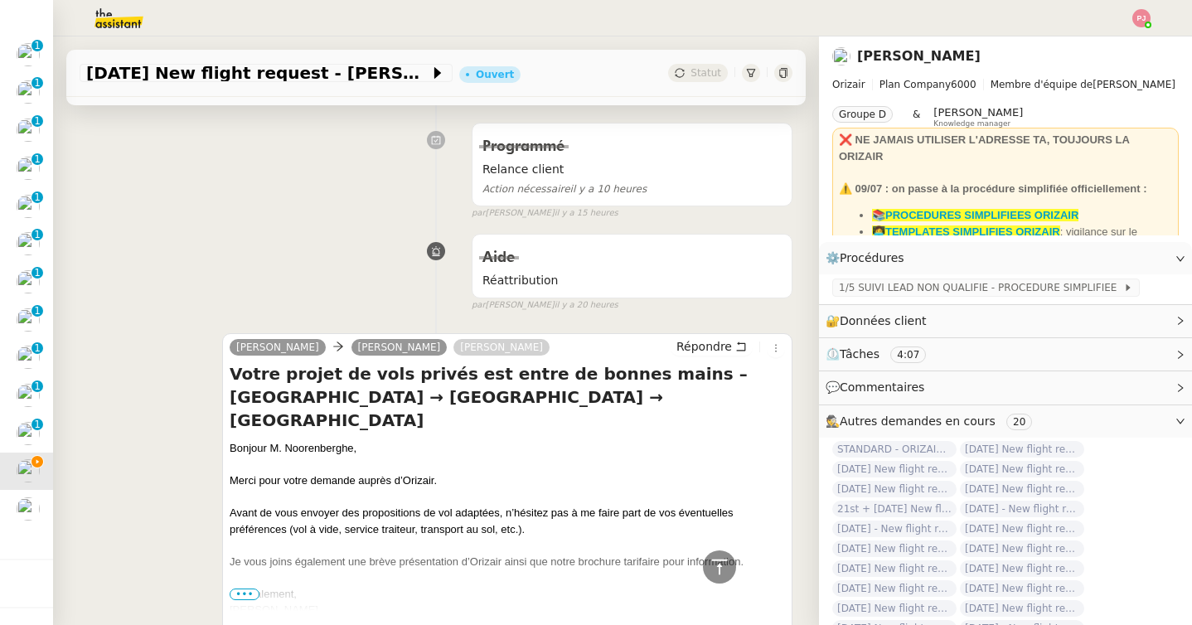
scroll to position [612, 0]
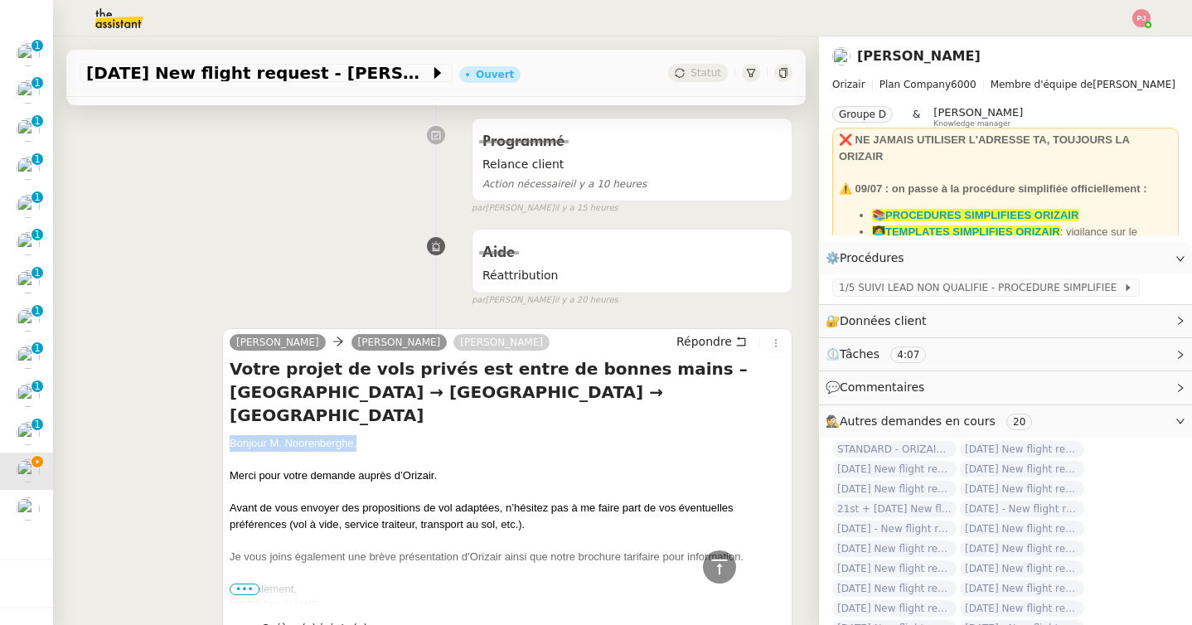
drag, startPoint x: 368, startPoint y: 426, endPoint x: 223, endPoint y: 418, distance: 145.3
click at [223, 418] on div "[PERSON_NAME] Noorenberghe [PERSON_NAME] Répondre Votre projet de vols privés e…" at bounding box center [507, 513] width 570 height 371
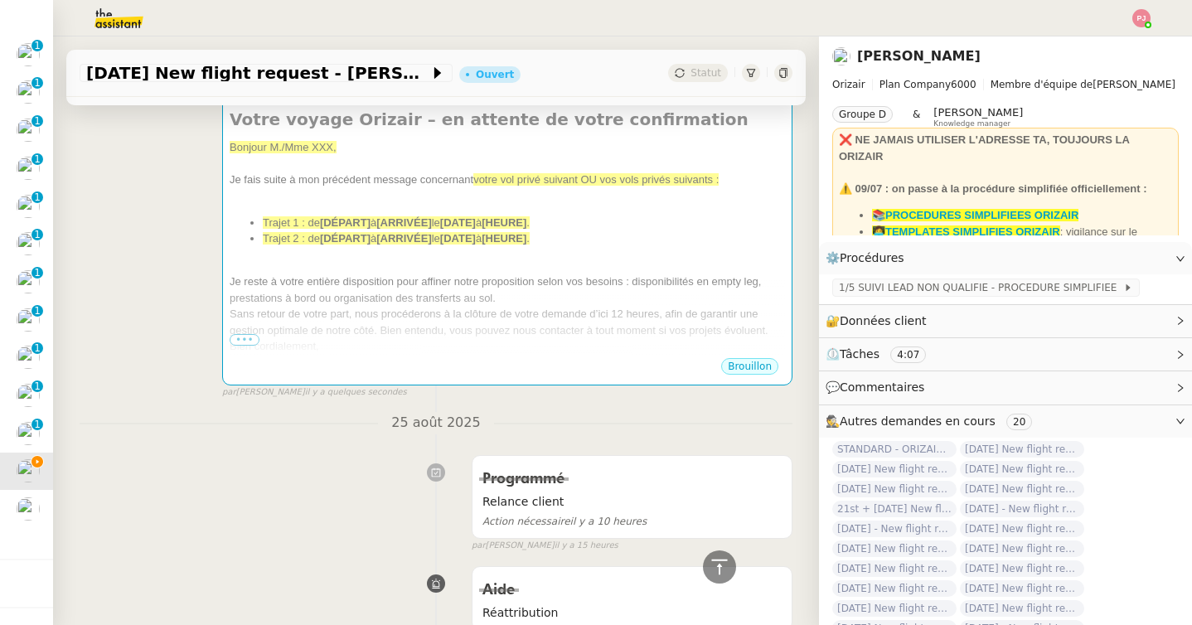
scroll to position [0, 0]
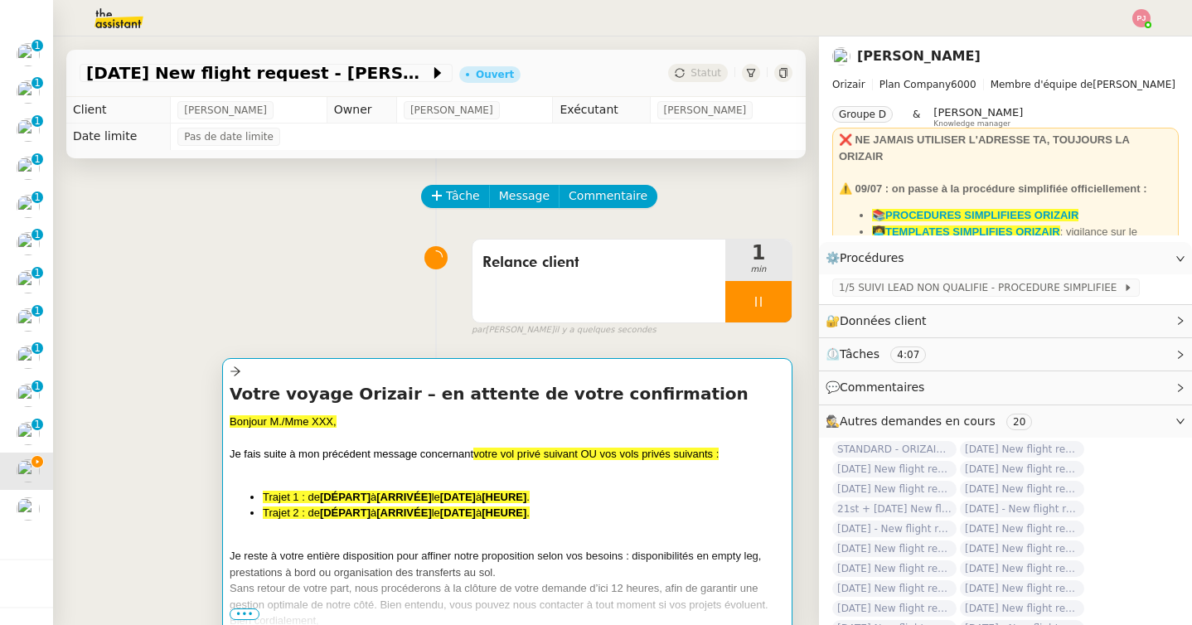
click at [341, 502] on li "Trajet 1 : de [DÉPART] à [ARRIVÉE] le [DATE] à [HEURE] ." at bounding box center [524, 497] width 522 height 17
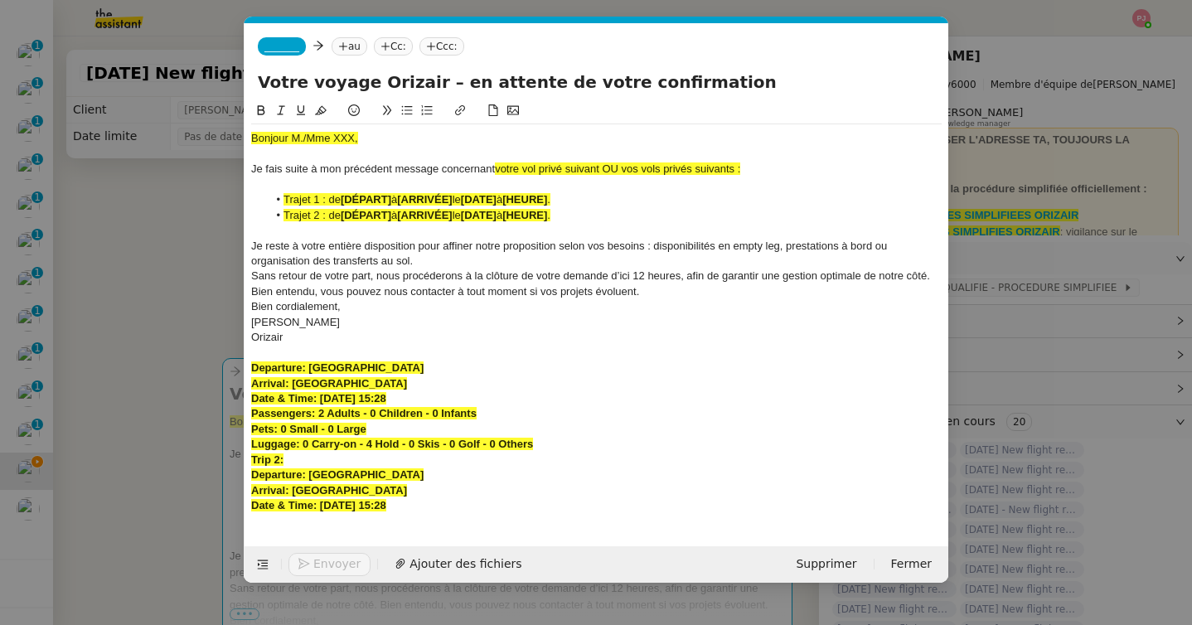
scroll to position [0, 110]
drag, startPoint x: 371, startPoint y: 138, endPoint x: 224, endPoint y: 133, distance: 147.7
click at [224, 133] on nz-modal-container "orizair relance Service ✈️ Orizair - Relance après envoi devis client (FR) Dans…" at bounding box center [596, 312] width 1192 height 625
drag, startPoint x: 763, startPoint y: 170, endPoint x: 498, endPoint y: 173, distance: 265.3
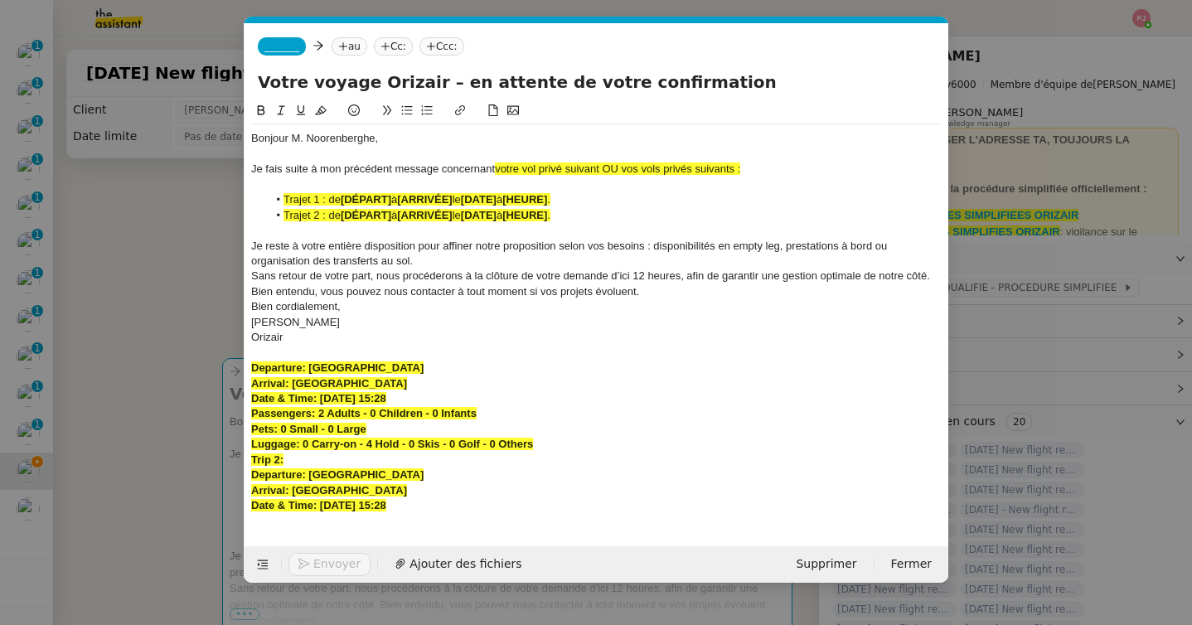
click at [498, 173] on div "Je fais suite à mon précédent message concernant votre vol privé suivant OU vos…" at bounding box center [596, 169] width 691 height 15
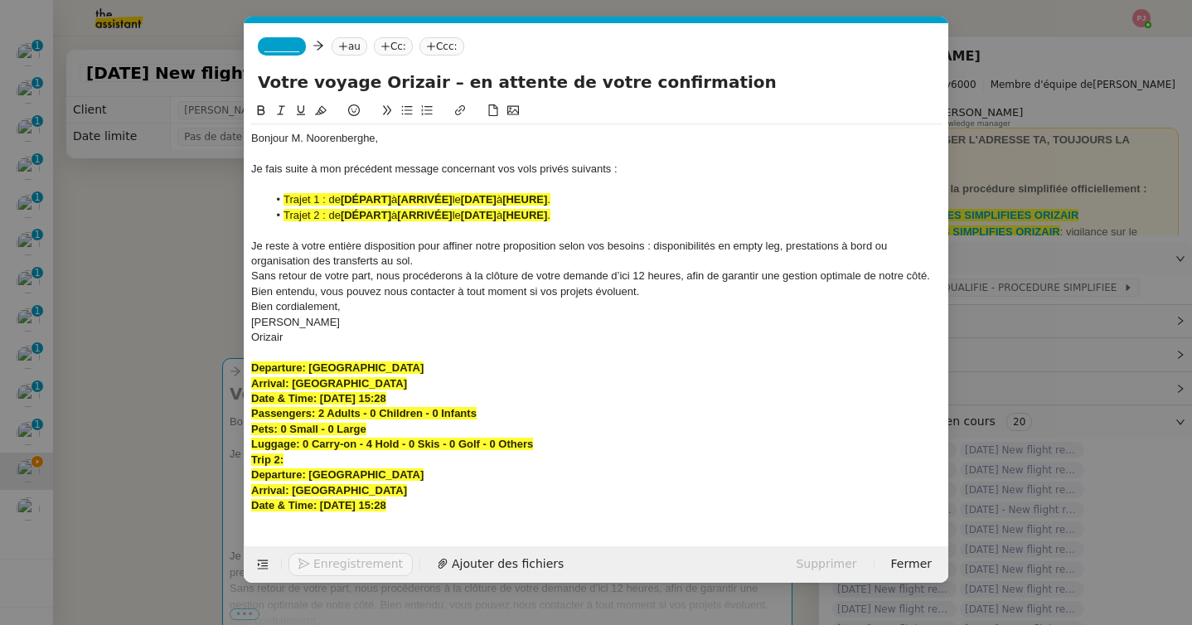
click at [475, 258] on div "Je reste à votre entière disposition pour affiner notre proposition selon vos b…" at bounding box center [596, 254] width 691 height 31
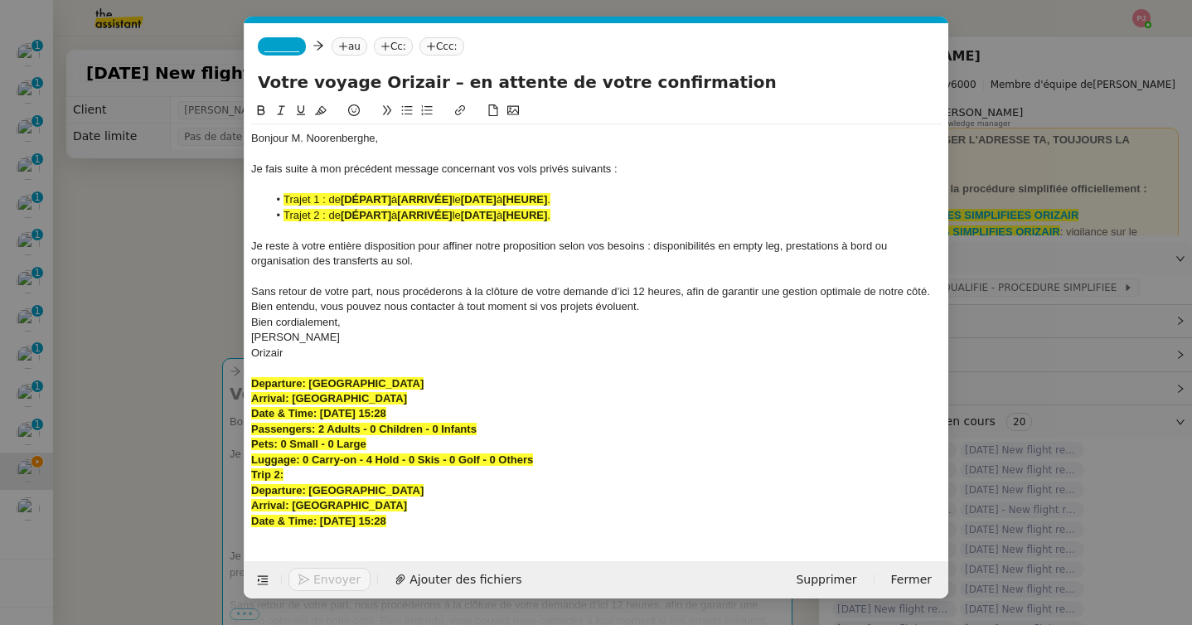
click at [671, 308] on div "Sans retour de votre part, nous procéderons à la clôture de votre demande d’ici…" at bounding box center [596, 299] width 691 height 31
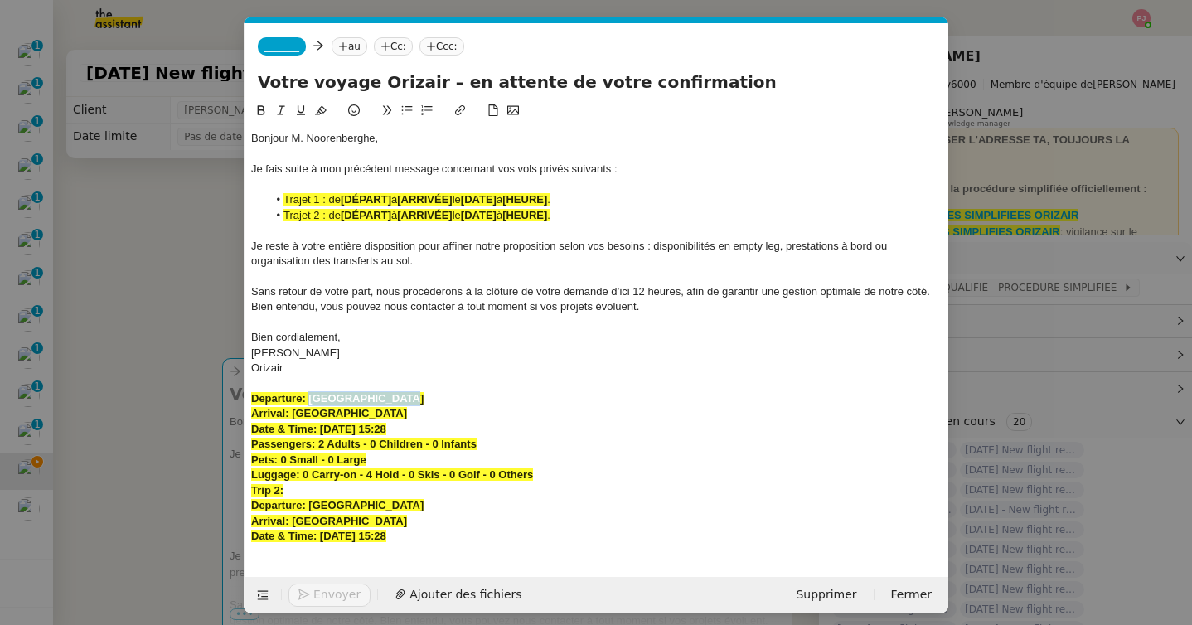
drag, startPoint x: 407, startPoint y: 400, endPoint x: 310, endPoint y: 396, distance: 97.0
click at [310, 396] on div "Departure: [GEOGRAPHIC_DATA]" at bounding box center [596, 398] width 691 height 15
drag, startPoint x: 395, startPoint y: 199, endPoint x: 342, endPoint y: 201, distance: 53.1
click at [342, 201] on li "Trajet 1 : de [DÉPART] à [ARRIVÉE] le [DATE] à [HEURE] ." at bounding box center [605, 199] width 675 height 15
drag, startPoint x: 461, startPoint y: 217, endPoint x: 407, endPoint y: 219, distance: 53.9
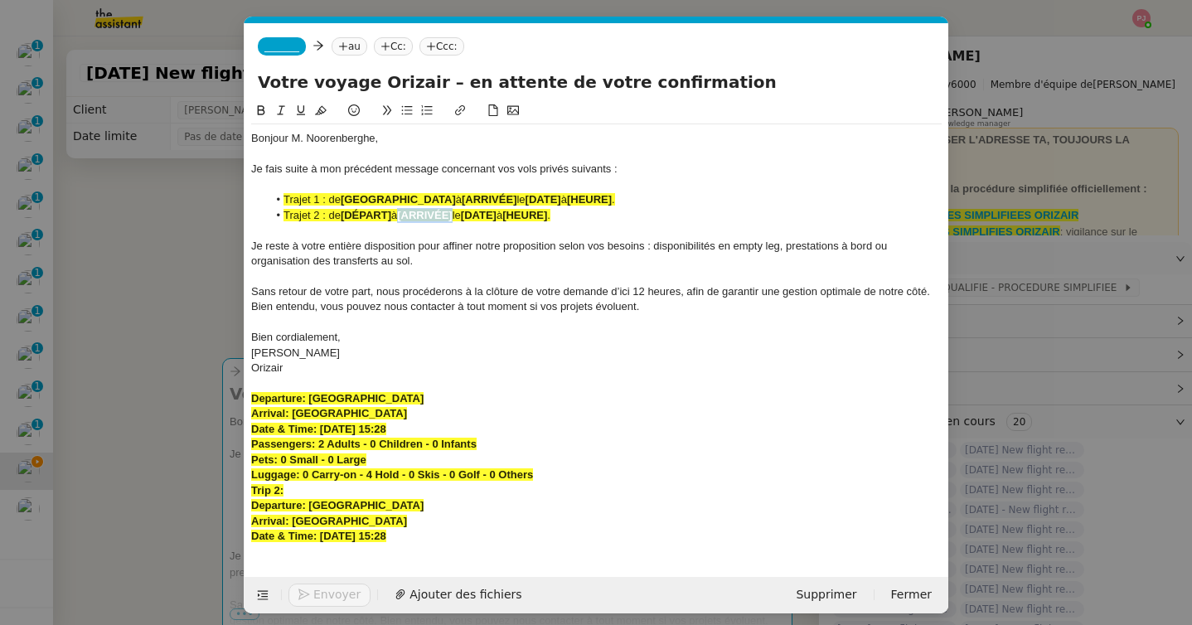
click at [407, 219] on li "Trajet 2 : de [DÉPART] à [ARRIVÉE] le [DATE] à [HEURE] ." at bounding box center [605, 215] width 675 height 15
drag, startPoint x: 504, startPoint y: 414, endPoint x: 294, endPoint y: 419, distance: 209.8
click at [294, 419] on div "Arrival: [GEOGRAPHIC_DATA]" at bounding box center [596, 413] width 691 height 15
drag, startPoint x: 495, startPoint y: 200, endPoint x: 438, endPoint y: 201, distance: 57.2
click at [438, 201] on li "Trajet 1 : de [GEOGRAPHIC_DATA] à [ARRIVÉE] le [DATE] à [HEURE] ." at bounding box center [605, 199] width 675 height 15
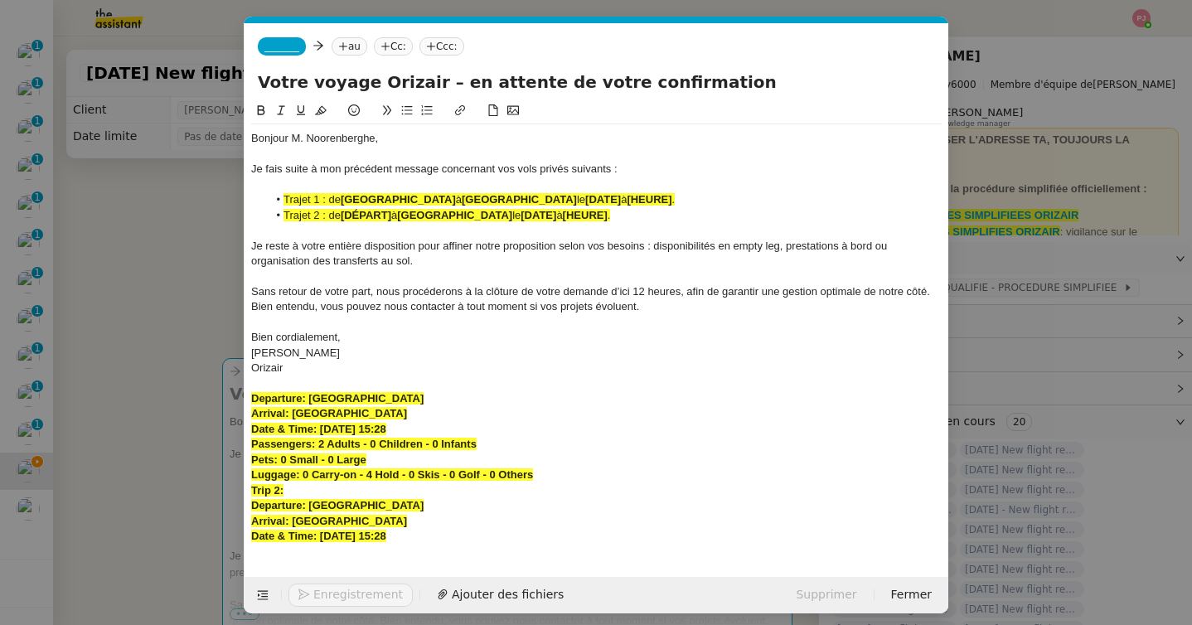
click at [462, 202] on strong "[GEOGRAPHIC_DATA]" at bounding box center [519, 199] width 115 height 12
drag, startPoint x: 395, startPoint y: 216, endPoint x: 344, endPoint y: 216, distance: 51.4
click at [344, 216] on li "Trajet 2 : de [DÉPART] à [GEOGRAPHIC_DATA] le [DATE] à [HEURE] ." at bounding box center [605, 215] width 675 height 15
drag, startPoint x: 466, startPoint y: 426, endPoint x: 319, endPoint y: 430, distance: 146.8
click at [319, 430] on div "Date & Time: [DATE] 15:28" at bounding box center [596, 429] width 691 height 15
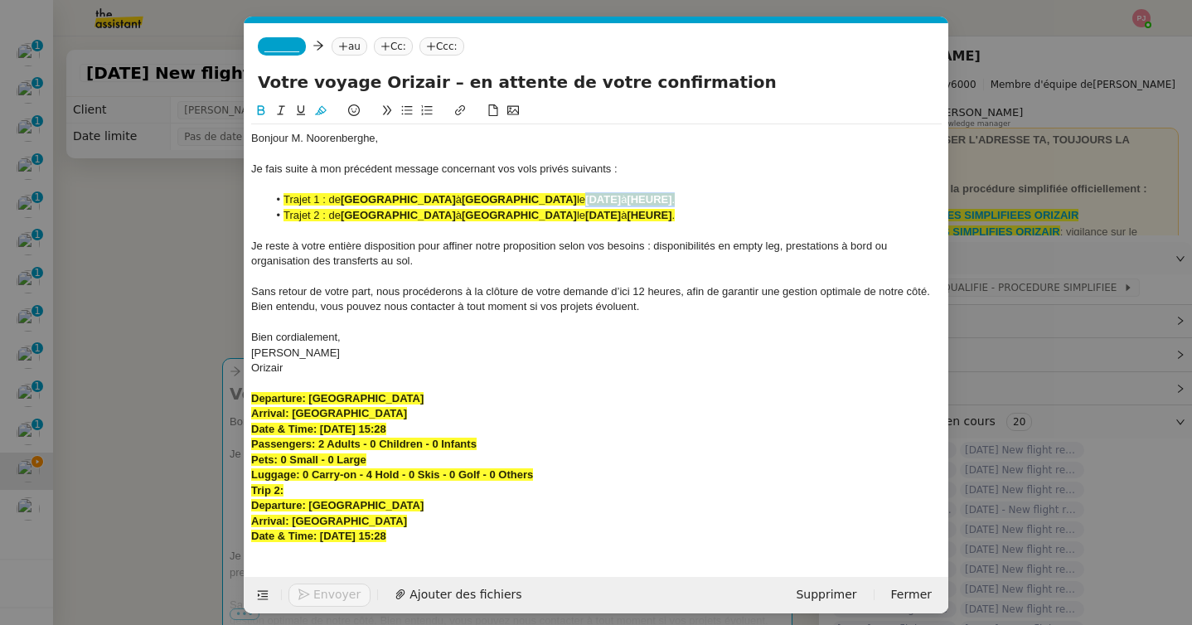
drag, startPoint x: 754, startPoint y: 199, endPoint x: 652, endPoint y: 199, distance: 101.1
click at [652, 199] on li "Trajet 1 : de [GEOGRAPHIC_DATA] à [GEOGRAPHIC_DATA] le [DATE] à [HEURE] ." at bounding box center [605, 199] width 675 height 15
drag, startPoint x: 472, startPoint y: 535, endPoint x: 320, endPoint y: 536, distance: 151.7
click at [320, 536] on div "Date & Time: [DATE] 15:28" at bounding box center [596, 536] width 691 height 15
drag, startPoint x: 763, startPoint y: 213, endPoint x: 652, endPoint y: 215, distance: 111.1
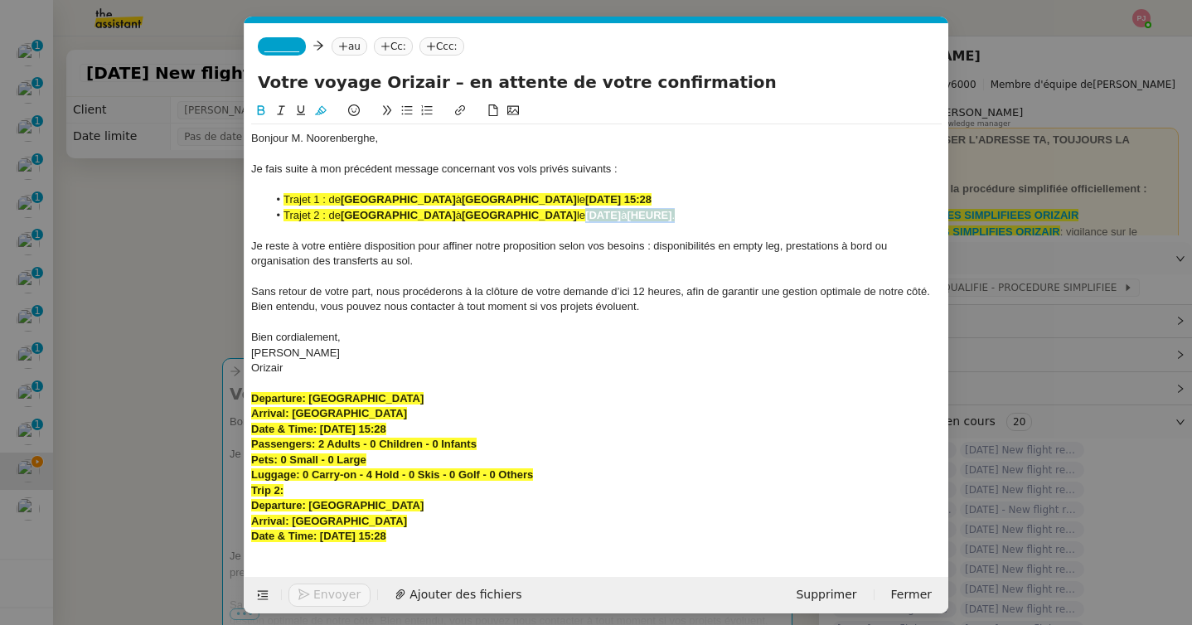
click at [652, 215] on li "Trajet 2 : de [GEOGRAPHIC_DATA] à [GEOGRAPHIC_DATA] le [DATE] à [HEURE] ." at bounding box center [605, 215] width 675 height 15
drag, startPoint x: 793, startPoint y: 216, endPoint x: 128, endPoint y: 191, distance: 665.3
click at [128, 191] on nz-modal-container "orizair relance Service ✈️ Orizair - Relance après envoi devis client (FR) Dans…" at bounding box center [596, 312] width 1192 height 625
click at [318, 110] on icon at bounding box center [321, 110] width 12 height 9
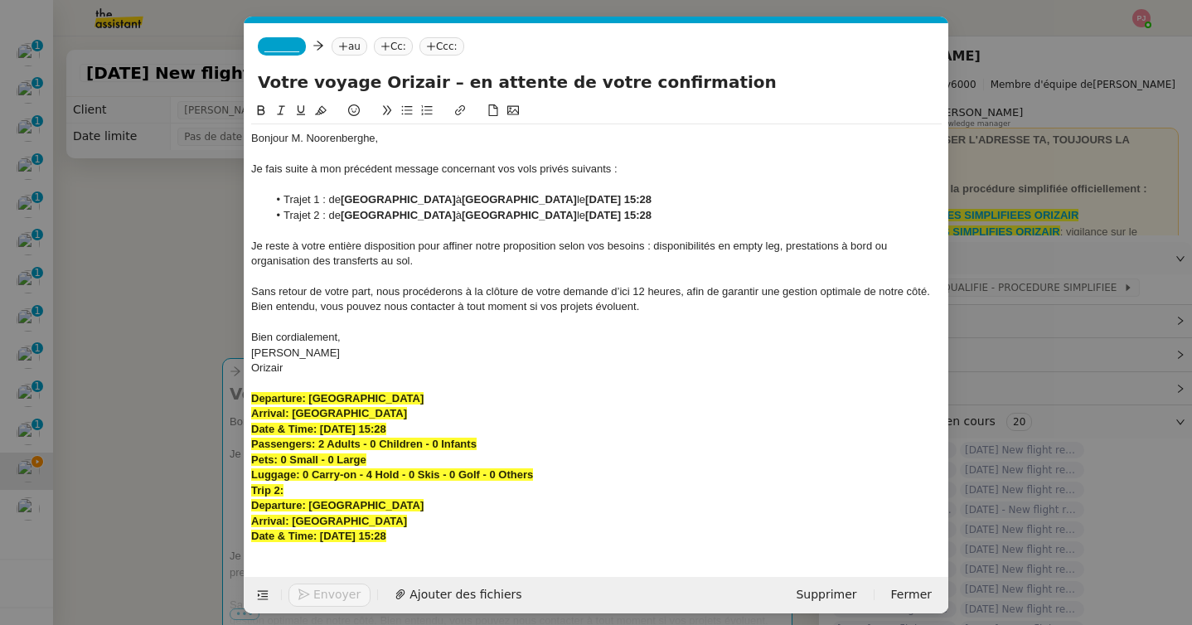
click at [340, 195] on li "Trajet 1 : de [GEOGRAPHIC_DATA] à [GEOGRAPHIC_DATA] le [DATE] 15:28" at bounding box center [605, 199] width 675 height 15
drag, startPoint x: 493, startPoint y: 541, endPoint x: 234, endPoint y: 394, distance: 298.5
click at [234, 394] on nz-modal-container "orizair relance Service ✈️ Orizair - Relance après envoi devis client (FR) Dans…" at bounding box center [596, 312] width 1192 height 625
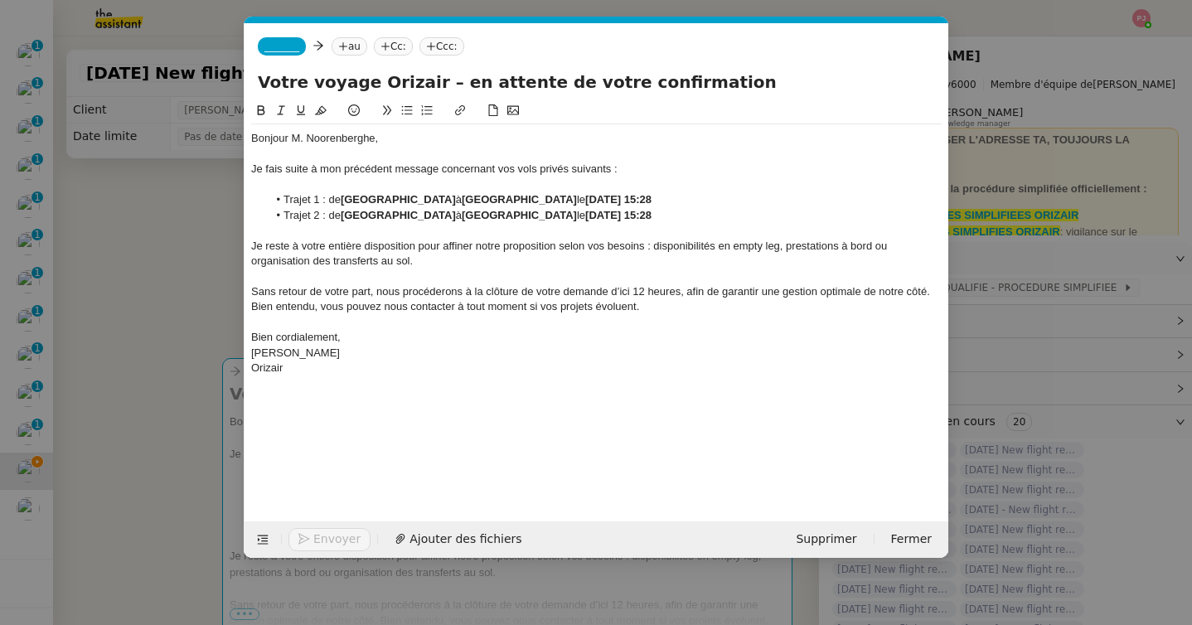
click at [298, 47] on span "_______" at bounding box center [281, 47] width 35 height 12
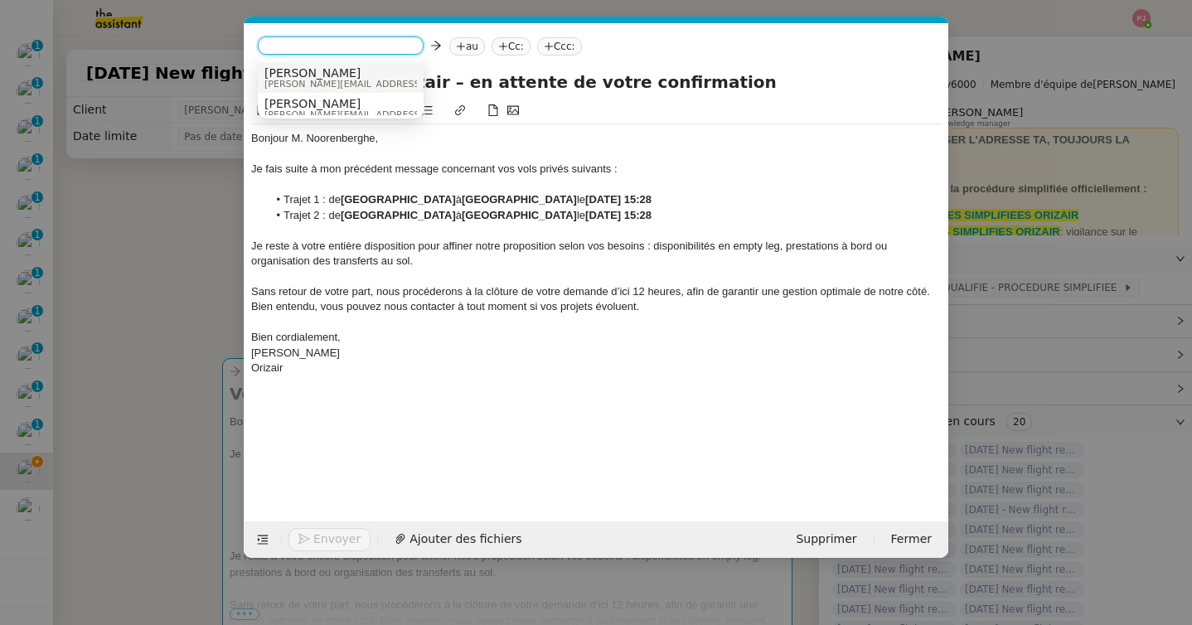
click at [332, 77] on span "[PERSON_NAME]" at bounding box center [381, 72] width 235 height 13
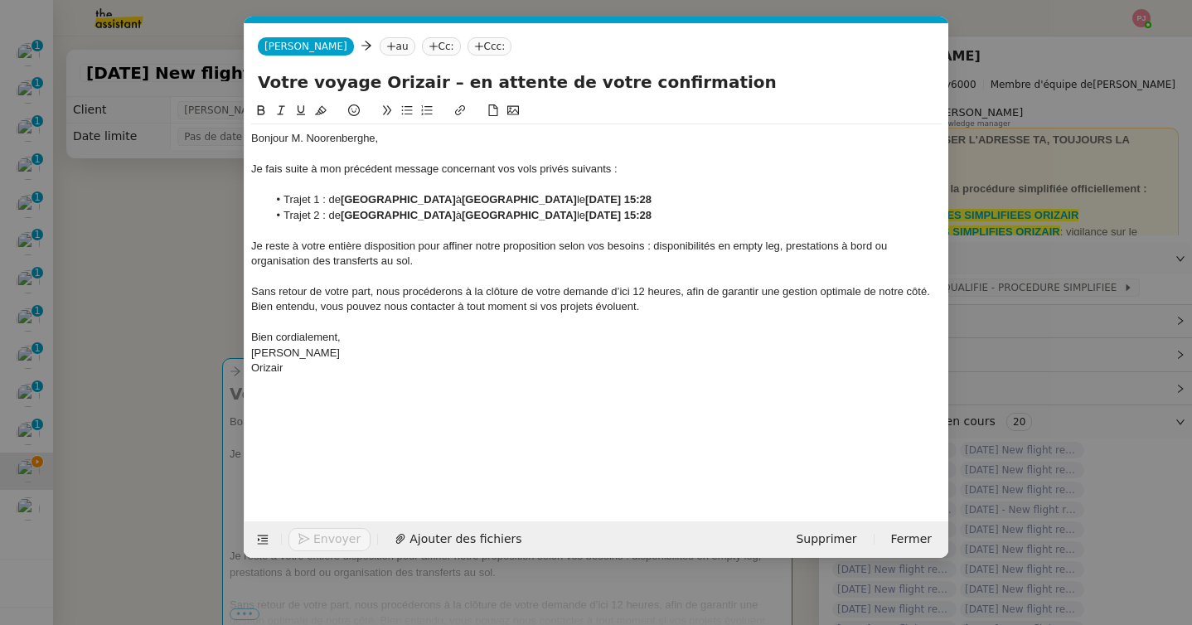
click at [363, 60] on div "[PERSON_NAME] au Cc: Ccc:" at bounding box center [597, 46] width 704 height 46
click at [380, 50] on nz-tag "au" at bounding box center [398, 46] width 36 height 18
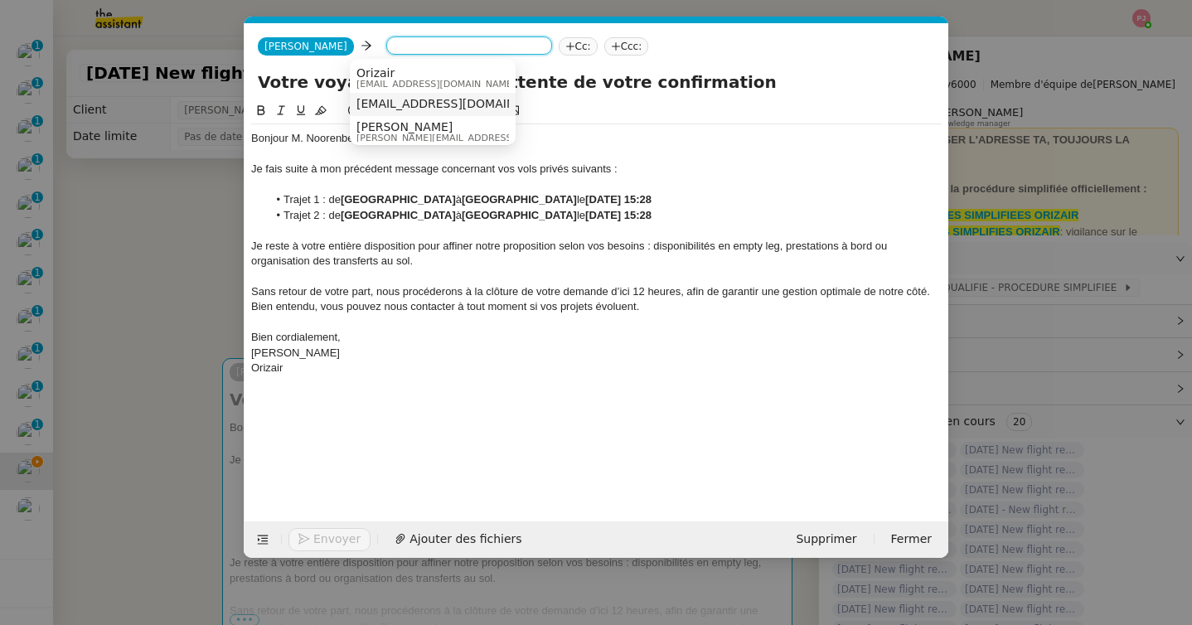
click at [398, 103] on span "[EMAIL_ADDRESS][DOMAIN_NAME]" at bounding box center [457, 103] width 203 height 13
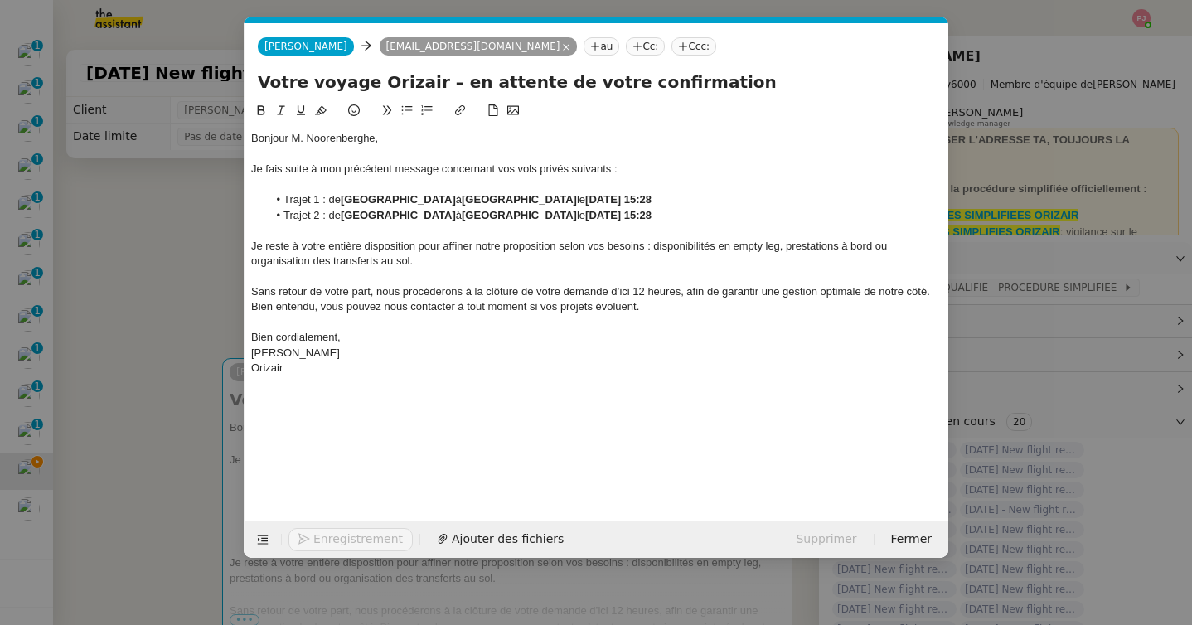
click at [678, 51] on icon at bounding box center [683, 46] width 10 height 10
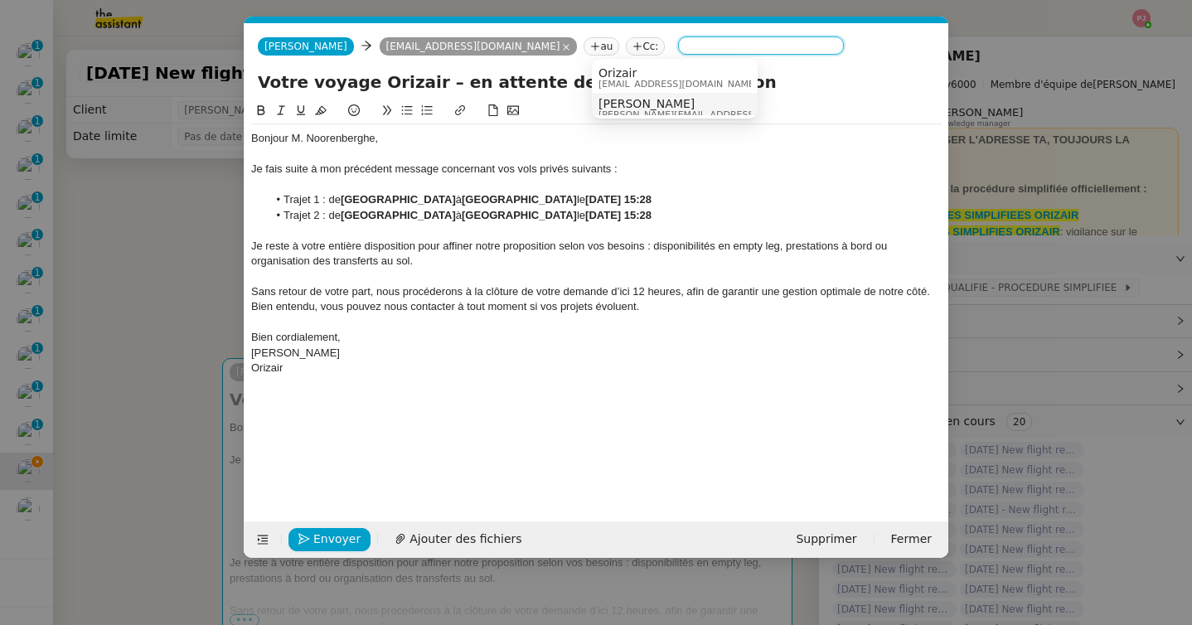
scroll to position [8, 0]
click at [624, 90] on span "[PERSON_NAME]" at bounding box center [716, 95] width 235 height 13
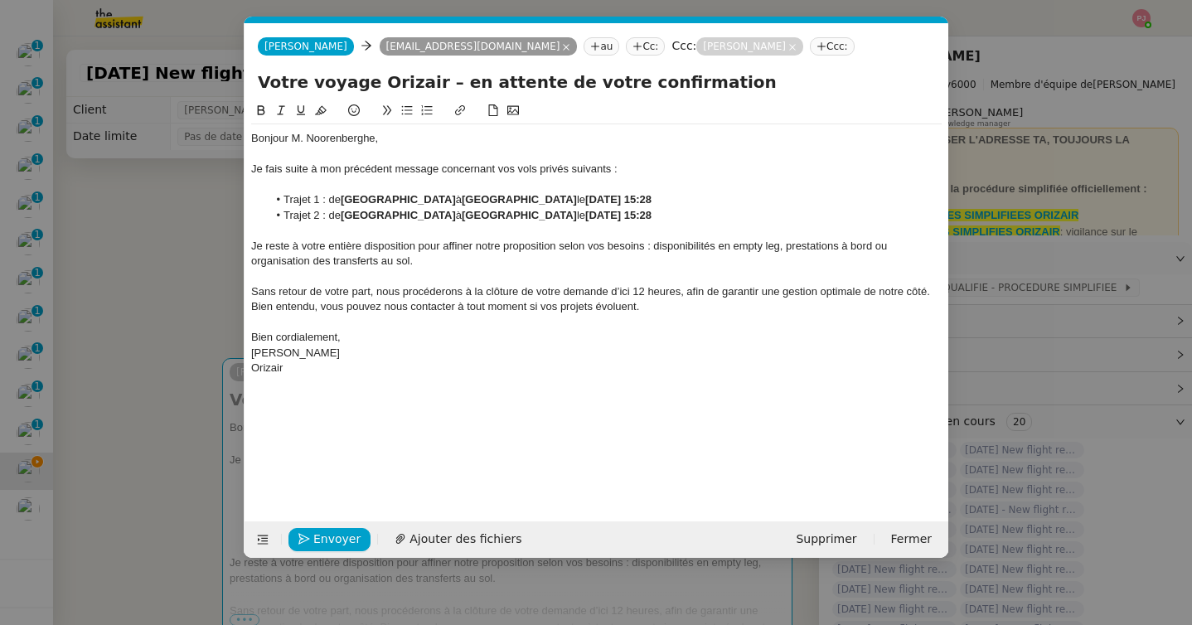
scroll to position [0, 0]
click at [322, 543] on span "Envoyer" at bounding box center [336, 539] width 47 height 19
click at [322, 543] on span "Confirmer l'envoi" at bounding box center [362, 539] width 99 height 19
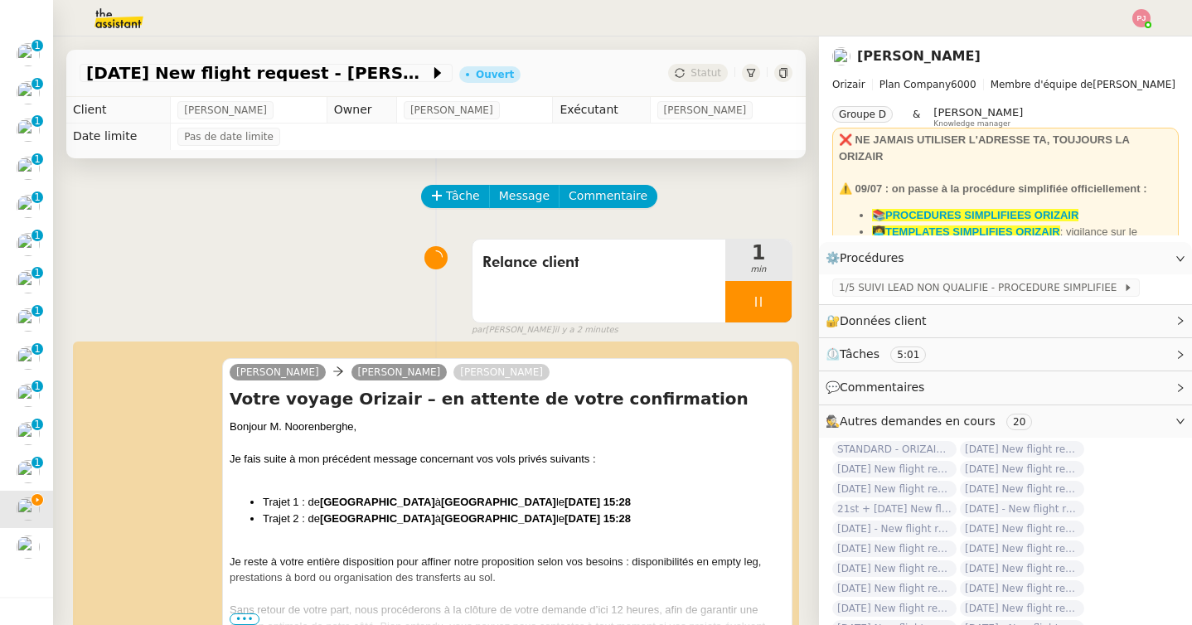
scroll to position [566, 0]
click at [759, 308] on div at bounding box center [758, 301] width 66 height 41
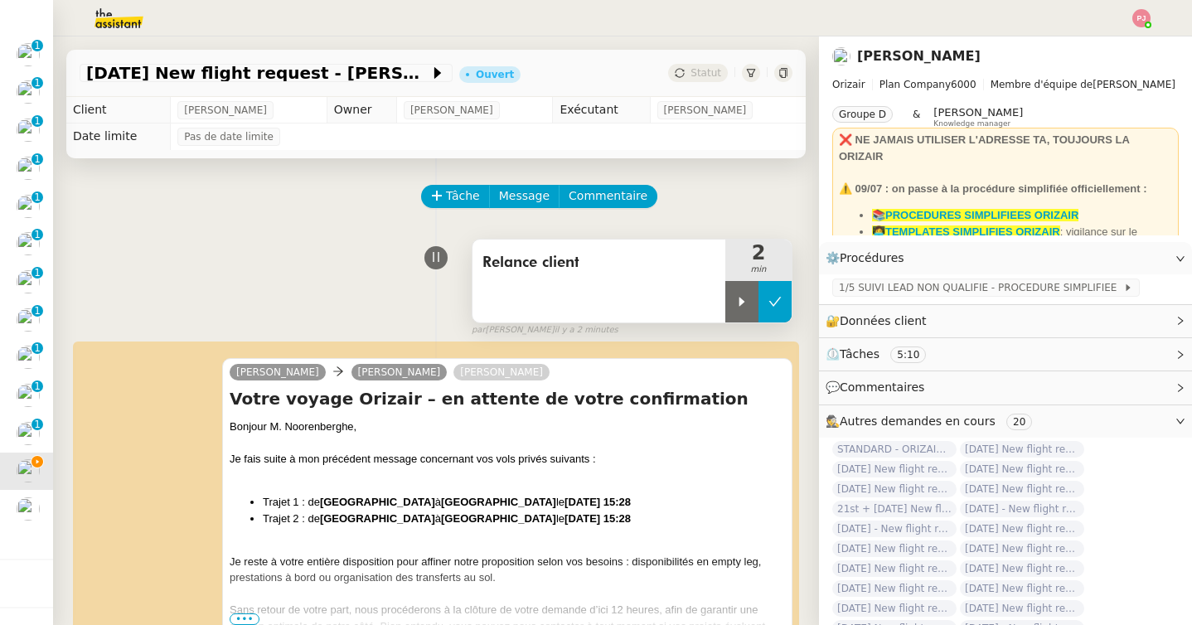
click at [780, 308] on button at bounding box center [775, 301] width 33 height 41
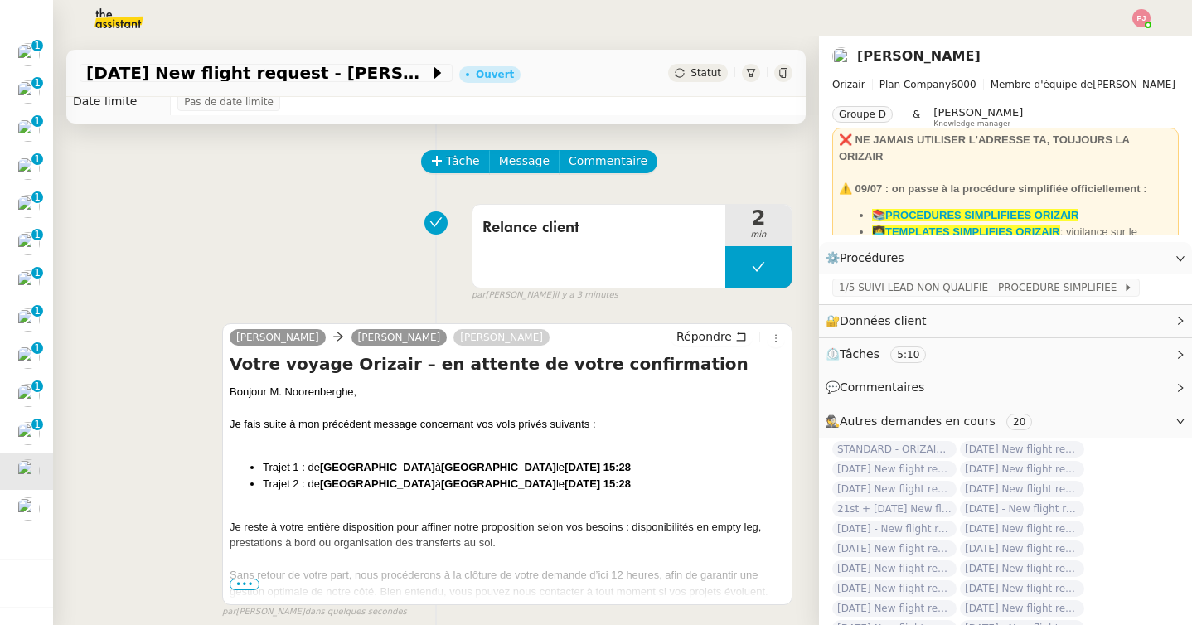
scroll to position [0, 0]
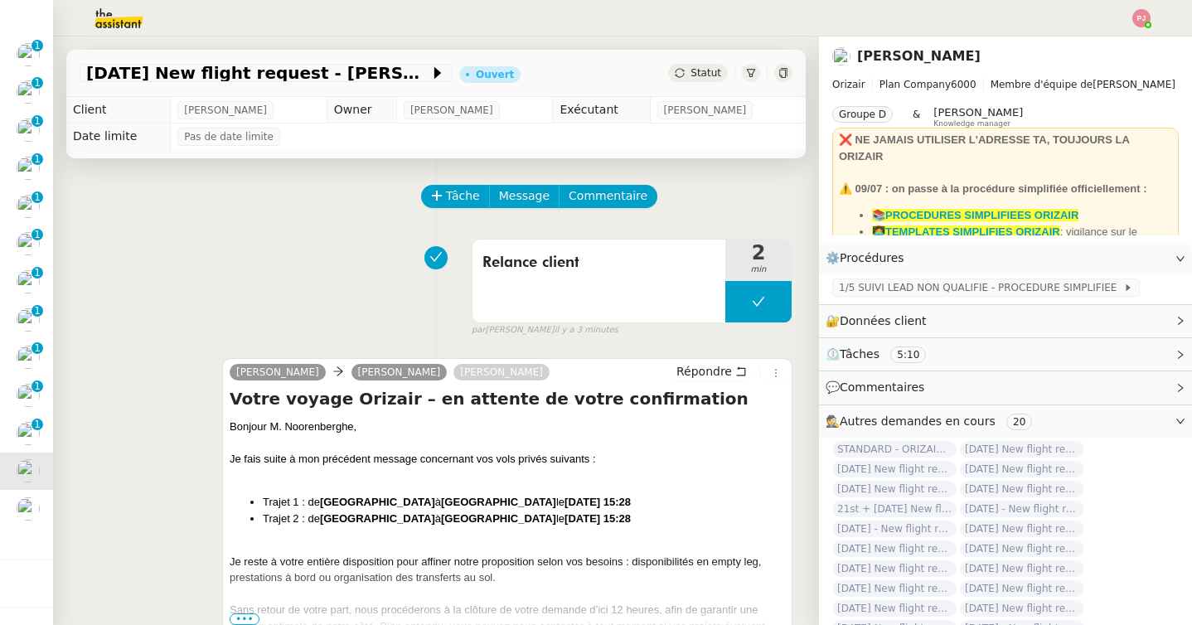
click at [698, 67] on span "Statut" at bounding box center [706, 73] width 31 height 12
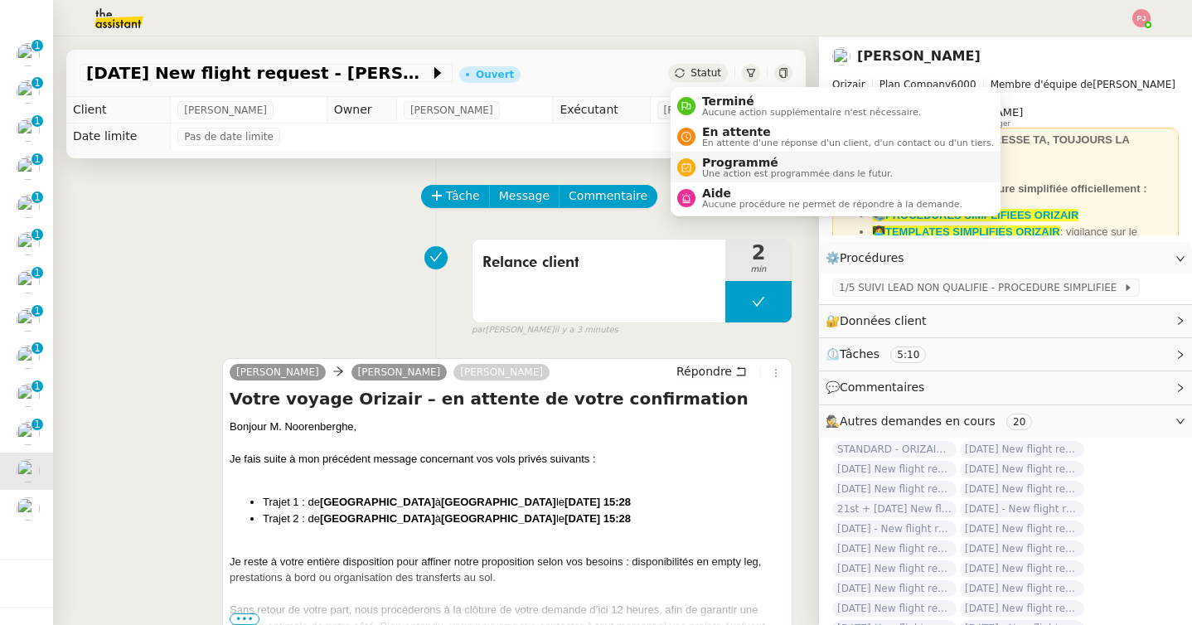
click at [739, 167] on span "Programmé" at bounding box center [797, 162] width 191 height 13
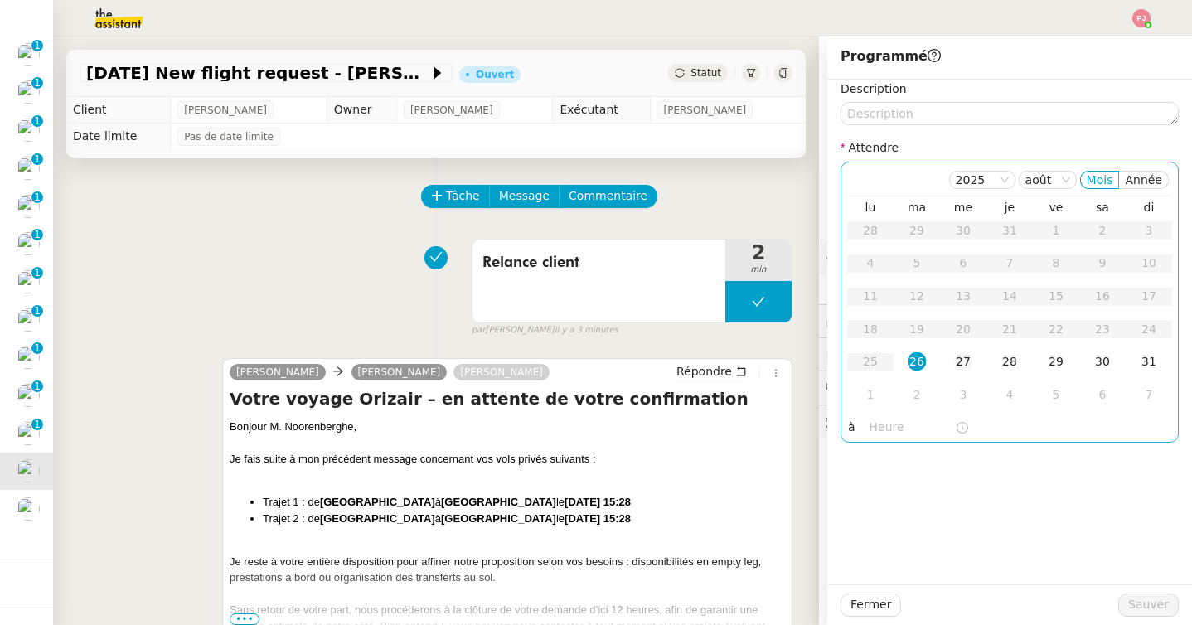
click at [962, 357] on div "27" at bounding box center [963, 361] width 18 height 18
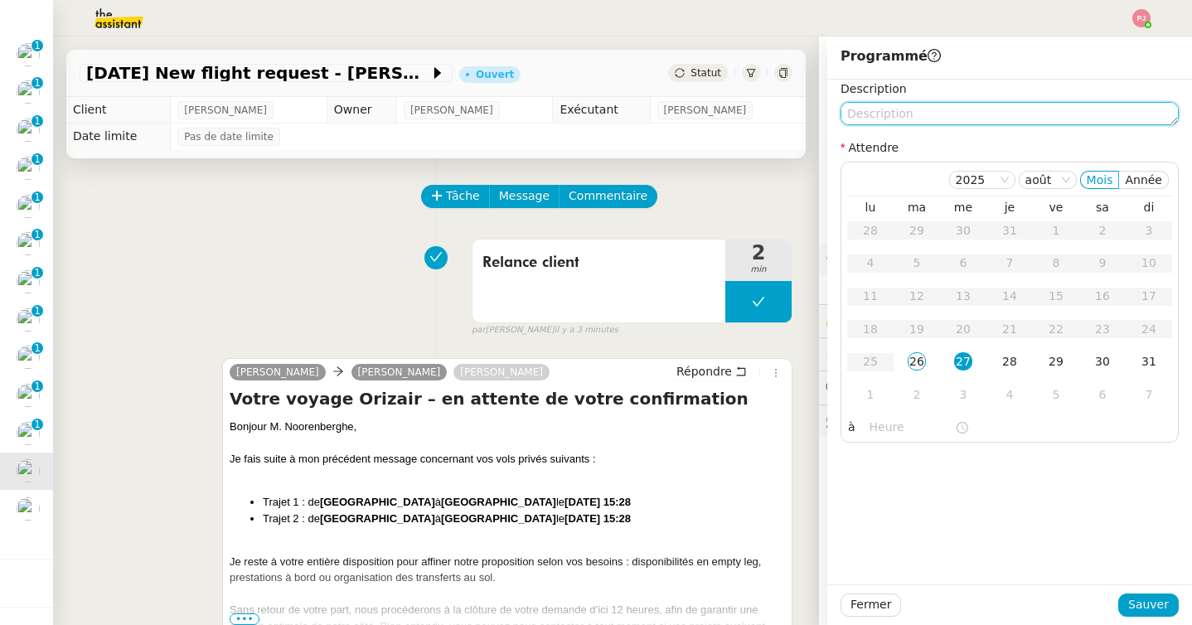
click at [959, 120] on textarea at bounding box center [1010, 113] width 338 height 23
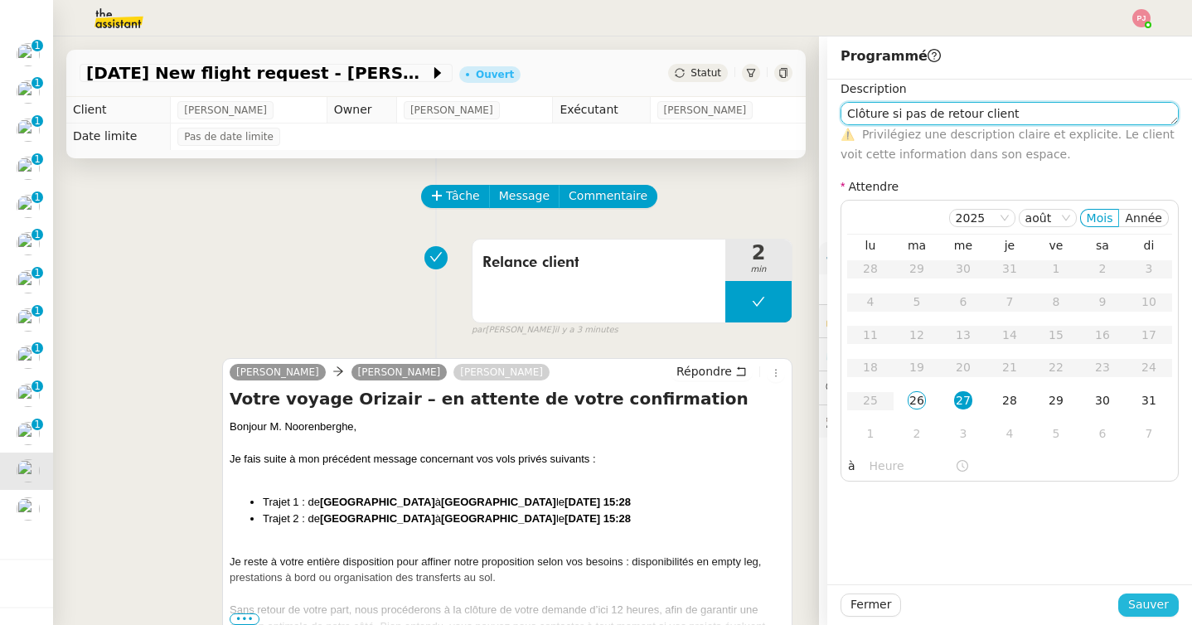
type textarea "Clôture si pas de retour client"
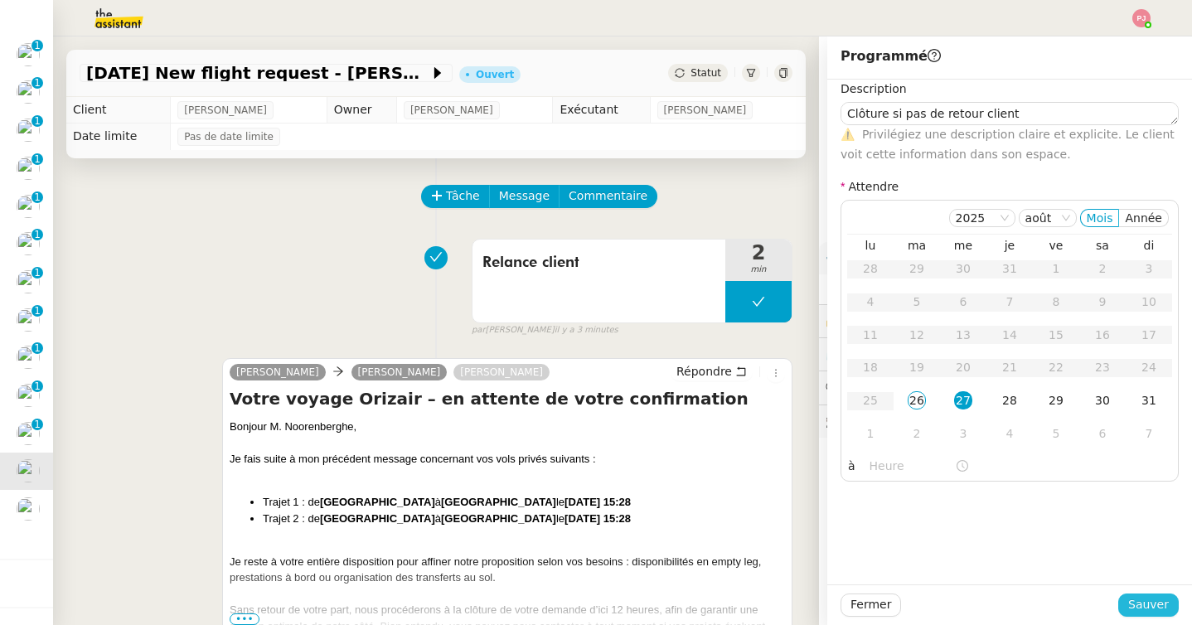
click at [1156, 603] on span "Sauver" at bounding box center [1148, 604] width 41 height 19
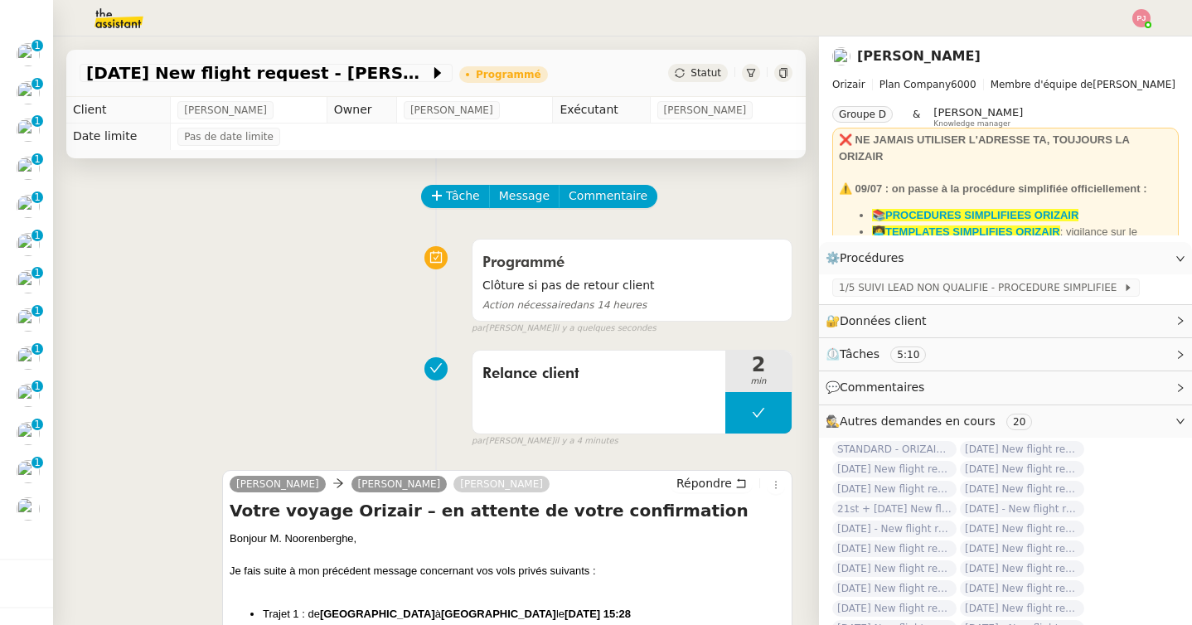
scroll to position [490, 0]
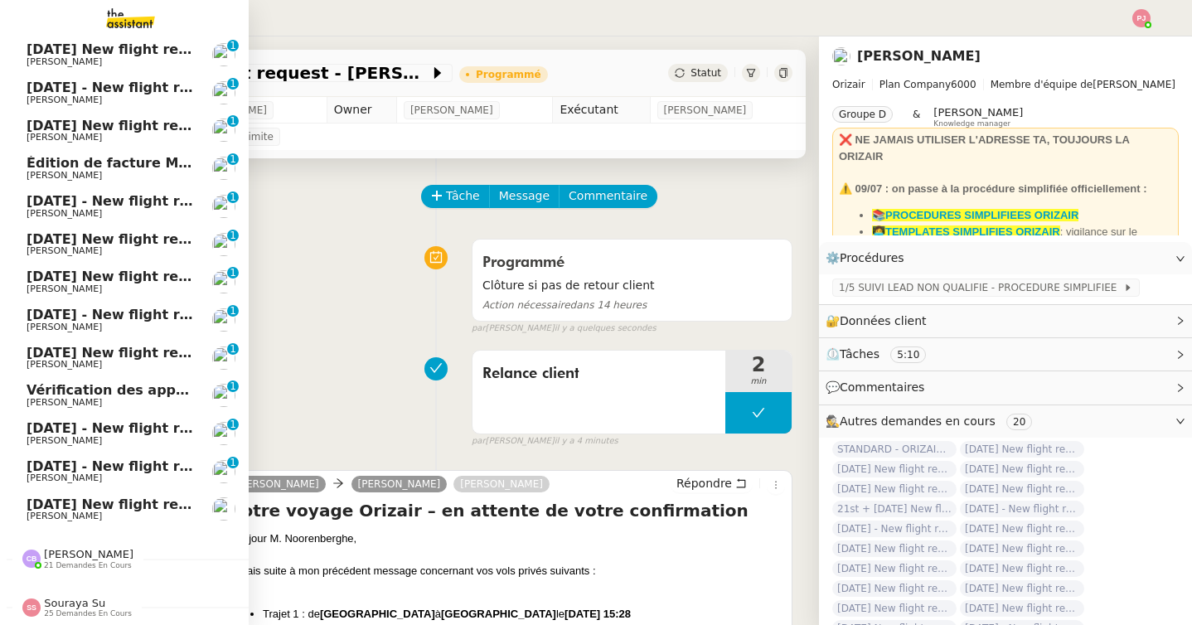
click at [51, 520] on span "[PERSON_NAME]" at bounding box center [64, 516] width 75 height 11
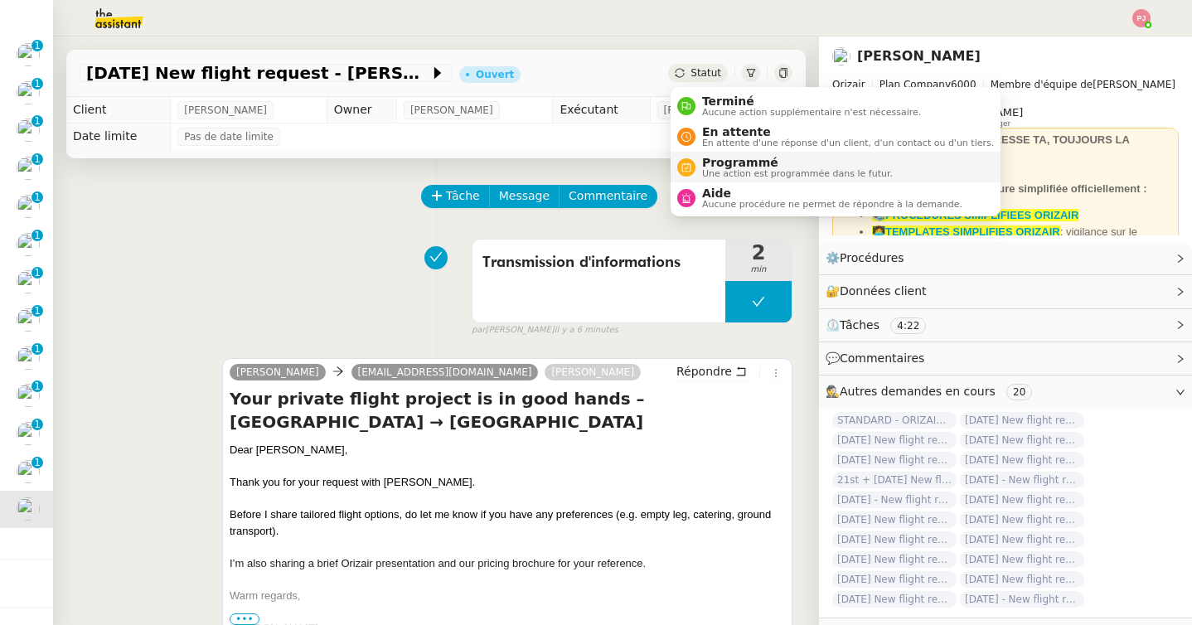
click at [739, 164] on span "Programmé" at bounding box center [797, 162] width 191 height 13
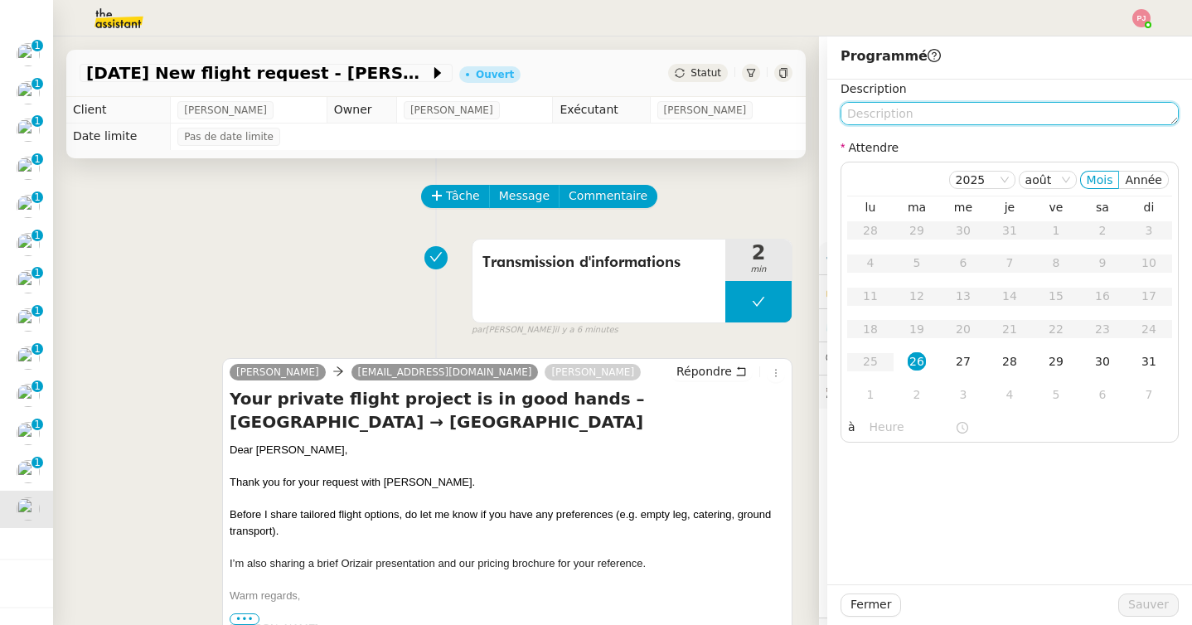
click at [913, 108] on textarea at bounding box center [1010, 113] width 338 height 23
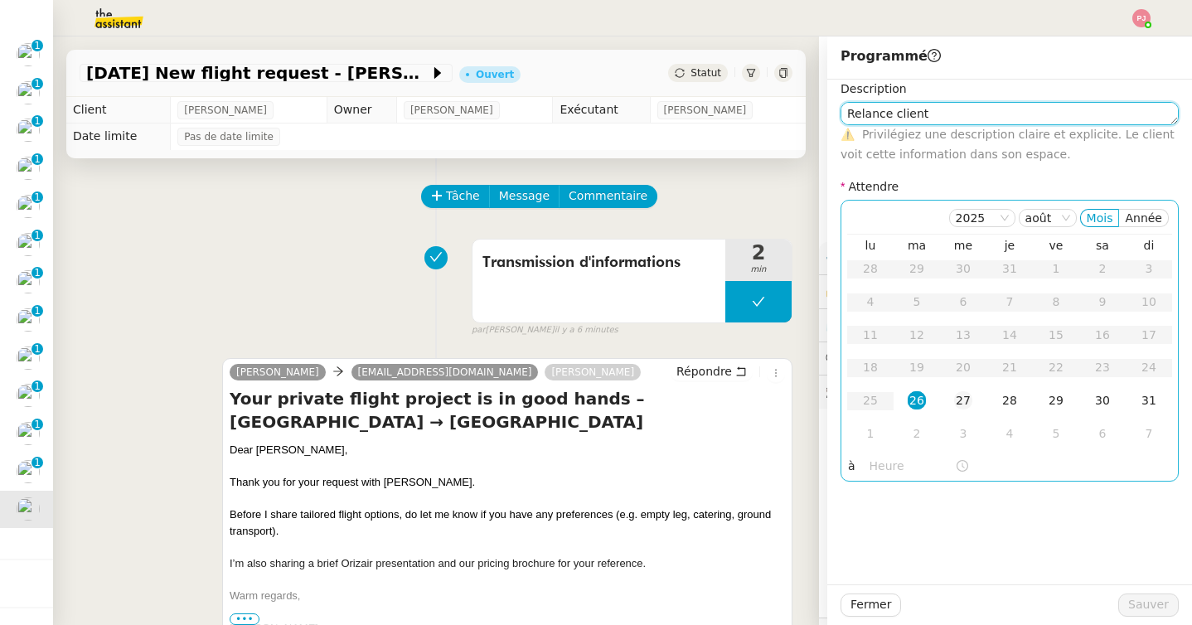
type textarea "Relance client"
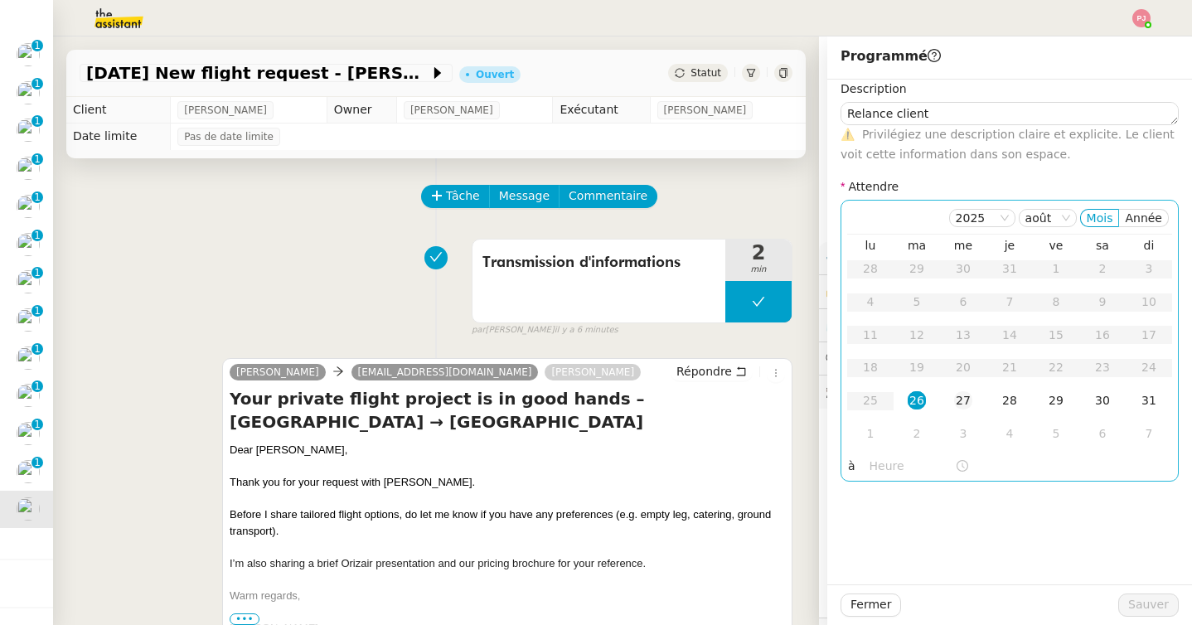
click at [960, 401] on div "27" at bounding box center [963, 400] width 18 height 18
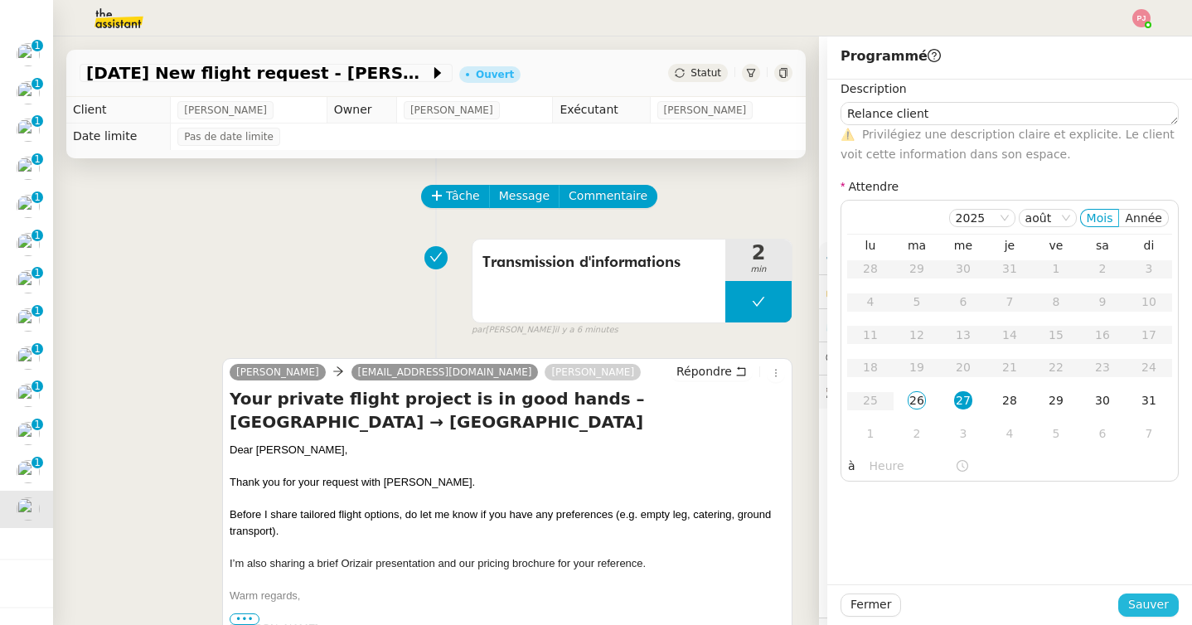
click at [1158, 602] on span "Sauver" at bounding box center [1148, 604] width 41 height 19
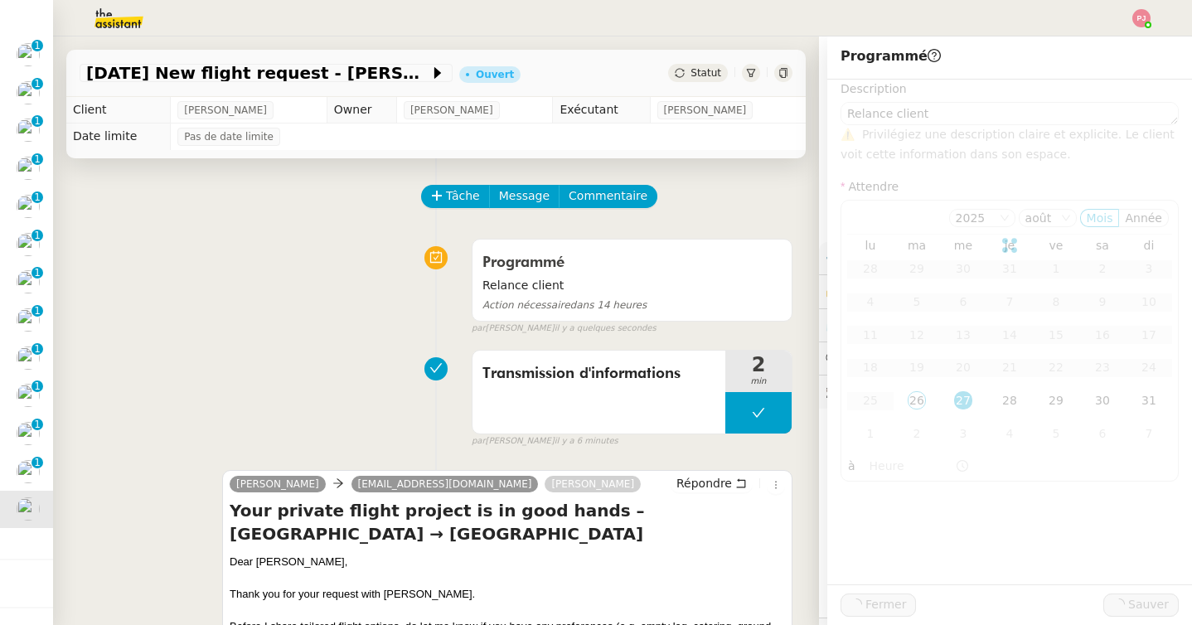
scroll to position [452, 0]
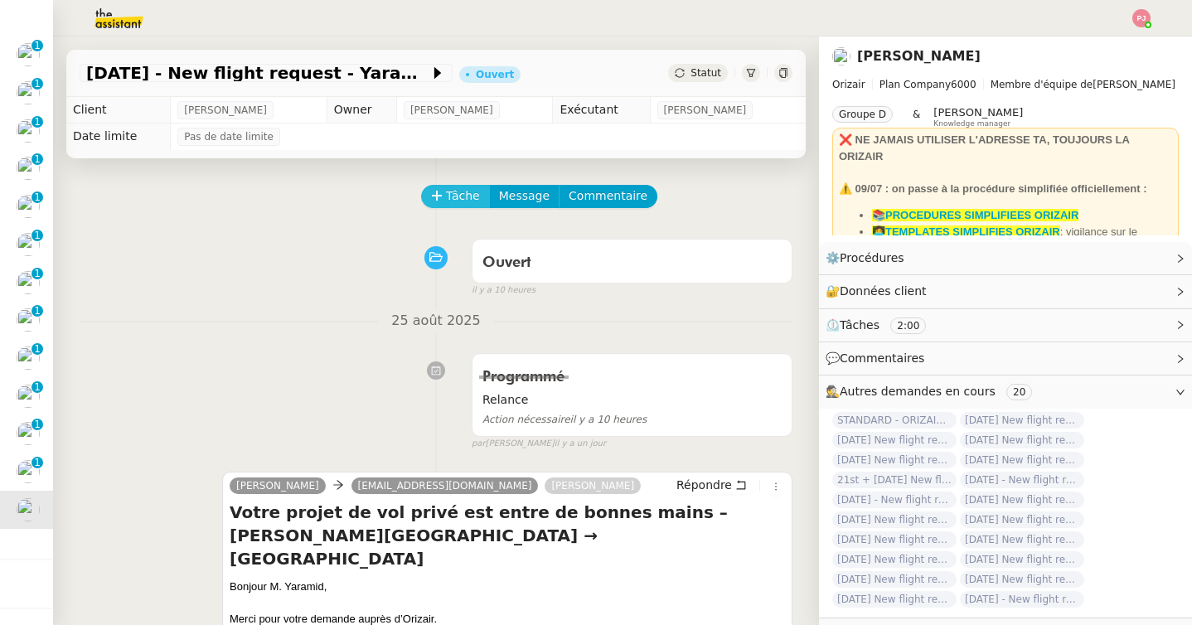
click at [444, 196] on button "Tâche" at bounding box center [455, 196] width 69 height 23
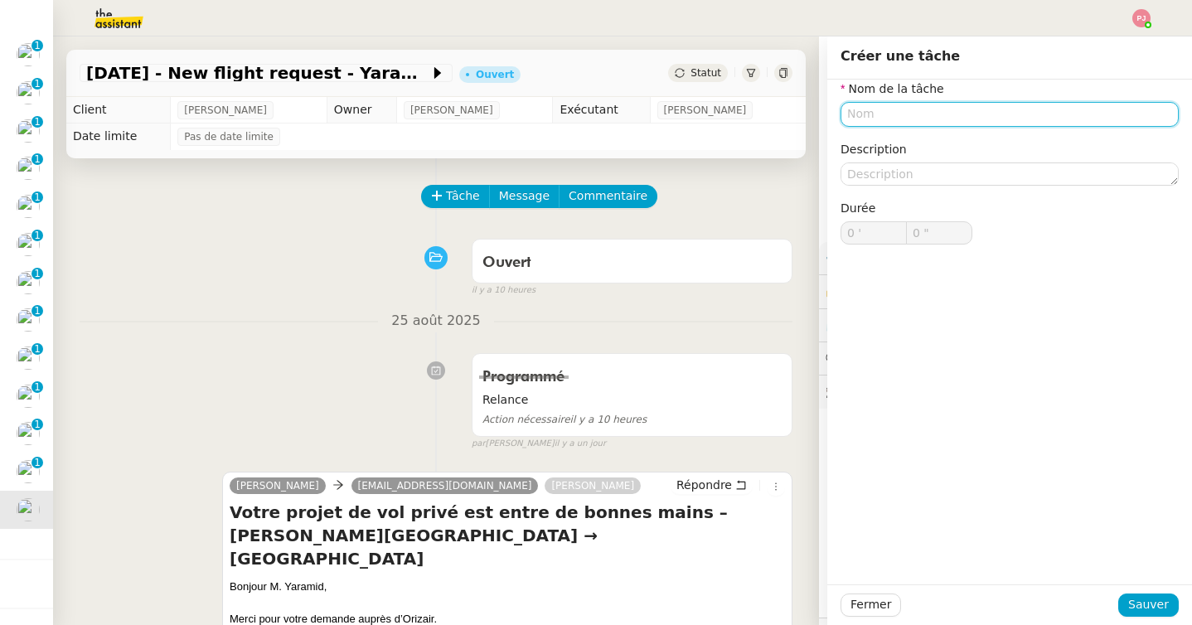
click at [876, 123] on input "text" at bounding box center [1010, 114] width 338 height 24
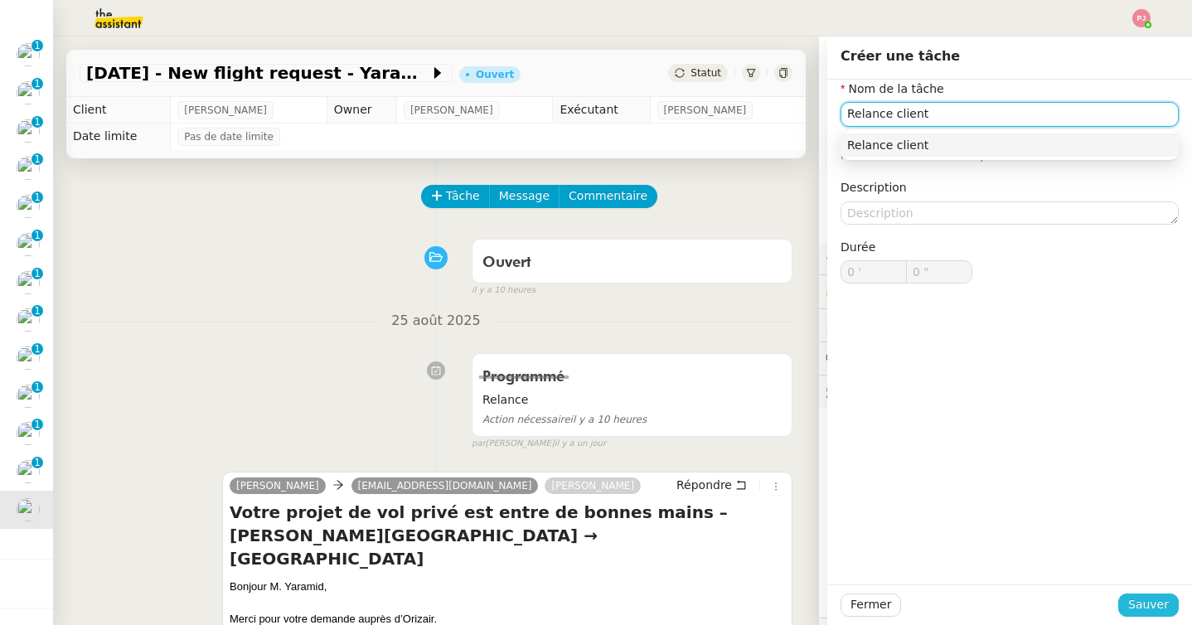
type input "Relance client"
click at [1143, 597] on span "Sauver" at bounding box center [1148, 604] width 41 height 19
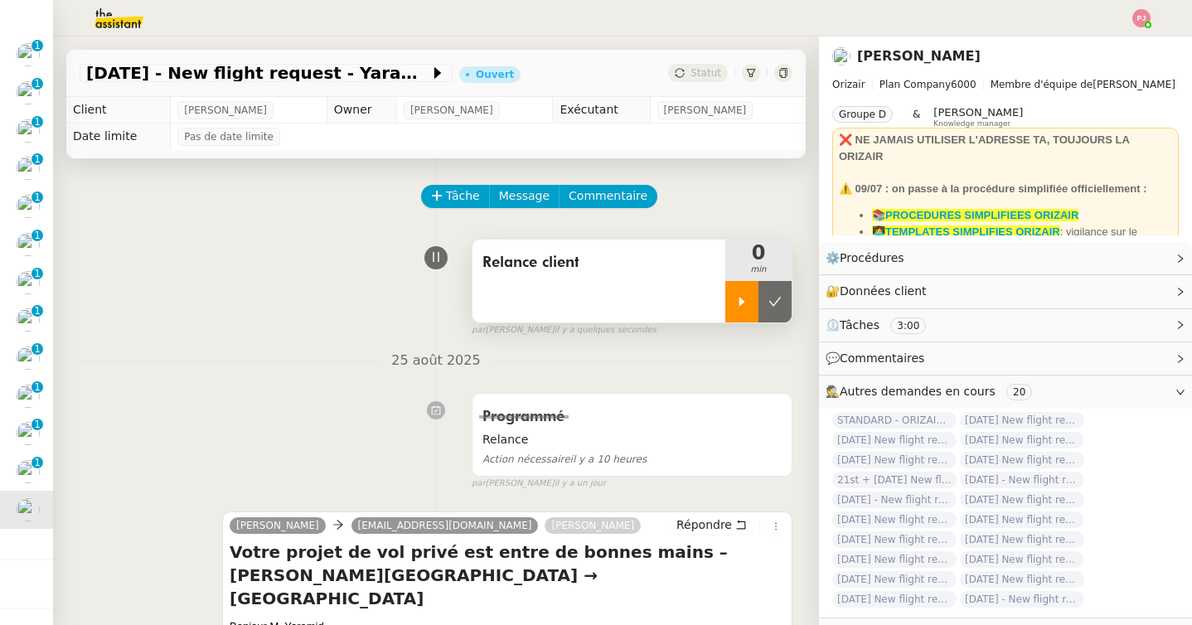
click at [747, 304] on icon at bounding box center [741, 301] width 13 height 13
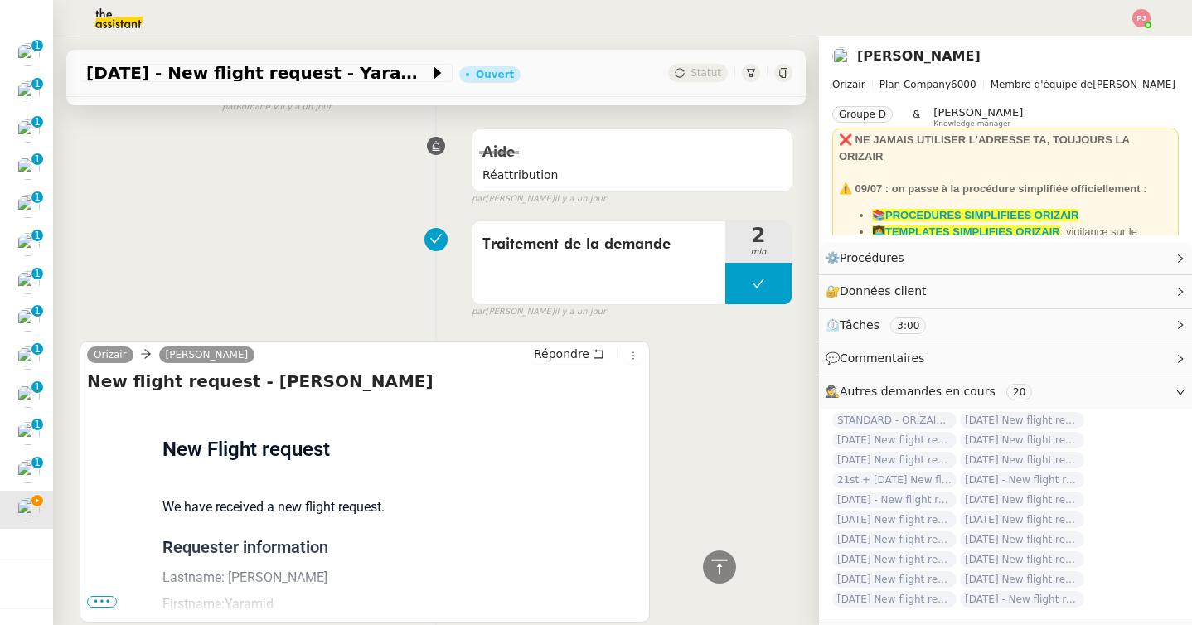
scroll to position [873, 0]
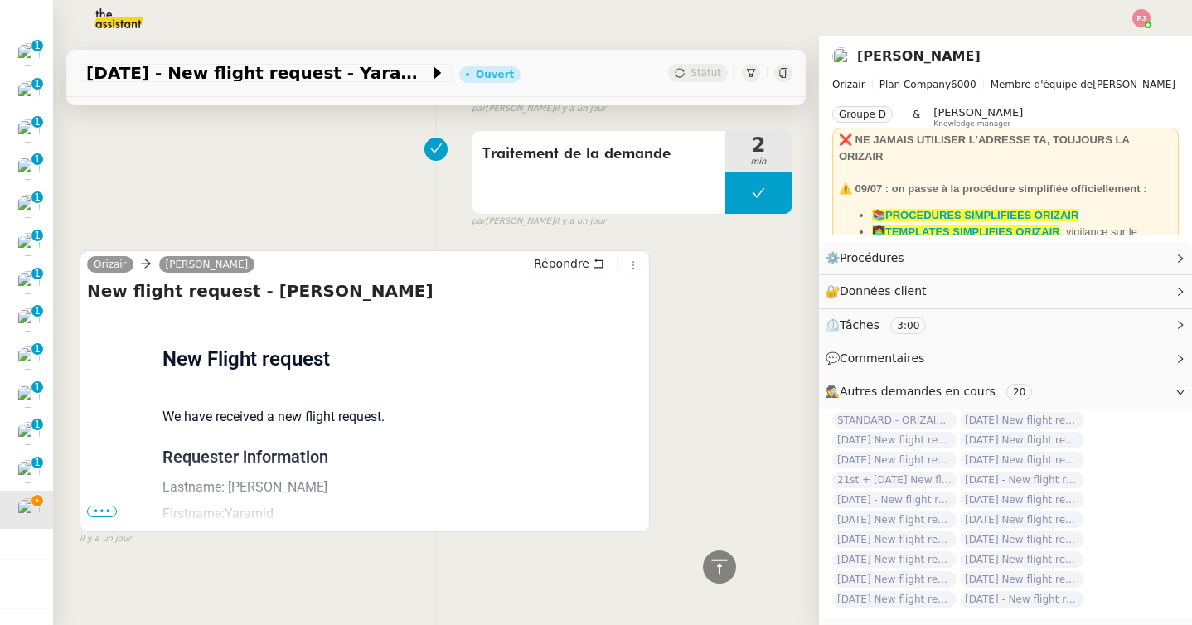
click at [100, 507] on span "•••" at bounding box center [102, 512] width 30 height 12
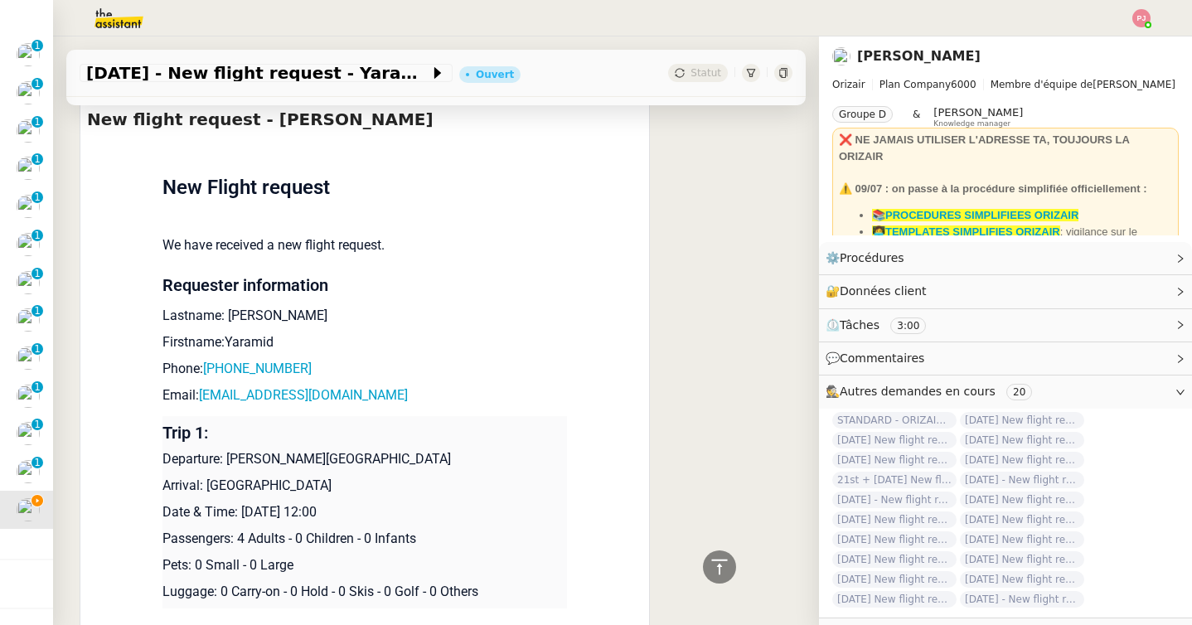
scroll to position [1201, 0]
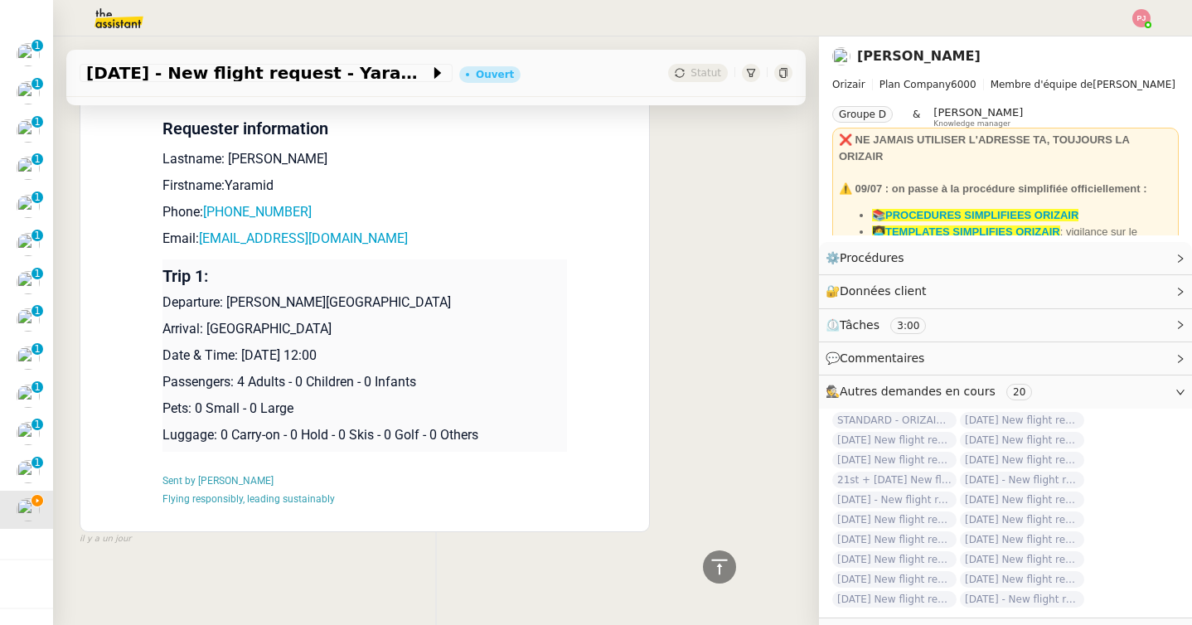
drag, startPoint x: 396, startPoint y: 364, endPoint x: 167, endPoint y: 304, distance: 237.3
click at [167, 304] on td "Trip 1: Departure: [PERSON_NAME][GEOGRAPHIC_DATA] Arrival: [GEOGRAPHIC_DATA] Da…" at bounding box center [364, 355] width 405 height 192
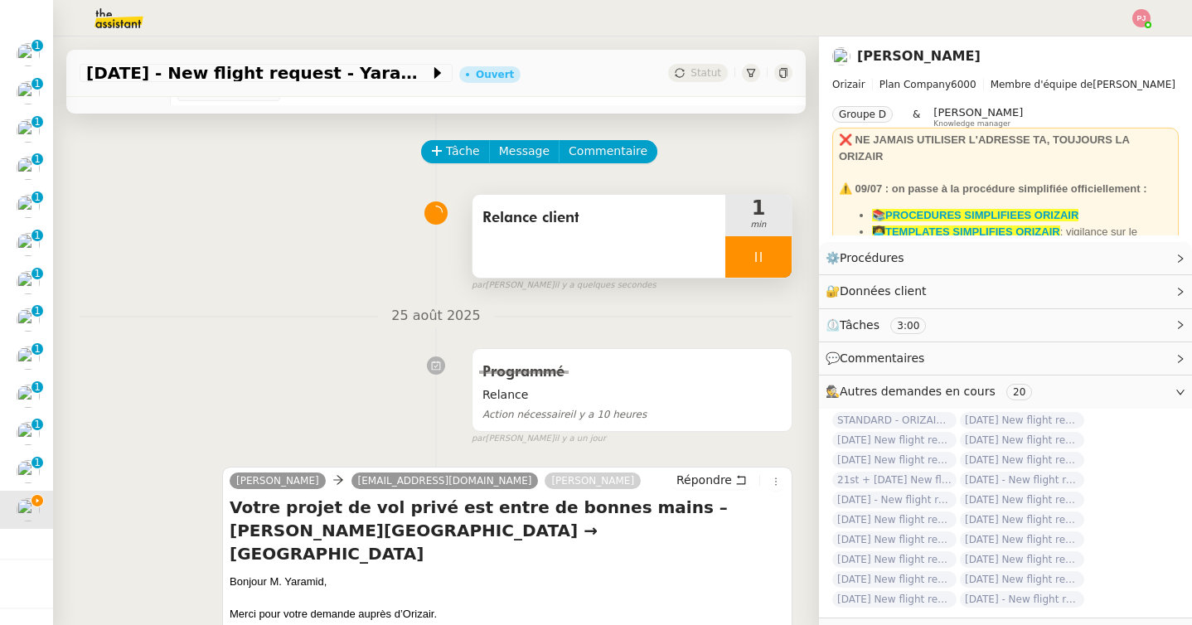
scroll to position [0, 0]
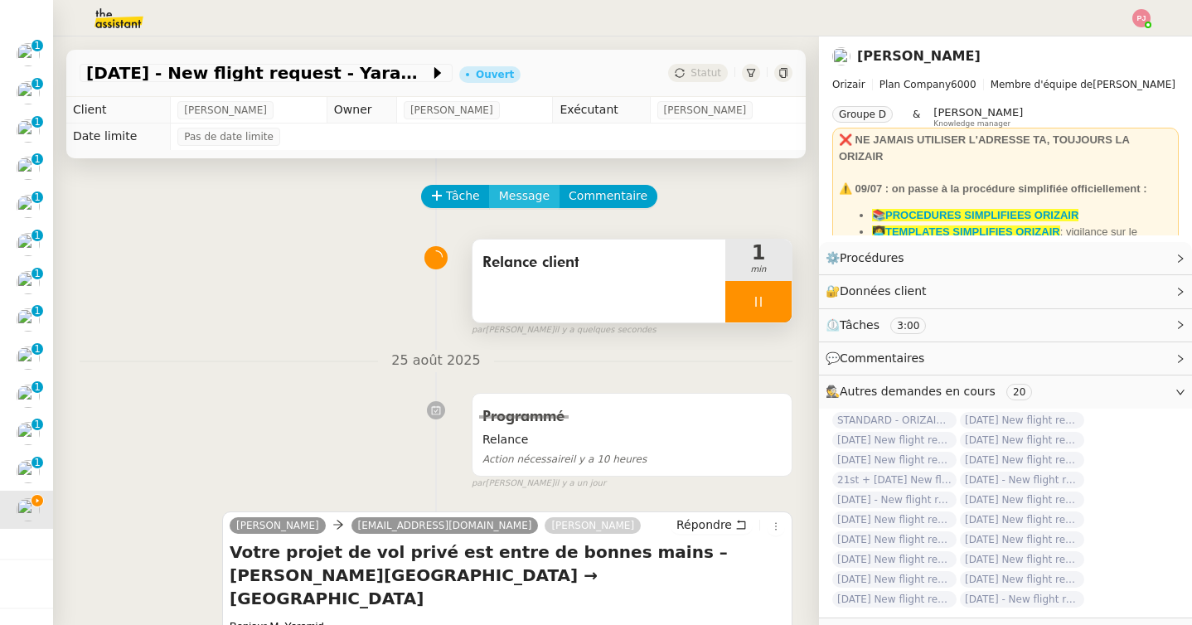
click at [516, 204] on span "Message" at bounding box center [524, 196] width 51 height 19
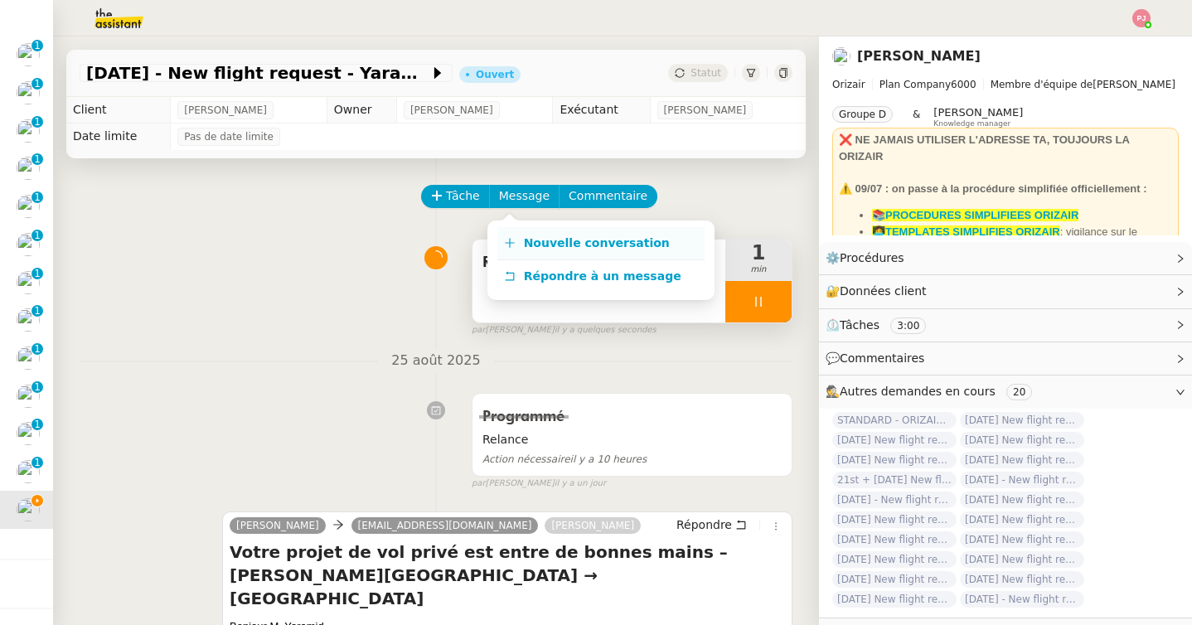
click at [565, 245] on span "Nouvelle conversation" at bounding box center [597, 242] width 146 height 13
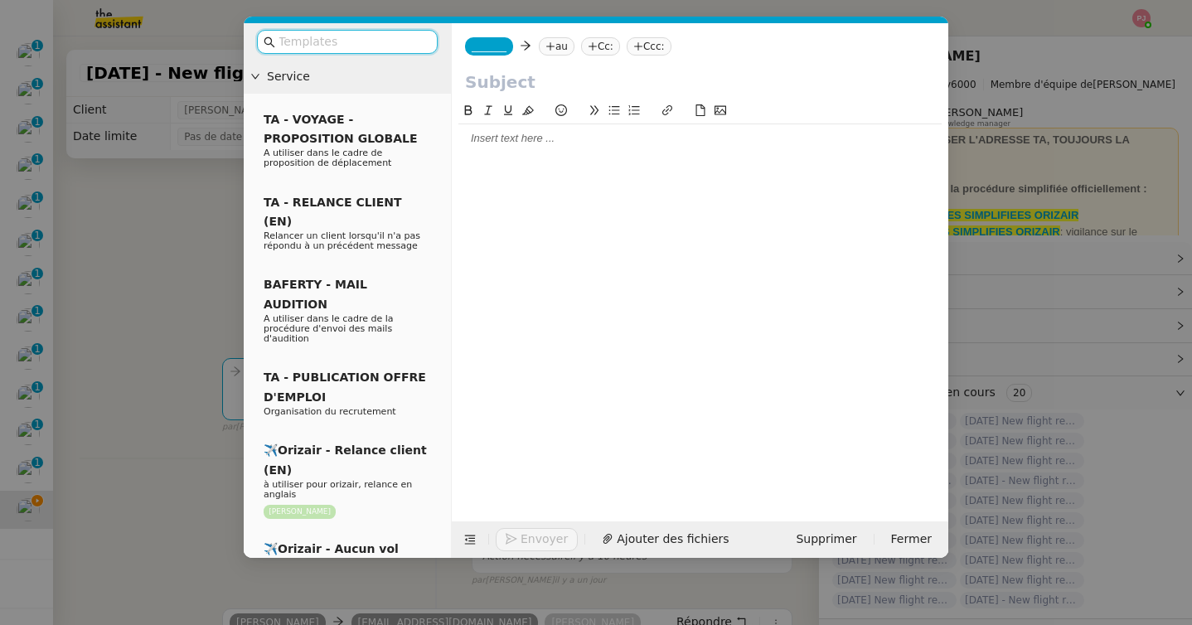
click at [381, 51] on input "text" at bounding box center [353, 41] width 149 height 19
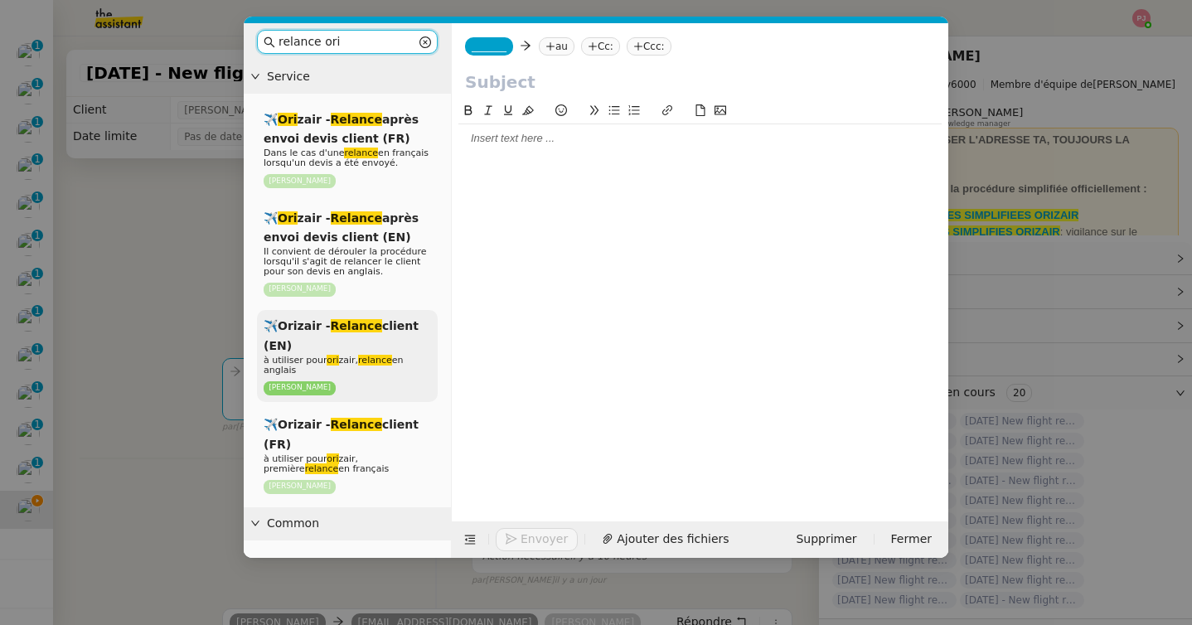
type input "relance ori"
click at [365, 337] on div "✈️Orizair - Relance client (EN) à utiliser pour ori zair, relance en anglais [P…" at bounding box center [347, 356] width 181 height 92
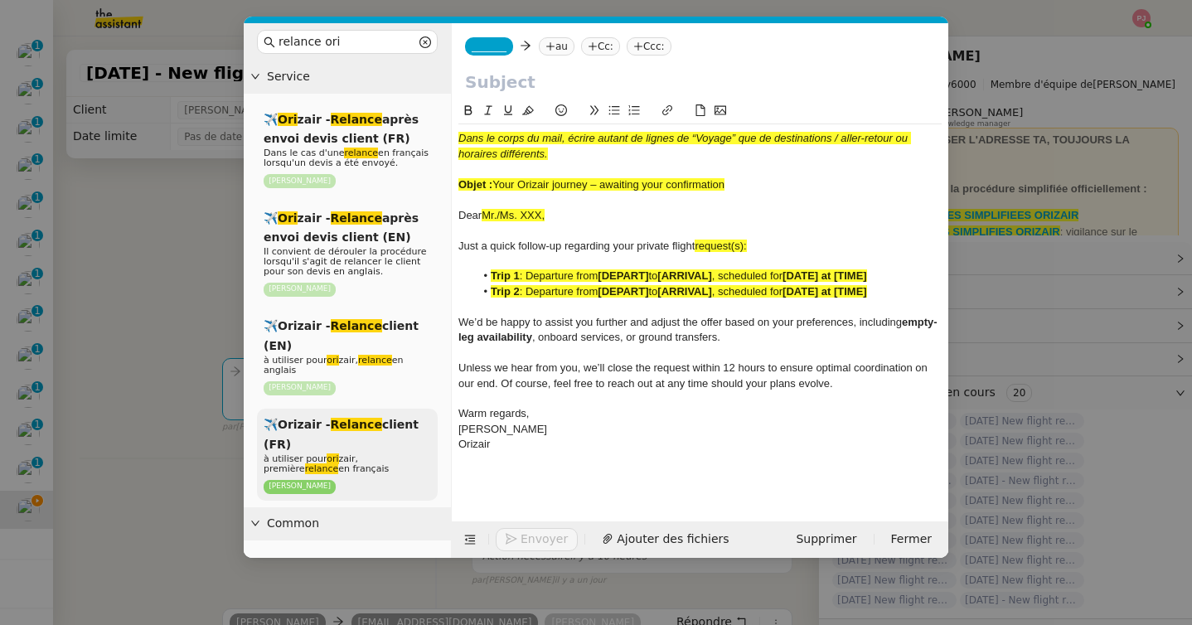
click at [357, 427] on em "Relance" at bounding box center [356, 424] width 51 height 13
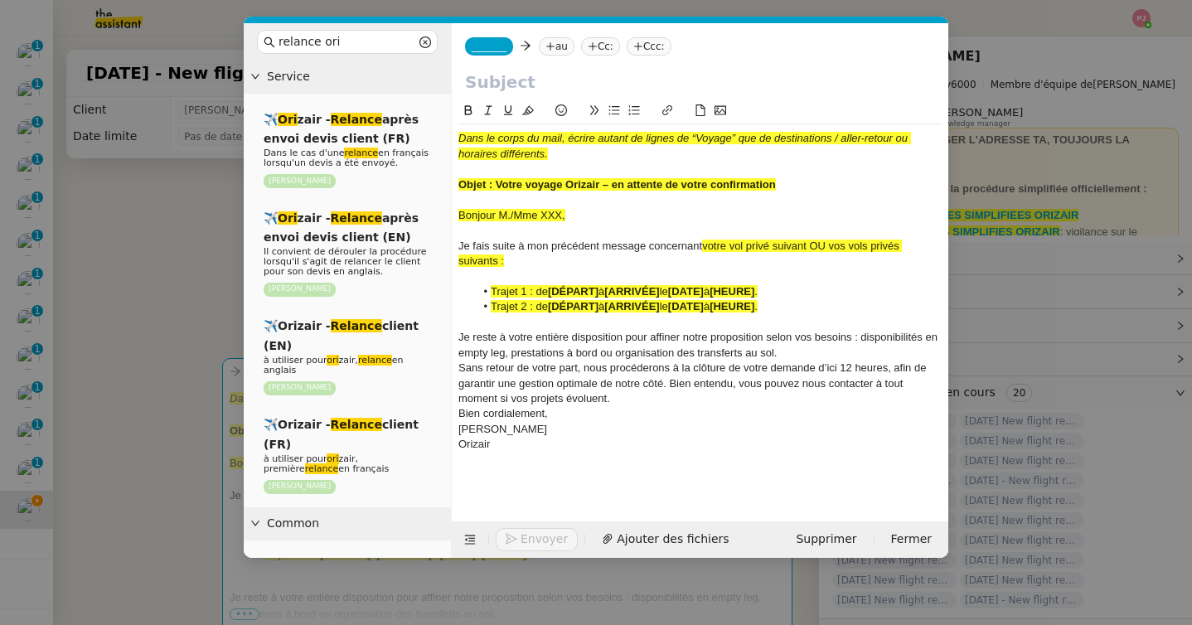
click at [550, 443] on div "Orizair" at bounding box center [699, 444] width 483 height 15
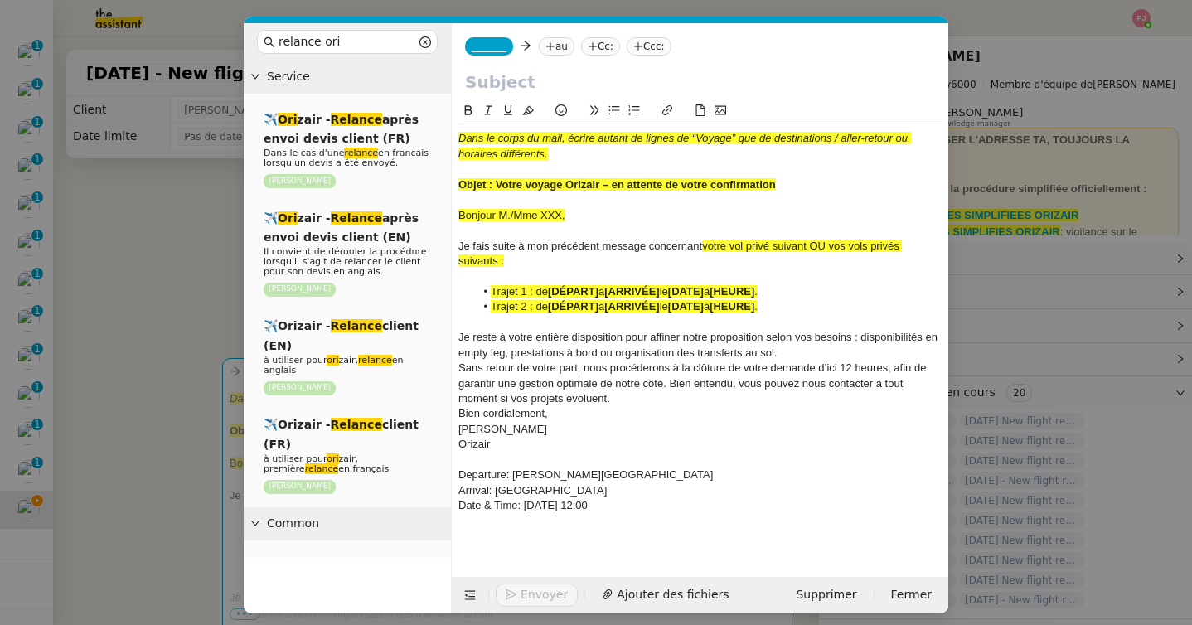
click at [635, 400] on div "Sans retour de votre part, nous procéderons à la clôture de votre demande d’ici…" at bounding box center [699, 384] width 483 height 46
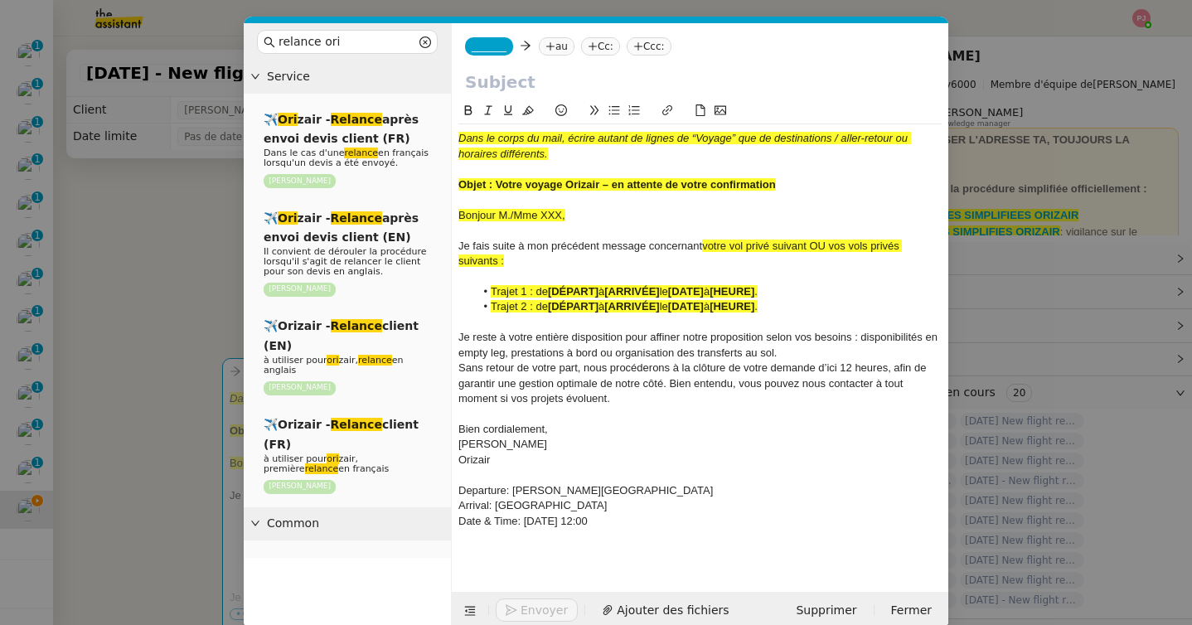
click at [841, 347] on div "Je reste à votre entière disposition pour affiner notre proposition selon vos b…" at bounding box center [699, 345] width 483 height 31
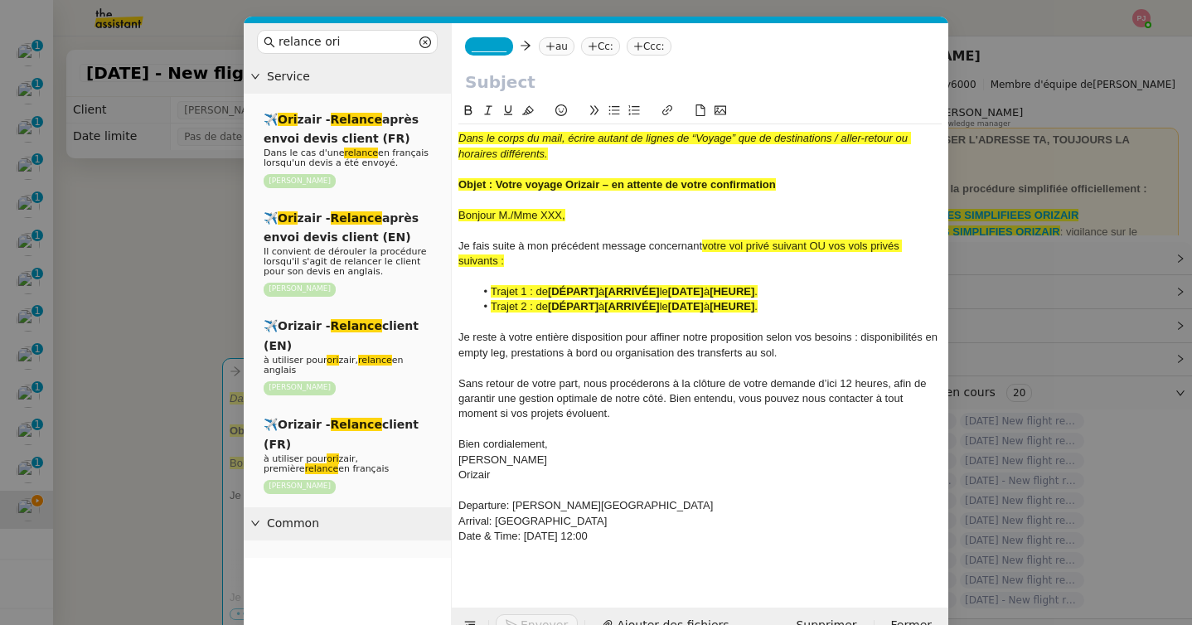
drag, startPoint x: 652, startPoint y: 543, endPoint x: 406, endPoint y: 503, distance: 249.4
click at [406, 503] on nz-layout "relance ori Service ✈️ Ori zair - Relance après envoi devis client (FR) Dans le…" at bounding box center [596, 333] width 705 height 621
click at [468, 104] on button at bounding box center [468, 110] width 20 height 19
click at [530, 105] on icon at bounding box center [528, 110] width 12 height 12
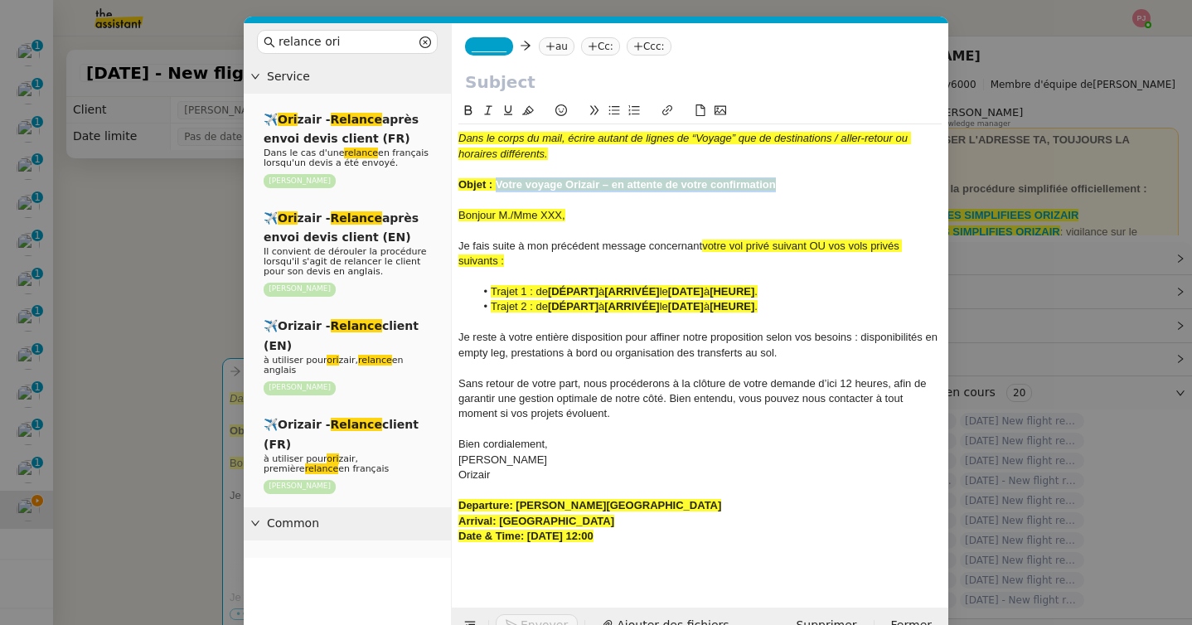
drag, startPoint x: 789, startPoint y: 182, endPoint x: 497, endPoint y: 182, distance: 291.8
click at [497, 182] on div "Objet : Votre voyage Orizair – en attente de votre confirmation" at bounding box center [699, 184] width 483 height 15
click at [524, 81] on input "text" at bounding box center [700, 82] width 470 height 25
paste input "Votre voyage Orizair – en attente de votre confirmation"
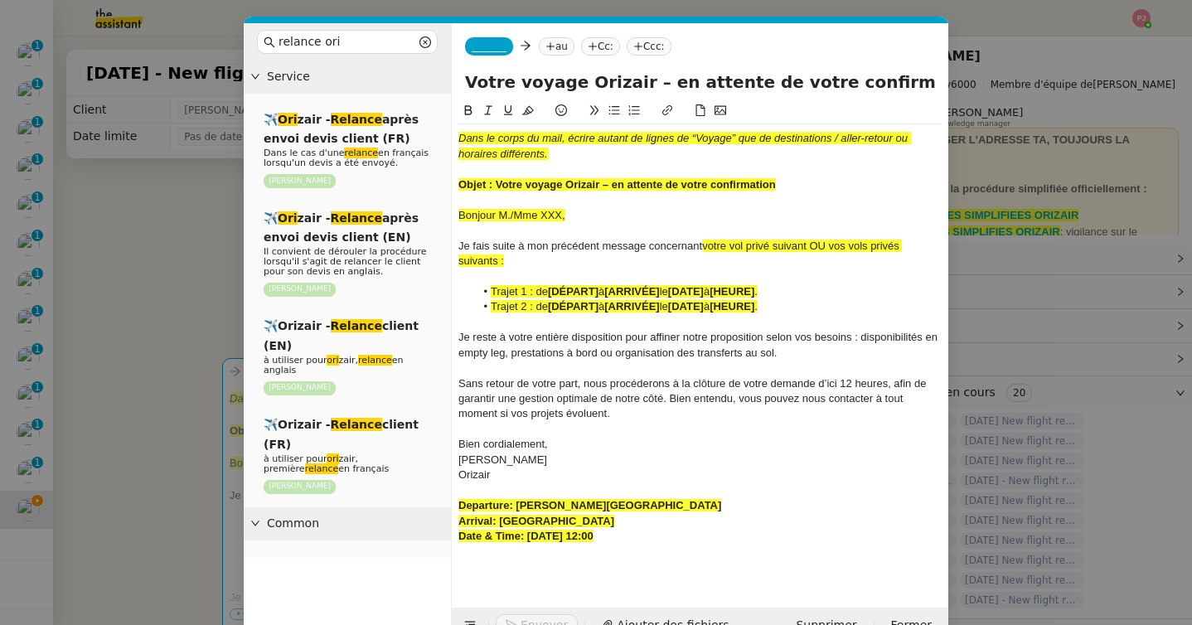
type input "Votre voyage Orizair – en attente de votre confirmation"
click at [173, 338] on nz-modal-container "relance ori Service ✈️ Ori zair - Relance après envoi devis client (FR) Dans le…" at bounding box center [596, 312] width 1192 height 625
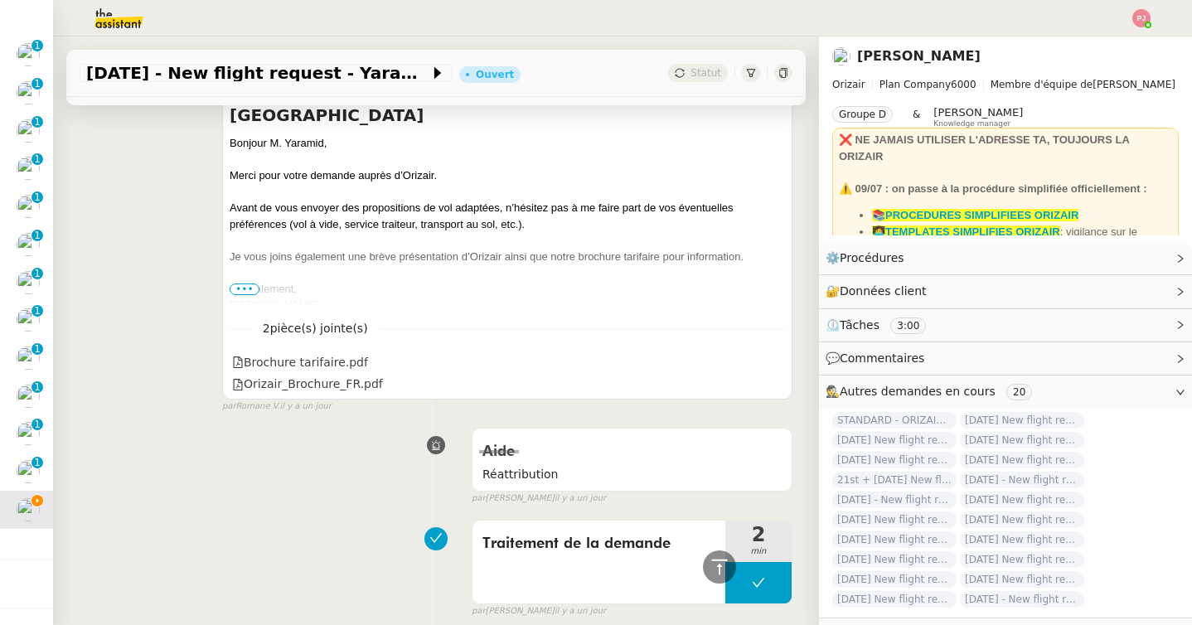
scroll to position [626, 0]
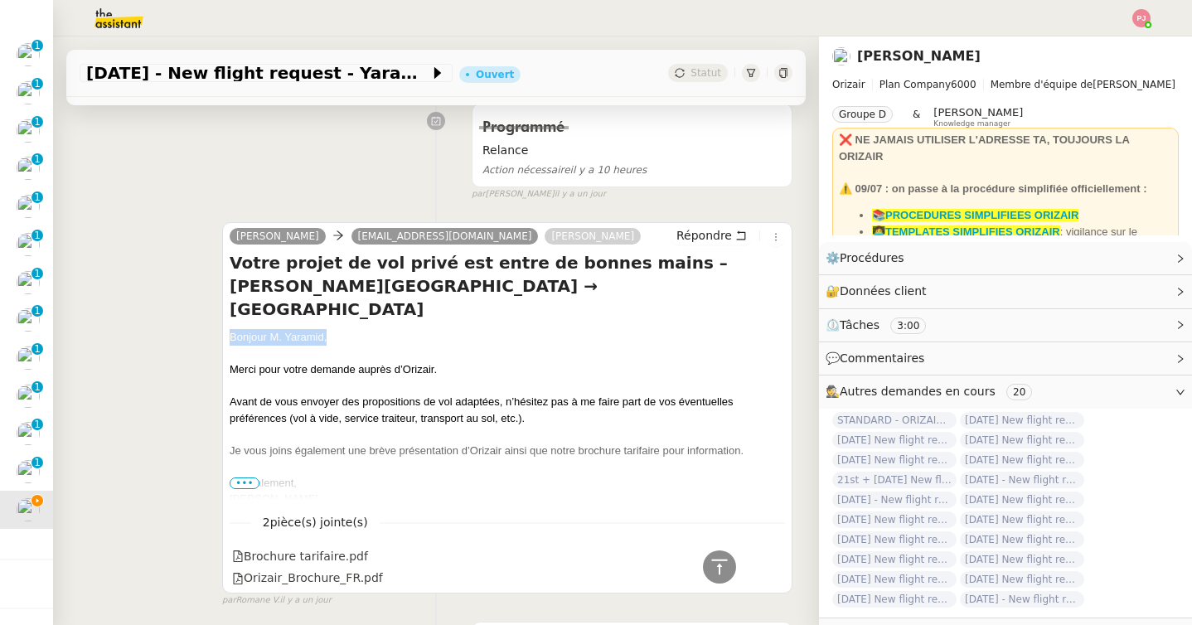
drag, startPoint x: 344, startPoint y: 315, endPoint x: 223, endPoint y: 315, distance: 121.0
click at [223, 315] on div "Josephine [EMAIL_ADDRESS][DOMAIN_NAME] [PERSON_NAME] Votre projet de vol privé …" at bounding box center [507, 407] width 570 height 371
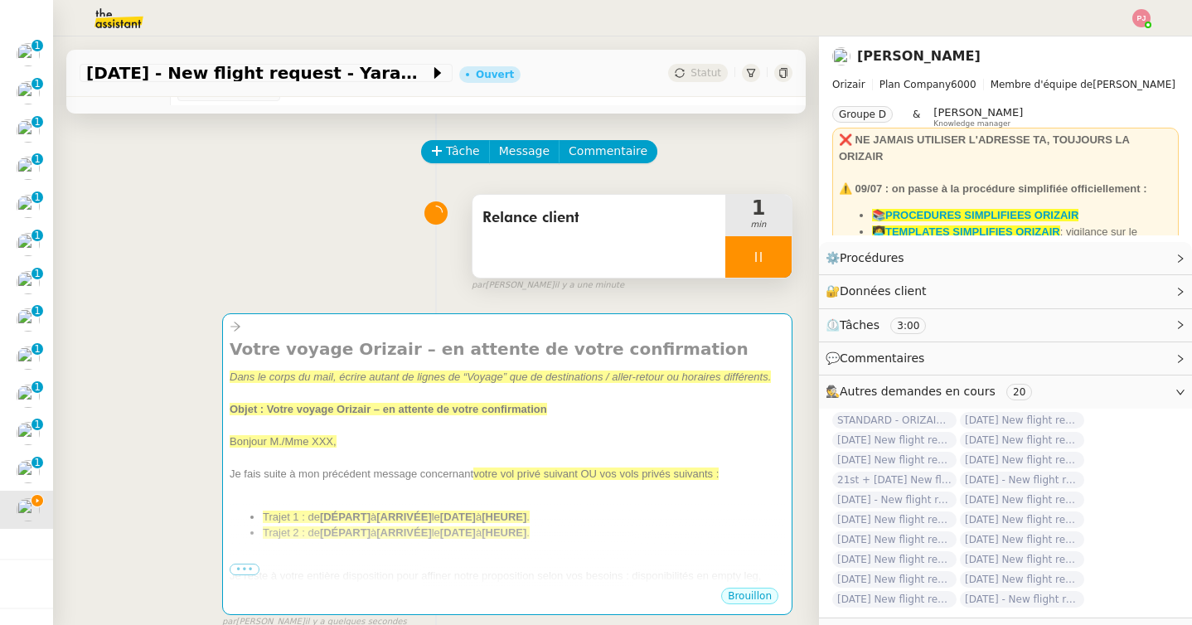
scroll to position [0, 0]
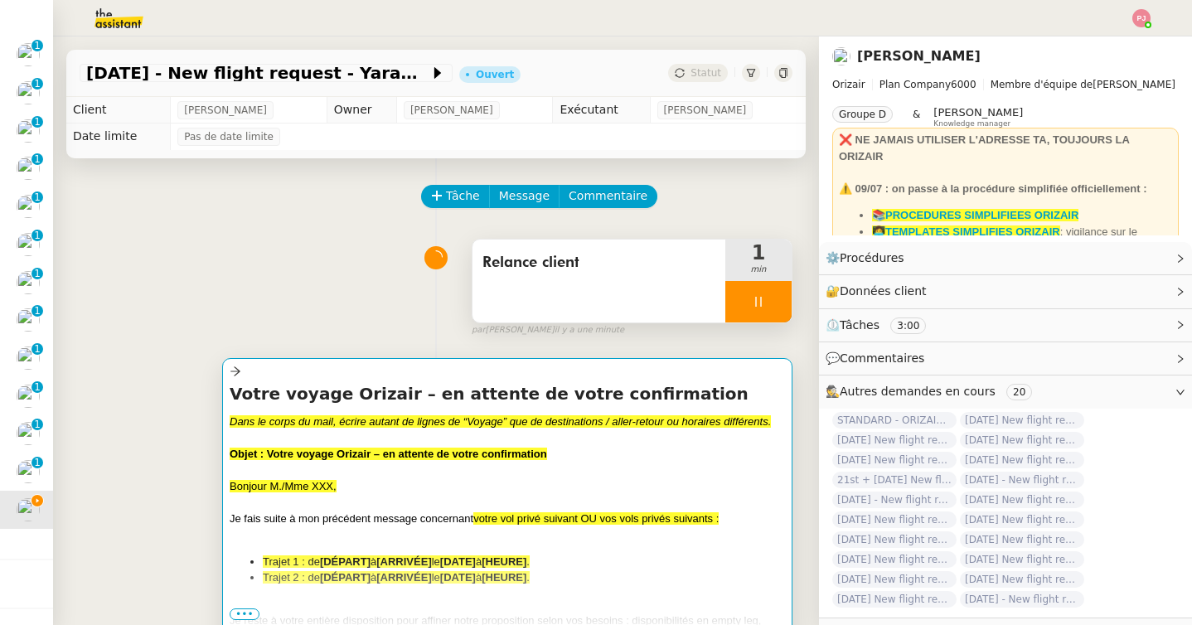
click at [327, 489] on span "Bonjour M./Mme XXX," at bounding box center [283, 486] width 107 height 12
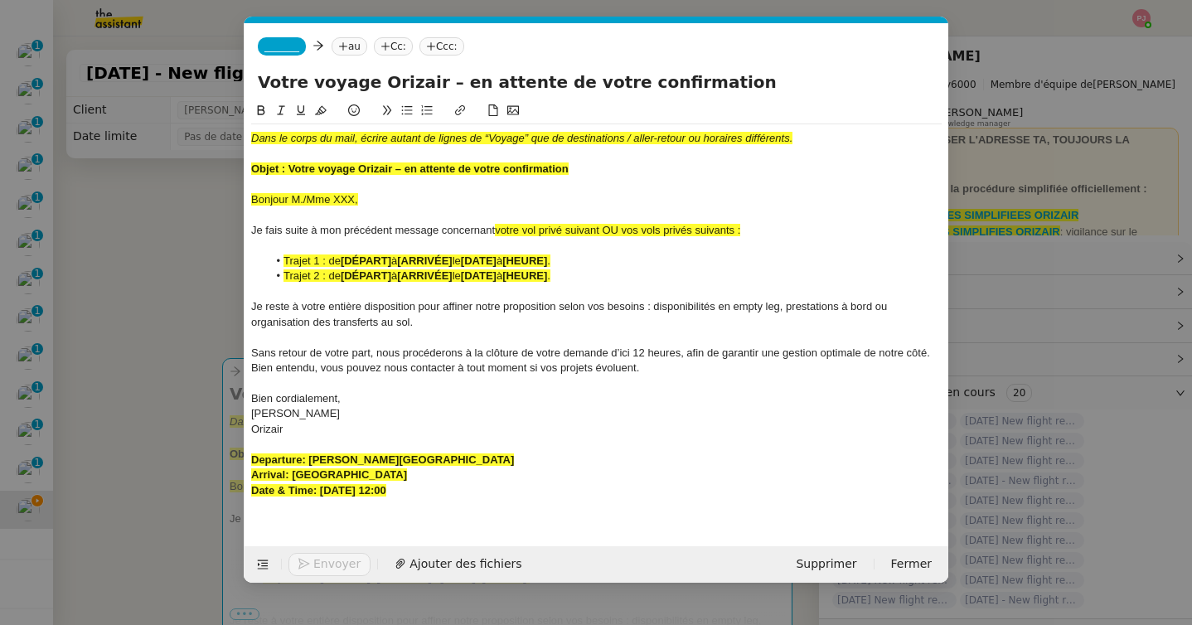
scroll to position [0, 90]
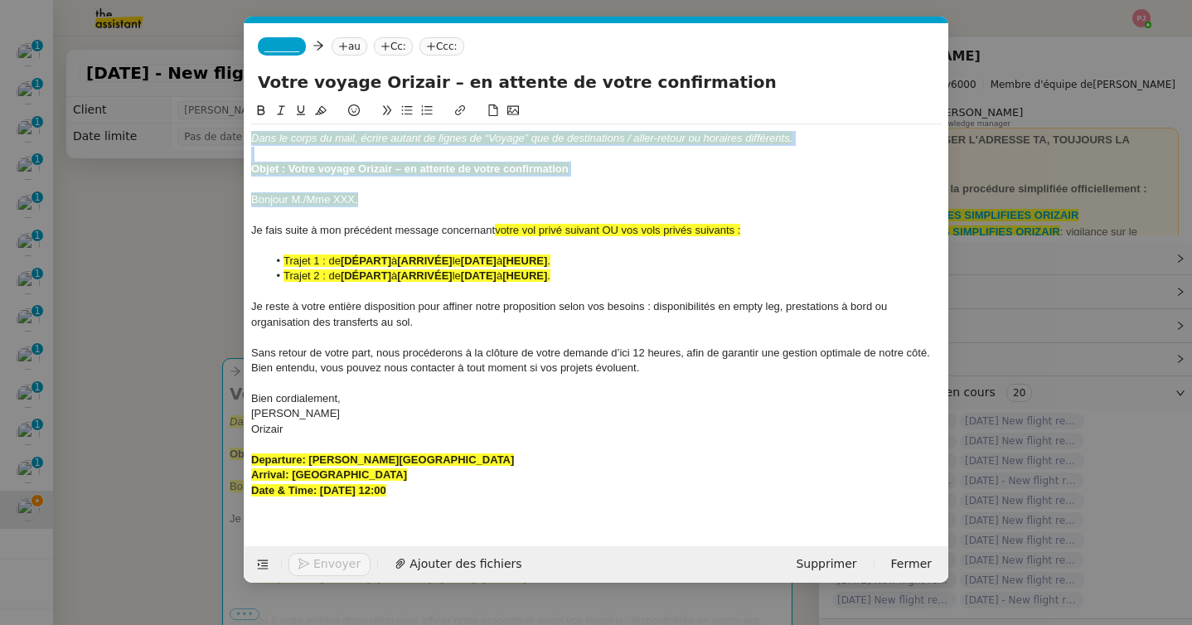
drag, startPoint x: 371, startPoint y: 201, endPoint x: 221, endPoint y: 106, distance: 178.5
click at [221, 106] on nz-modal-container "relance ori Service ✈️ Ori zair - Relance après envoi devis client (FR) Dans le…" at bounding box center [596, 312] width 1192 height 625
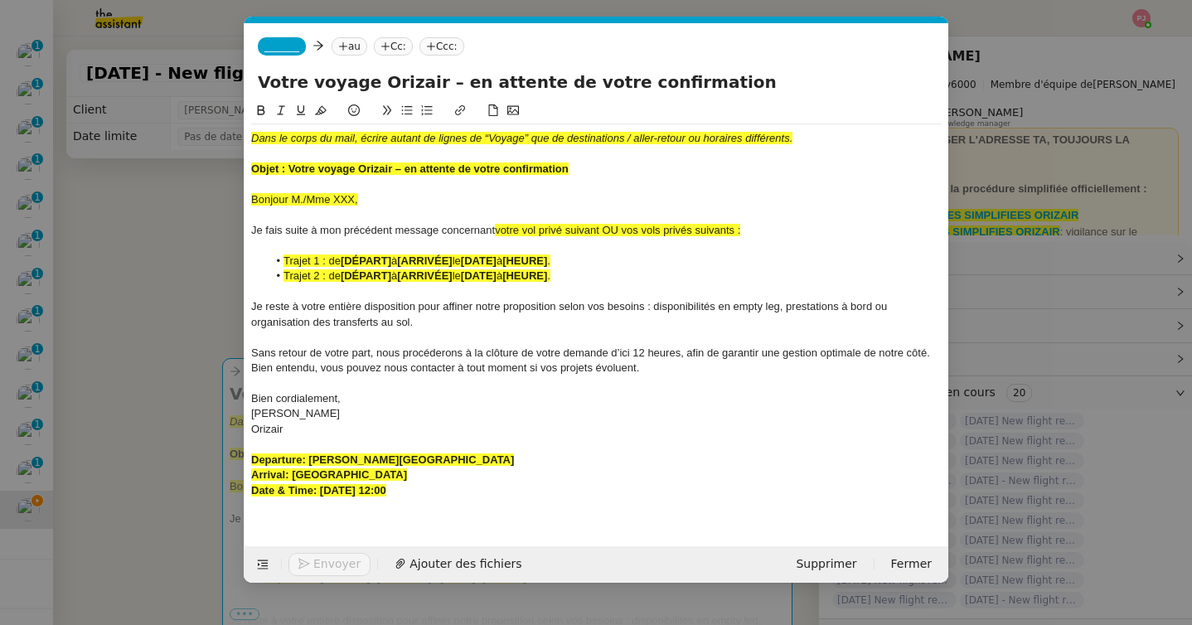
scroll to position [0, 0]
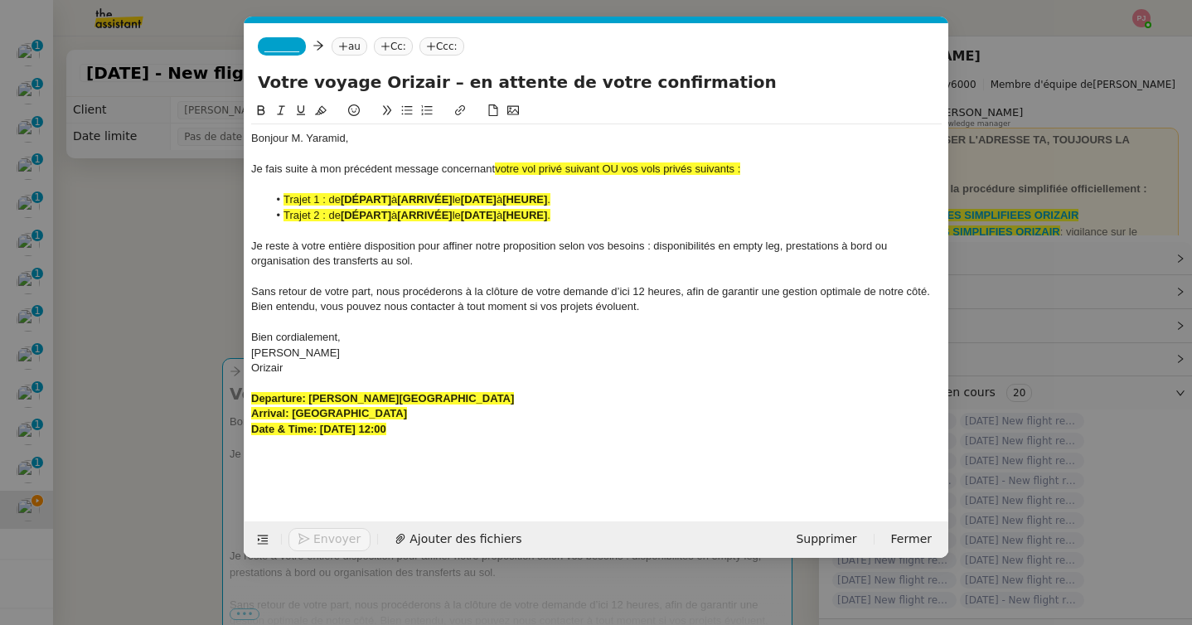
drag, startPoint x: 496, startPoint y: 169, endPoint x: 766, endPoint y: 176, distance: 270.3
click at [766, 176] on div "Je fais suite à mon précédent message concernant votre vol privé suivant OU vos…" at bounding box center [596, 169] width 691 height 15
click at [325, 110] on icon at bounding box center [321, 110] width 12 height 9
click at [618, 153] on div at bounding box center [596, 154] width 691 height 15
drag, startPoint x: 608, startPoint y: 170, endPoint x: 735, endPoint y: 171, distance: 127.7
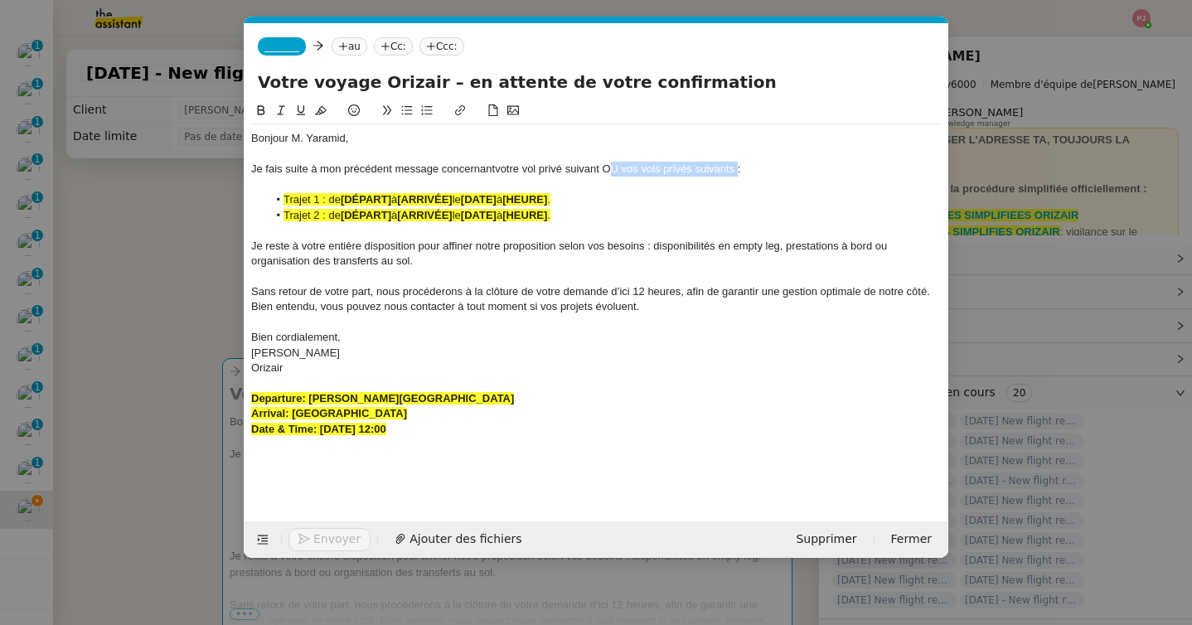
click at [735, 171] on div "Je fais suite à mon précédent message concernant votre vol privé suivant OU vos…" at bounding box center [596, 169] width 691 height 15
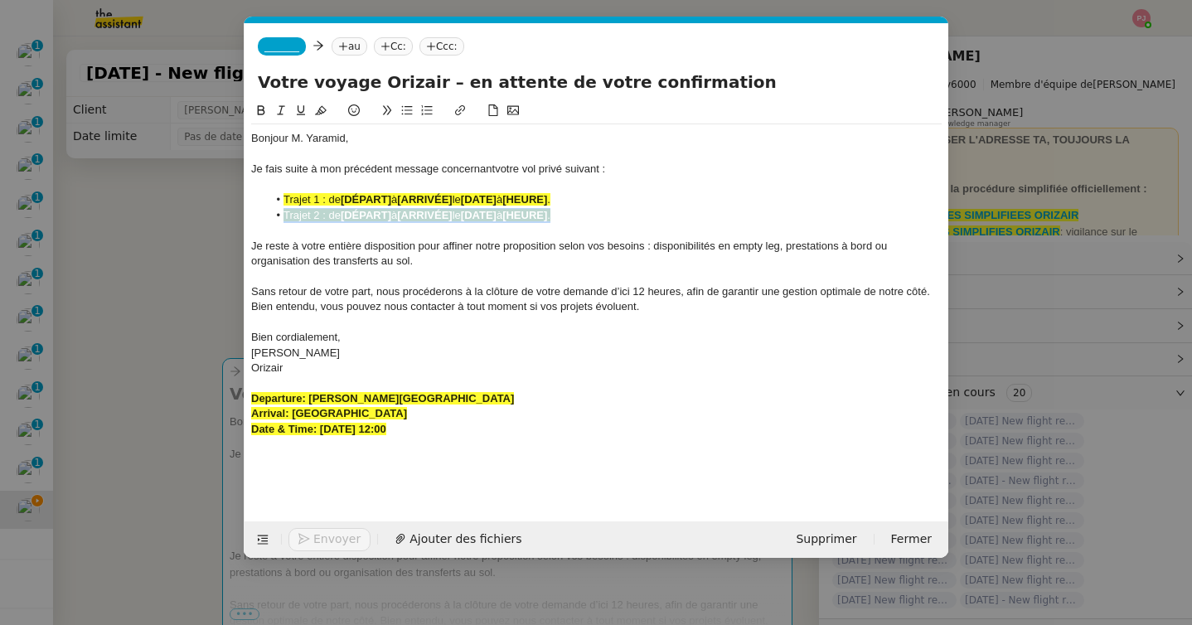
drag, startPoint x: 584, startPoint y: 214, endPoint x: 235, endPoint y: 218, distance: 349.0
click at [235, 218] on nz-modal-container "relance ori Service ✈️ Ori zair - Relance après envoi devis client (FR) Dans le…" at bounding box center [596, 312] width 1192 height 625
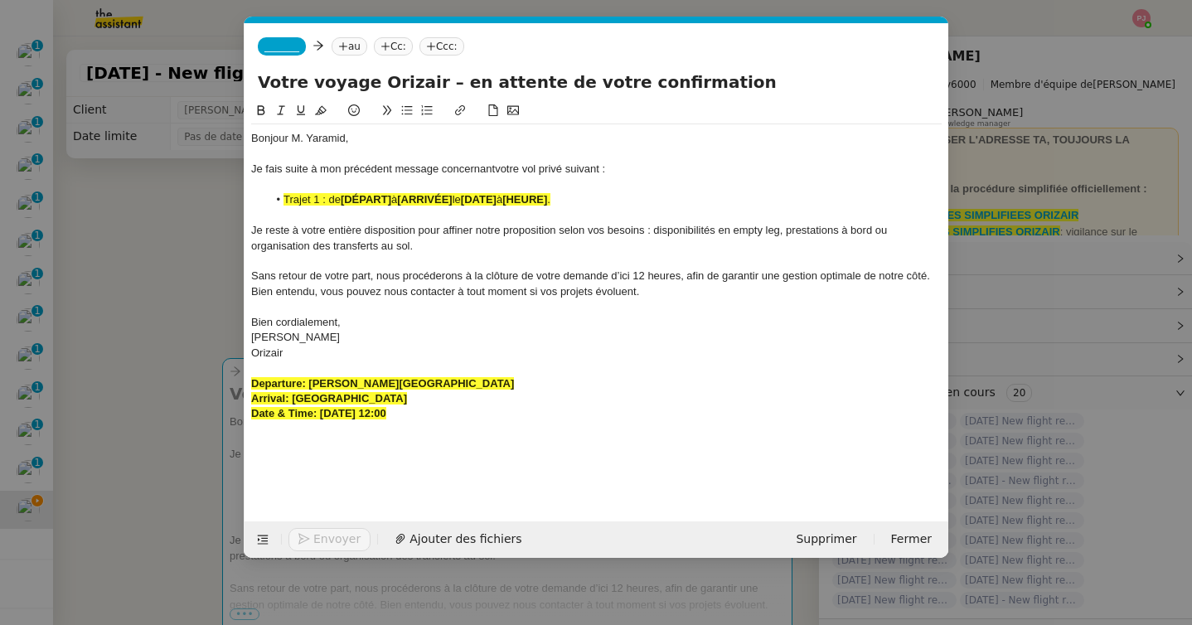
drag, startPoint x: 514, startPoint y: 386, endPoint x: 309, endPoint y: 385, distance: 204.8
click at [309, 385] on div "Departure: [PERSON_NAME][GEOGRAPHIC_DATA]" at bounding box center [596, 383] width 691 height 15
drag, startPoint x: 395, startPoint y: 201, endPoint x: 343, endPoint y: 204, distance: 52.3
click at [343, 204] on li "Trajet 1 : de [DÉPART] à [ARRIVÉE] le [DATE] à [HEURE] ." at bounding box center [605, 199] width 675 height 15
drag, startPoint x: 441, startPoint y: 397, endPoint x: 293, endPoint y: 397, distance: 147.6
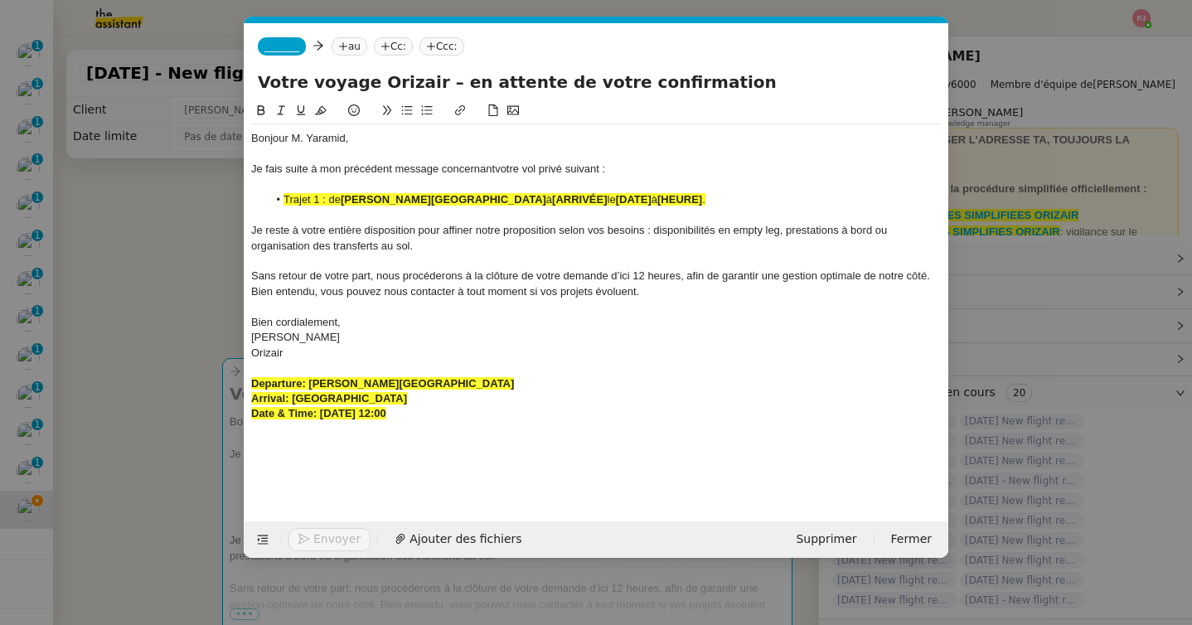
click at [293, 397] on div "Arrival: [GEOGRAPHIC_DATA]" at bounding box center [596, 398] width 691 height 15
drag, startPoint x: 608, startPoint y: 199, endPoint x: 552, endPoint y: 200, distance: 56.4
click at [552, 200] on li "Trajet 1 : de [PERSON_NAME][GEOGRAPHIC_DATA] à [ARRIVÉE] le [DATE] à [HEURE] ." at bounding box center [605, 199] width 675 height 15
drag, startPoint x: 463, startPoint y: 417, endPoint x: 319, endPoint y: 418, distance: 144.2
click at [319, 418] on div "Date & Time: [DATE] 12:00" at bounding box center [596, 413] width 691 height 15
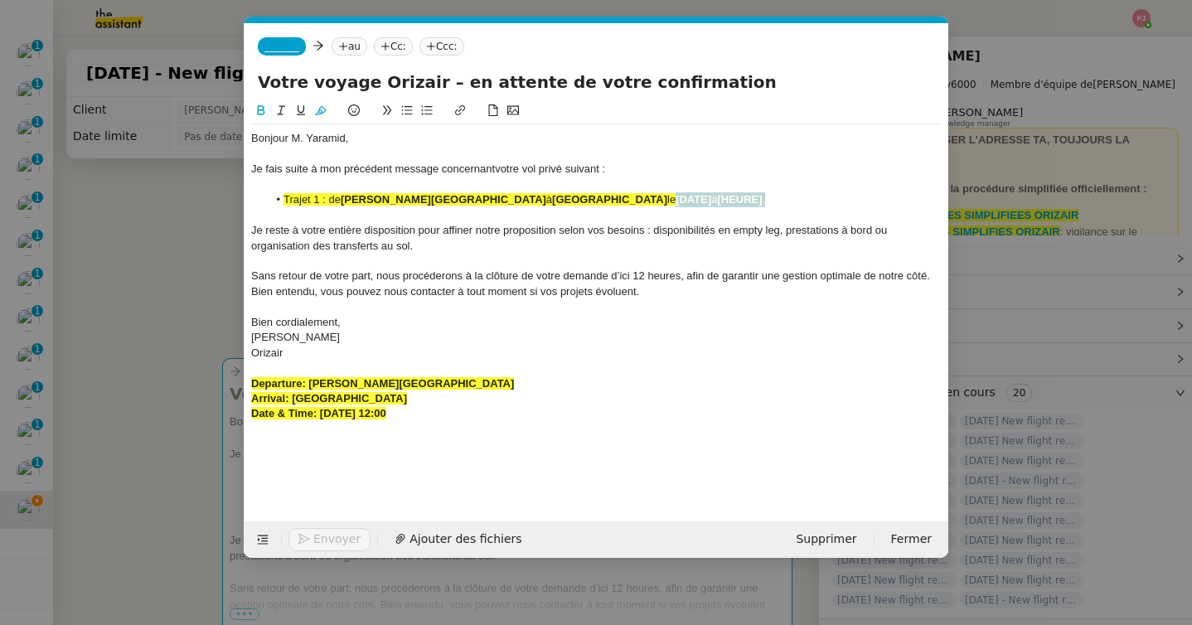
drag, startPoint x: 805, startPoint y: 203, endPoint x: 703, endPoint y: 202, distance: 102.0
click at [703, 202] on li "Trajet 1 : de [PERSON_NAME][GEOGRAPHIC_DATA] à [GEOGRAPHIC_DATA] le [DATE] à [H…" at bounding box center [605, 199] width 675 height 15
click at [328, 200] on span "Trajet 1 : de" at bounding box center [312, 199] width 57 height 12
drag, startPoint x: 462, startPoint y: 418, endPoint x: 225, endPoint y: 376, distance: 240.8
click at [225, 376] on nz-modal-container "relance ori Service ✈️ Ori zair - Relance après envoi devis client (FR) Dans le…" at bounding box center [596, 312] width 1192 height 625
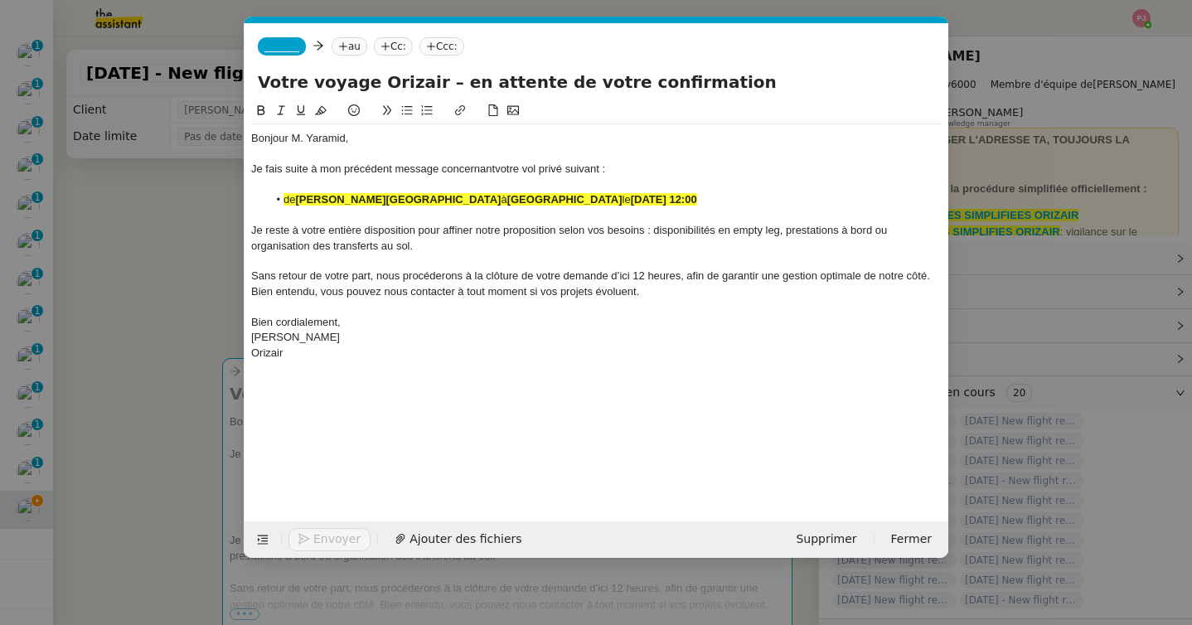
drag, startPoint x: 786, startPoint y: 199, endPoint x: 198, endPoint y: 180, distance: 588.1
click at [198, 180] on nz-modal-container "relance ori Service ✈️ Ori zair - Relance après envoi devis client (FR) Dans le…" at bounding box center [596, 312] width 1192 height 625
click at [324, 103] on button at bounding box center [321, 110] width 20 height 19
click at [295, 51] on span "_______" at bounding box center [281, 47] width 35 height 12
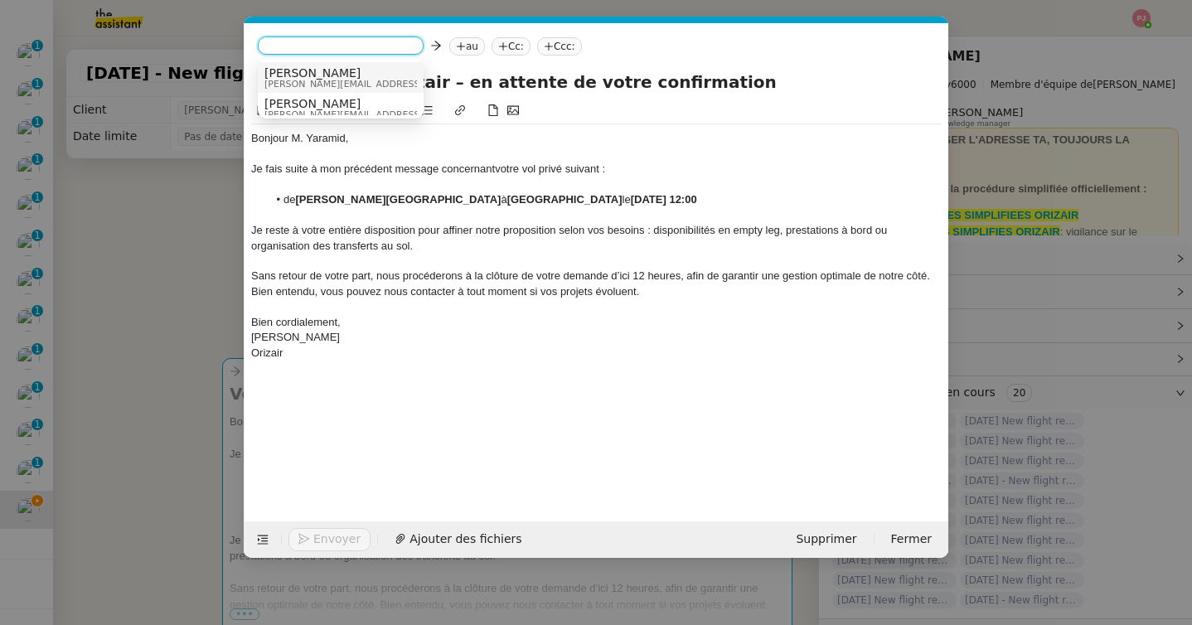
click at [310, 81] on span "[PERSON_NAME][EMAIL_ADDRESS][DOMAIN_NAME]" at bounding box center [381, 84] width 235 height 9
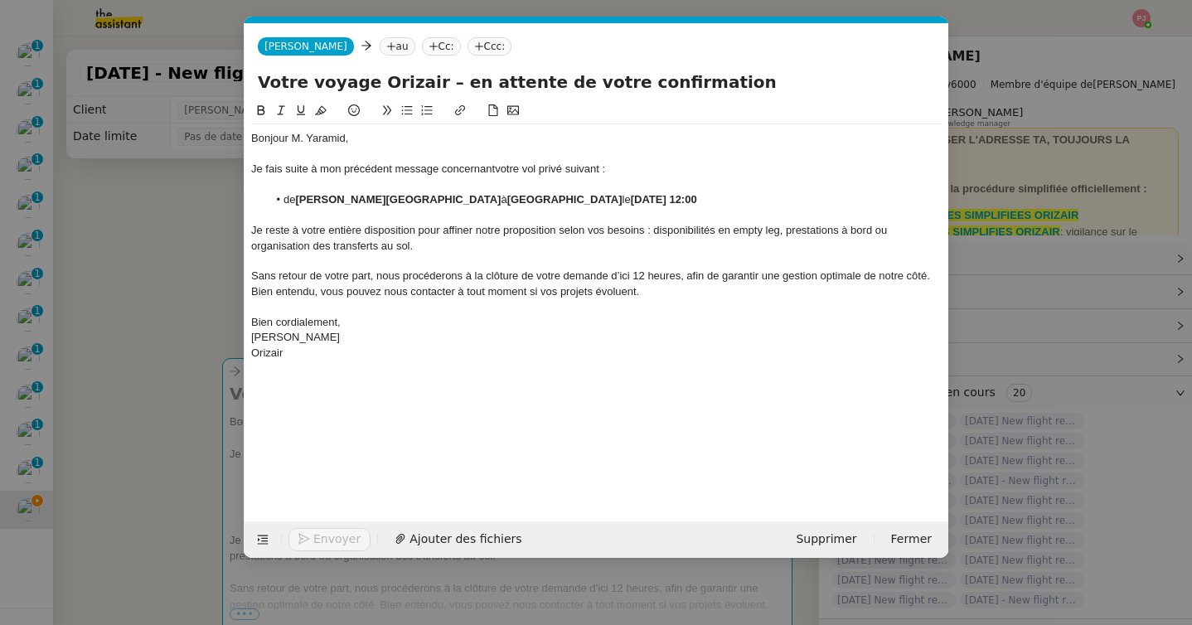
click at [386, 46] on icon at bounding box center [391, 46] width 10 height 10
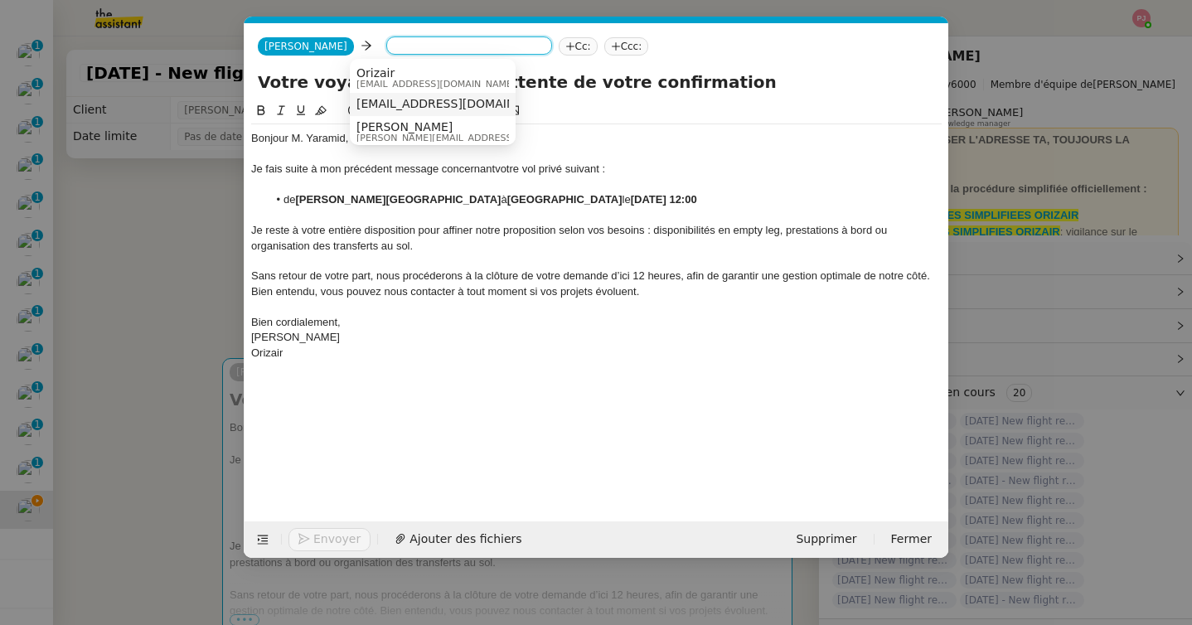
click at [420, 104] on span "[EMAIL_ADDRESS][DOMAIN_NAME]" at bounding box center [457, 103] width 203 height 13
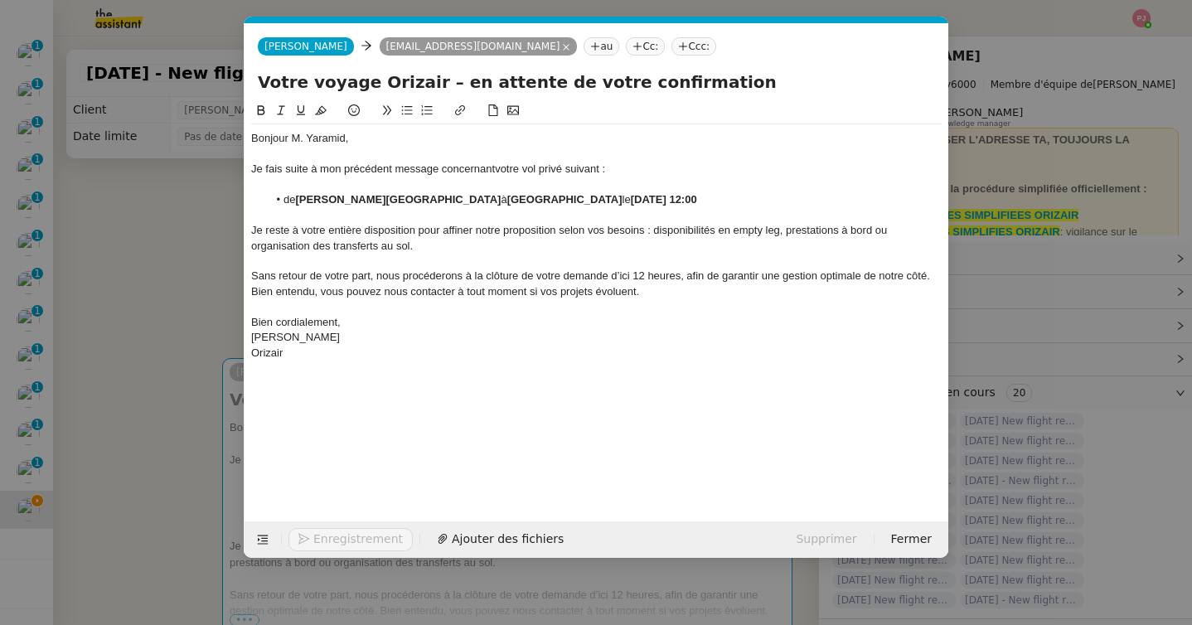
click at [671, 47] on nz-tag "Ccc:" at bounding box center [693, 46] width 45 height 18
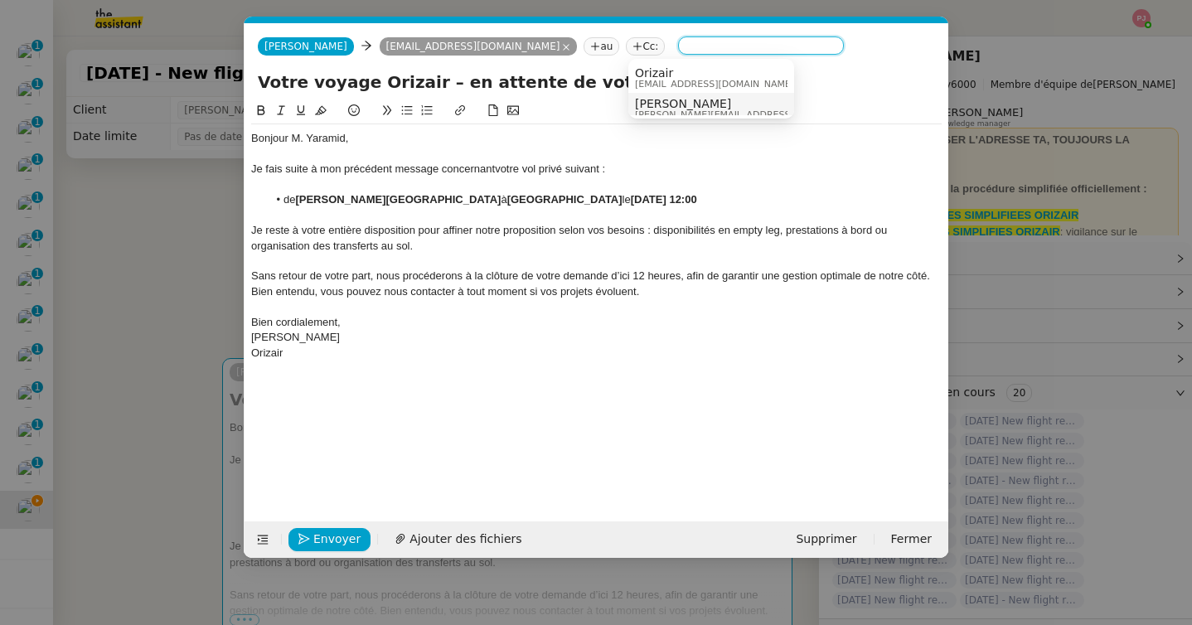
click at [670, 110] on span "[PERSON_NAME][EMAIL_ADDRESS][DOMAIN_NAME]" at bounding box center [752, 114] width 235 height 9
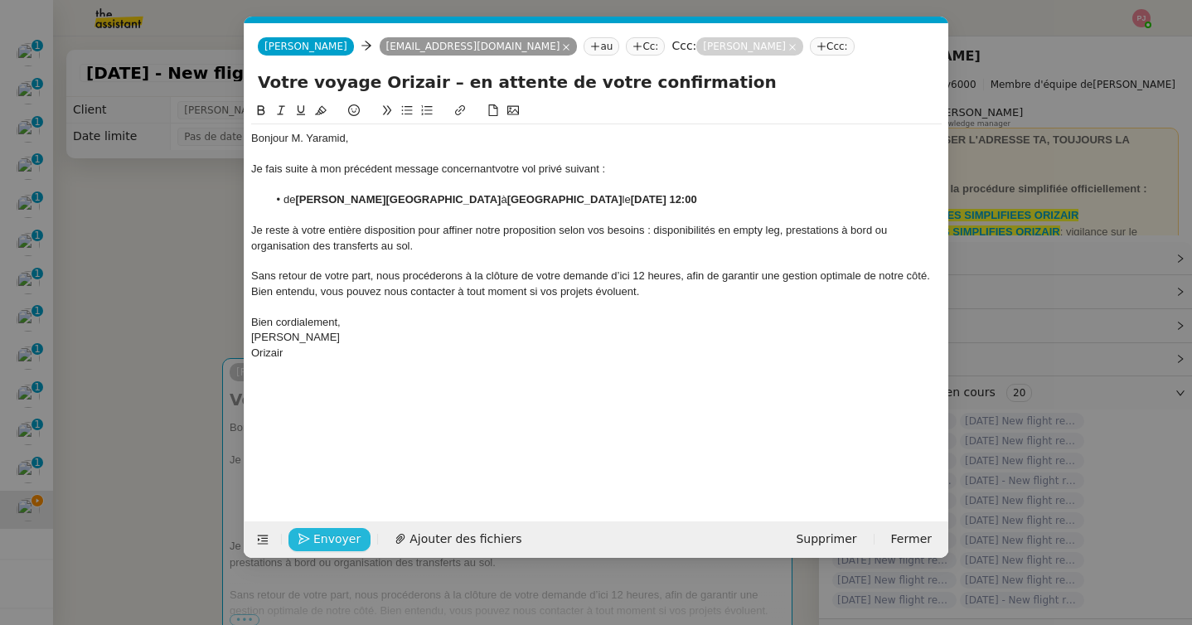
click at [322, 538] on span "Envoyer" at bounding box center [336, 539] width 47 height 19
click at [322, 538] on span "Confirmer l'envoi" at bounding box center [362, 539] width 99 height 19
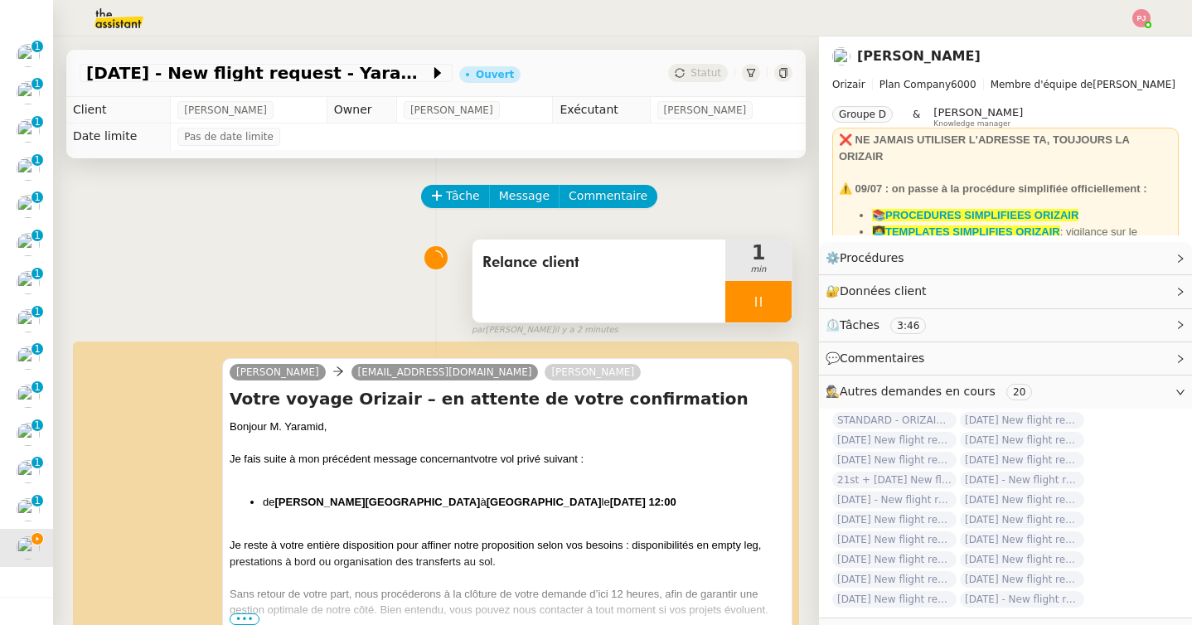
scroll to position [490, 0]
click at [754, 303] on icon at bounding box center [758, 301] width 13 height 13
click at [773, 303] on icon at bounding box center [774, 301] width 13 height 13
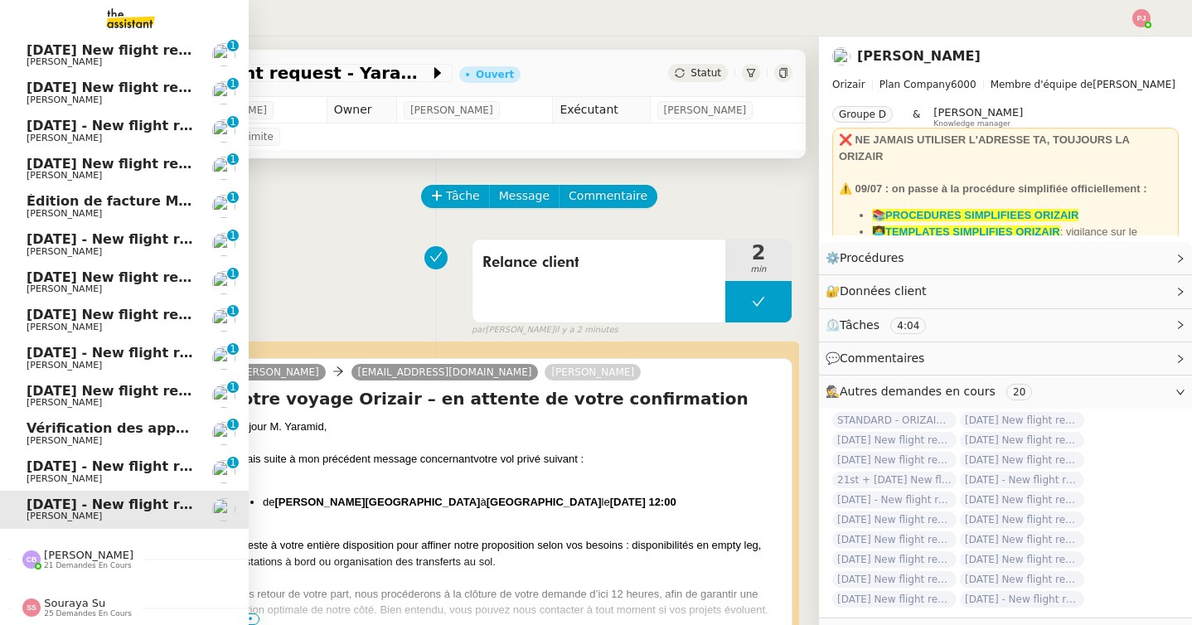
click at [39, 474] on span "[PERSON_NAME]" at bounding box center [64, 478] width 75 height 11
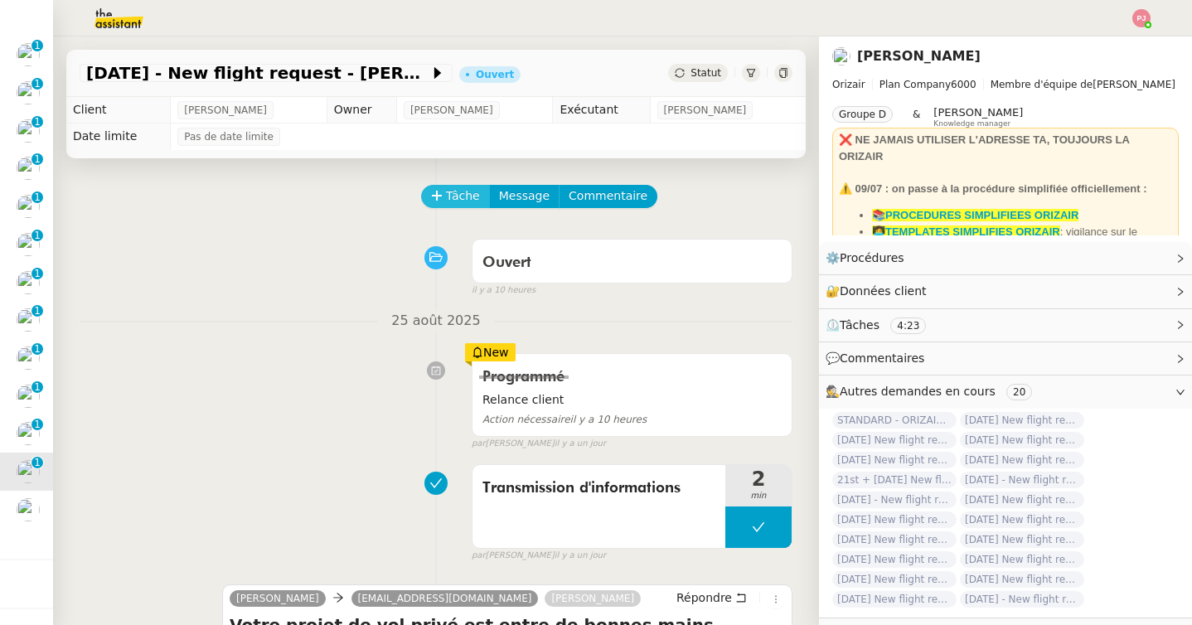
click at [466, 192] on span "Tâche" at bounding box center [463, 196] width 34 height 19
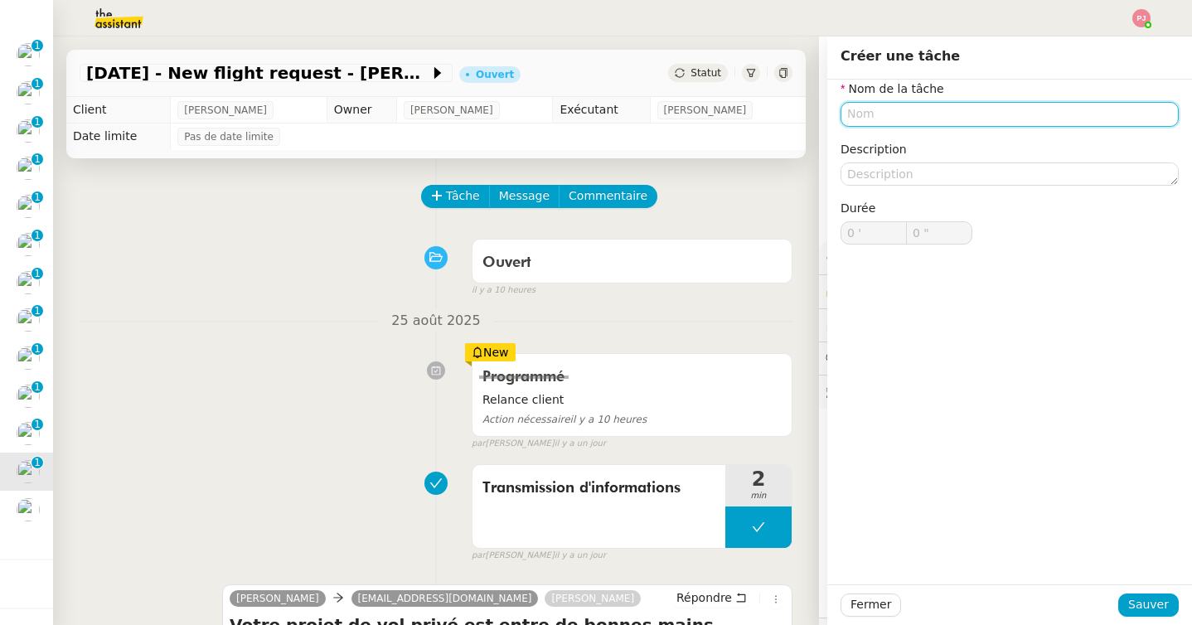
click at [847, 119] on input "text" at bounding box center [1010, 114] width 338 height 24
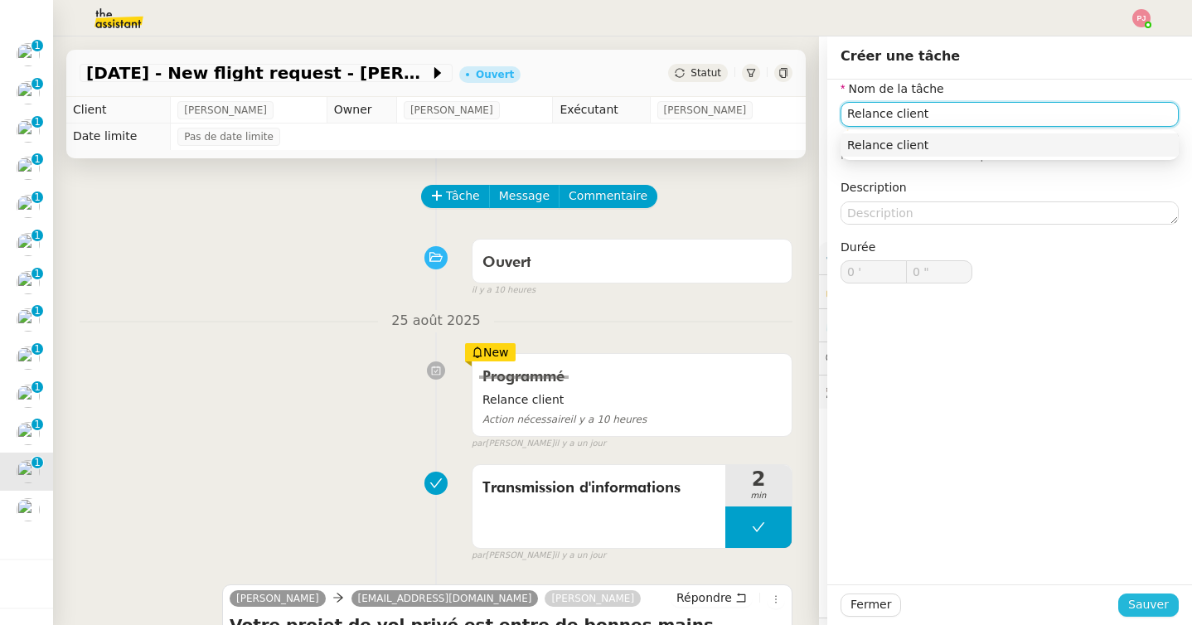
type input "Relance client"
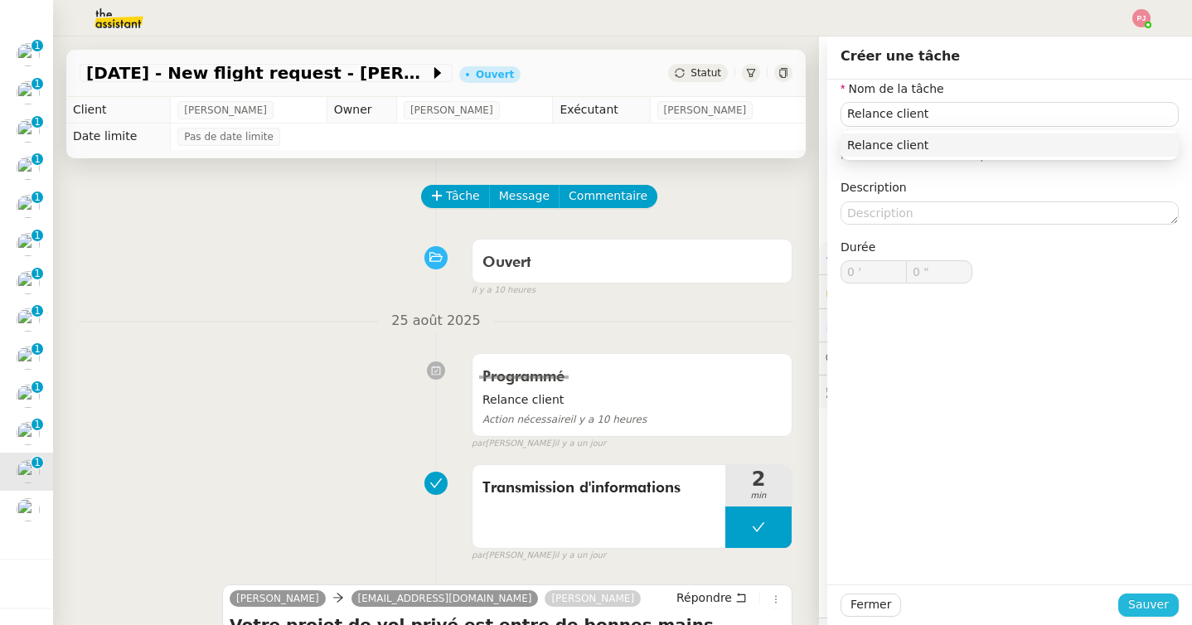
click at [1143, 605] on span "Sauver" at bounding box center [1148, 604] width 41 height 19
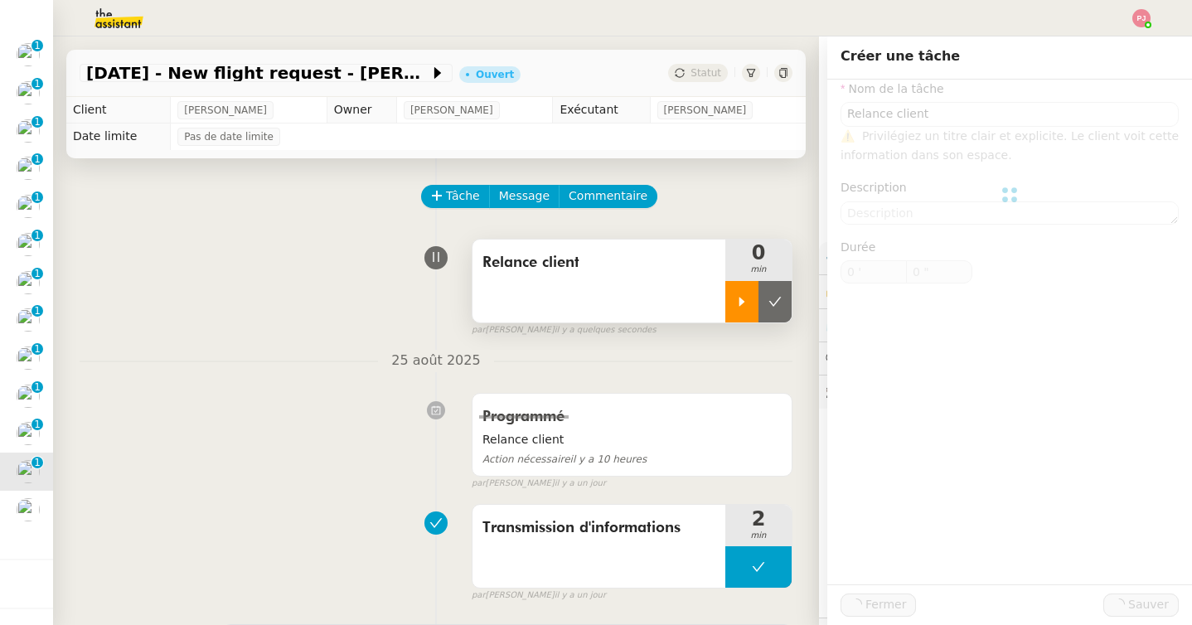
click at [737, 311] on div at bounding box center [741, 301] width 33 height 41
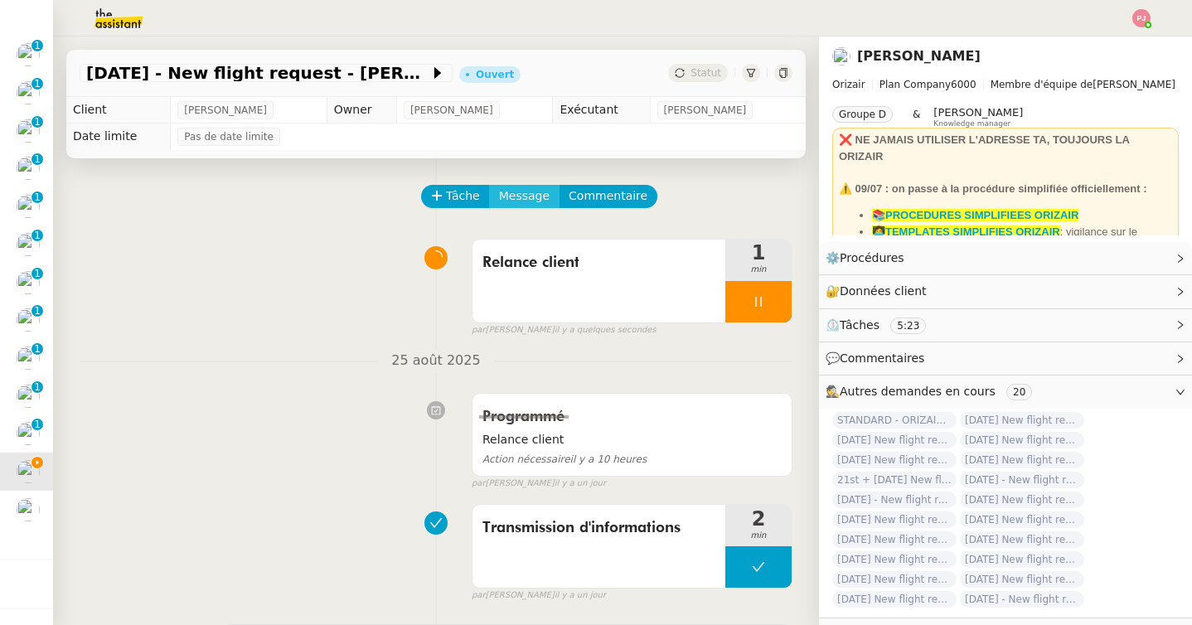
click at [522, 199] on span "Message" at bounding box center [524, 196] width 51 height 19
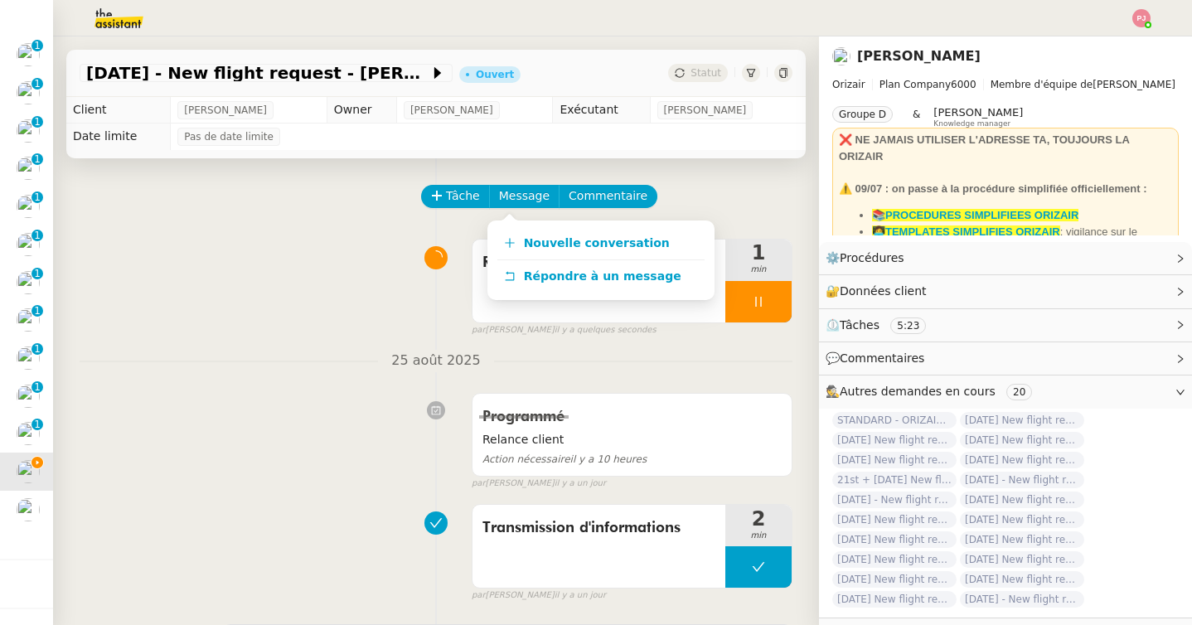
click at [528, 225] on div "Nouvelle conversation Répondre à un message" at bounding box center [600, 261] width 227 height 80
click at [527, 235] on link "Nouvelle conversation" at bounding box center [600, 243] width 207 height 33
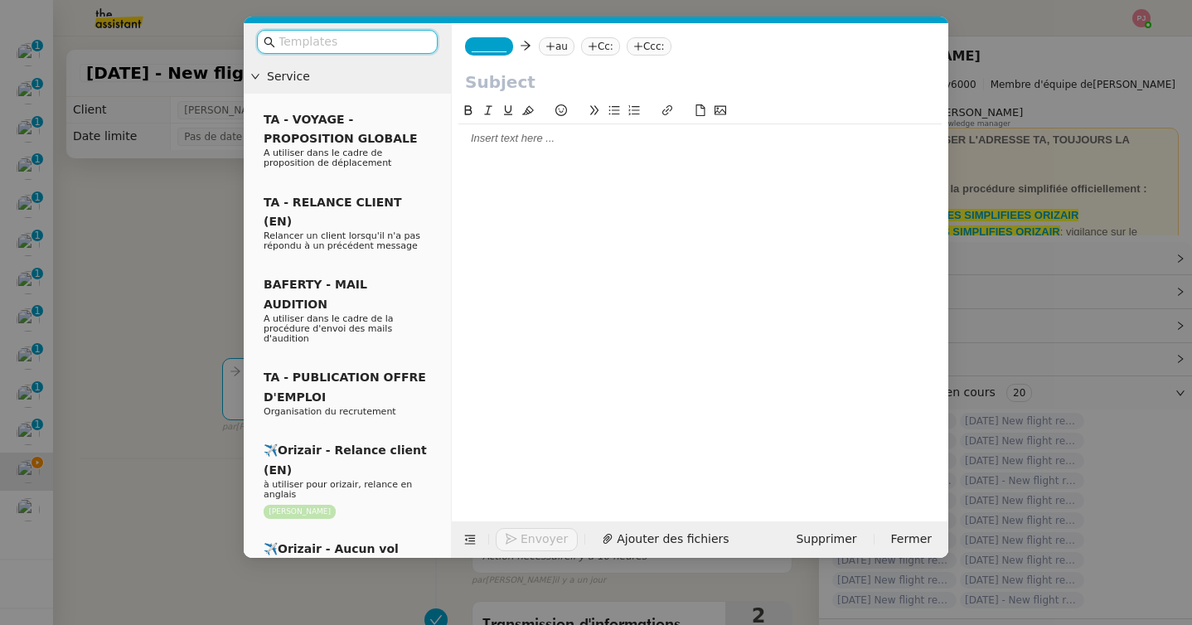
click at [301, 39] on input "text" at bounding box center [353, 41] width 149 height 19
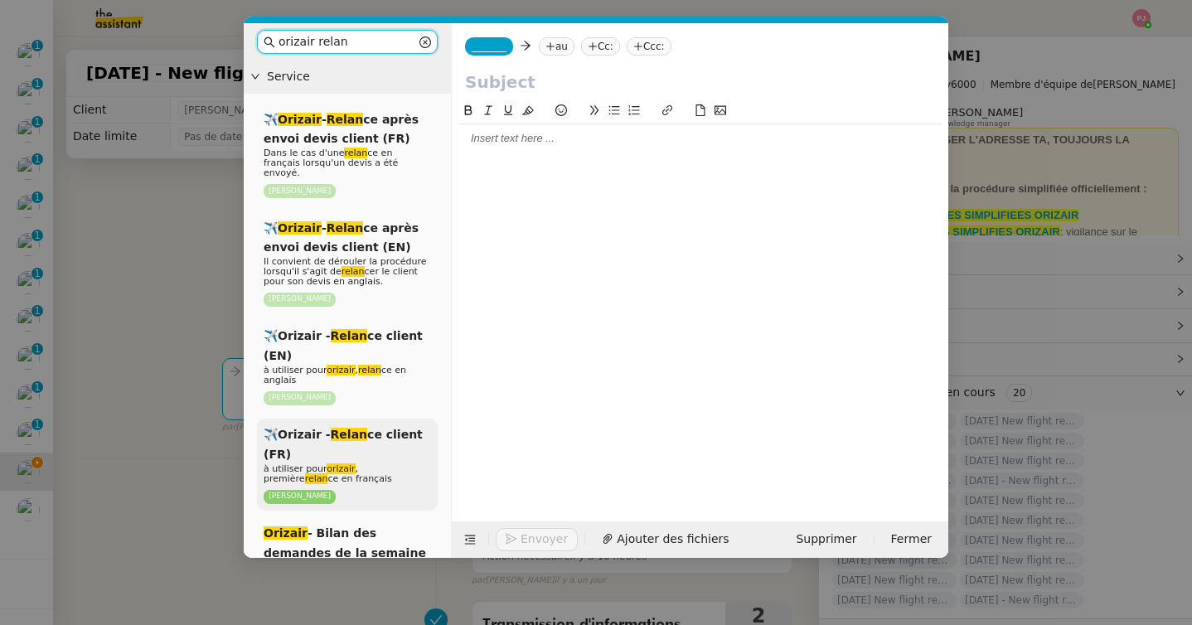
type input "orizair relan"
click at [341, 428] on em "Relan" at bounding box center [349, 434] width 37 height 13
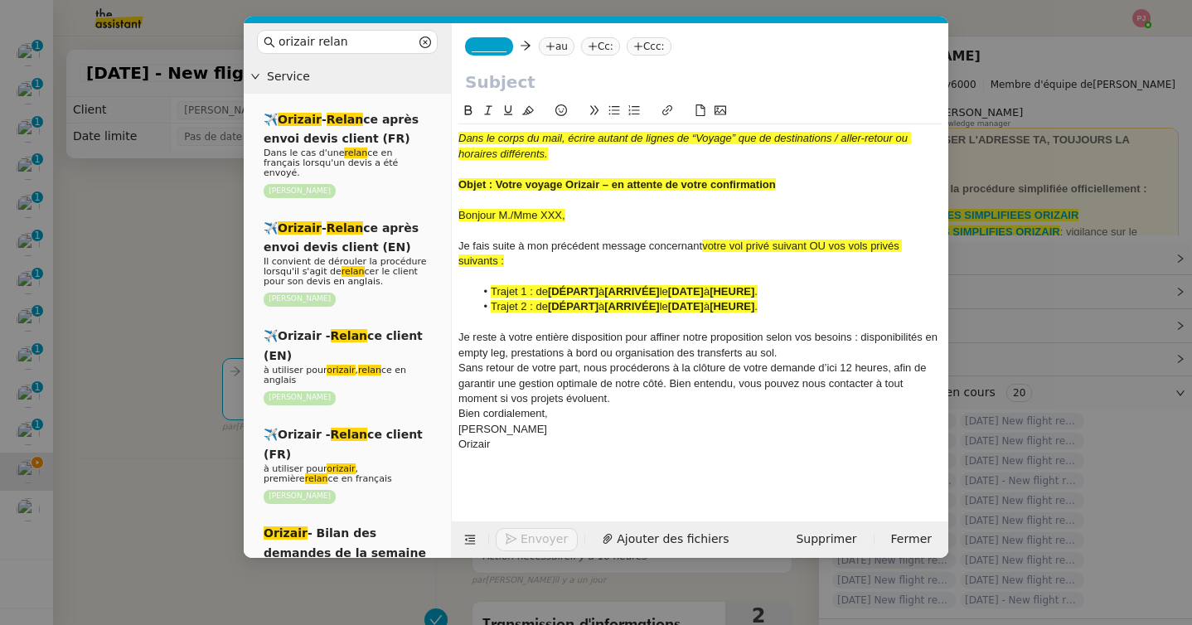
click at [124, 410] on nz-modal-container "orizair relan Service ✈️ Orizair - Relan ce après envoi devis client (FR) Dans …" at bounding box center [596, 312] width 1192 height 625
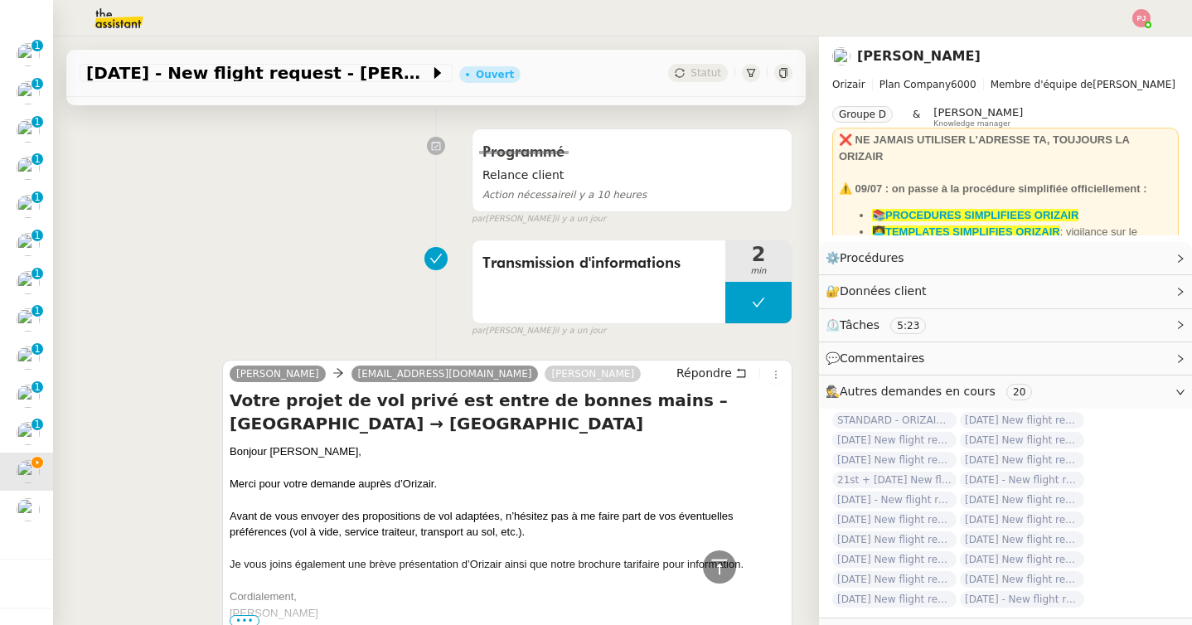
scroll to position [628, 0]
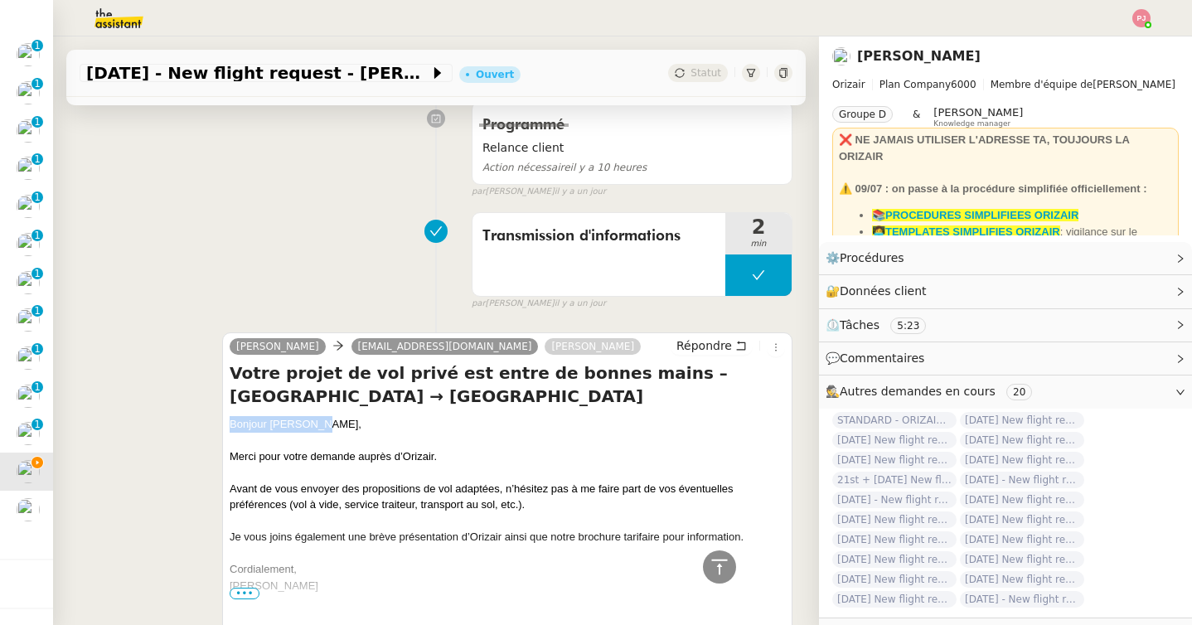
drag, startPoint x: 328, startPoint y: 421, endPoint x: 226, endPoint y: 424, distance: 102.0
click at [226, 424] on div "[PERSON_NAME] [EMAIL_ADDRESS][DOMAIN_NAME] [PERSON_NAME] Votre projet de vol pr…" at bounding box center [507, 517] width 570 height 371
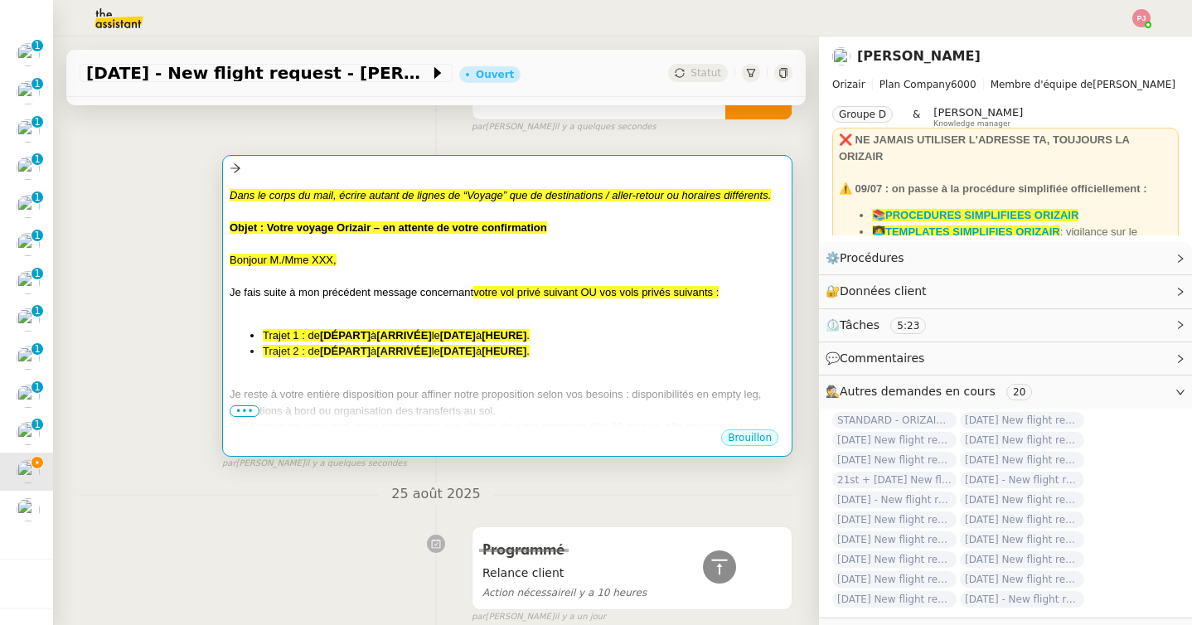
scroll to position [65, 0]
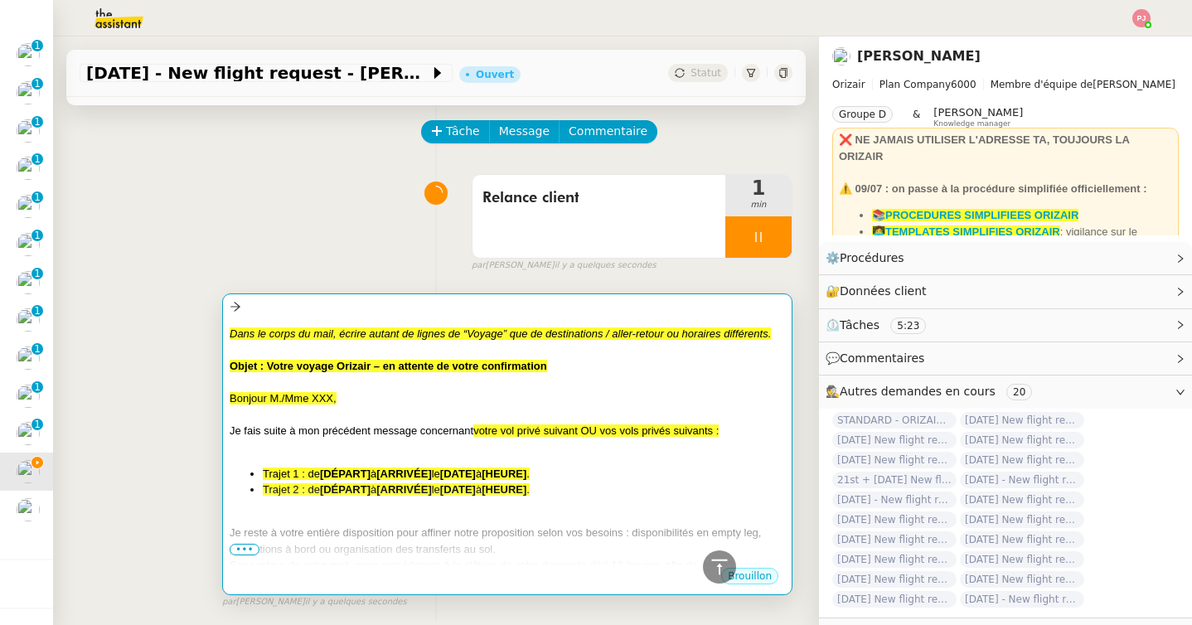
click at [389, 354] on div at bounding box center [507, 350] width 555 height 17
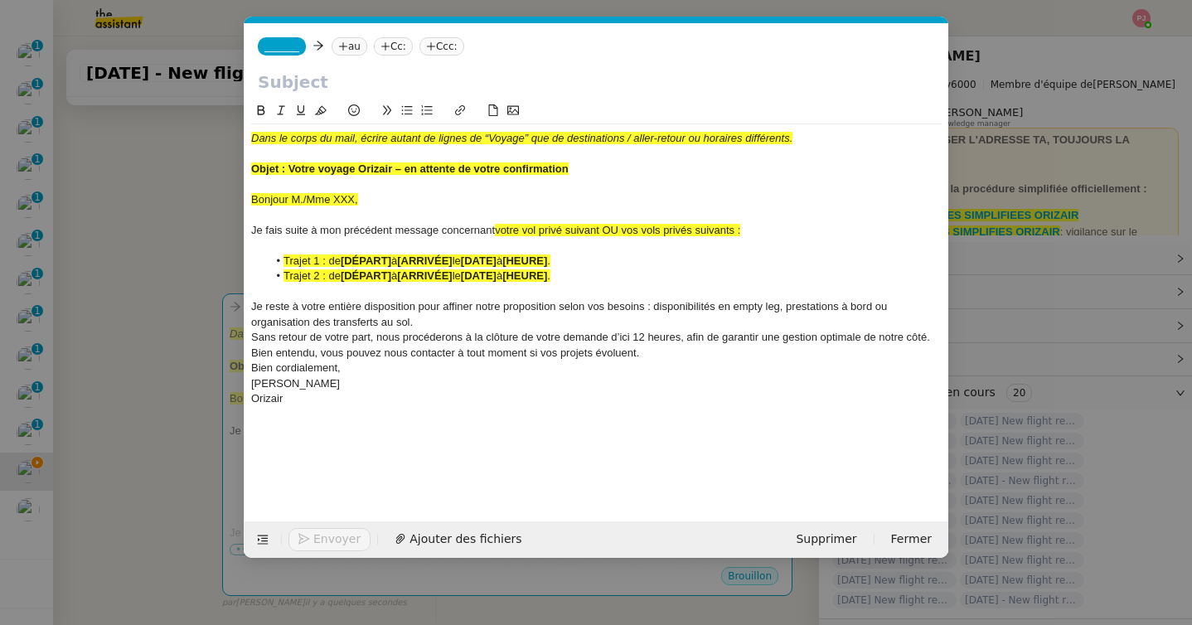
scroll to position [0, 97]
drag, startPoint x: 381, startPoint y: 199, endPoint x: 245, endPoint y: 201, distance: 136.0
click at [245, 201] on nz-spin "Dans le corps du mail, écrire autant de lignes de “Voyage” que de destinations …" at bounding box center [597, 301] width 704 height 401
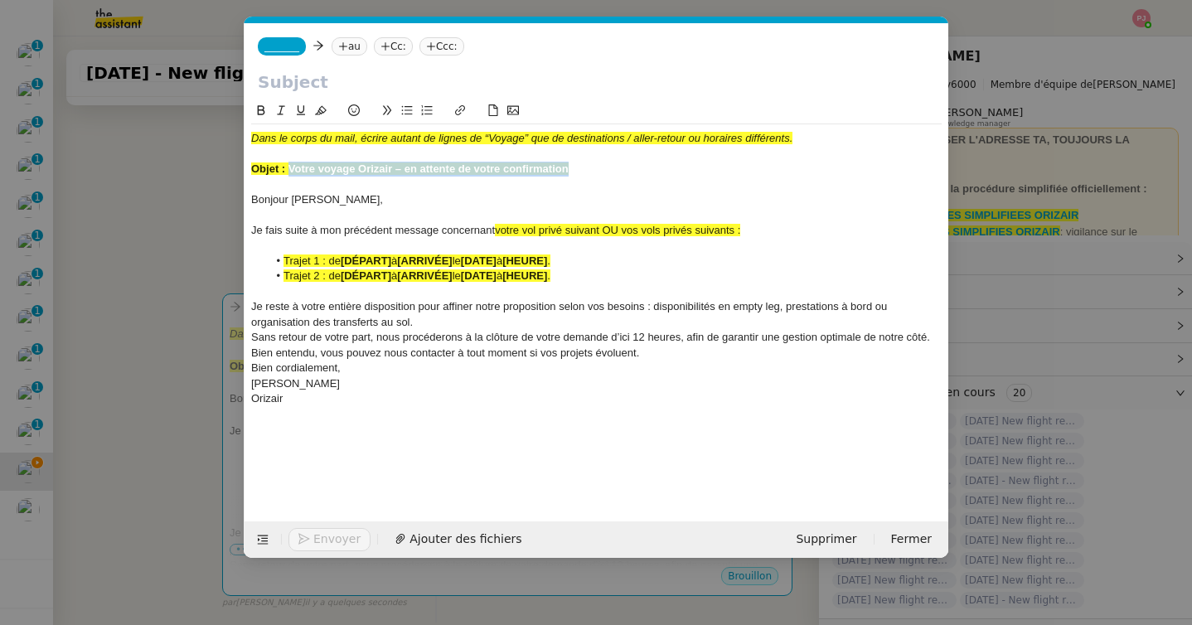
drag, startPoint x: 575, startPoint y: 167, endPoint x: 290, endPoint y: 172, distance: 285.2
click at [290, 172] on div "Objet : Votre voyage Orizair – en attente de votre confirmation" at bounding box center [596, 169] width 691 height 15
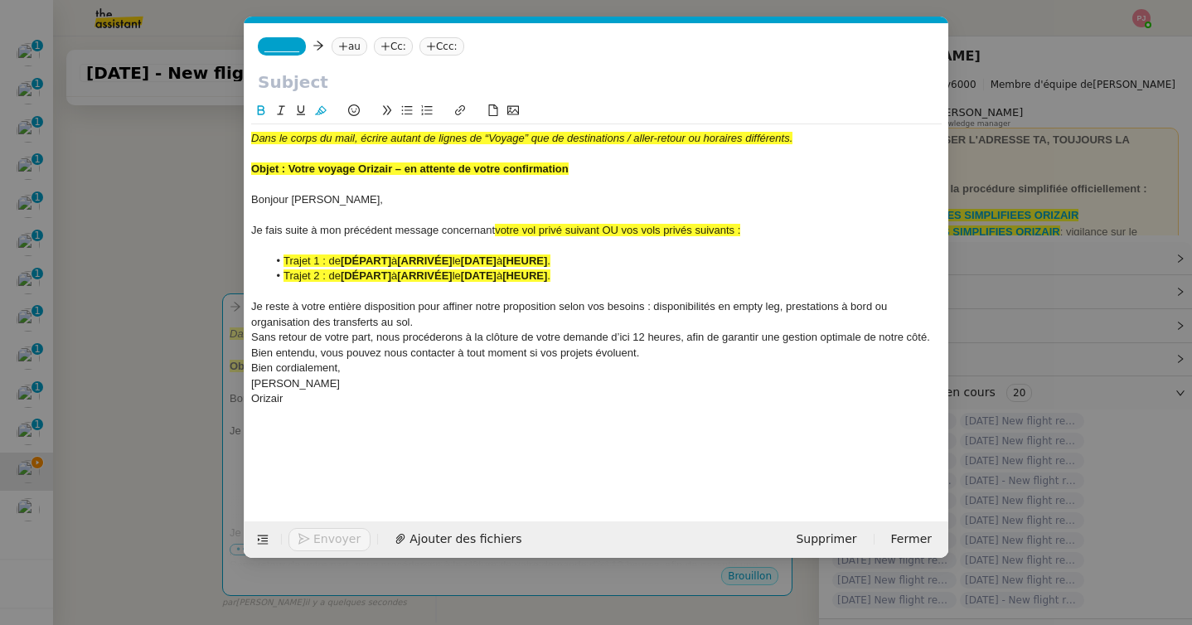
click at [311, 76] on input "text" at bounding box center [596, 82] width 677 height 25
paste input "Votre voyage Orizair – en attente de votre confirmation"
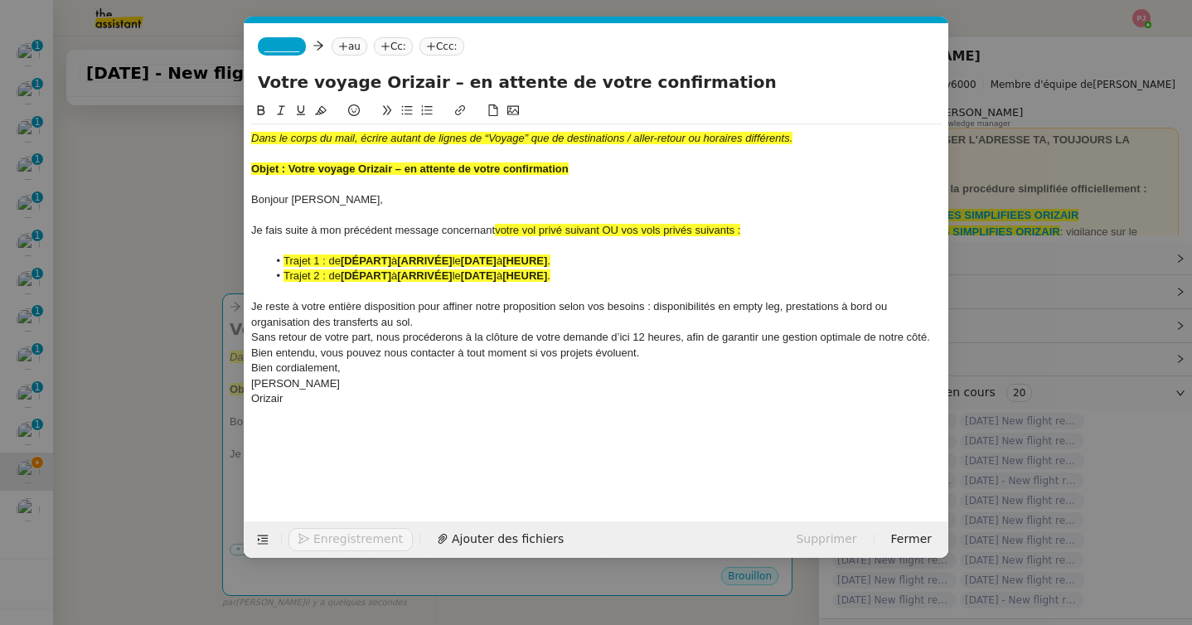
type input "Votre voyage Orizair – en attente de votre confirmation"
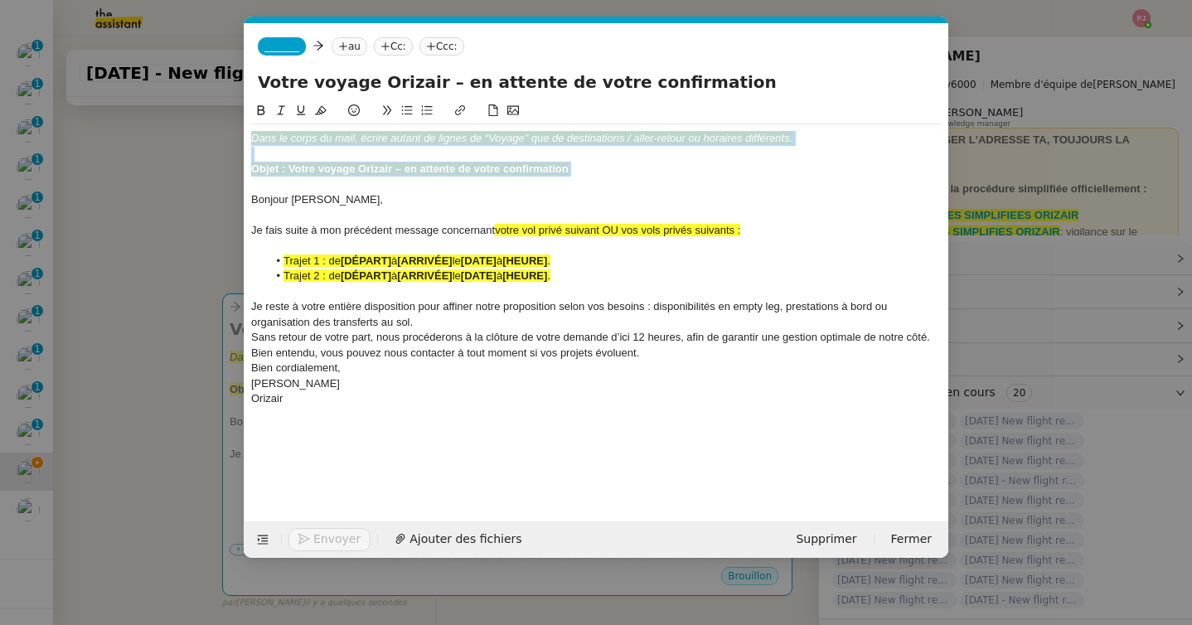
drag, startPoint x: 250, startPoint y: 201, endPoint x: 249, endPoint y: 128, distance: 73.0
click at [249, 128] on nz-spin "Dans le corps du mail, écrire autant de lignes de “Voyage” que de destinations …" at bounding box center [597, 301] width 704 height 401
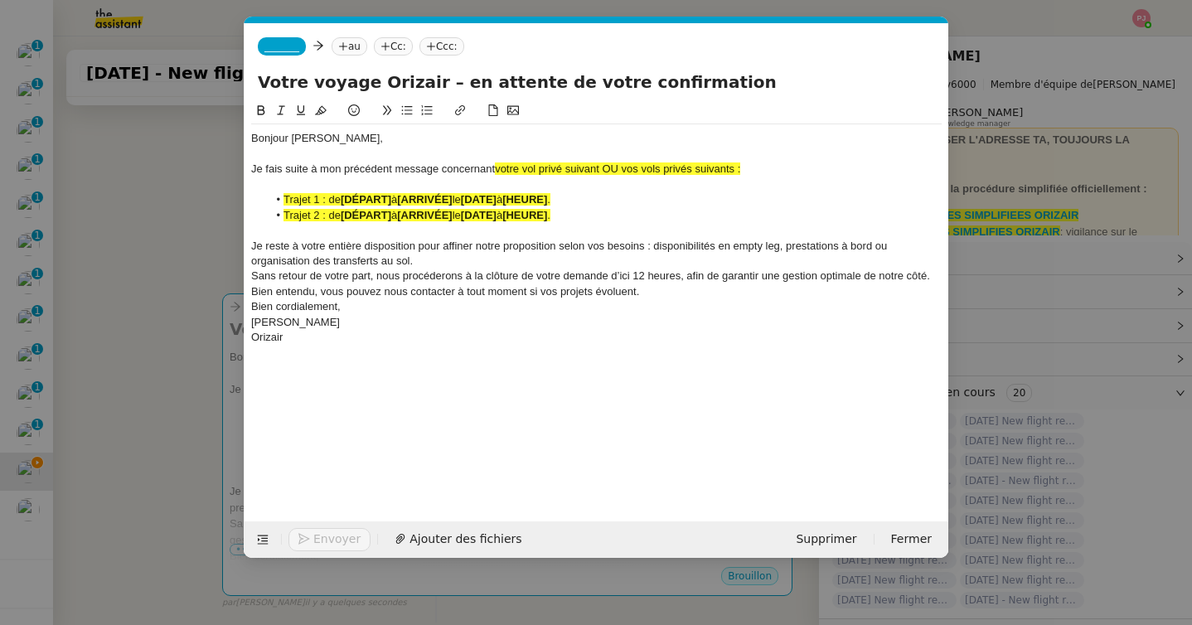
click at [289, 50] on span "_______" at bounding box center [281, 47] width 35 height 12
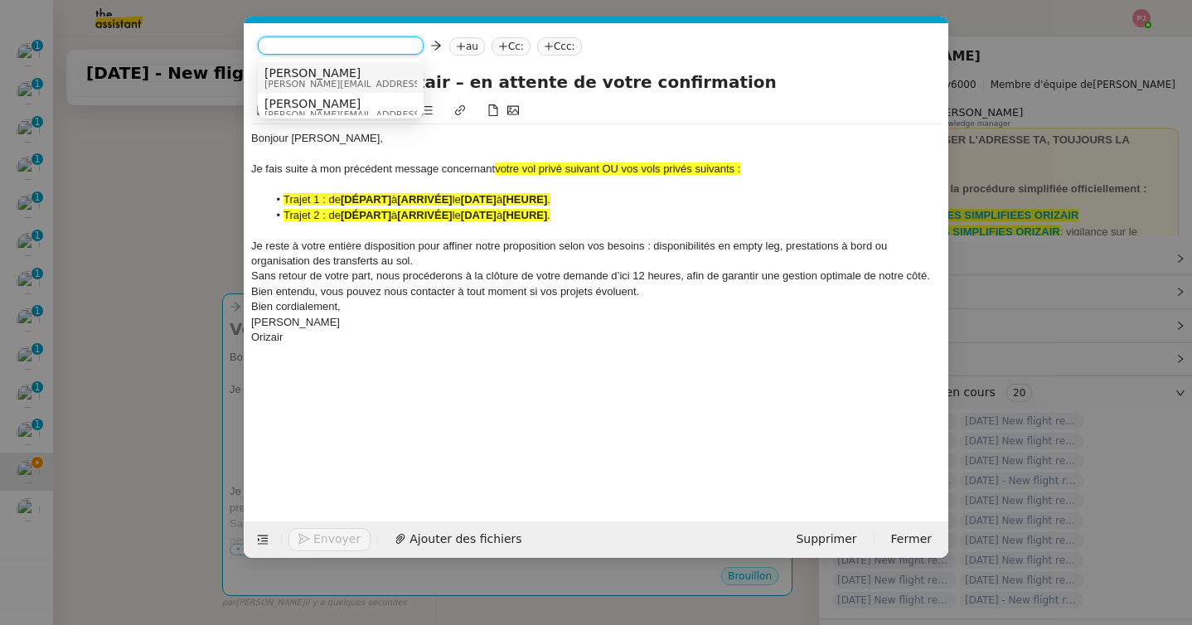
click at [308, 75] on span "[PERSON_NAME]" at bounding box center [381, 72] width 235 height 13
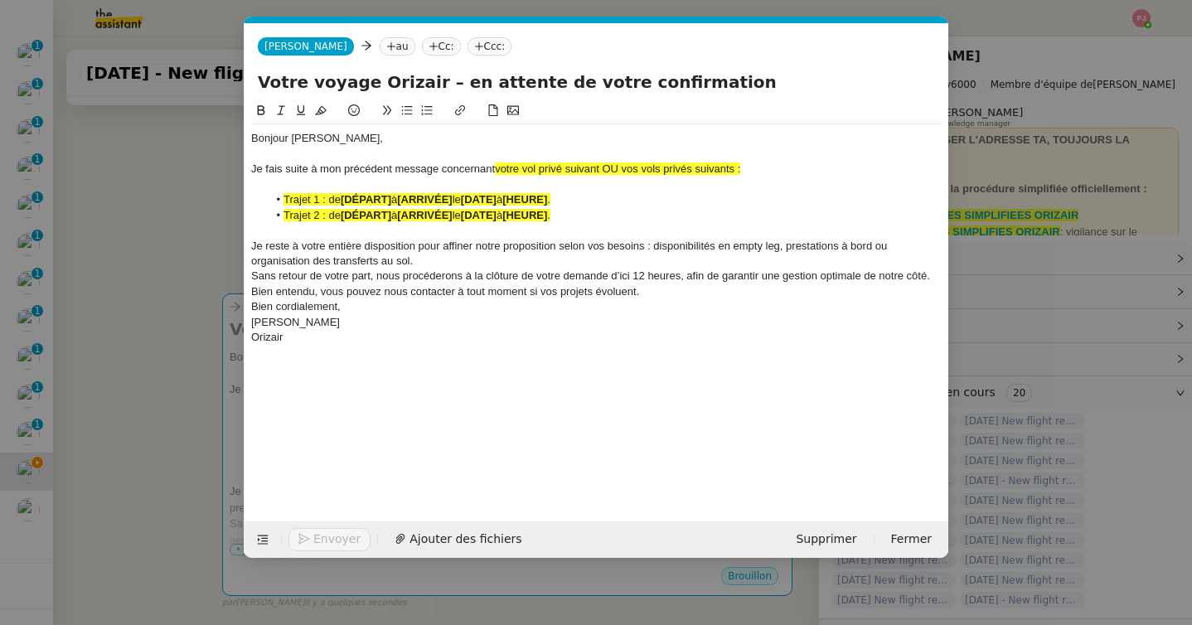
click at [380, 48] on nz-tag "au" at bounding box center [398, 46] width 36 height 18
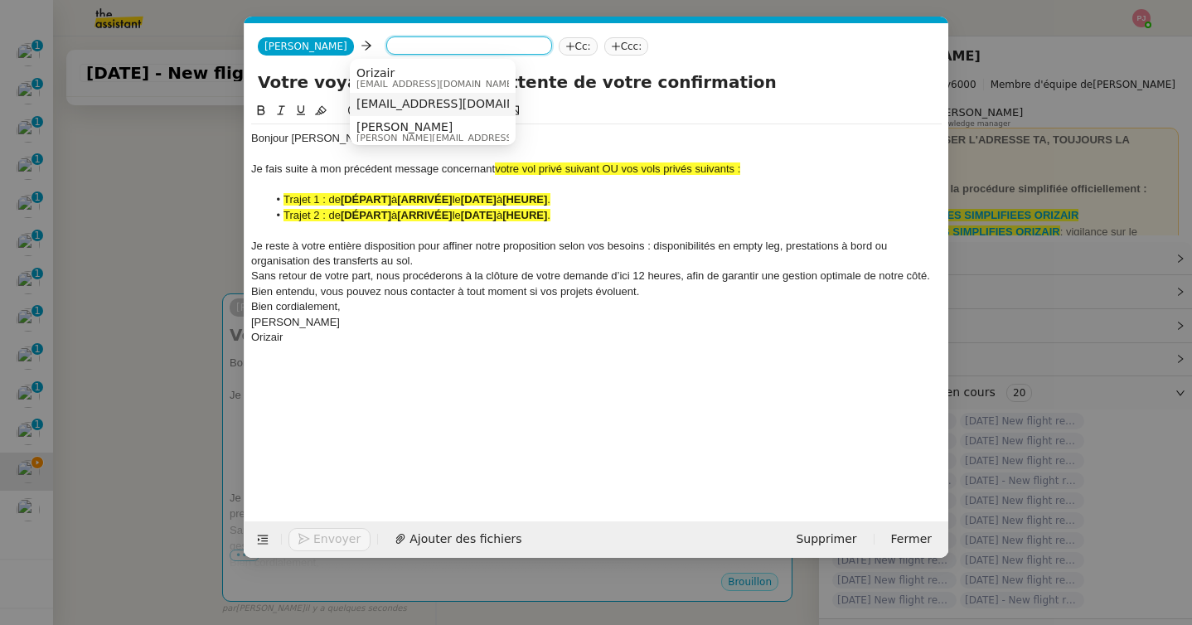
click at [404, 101] on span "[EMAIL_ADDRESS][DOMAIN_NAME]" at bounding box center [457, 103] width 203 height 13
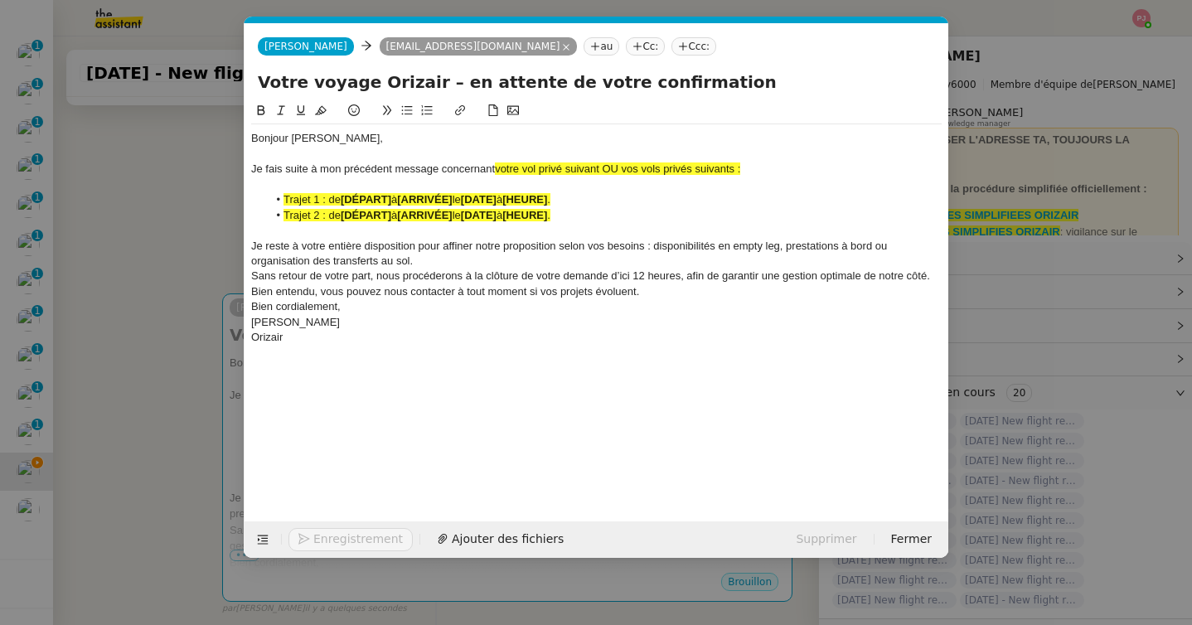
click at [678, 48] on icon at bounding box center [683, 46] width 10 height 10
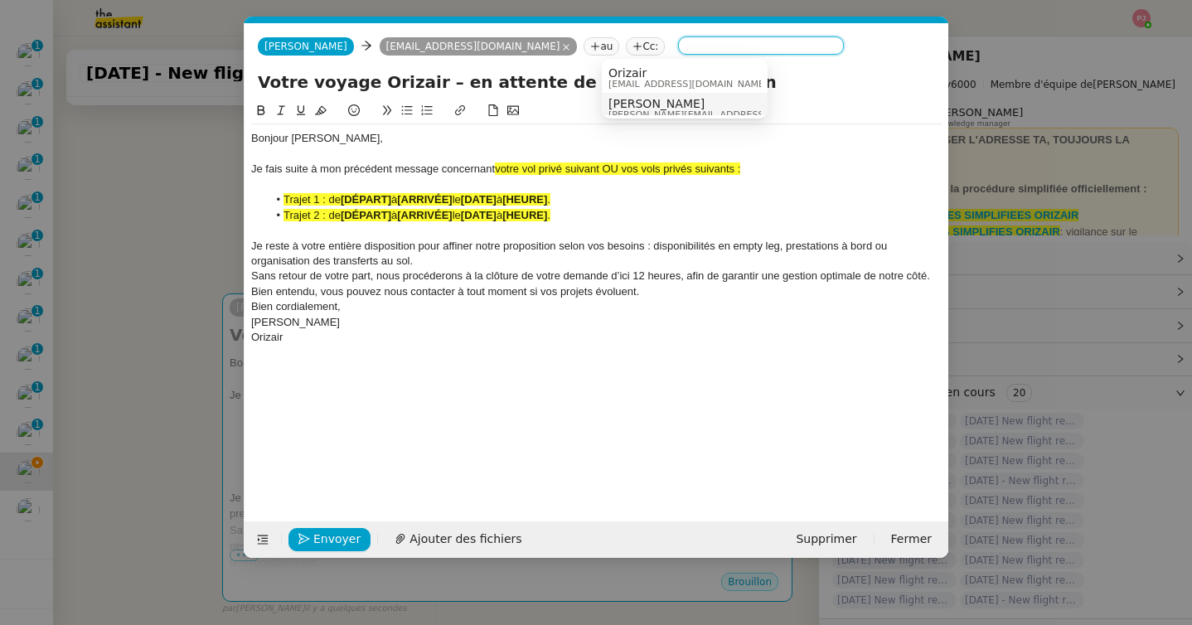
click at [654, 105] on span "[PERSON_NAME]" at bounding box center [725, 103] width 235 height 13
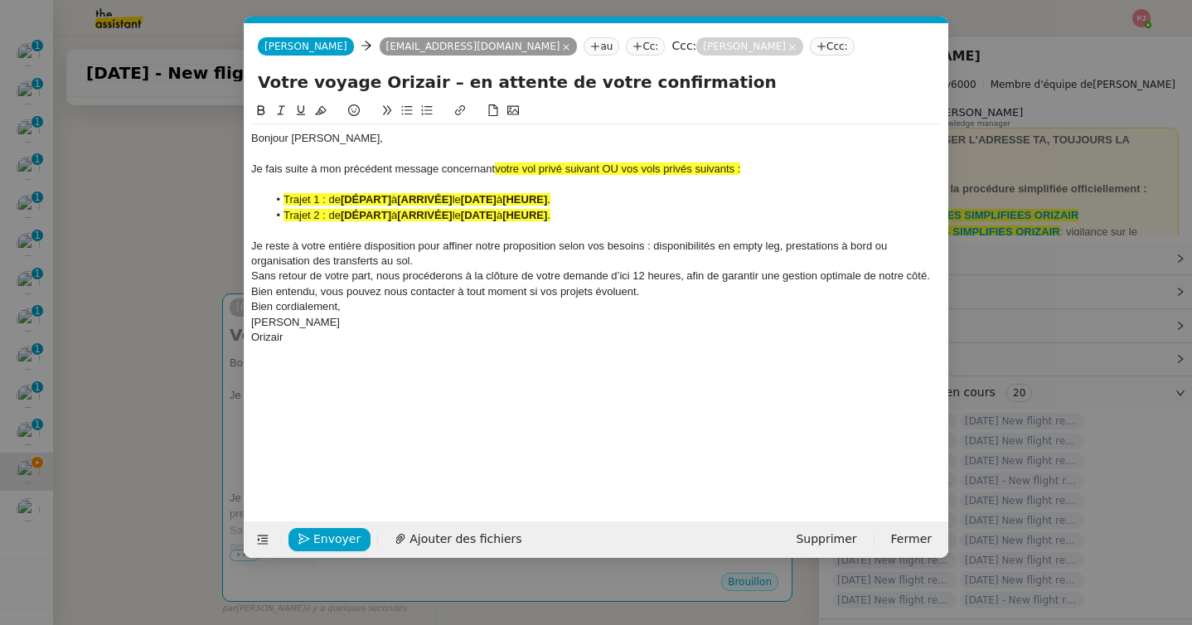
click at [130, 416] on nz-modal-container "orizair relan Service ✈️ Orizair - Relan ce après envoi devis client (FR) Dans …" at bounding box center [596, 312] width 1192 height 625
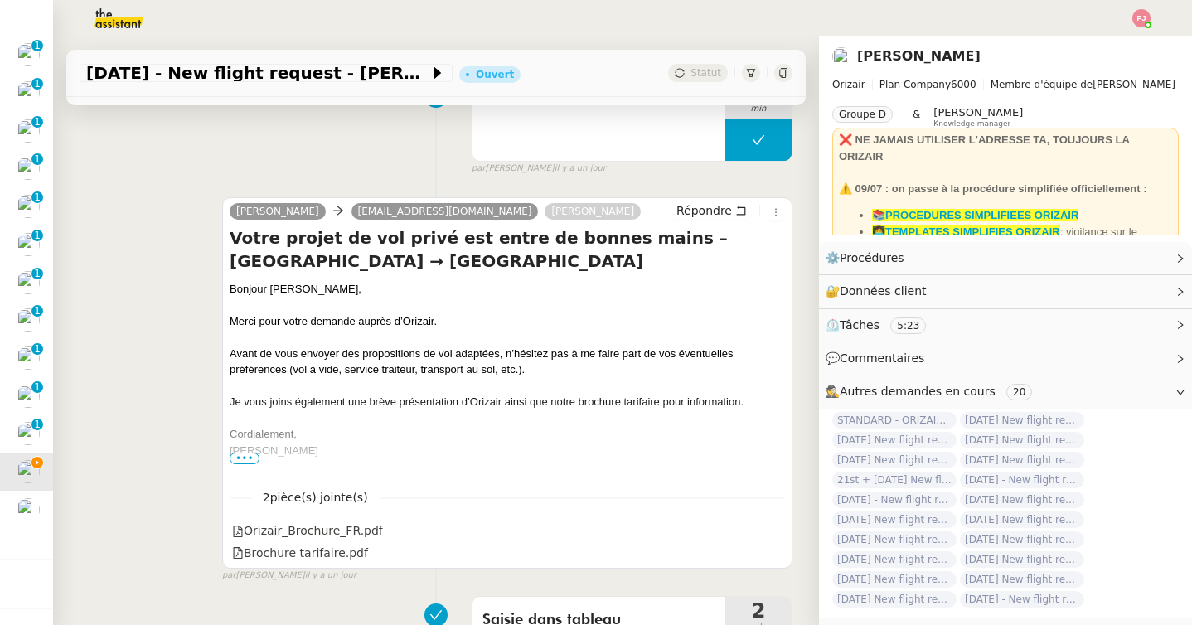
scroll to position [1277, 0]
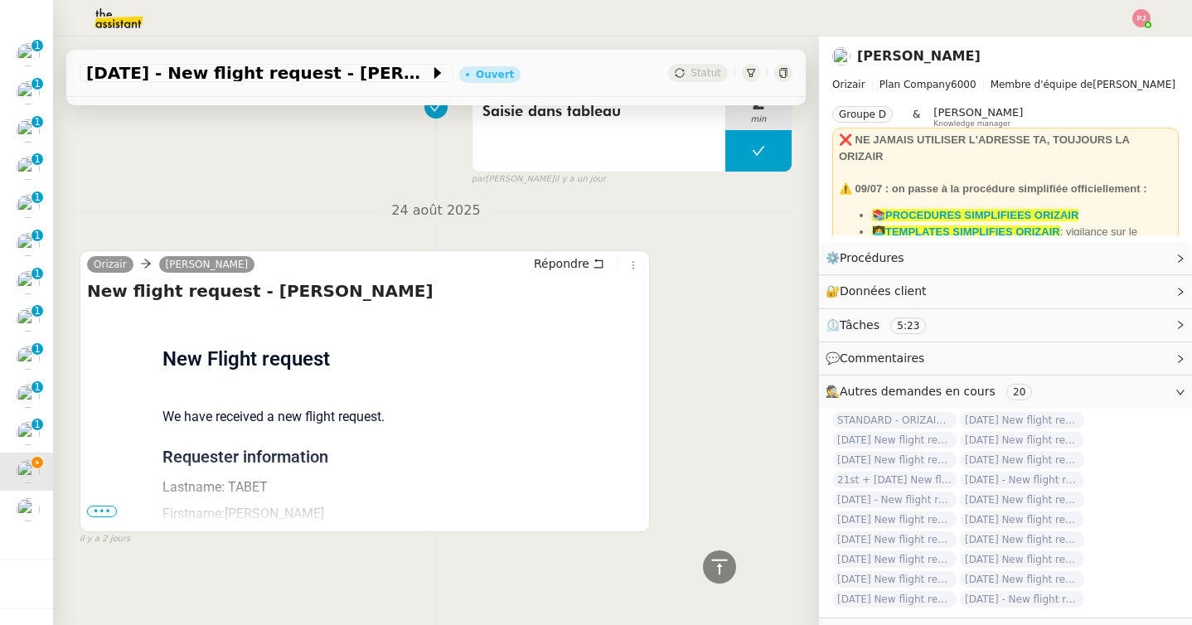
click at [114, 511] on span "•••" at bounding box center [102, 512] width 30 height 12
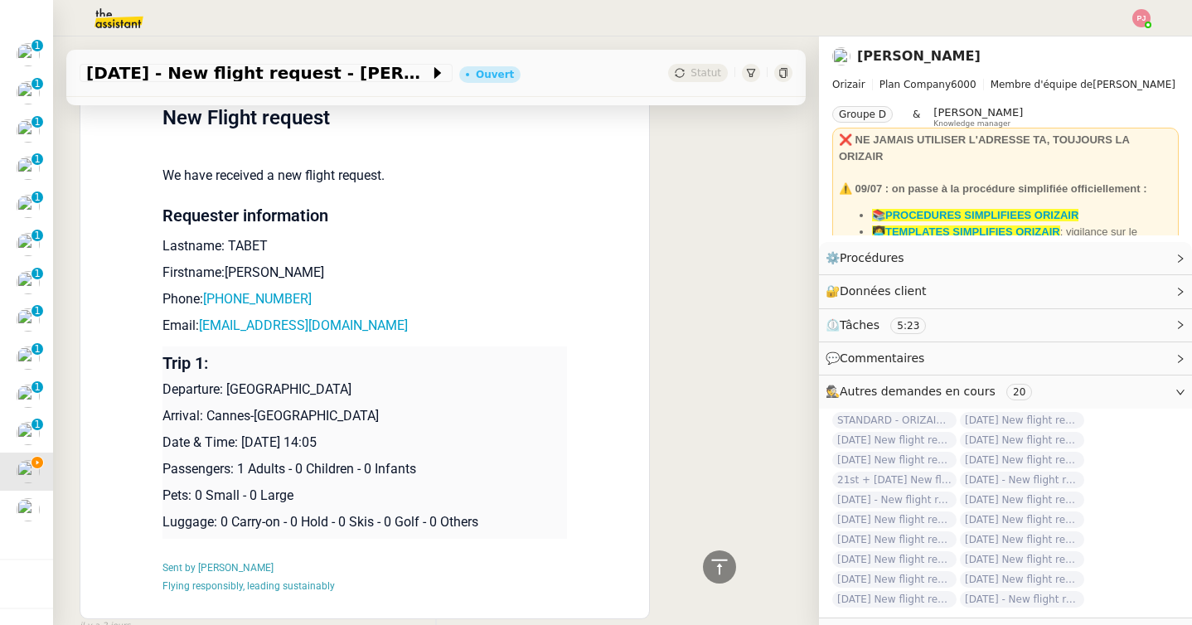
scroll to position [1606, 0]
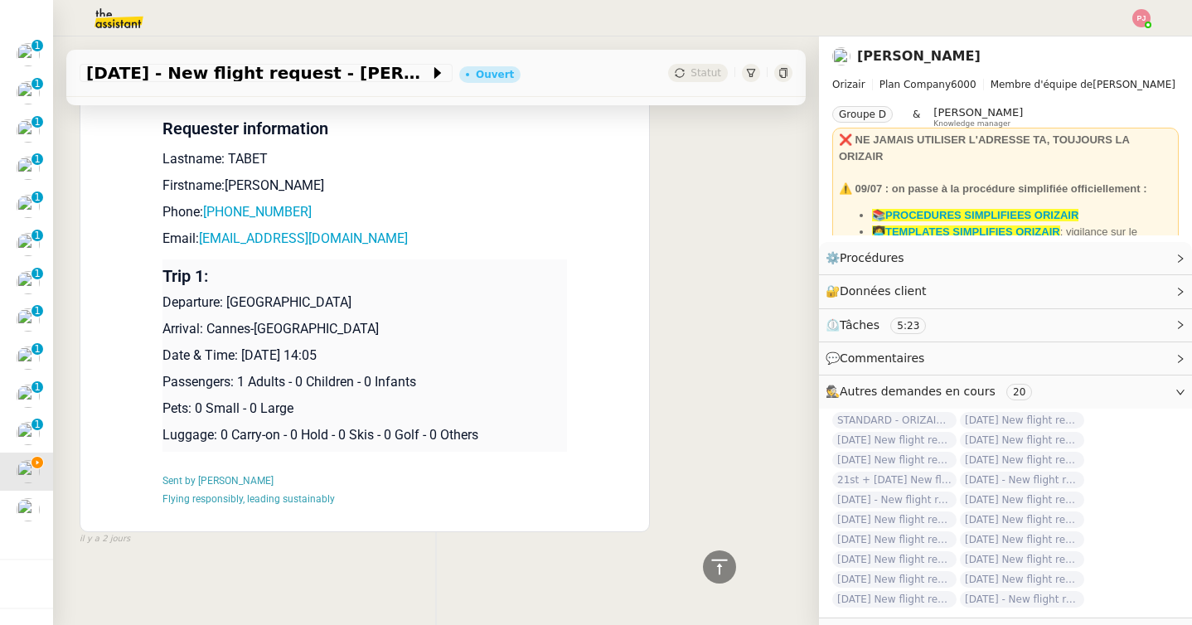
drag, startPoint x: 411, startPoint y: 350, endPoint x: 166, endPoint y: 305, distance: 249.4
click at [166, 305] on td "Trip 1: Departure: [GEOGRAPHIC_DATA] Arrival: [GEOGRAPHIC_DATA]-[GEOGRAPHIC_DAT…" at bounding box center [364, 355] width 405 height 192
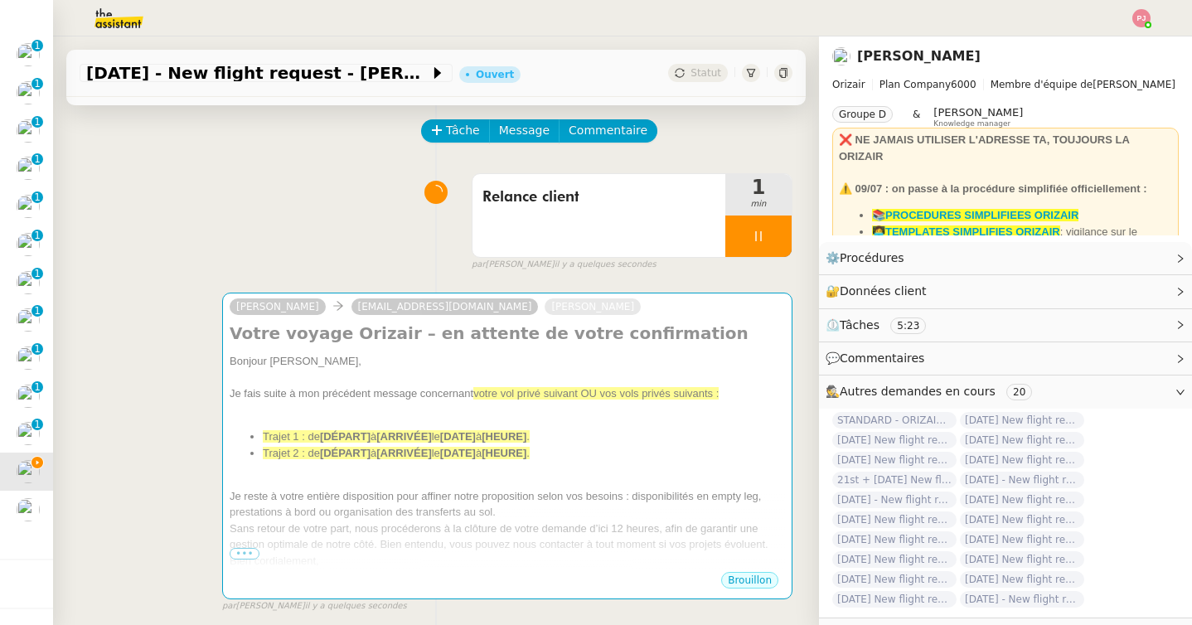
scroll to position [0, 0]
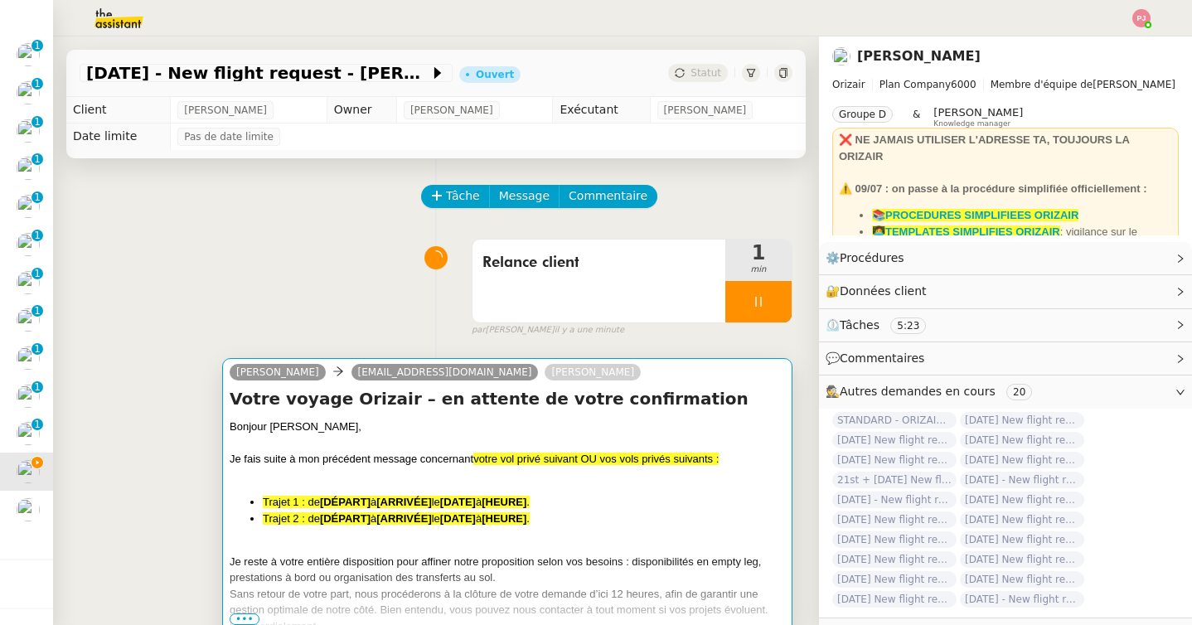
click at [297, 472] on div at bounding box center [507, 476] width 555 height 17
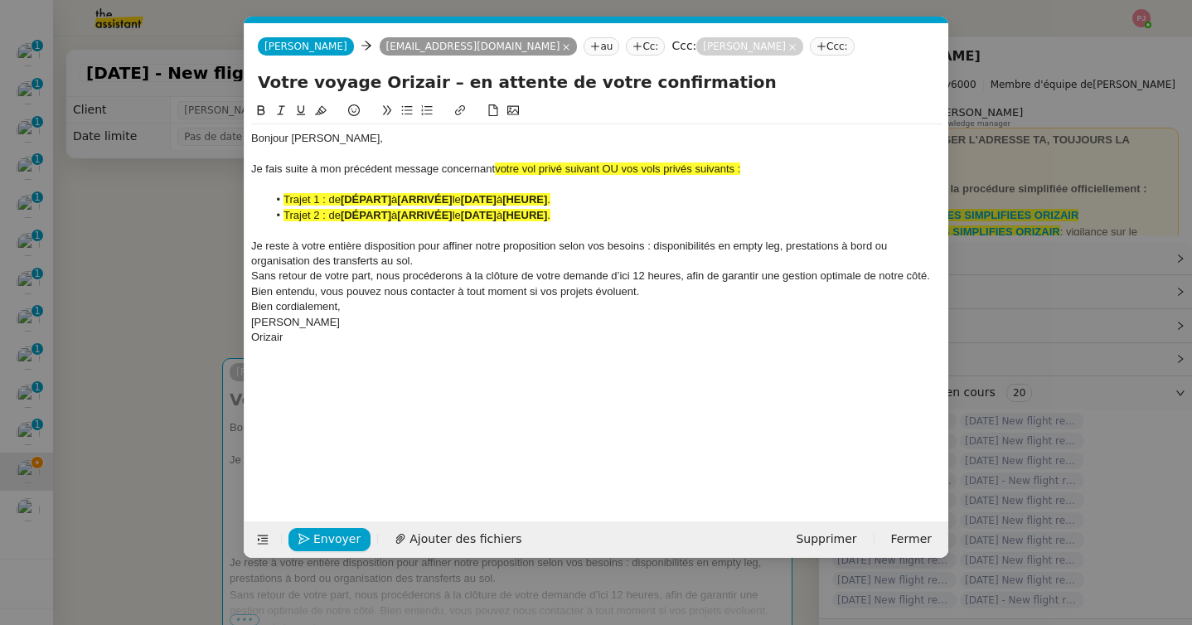
scroll to position [0, 97]
click at [308, 337] on div "Orizair" at bounding box center [596, 337] width 691 height 15
click at [665, 288] on div "Sans retour de votre part, nous procéderons à la clôture de votre demande d’ici…" at bounding box center [596, 284] width 691 height 31
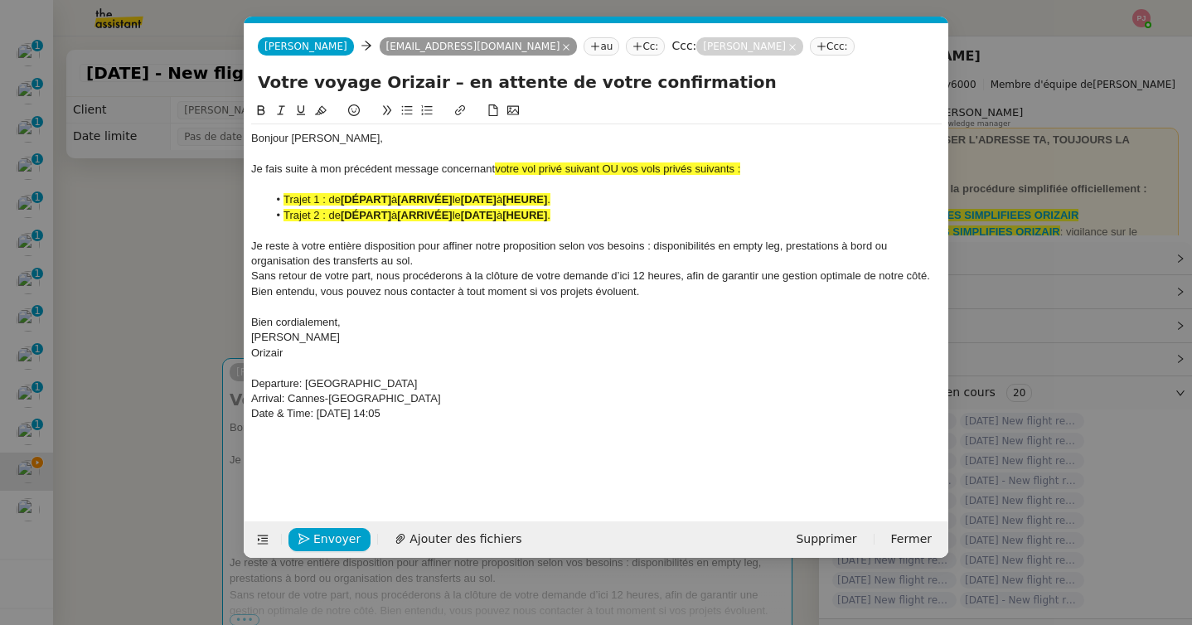
click at [550, 260] on div "Je reste à votre entière disposition pour affiner notre proposition selon vos b…" at bounding box center [596, 254] width 691 height 31
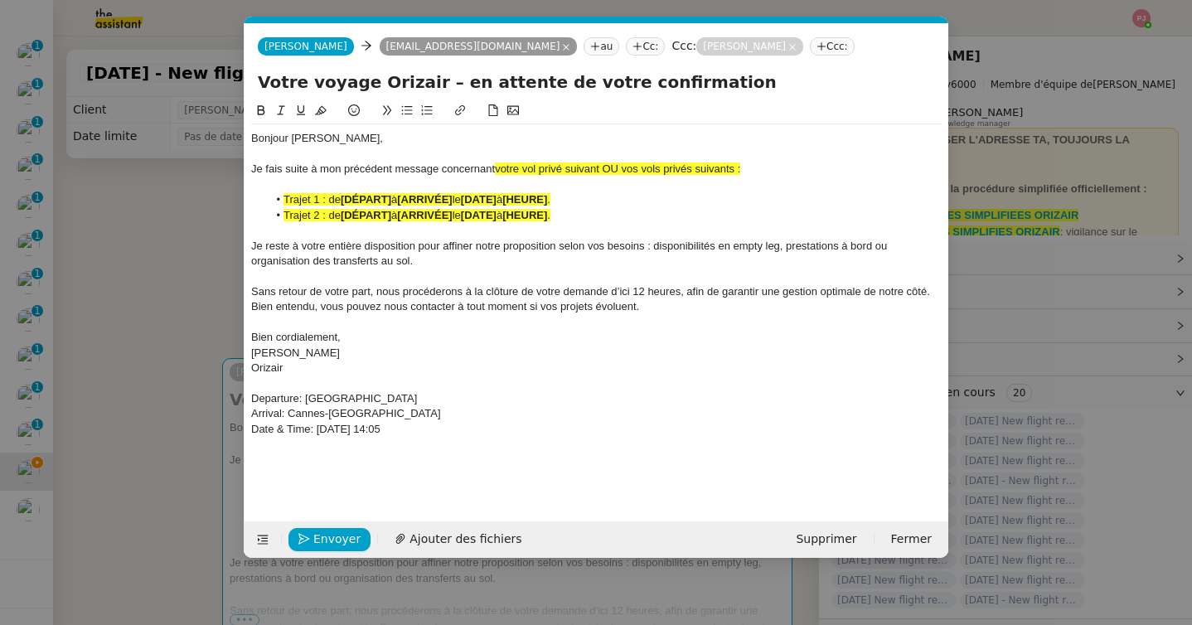
drag, startPoint x: 439, startPoint y: 429, endPoint x: 247, endPoint y: 402, distance: 194.1
click at [247, 402] on nz-spin "Bonjour [PERSON_NAME], Je fais suite à mon précédent message concernant votre v…" at bounding box center [597, 301] width 704 height 401
click at [257, 104] on icon at bounding box center [261, 110] width 12 height 12
click at [322, 109] on icon at bounding box center [321, 110] width 12 height 12
click at [366, 372] on div "Orizair" at bounding box center [596, 368] width 691 height 15
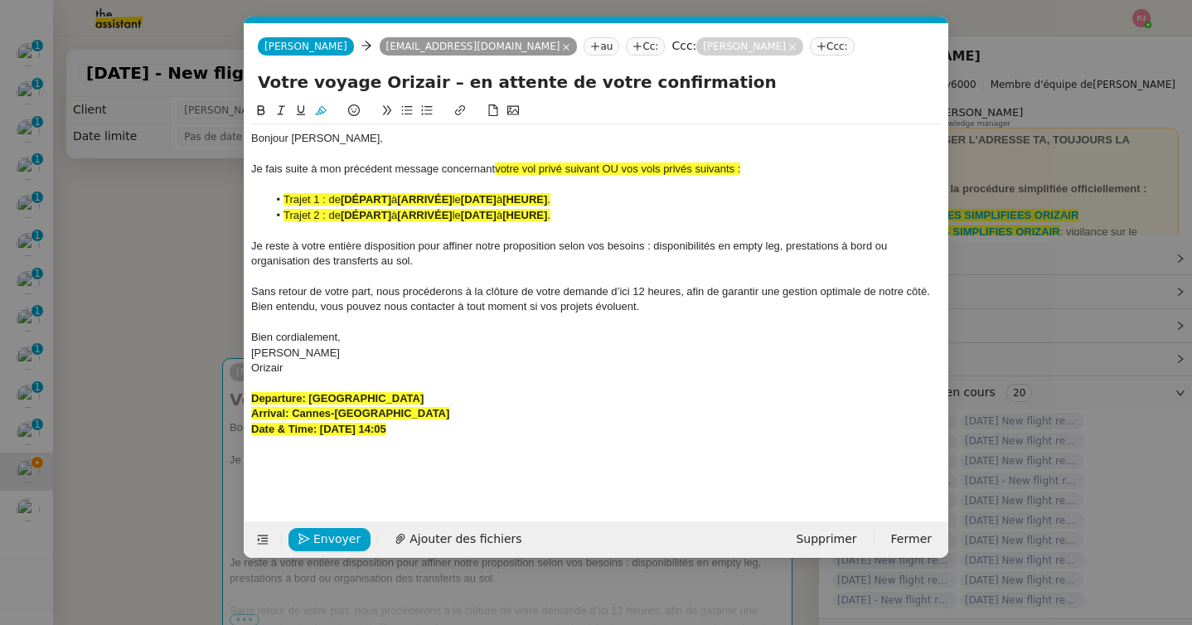
drag, startPoint x: 455, startPoint y: 400, endPoint x: 308, endPoint y: 398, distance: 146.7
click at [308, 398] on div "Departure: [GEOGRAPHIC_DATA]" at bounding box center [596, 398] width 691 height 15
drag, startPoint x: 392, startPoint y: 199, endPoint x: 342, endPoint y: 198, distance: 49.7
click at [342, 198] on li "Trajet 1 : de [DÉPART] à [ARRIVÉE] le [DATE] à [HEURE] ." at bounding box center [605, 199] width 675 height 15
drag, startPoint x: 439, startPoint y: 419, endPoint x: 293, endPoint y: 417, distance: 146.7
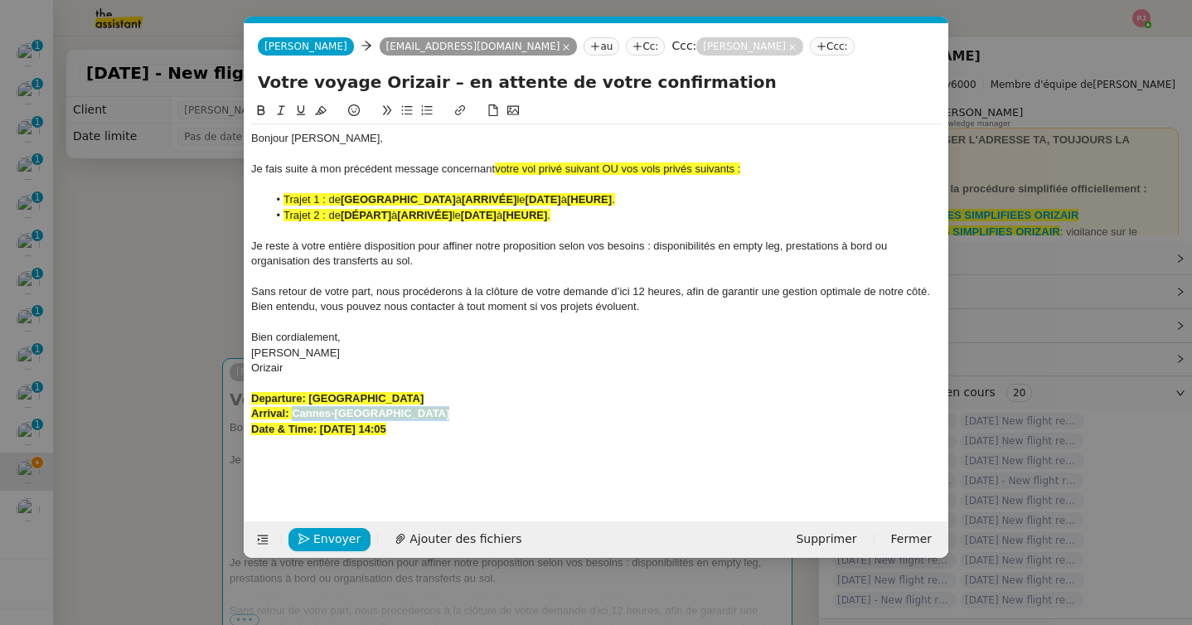
click at [293, 417] on div "Arrival: Cannes-[GEOGRAPHIC_DATA]" at bounding box center [596, 413] width 691 height 15
drag, startPoint x: 550, startPoint y: 196, endPoint x: 493, endPoint y: 197, distance: 57.2
click at [493, 197] on li "Trajet 1 : de [PERSON_NAME][GEOGRAPHIC_DATA] à [ARRIVÉE] le [DATE] à [HEURE] ." at bounding box center [605, 199] width 675 height 15
drag, startPoint x: 448, startPoint y: 430, endPoint x: 321, endPoint y: 429, distance: 127.7
click at [321, 429] on div "Date & Time: [DATE] 14:05" at bounding box center [596, 429] width 691 height 15
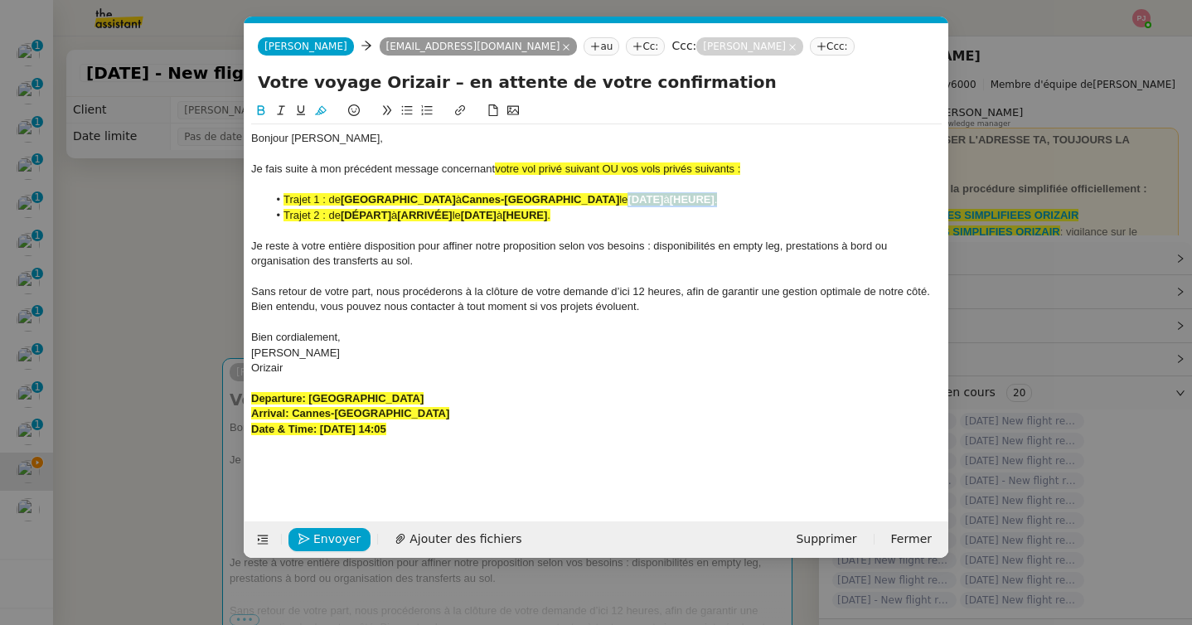
drag, startPoint x: 750, startPoint y: 203, endPoint x: 644, endPoint y: 197, distance: 106.3
click at [644, 197] on li "Trajet 1 : de [GEOGRAPHIC_DATA] à [GEOGRAPHIC_DATA] le [DATE] à [HEURE] ." at bounding box center [605, 199] width 675 height 15
drag, startPoint x: 584, startPoint y: 221, endPoint x: 274, endPoint y: 213, distance: 309.3
click at [274, 213] on li "Trajet 2 : de [DÉPART] à [ARRIVÉE] le [DATE] à [HEURE] ." at bounding box center [605, 215] width 675 height 15
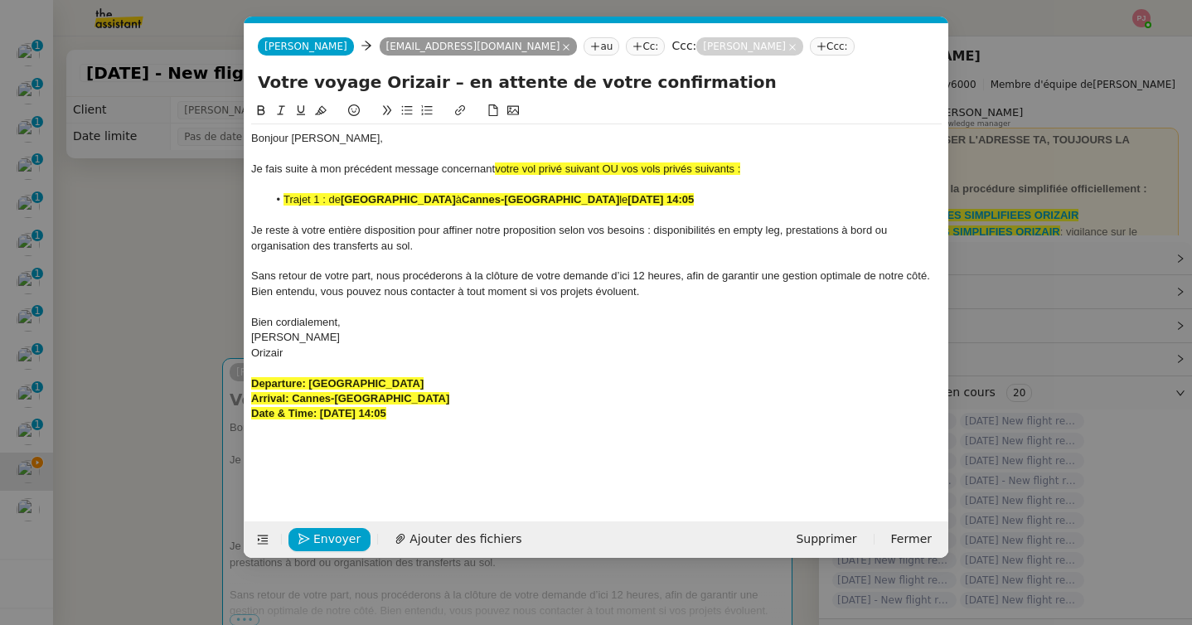
drag, startPoint x: 475, startPoint y: 418, endPoint x: 245, endPoint y: 376, distance: 233.5
click at [245, 376] on nz-spin "Bonjour [PERSON_NAME], Je fais suite à mon précédent message concernant votre v…" at bounding box center [597, 301] width 704 height 401
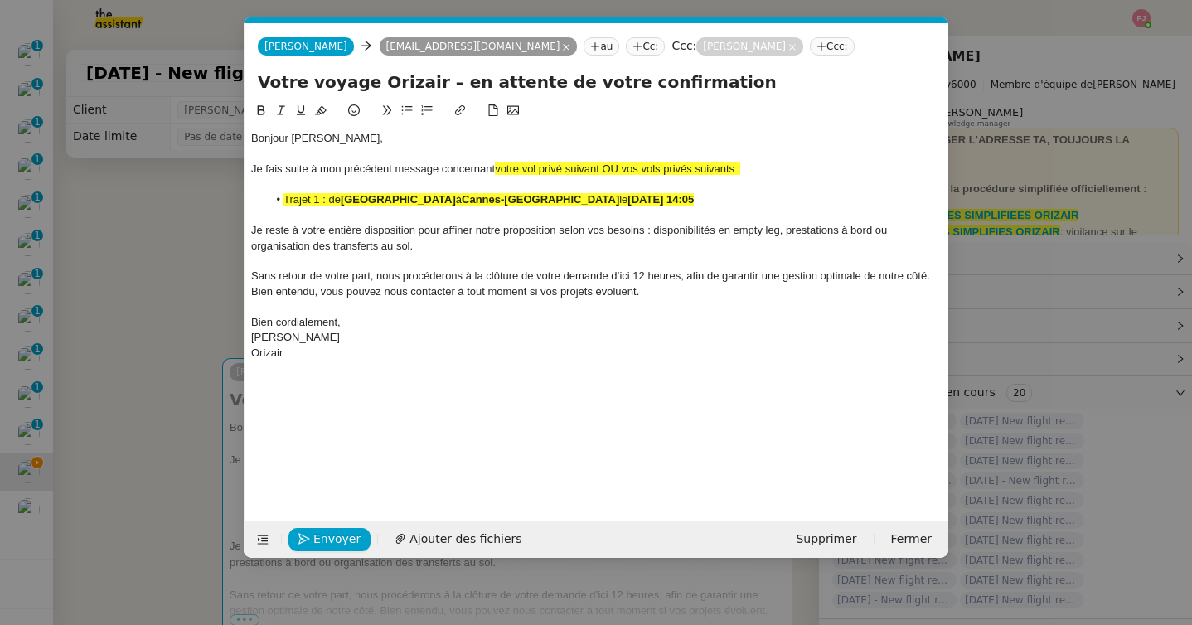
drag, startPoint x: 760, startPoint y: 172, endPoint x: 605, endPoint y: 171, distance: 155.0
click at [605, 171] on div "Je fais suite à mon précédent message concernant votre vol privé suivant OU vos…" at bounding box center [596, 169] width 691 height 15
drag, startPoint x: 788, startPoint y: 195, endPoint x: 495, endPoint y: 166, distance: 294.9
click at [495, 166] on div "Bonjour [PERSON_NAME], Je fais suite à mon précédent message concernant votre v…" at bounding box center [596, 261] width 691 height 274
click at [325, 108] on icon at bounding box center [321, 110] width 12 height 12
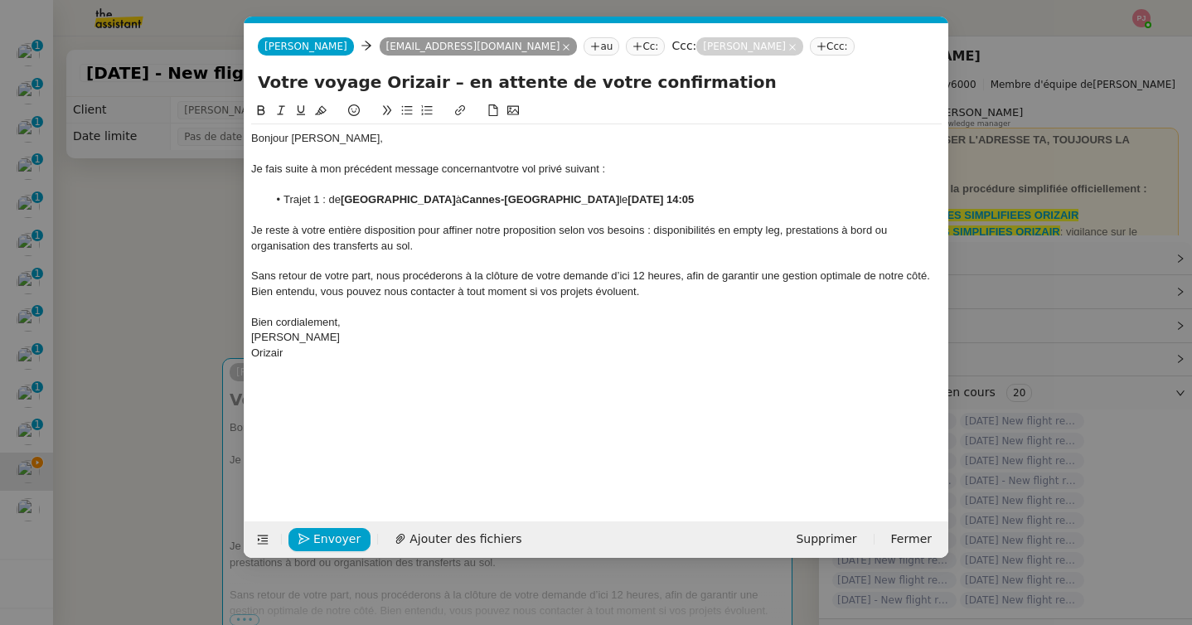
click at [405, 188] on div at bounding box center [596, 184] width 691 height 15
click at [339, 535] on span "Envoyer" at bounding box center [336, 539] width 47 height 19
click at [339, 535] on span "Confirmer l'envoi" at bounding box center [362, 539] width 99 height 19
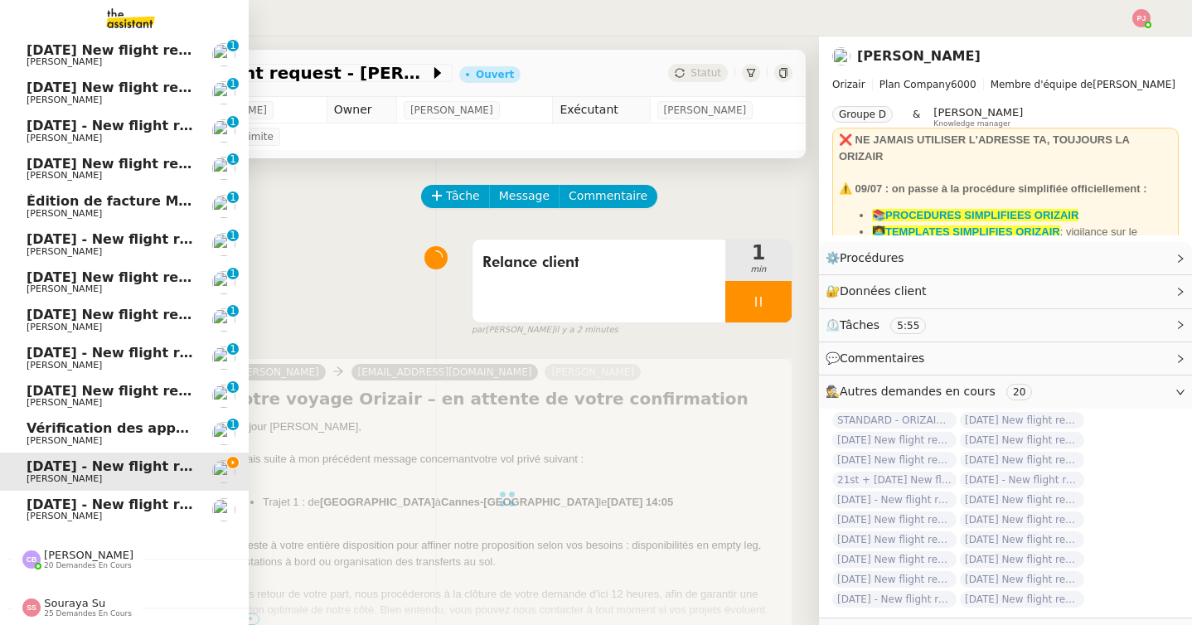
click at [27, 511] on span "[PERSON_NAME]" at bounding box center [64, 516] width 75 height 11
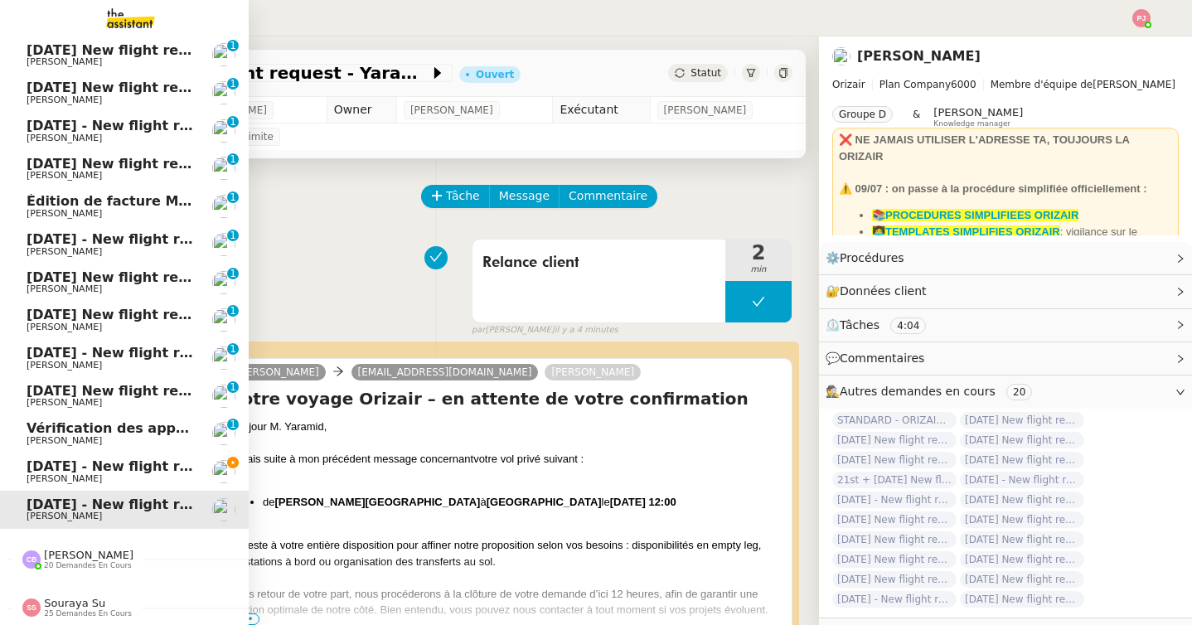
click at [32, 466] on span "[DATE] - New flight request - [PERSON_NAME]" at bounding box center [198, 466] width 342 height 16
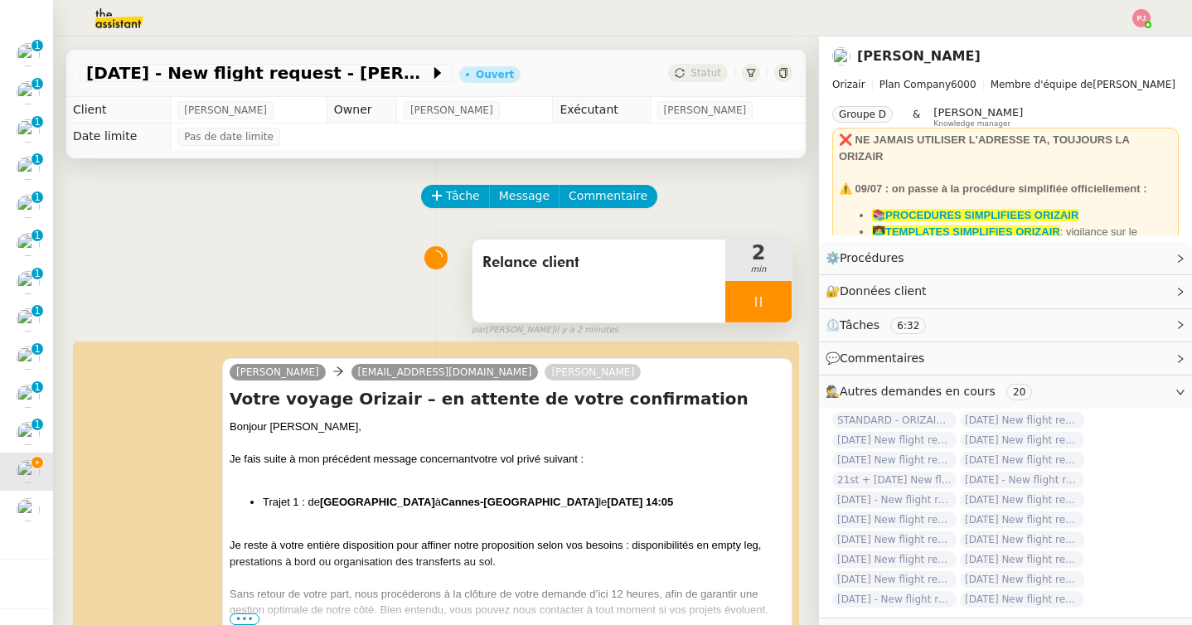
click at [764, 296] on icon at bounding box center [758, 301] width 13 height 13
click at [778, 299] on icon at bounding box center [775, 301] width 12 height 9
click at [744, 303] on button at bounding box center [758, 301] width 66 height 41
click at [734, 303] on div at bounding box center [741, 301] width 33 height 41
click at [760, 289] on div at bounding box center [758, 301] width 66 height 41
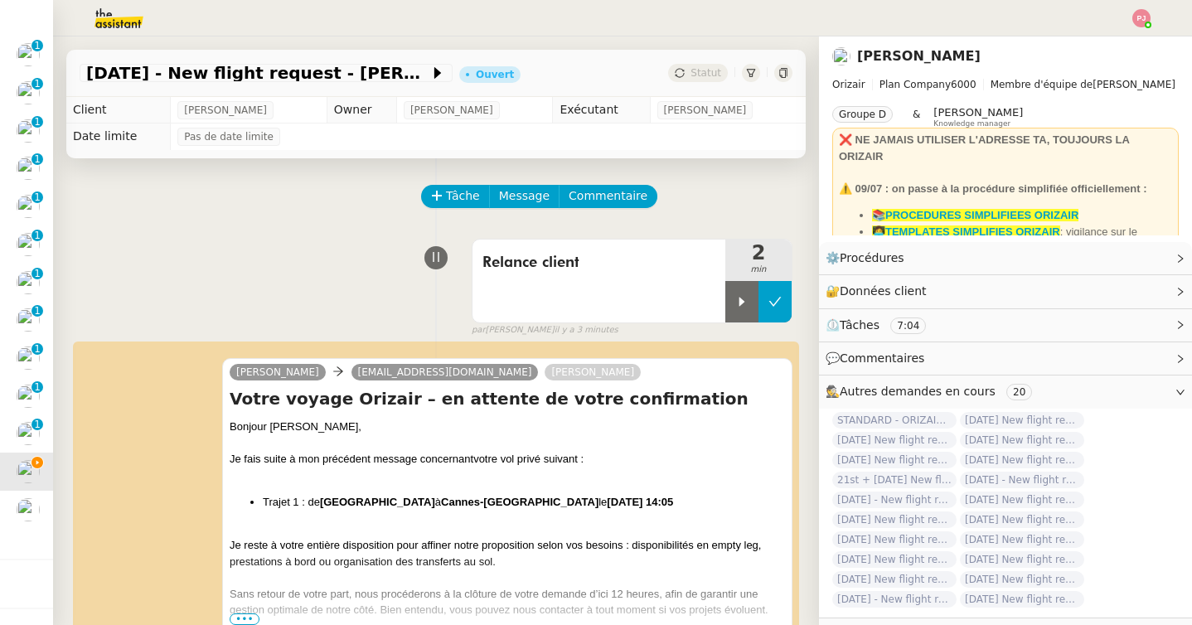
click at [778, 298] on icon at bounding box center [774, 301] width 13 height 13
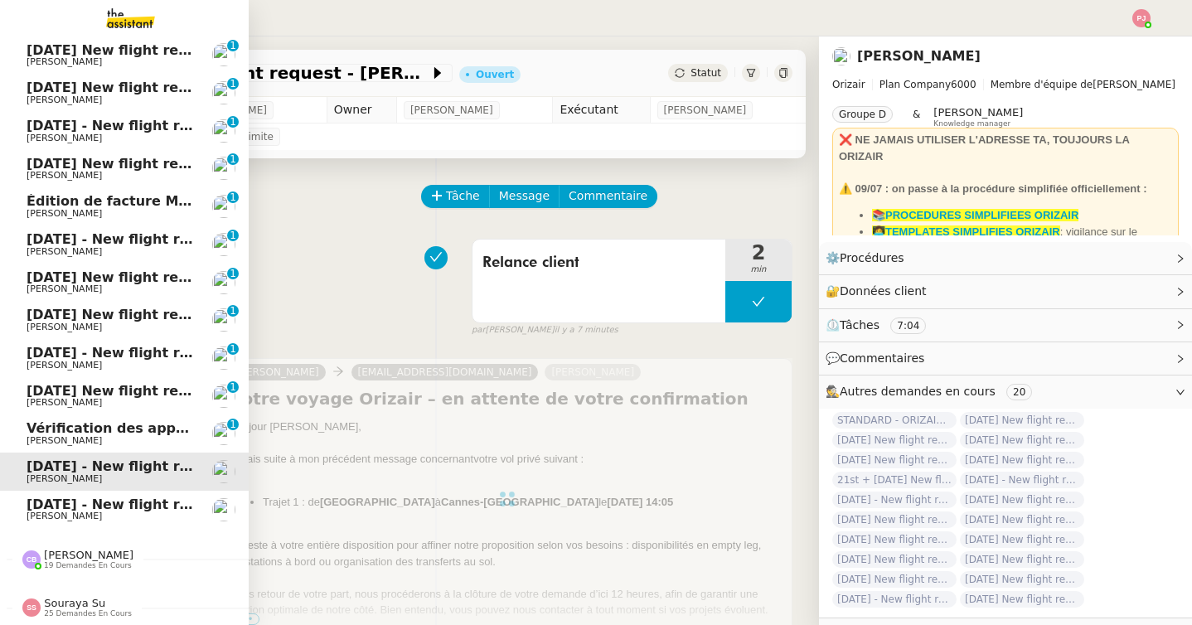
scroll to position [452, 0]
